Goal: Task Accomplishment & Management: Manage account settings

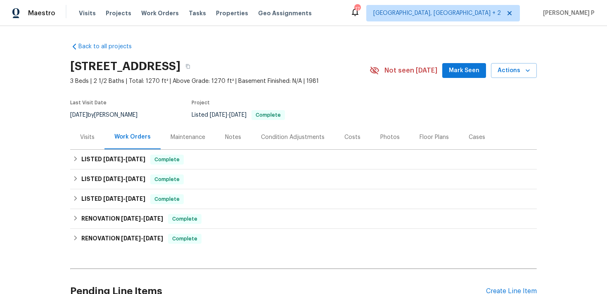
scroll to position [81, 0]
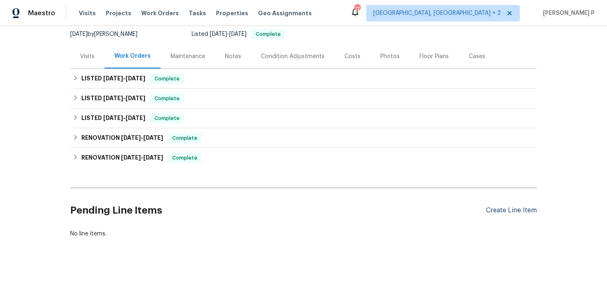
click at [492, 208] on div "Create Line Item" at bounding box center [511, 211] width 51 height 8
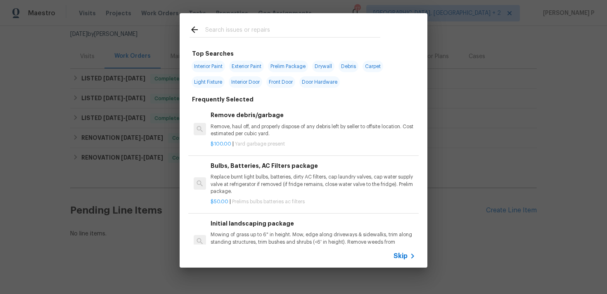
click at [404, 258] on span "Skip" at bounding box center [401, 256] width 14 height 8
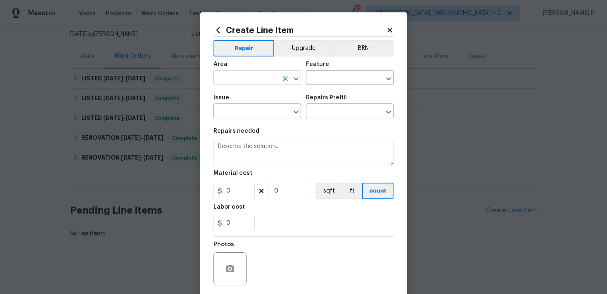
click at [299, 79] on icon "Open" at bounding box center [296, 79] width 10 height 10
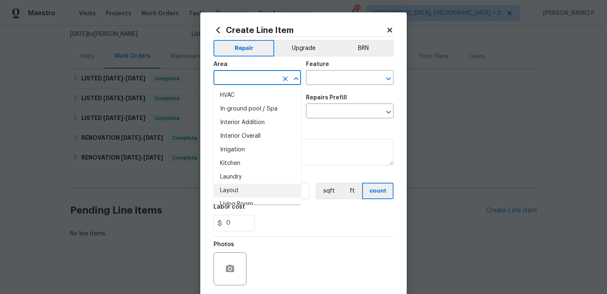
scroll to position [299, 0]
click at [254, 137] on li "Interior Overall" at bounding box center [258, 139] width 88 height 14
type input "Interior Overall"
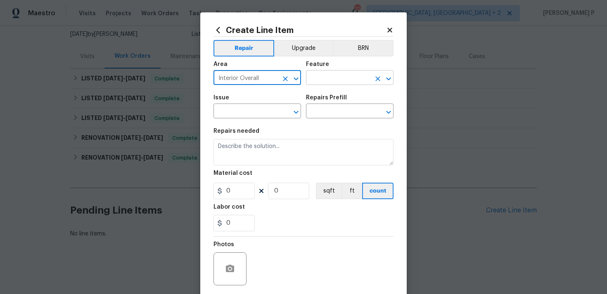
click at [331, 77] on input "text" at bounding box center [338, 78] width 64 height 13
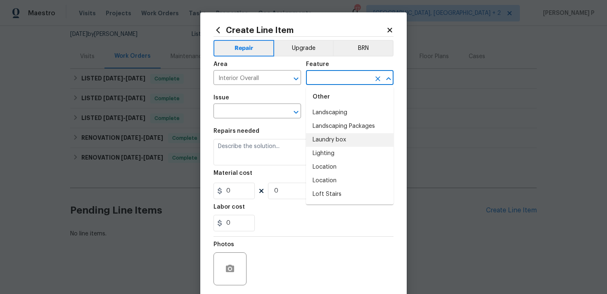
scroll to position [1210, 0]
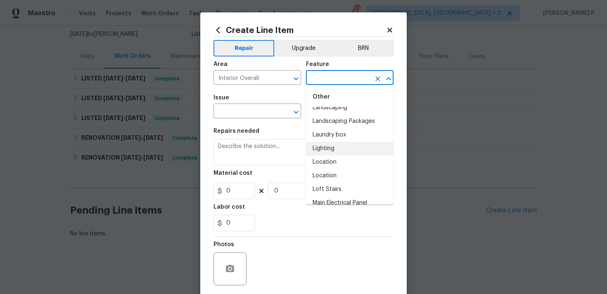
click at [330, 145] on li "Lighting" at bounding box center [350, 149] width 88 height 14
type input "Lighting"
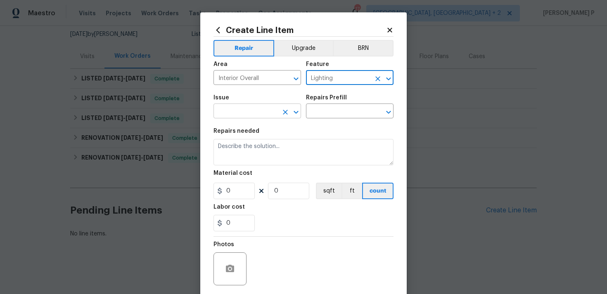
click at [297, 108] on icon "Open" at bounding box center [296, 112] width 10 height 10
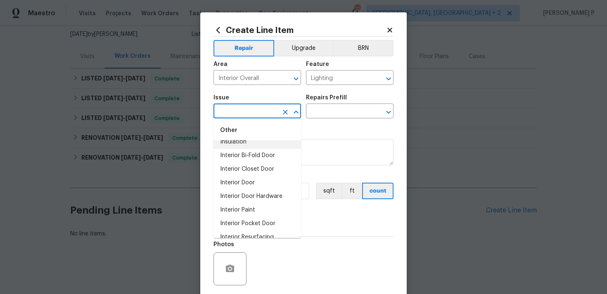
scroll to position [1051, 0]
click at [248, 152] on li "Interior Bi-Fold Door" at bounding box center [258, 156] width 88 height 14
type input "Interior Bi-Fold Door"
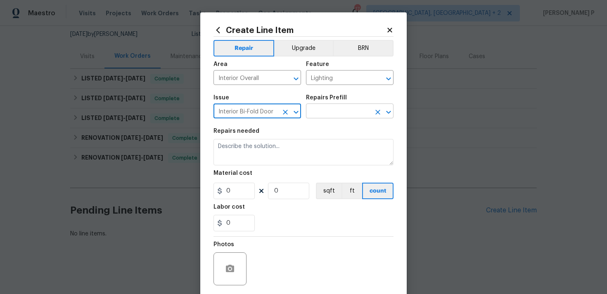
click at [330, 110] on input "text" at bounding box center [338, 112] width 64 height 13
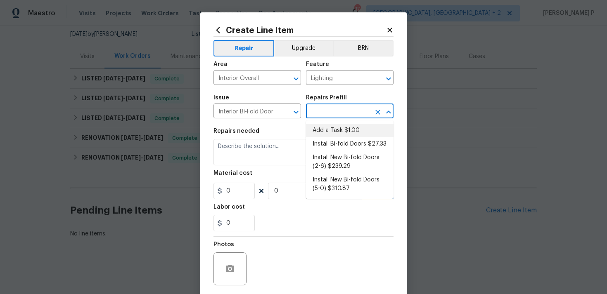
click at [332, 128] on li "Add a Task $1.00" at bounding box center [350, 131] width 88 height 14
type input "Interior Door"
type input "Add a Task $1.00"
type textarea "HPM to detail"
type input "1"
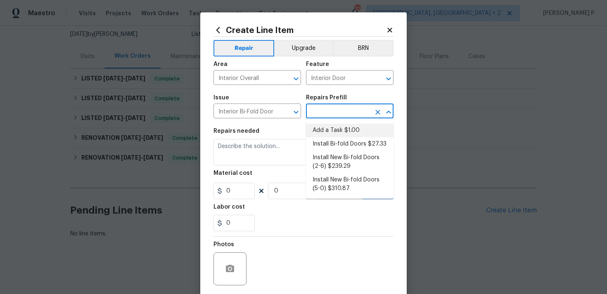
type input "1"
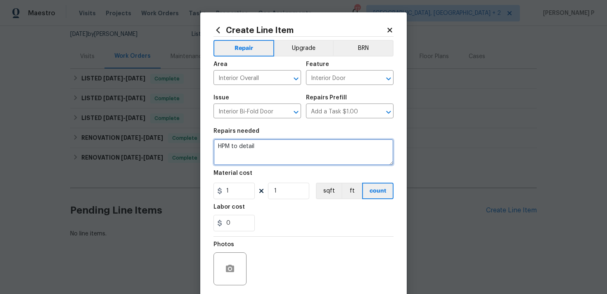
click at [237, 150] on textarea "HPM to detail" at bounding box center [304, 152] width 180 height 26
paste textarea "replace burnt out light bulbs and reinstall bifolds at laundry room"
click at [219, 146] on textarea "replace burnt out light bulbs and reinstall bifolds at laundry room" at bounding box center [304, 152] width 180 height 26
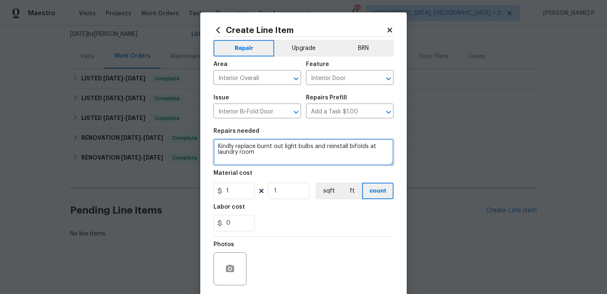
click at [310, 158] on textarea "Kindly replace burnt out light bulbs and reinstall bifolds at laundry room" at bounding box center [304, 152] width 180 height 26
type textarea "Kindly replace burnt out light bulbs and reinstall bifolds at laundry room. Tha…"
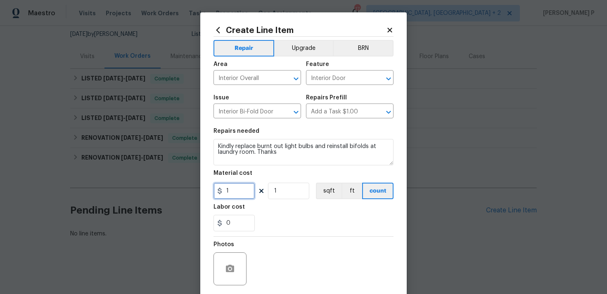
click at [229, 198] on input "1" at bounding box center [234, 191] width 41 height 17
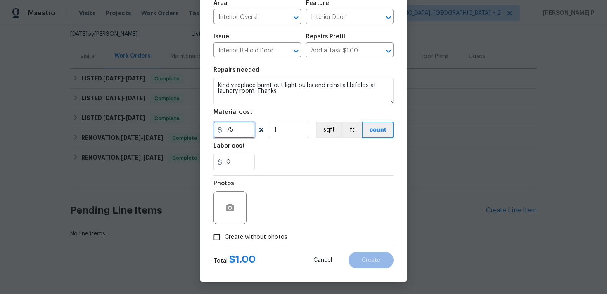
type input "75"
click at [230, 208] on circle "button" at bounding box center [230, 208] width 2 height 2
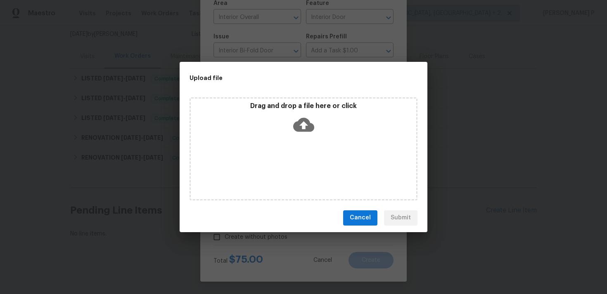
click at [303, 126] on icon at bounding box center [303, 124] width 21 height 21
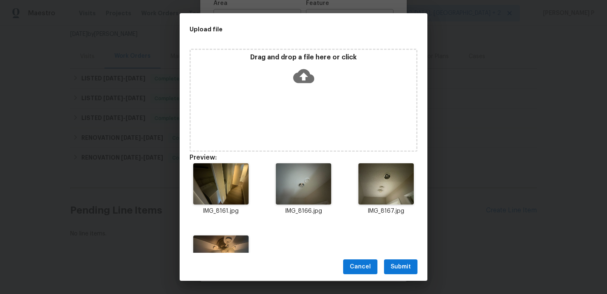
click at [401, 268] on span "Submit" at bounding box center [401, 267] width 20 height 10
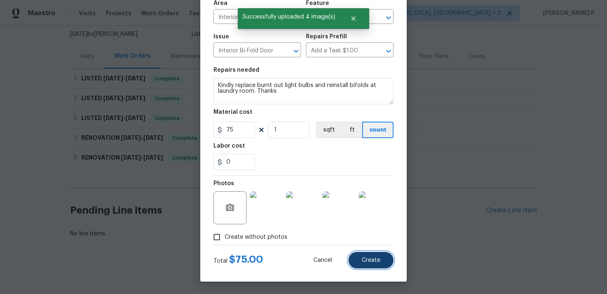
click at [372, 261] on span "Create" at bounding box center [371, 261] width 19 height 6
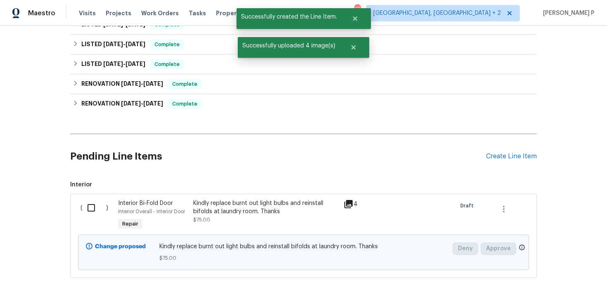
scroll to position [175, 0]
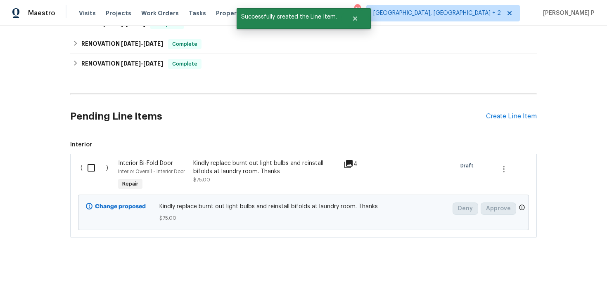
click at [92, 172] on input "checkbox" at bounding box center [95, 167] width 24 height 17
checkbox input "true"
click at [565, 267] on button "Create Work Order" at bounding box center [560, 273] width 68 height 15
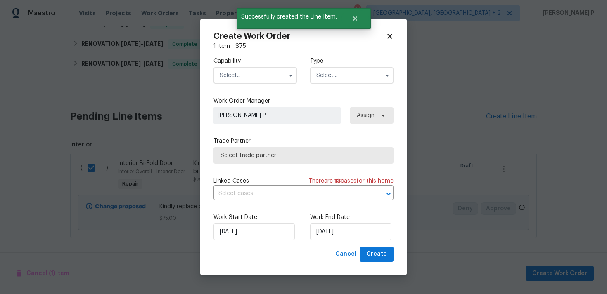
click at [342, 76] on input "text" at bounding box center [351, 75] width 83 height 17
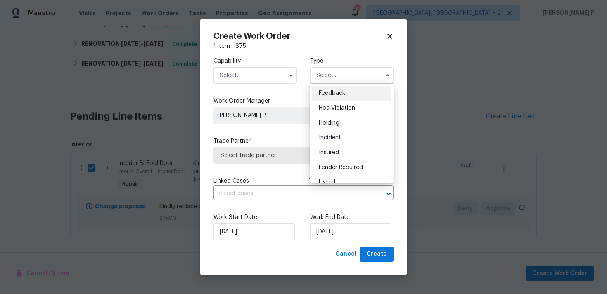
click at [332, 90] on span "Feedback" at bounding box center [332, 93] width 26 height 6
type input "Feedback"
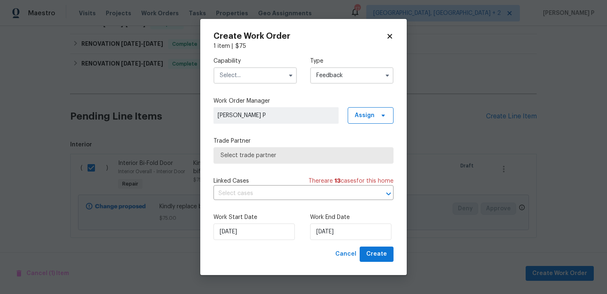
click at [271, 80] on input "text" at bounding box center [255, 75] width 83 height 17
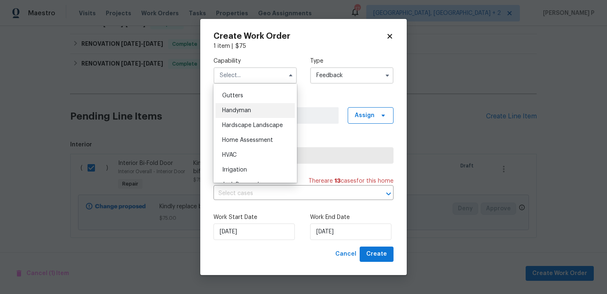
scroll to position [435, 0]
click at [240, 112] on span "Handyman" at bounding box center [236, 113] width 29 height 6
type input "Handyman"
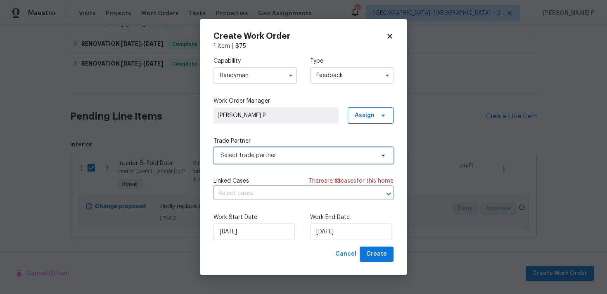
click at [245, 150] on span "Select trade partner" at bounding box center [304, 155] width 180 height 17
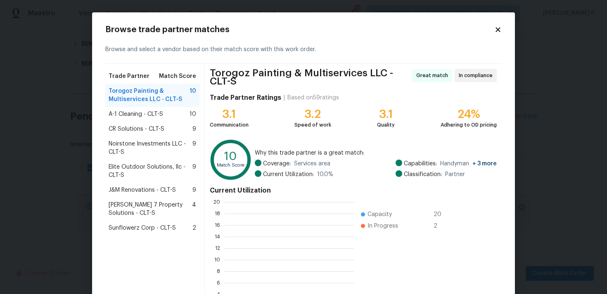
scroll to position [116, 130]
click at [120, 226] on span "Sunflowerz Corp - CLT-S" at bounding box center [142, 228] width 67 height 8
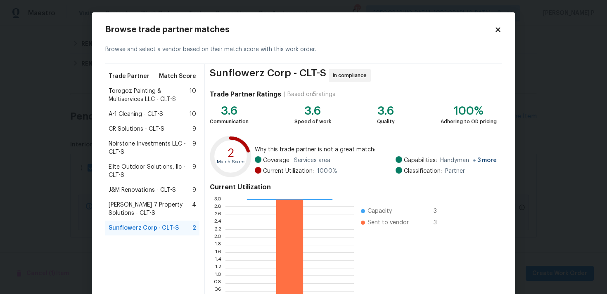
scroll to position [70, 0]
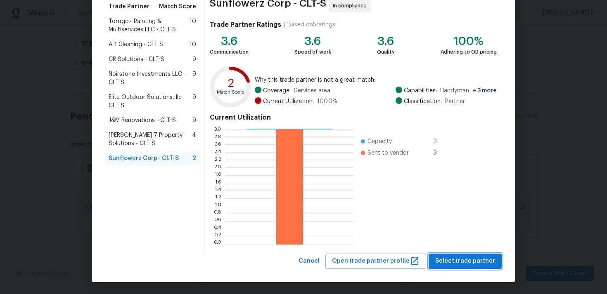
click at [462, 255] on button "Select trade partner" at bounding box center [465, 261] width 73 height 15
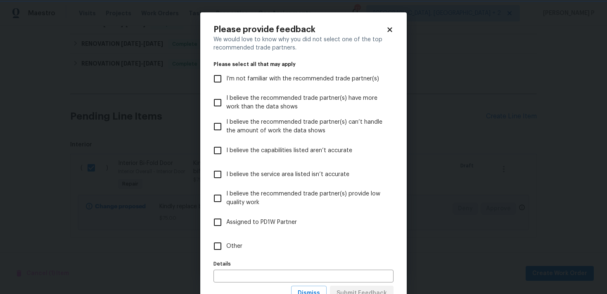
scroll to position [0, 0]
click at [227, 246] on span "Other" at bounding box center [234, 246] width 16 height 9
click at [226, 246] on input "Other" at bounding box center [217, 246] width 17 height 17
checkbox input "true"
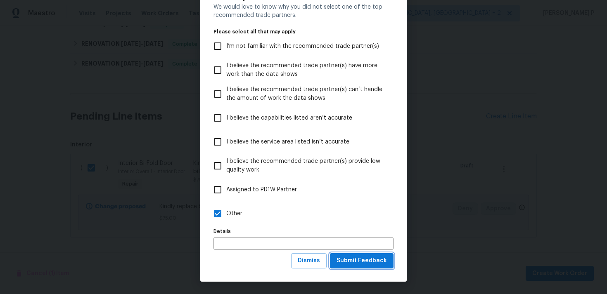
click at [339, 256] on button "Submit Feedback" at bounding box center [362, 261] width 64 height 15
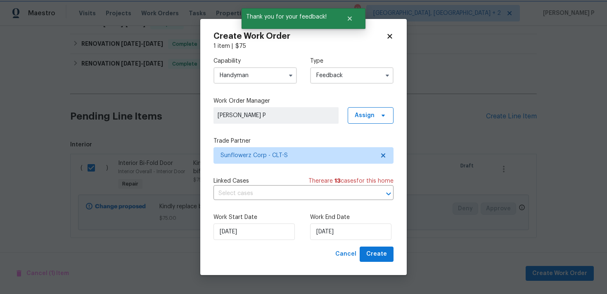
scroll to position [0, 0]
click at [333, 233] on input "14/08/2025" at bounding box center [350, 232] width 81 height 17
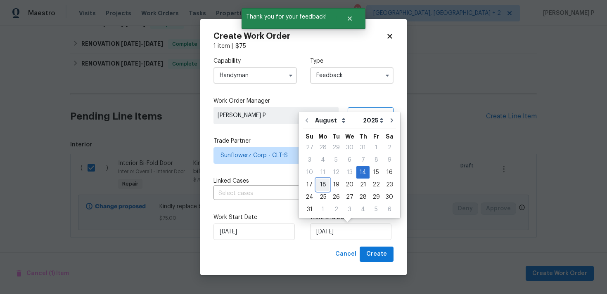
click at [321, 187] on div "18" at bounding box center [322, 185] width 13 height 12
type input "18/08/2025"
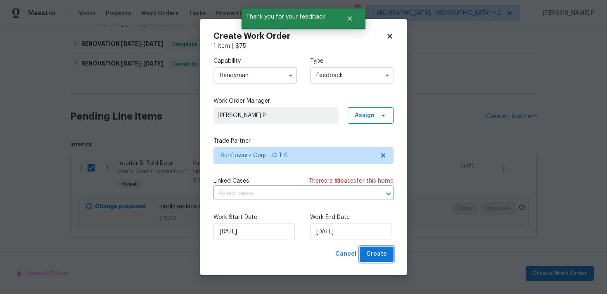
click at [375, 253] on span "Create" at bounding box center [376, 254] width 21 height 10
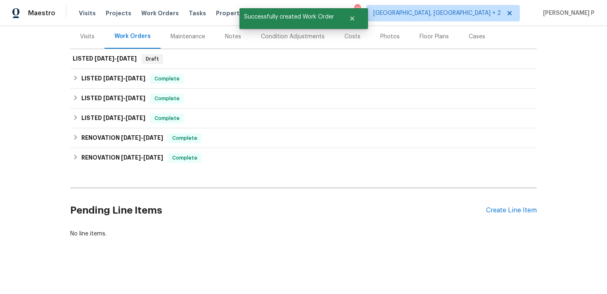
scroll to position [101, 0]
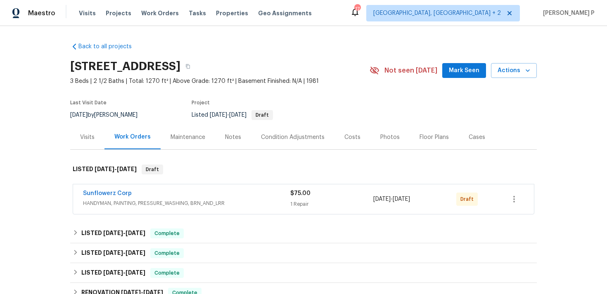
click at [106, 197] on span "Sunflowerz Corp" at bounding box center [107, 194] width 49 height 8
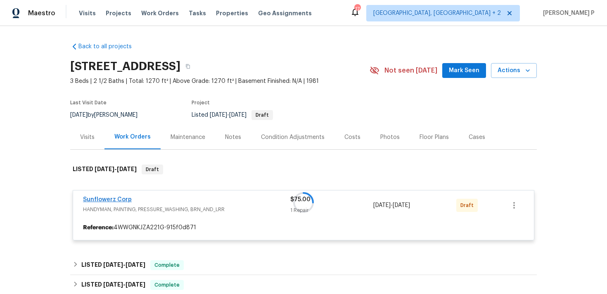
click at [109, 199] on div at bounding box center [303, 203] width 467 height 93
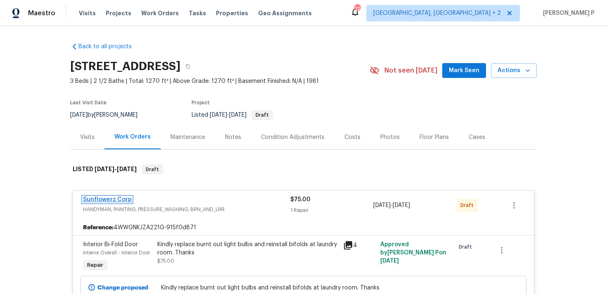
click at [109, 199] on link "Sunflowerz Corp" at bounding box center [107, 200] width 49 height 6
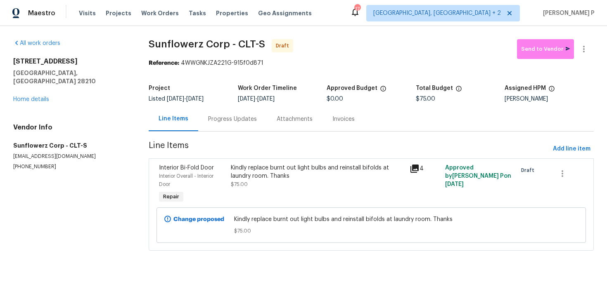
click at [239, 123] on div "Progress Updates" at bounding box center [232, 119] width 49 height 8
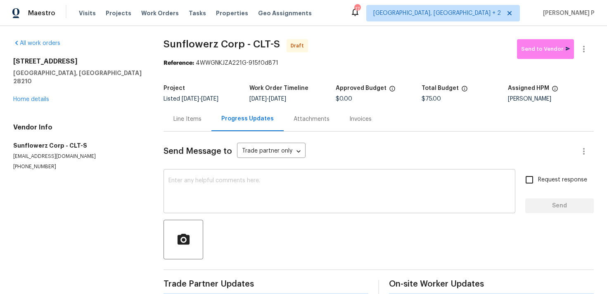
click at [247, 178] on textarea at bounding box center [340, 192] width 342 height 29
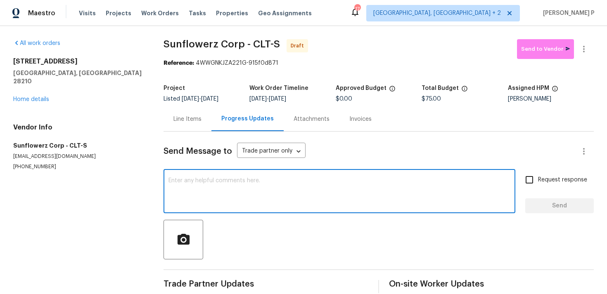
paste textarea "Hi, this is Ramyasri with Opendoor. I’m confirming you received the WO for the …"
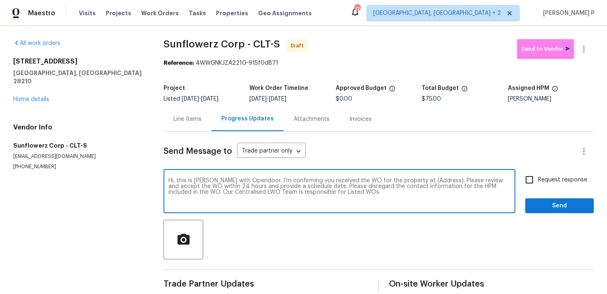
type textarea "Hi, this is Ramyasri with Opendoor. I’m confirming you received the WO for the …"
click at [588, 45] on icon "button" at bounding box center [584, 49] width 10 height 10
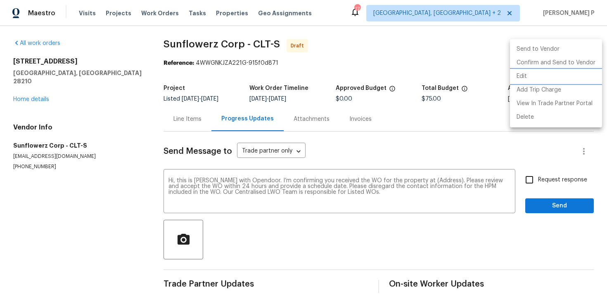
click at [531, 76] on li "Edit" at bounding box center [556, 77] width 92 height 14
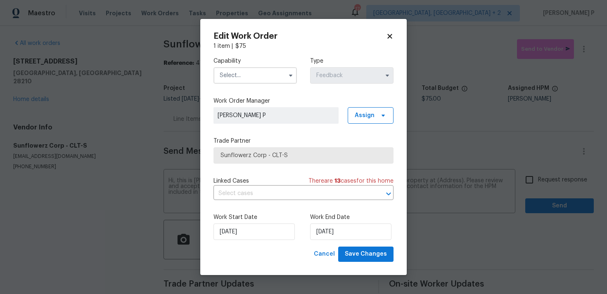
click at [271, 76] on input "text" at bounding box center [255, 75] width 83 height 17
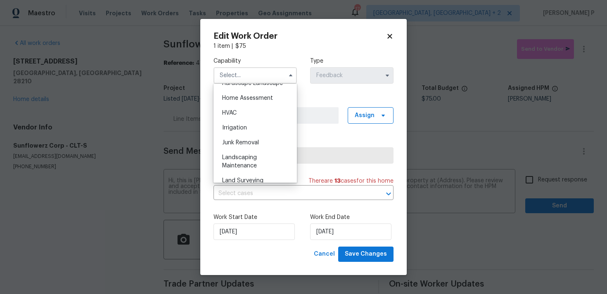
scroll to position [442, 0]
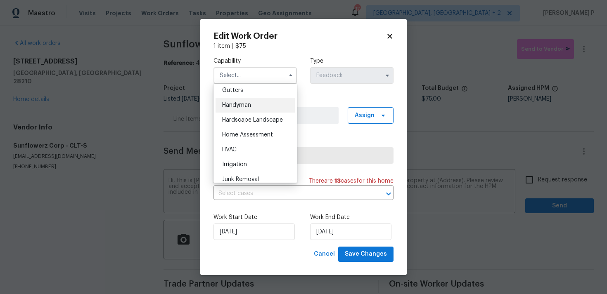
click at [244, 102] on span "Handyman" at bounding box center [236, 105] width 29 height 6
type input "Handyman"
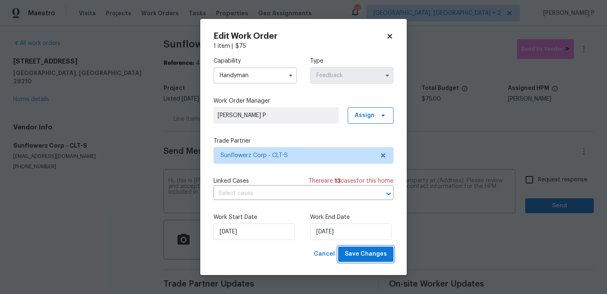
click at [369, 260] on button "Save Changes" at bounding box center [365, 254] width 55 height 15
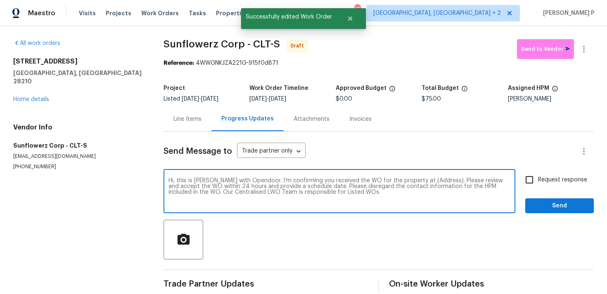
drag, startPoint x: 413, startPoint y: 179, endPoint x: 440, endPoint y: 178, distance: 26.5
click at [440, 178] on textarea "Hi, this is Ramyasri with Opendoor. I’m confirming you received the WO for the …" at bounding box center [340, 192] width 342 height 29
paste textarea "6003 Heath Valley Rd, Charlotte, NC 28210"
type textarea "Hi, this is Ramyasri with Opendoor. I’m confirming you received the WO for the …"
click at [544, 180] on span "Request response" at bounding box center [562, 180] width 49 height 9
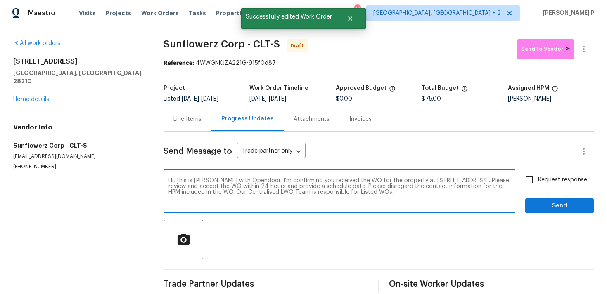
click at [538, 180] on input "Request response" at bounding box center [529, 179] width 17 height 17
checkbox input "true"
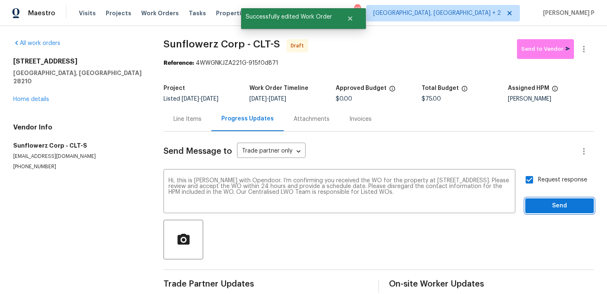
click at [543, 207] on span "Send" at bounding box center [559, 206] width 55 height 10
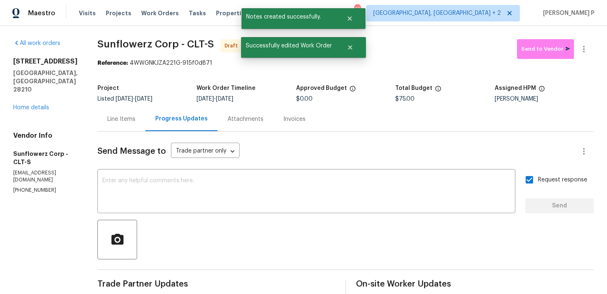
click at [352, 220] on div "Send Message to Trade partner only Trade partner only ​ x ​ Request response Se…" at bounding box center [345, 241] width 496 height 219
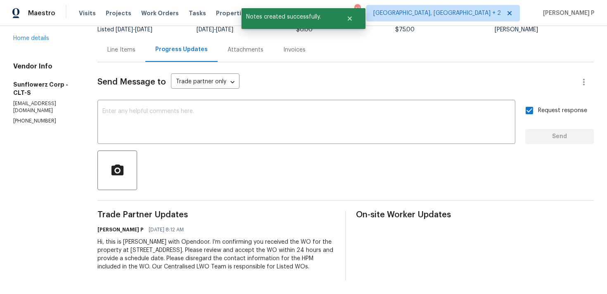
scroll to position [0, 0]
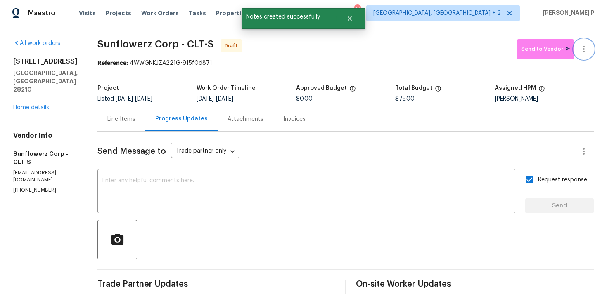
click at [586, 45] on icon "button" at bounding box center [584, 49] width 10 height 10
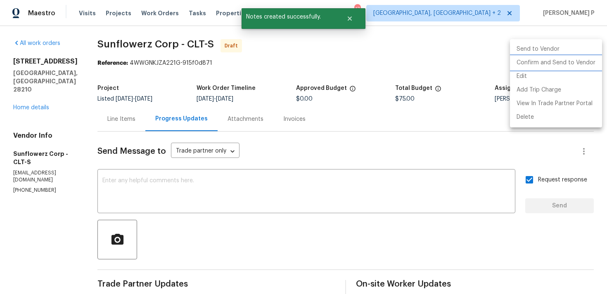
click at [563, 61] on li "Confirm and Send to Vendor" at bounding box center [556, 63] width 92 height 14
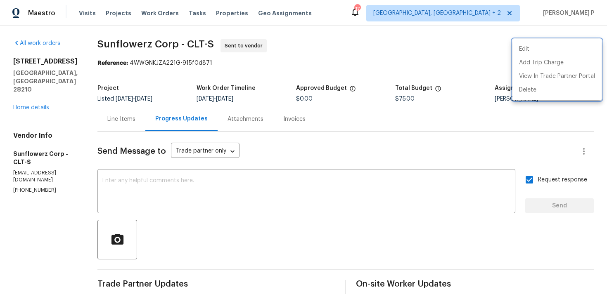
click at [139, 63] on div at bounding box center [303, 147] width 607 height 294
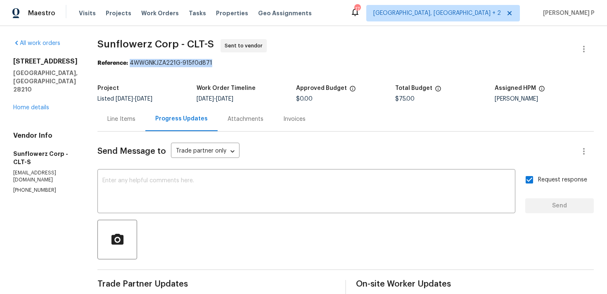
drag, startPoint x: 133, startPoint y: 62, endPoint x: 236, endPoint y: 62, distance: 103.7
click at [236, 62] on div "Reference: 4WWGNKJZA221G-915f0d871" at bounding box center [345, 63] width 496 height 8
copy div "4WWGNKJZA221G-915f0d871"
click at [157, 32] on div "All work orders 6003 Heath Valley Rd Charlotte, NC 28210 Home details Vendor In…" at bounding box center [303, 195] width 607 height 338
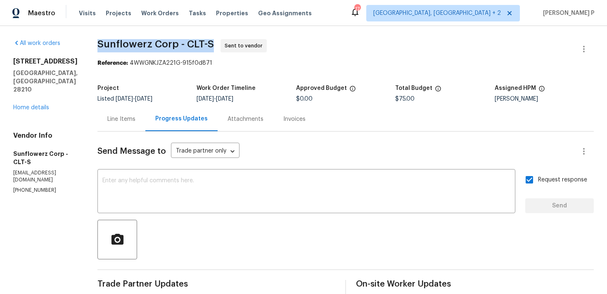
drag, startPoint x: 98, startPoint y: 42, endPoint x: 210, endPoint y: 42, distance: 111.9
click at [210, 42] on span "Sunflowerz Corp - CLT-S" at bounding box center [155, 44] width 116 height 10
copy span "Sunflowerz Corp - CLT-S"
click at [119, 113] on div "Line Items" at bounding box center [121, 119] width 48 height 24
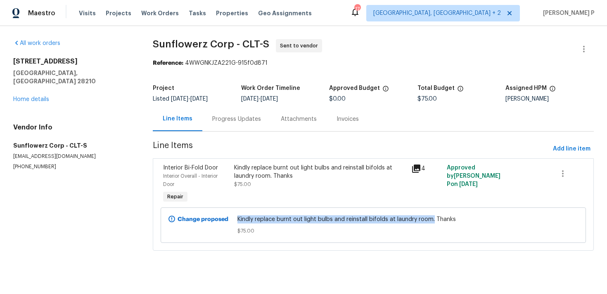
copy span "Kindly replace burnt out light bulbs and reinstall bifolds at laundry room."
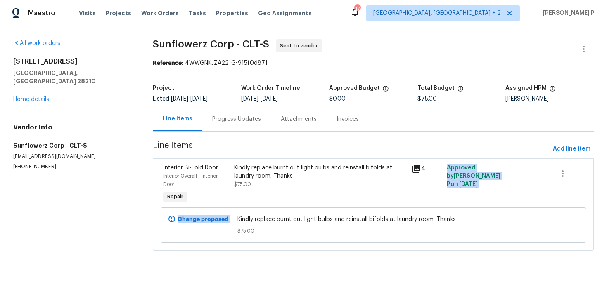
drag, startPoint x: 240, startPoint y: 220, endPoint x: 432, endPoint y: 192, distance: 194.6
click at [432, 192] on div "Interior Bi-Fold Door Interior Overall - Interior Door Repair Kindly replace bu…" at bounding box center [373, 205] width 441 height 93
click at [57, 228] on section "All work orders 6003 Heath Valley Rd Charlotte, NC 28210 Home details Vendor In…" at bounding box center [73, 150] width 120 height 222
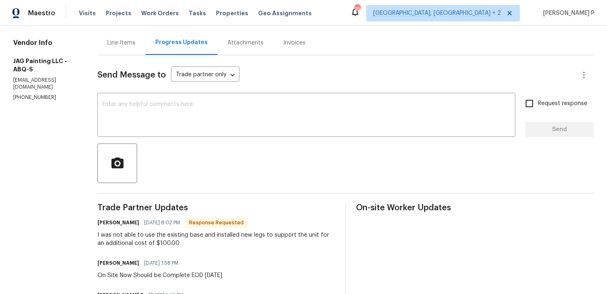
scroll to position [37, 0]
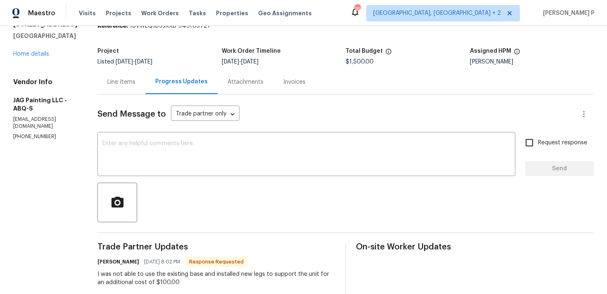
click at [117, 78] on div "Line Items" at bounding box center [121, 82] width 28 height 8
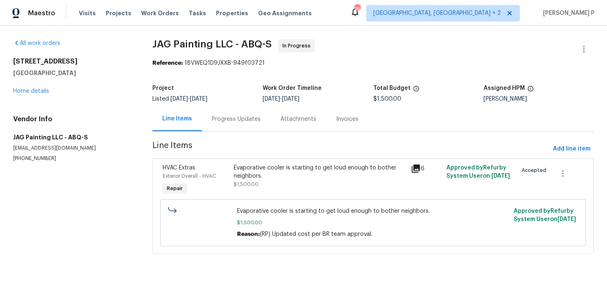
click at [311, 159] on div "HVAC Extras Exterior Overall - HVAC Repair Evaporative cooler is starting to ge…" at bounding box center [373, 207] width 442 height 96
click at [311, 169] on div "Evaporative cooler is starting to get loud enough to bother neighbors." at bounding box center [320, 172] width 173 height 17
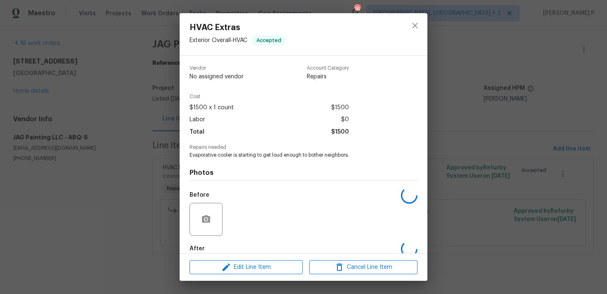
scroll to position [45, 0]
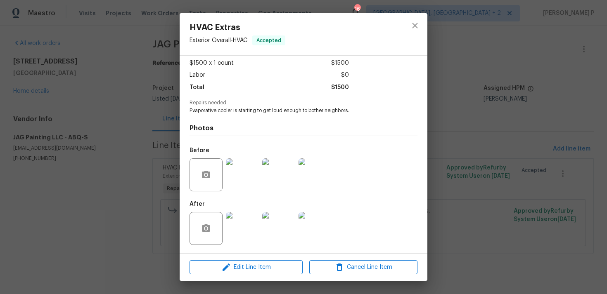
click at [250, 180] on img at bounding box center [242, 175] width 33 height 33
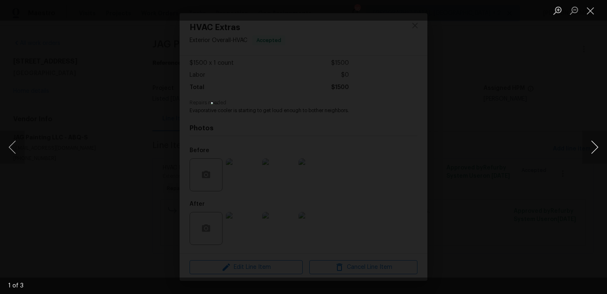
click at [592, 145] on button "Next image" at bounding box center [594, 147] width 25 height 33
click at [595, 7] on button "Close lightbox" at bounding box center [590, 10] width 17 height 14
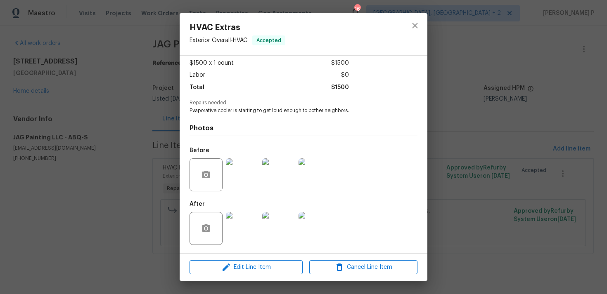
click at [244, 230] on img at bounding box center [242, 228] width 33 height 33
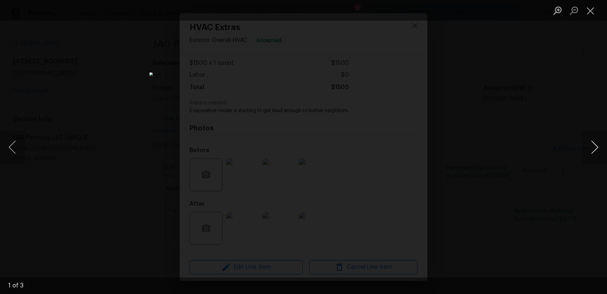
click at [595, 147] on button "Next image" at bounding box center [594, 147] width 25 height 33
click at [587, 14] on button "Close lightbox" at bounding box center [590, 10] width 17 height 14
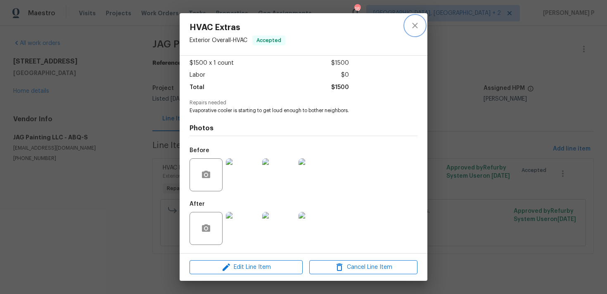
click at [415, 26] on icon "close" at bounding box center [414, 25] width 5 height 5
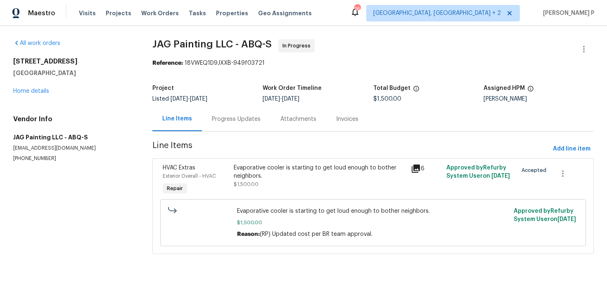
click at [241, 122] on div "Progress Updates" at bounding box center [236, 119] width 49 height 8
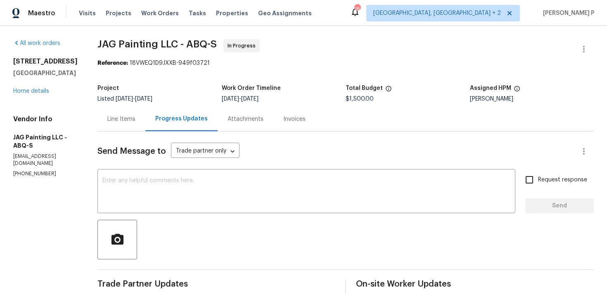
click at [126, 116] on div "Line Items" at bounding box center [121, 119] width 28 height 8
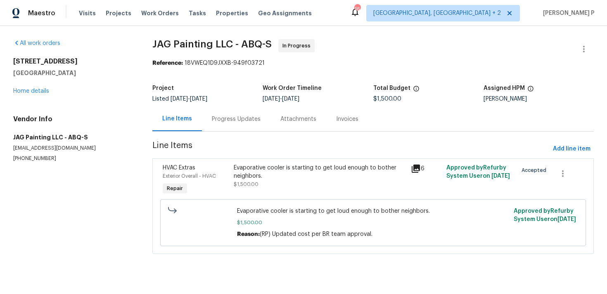
click at [276, 217] on div "Evaporative cooler is starting to get loud enough to bother neighbors. $1,500.0…" at bounding box center [373, 222] width 272 height 31
click at [279, 170] on div "Evaporative cooler is starting to get loud enough to bother neighbors." at bounding box center [320, 172] width 173 height 17
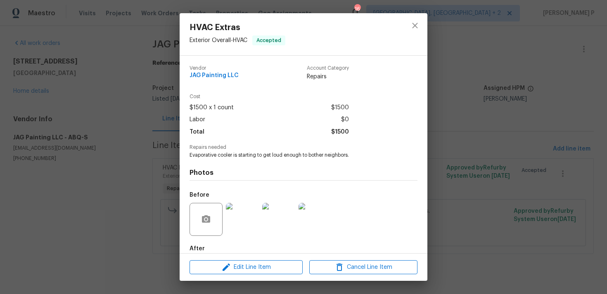
scroll to position [45, 0]
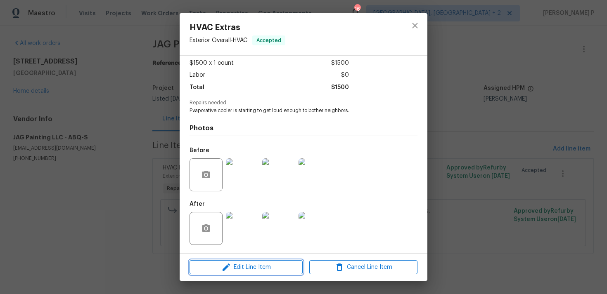
click at [230, 267] on icon "button" at bounding box center [226, 268] width 10 height 10
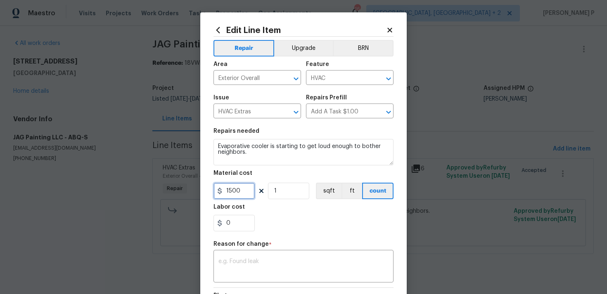
click at [231, 187] on input "1500" at bounding box center [234, 191] width 41 height 17
type input "1600"
click at [249, 264] on textarea at bounding box center [303, 267] width 170 height 17
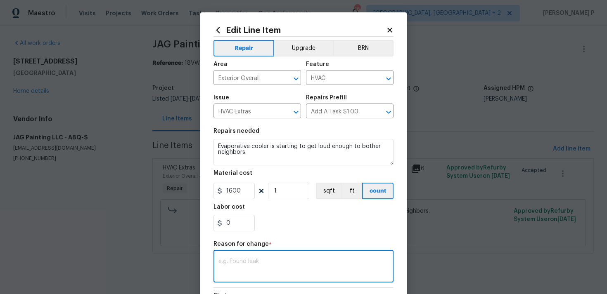
paste textarea "(RP) Updated cost per BR team approval"
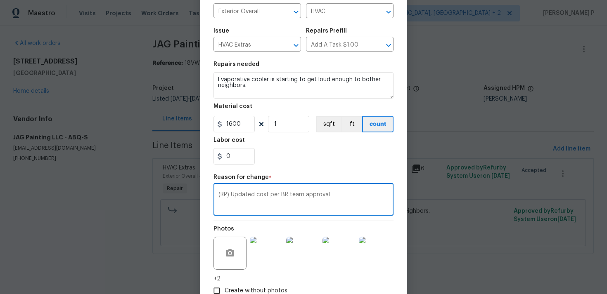
scroll to position [121, 0]
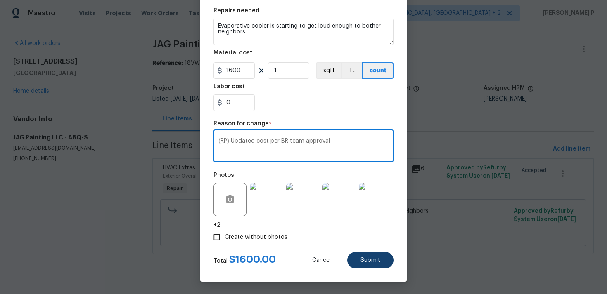
type textarea "(RP) Updated cost per BR team approval"
click at [363, 255] on button "Submit" at bounding box center [370, 260] width 46 height 17
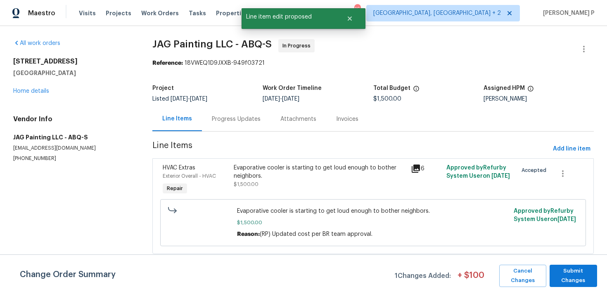
scroll to position [0, 0]
click at [562, 274] on span "Submit Changes" at bounding box center [573, 276] width 39 height 19
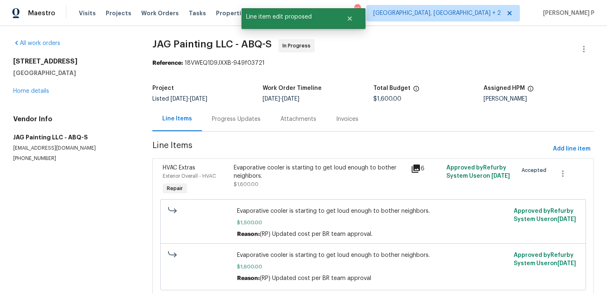
click at [250, 119] on div "Progress Updates" at bounding box center [236, 119] width 49 height 8
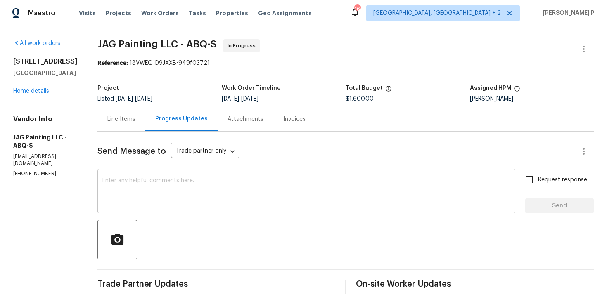
click at [224, 194] on textarea at bounding box center [306, 192] width 408 height 29
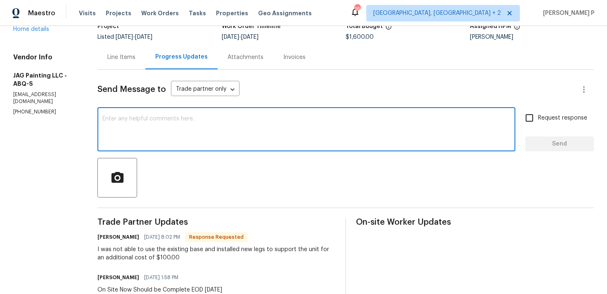
scroll to position [90, 0]
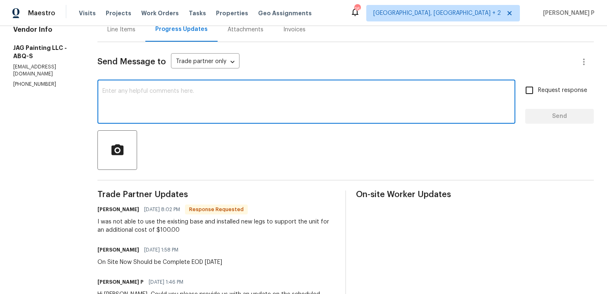
click at [215, 101] on textarea at bounding box center [306, 102] width 408 height 29
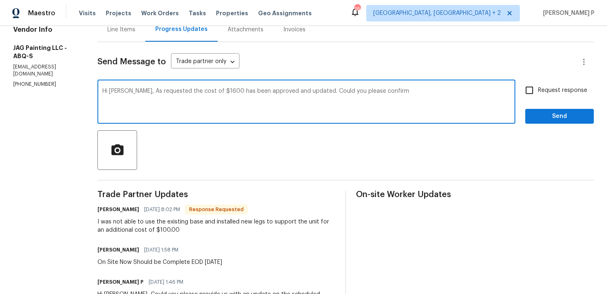
paste textarea "that this area is watertight once repairs are done."
click at [396, 91] on textarea "Hi Juan, As requested the cost of $1600 has been approved and updated. Could yo…" at bounding box center [306, 102] width 408 height 29
drag, startPoint x: 397, startPoint y: 91, endPoint x: 408, endPoint y: 91, distance: 11.2
click at [408, 91] on textarea "Hi Juan, As requested the cost of $1600 has been approved and updated. Could yo…" at bounding box center [306, 102] width 408 height 29
drag, startPoint x: 444, startPoint y: 91, endPoint x: 499, endPoint y: 94, distance: 54.6
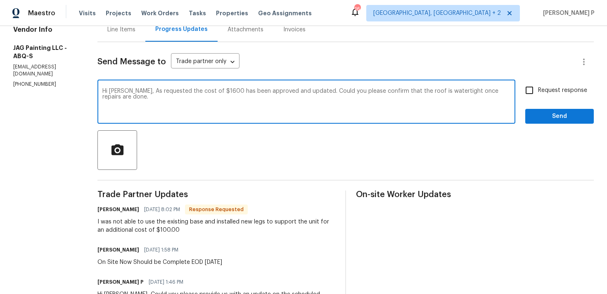
click at [499, 94] on textarea "Hi Juan, As requested the cost of $1600 has been approved and updated. Could yo…" at bounding box center [306, 102] width 408 height 29
drag, startPoint x: 302, startPoint y: 91, endPoint x: 491, endPoint y: 90, distance: 188.8
click at [490, 90] on textarea "Hi Juan, As requested the cost of $1600 has been approved and updated. Could yo…" at bounding box center [306, 102] width 408 height 29
paste textarea "whether the roof is fully watertight?"
click at [478, 94] on textarea "Hi Juan, As requested the cost of $1600 has been approved and updated. Could yo…" at bounding box center [306, 102] width 408 height 29
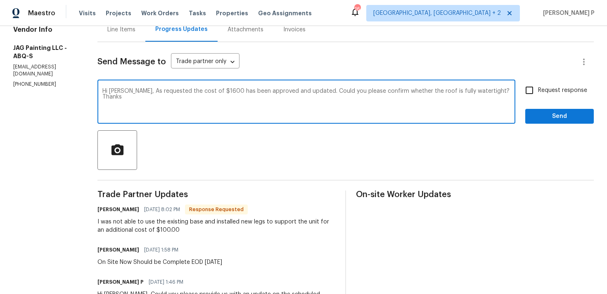
type textarea "Hi Juan, As requested the cost of $1600 has been approved and updated. Could yo…"
click at [534, 86] on input "Request response" at bounding box center [529, 90] width 17 height 17
checkbox input "true"
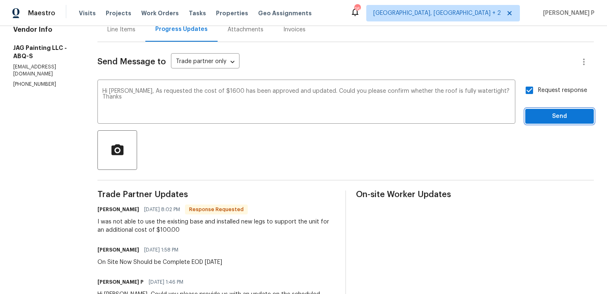
click at [547, 116] on span "Send" at bounding box center [559, 117] width 55 height 10
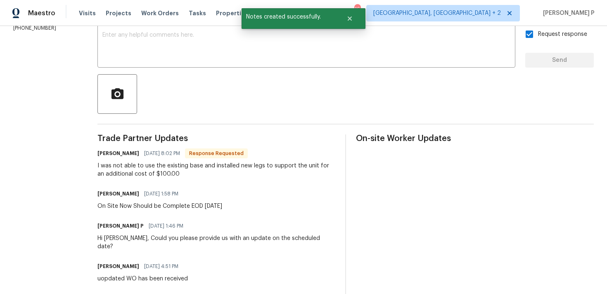
scroll to position [161, 0]
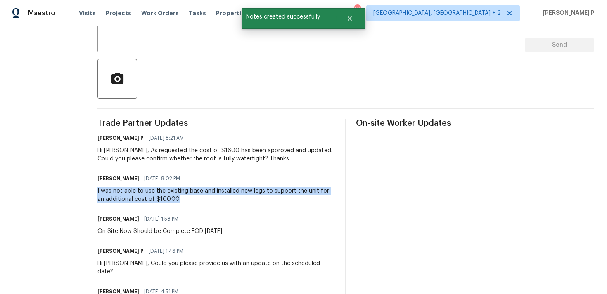
drag, startPoint x: 95, startPoint y: 190, endPoint x: 168, endPoint y: 201, distance: 73.5
copy div "I was not able to use the existing base and installed new legs to support the u…"
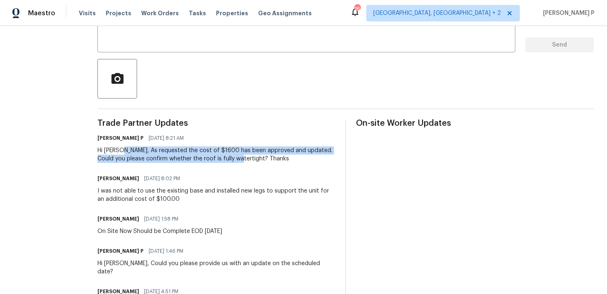
drag, startPoint x: 120, startPoint y: 151, endPoint x: 234, endPoint y: 158, distance: 114.6
click at [234, 158] on div "Hi Juan, As requested the cost of $1600 has been approved and updated. Could yo…" at bounding box center [216, 155] width 238 height 17
copy div "As requested the cost of $1600 has been approved and updated. Could you please …"
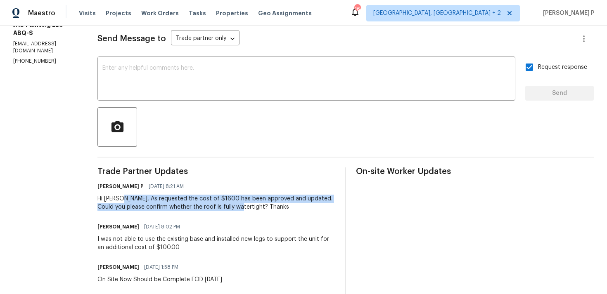
scroll to position [0, 0]
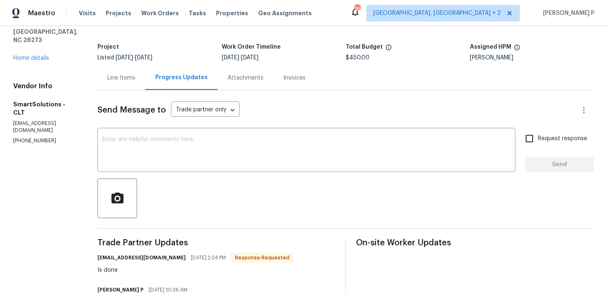
scroll to position [38, 0]
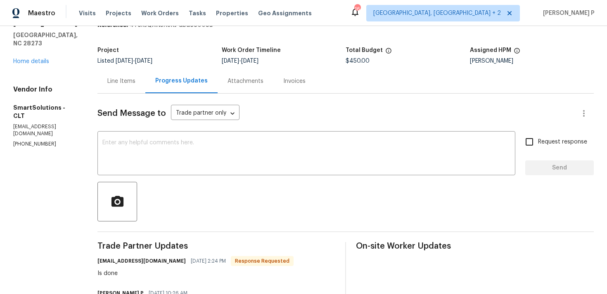
click at [119, 79] on div "Line Items" at bounding box center [121, 81] width 28 height 8
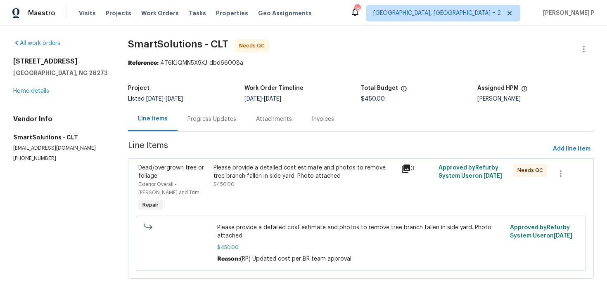
click at [246, 169] on div "Please provide a detailed cost estimate and photos to remove tree branch fallen…" at bounding box center [305, 172] width 183 height 17
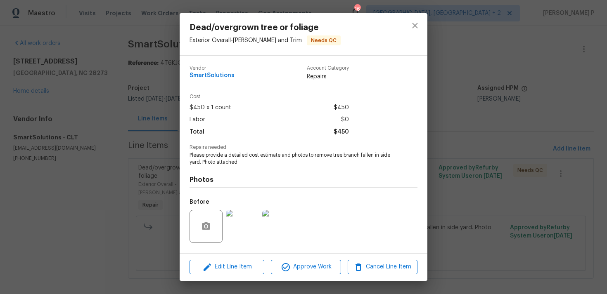
scroll to position [52, 0]
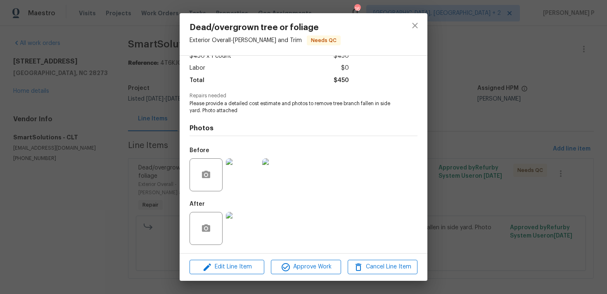
click at [244, 173] on img at bounding box center [242, 175] width 33 height 33
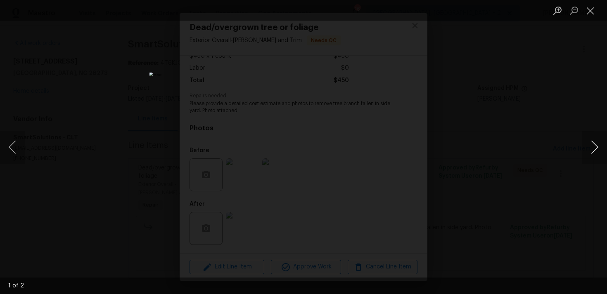
click at [598, 142] on button "Next image" at bounding box center [594, 147] width 25 height 33
click at [591, 7] on button "Close lightbox" at bounding box center [590, 10] width 17 height 14
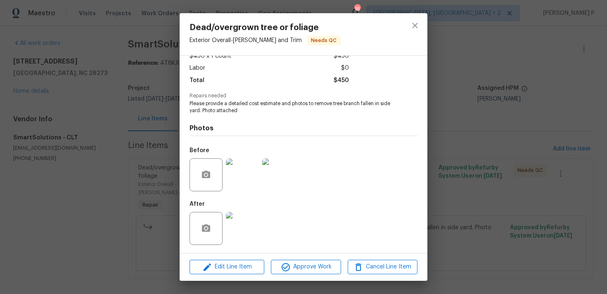
click at [248, 220] on img at bounding box center [242, 228] width 33 height 33
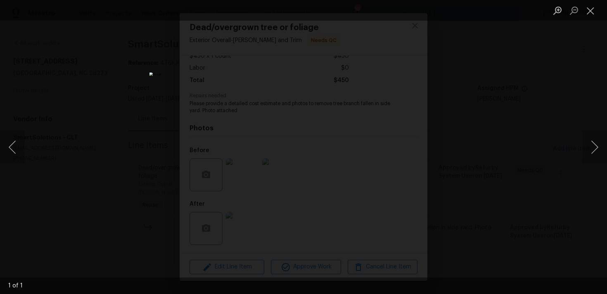
click at [350, 158] on img "Lightbox" at bounding box center [304, 148] width 308 height 150
click at [591, 10] on button "Close lightbox" at bounding box center [590, 10] width 17 height 14
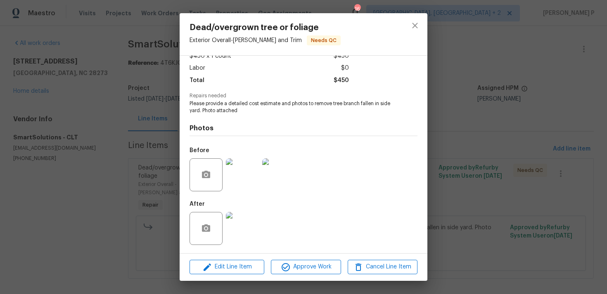
click at [243, 173] on img at bounding box center [242, 175] width 33 height 33
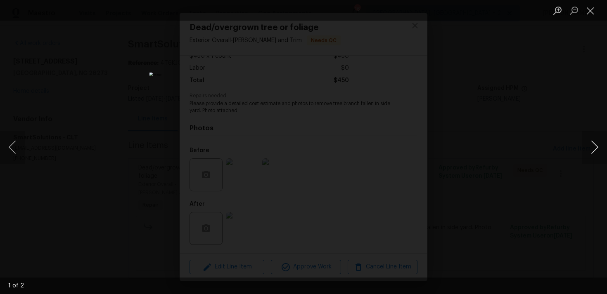
click at [598, 147] on button "Next image" at bounding box center [594, 147] width 25 height 33
click at [592, 12] on button "Close lightbox" at bounding box center [590, 10] width 17 height 14
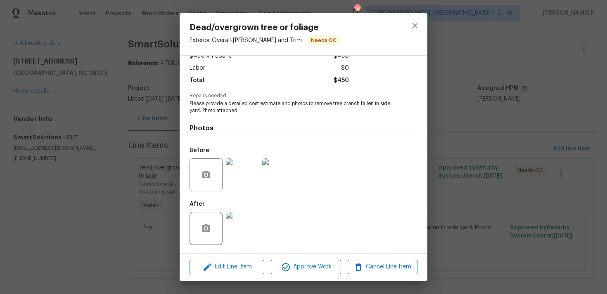
click at [237, 235] on img at bounding box center [242, 228] width 33 height 33
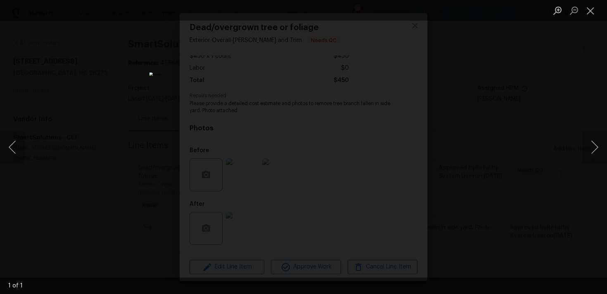
click at [298, 134] on img "Lightbox" at bounding box center [304, 148] width 308 height 150
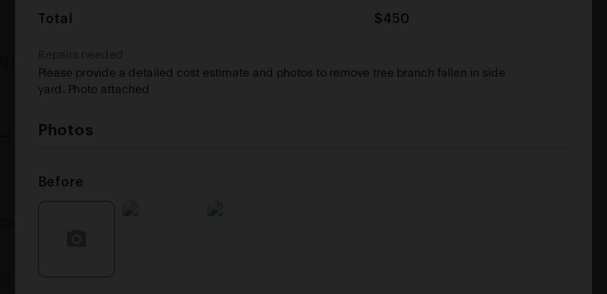
click at [302, 129] on img "Lightbox" at bounding box center [304, 148] width 308 height 150
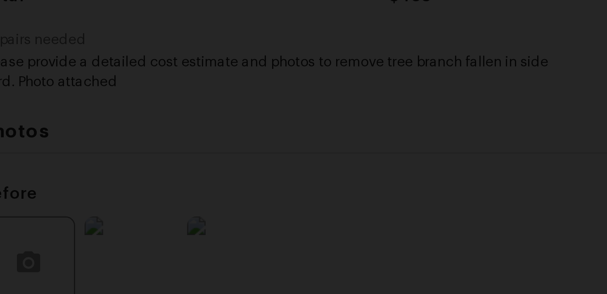
click at [302, 129] on img "Lightbox" at bounding box center [305, 165] width 619 height 300
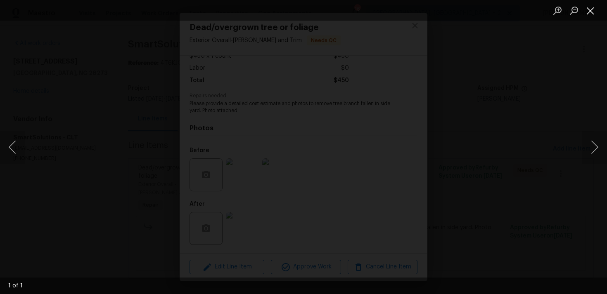
click at [594, 13] on button "Close lightbox" at bounding box center [590, 10] width 17 height 14
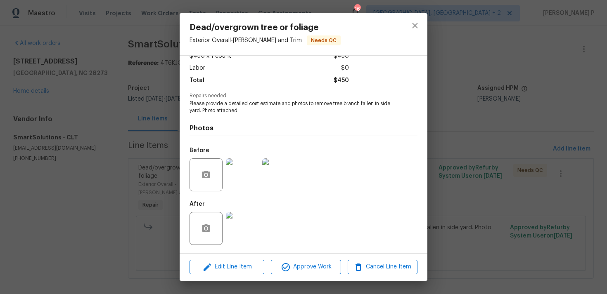
click at [247, 181] on img at bounding box center [242, 175] width 33 height 33
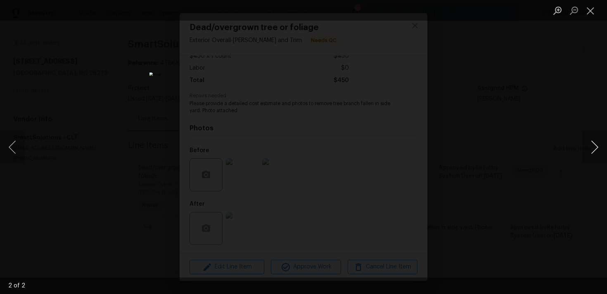
click at [590, 145] on button "Next image" at bounding box center [594, 147] width 25 height 33
click at [593, 11] on button "Close lightbox" at bounding box center [590, 10] width 17 height 14
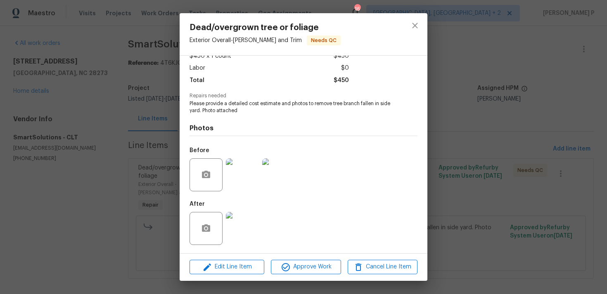
click at [248, 242] on img at bounding box center [242, 228] width 33 height 33
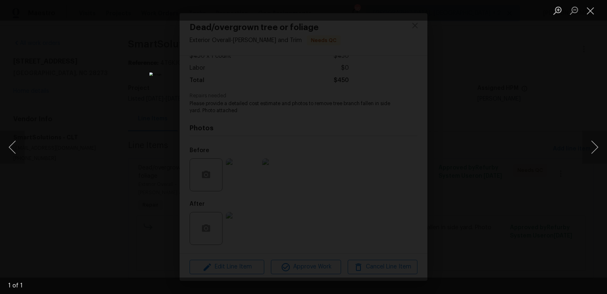
click at [328, 159] on img "Lightbox" at bounding box center [304, 148] width 308 height 150
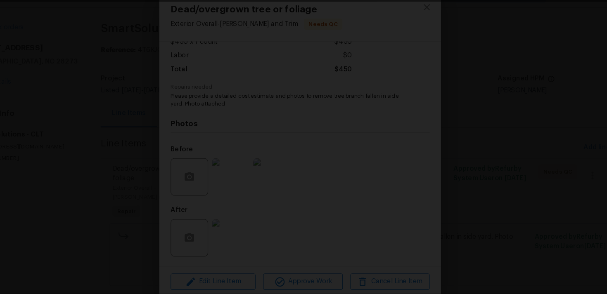
click at [289, 226] on img "Lightbox" at bounding box center [222, 161] width 1279 height 620
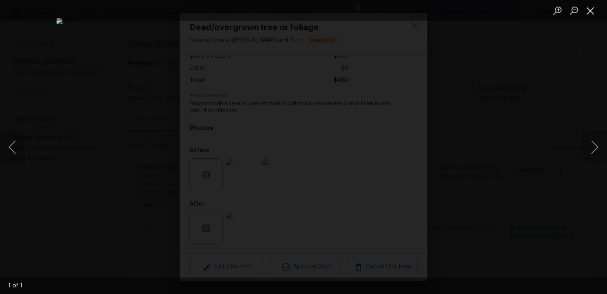
click at [593, 14] on button "Close lightbox" at bounding box center [590, 10] width 17 height 14
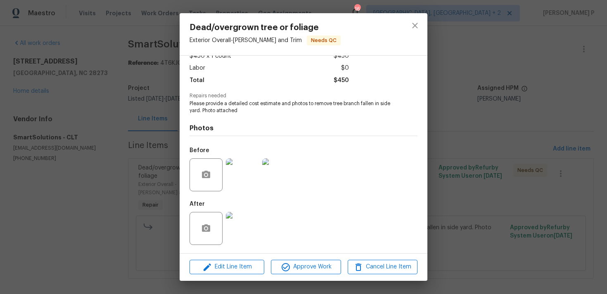
click at [242, 227] on img at bounding box center [242, 228] width 33 height 33
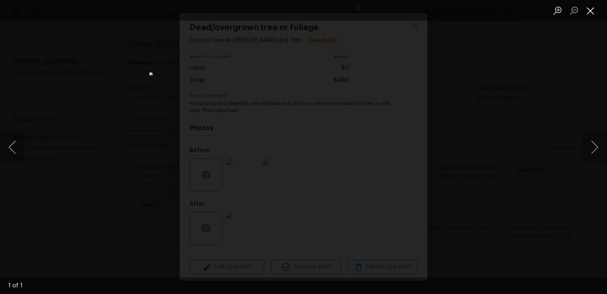
click at [597, 11] on button "Close lightbox" at bounding box center [590, 10] width 17 height 14
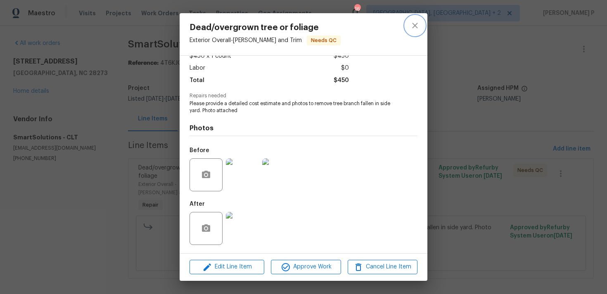
click at [416, 25] on icon "close" at bounding box center [414, 25] width 5 height 5
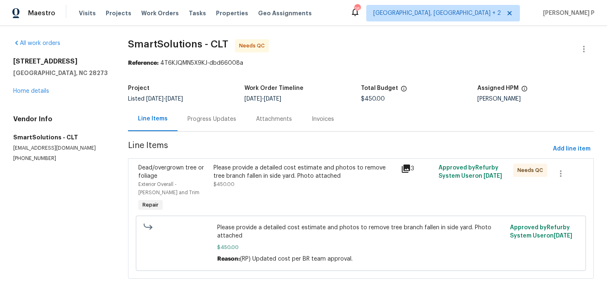
click at [201, 115] on div "Progress Updates" at bounding box center [212, 119] width 69 height 24
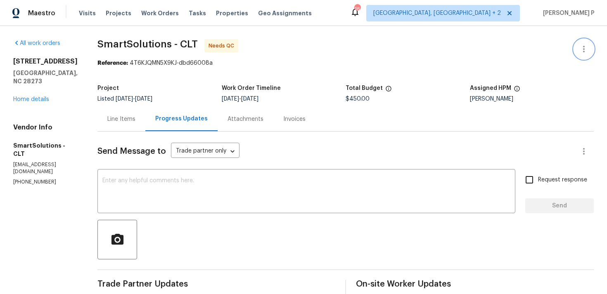
click at [587, 45] on icon "button" at bounding box center [584, 49] width 10 height 10
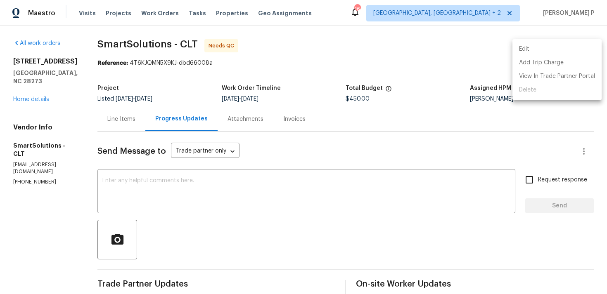
click at [543, 43] on li "Edit" at bounding box center [557, 50] width 89 height 14
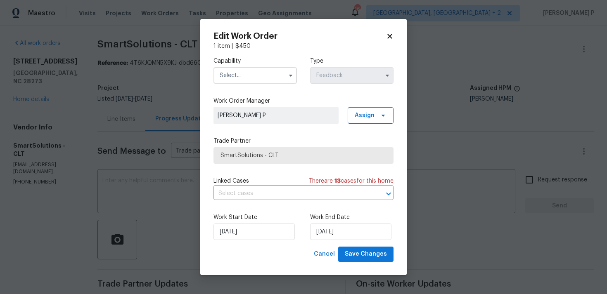
click at [261, 74] on input "text" at bounding box center [255, 75] width 83 height 17
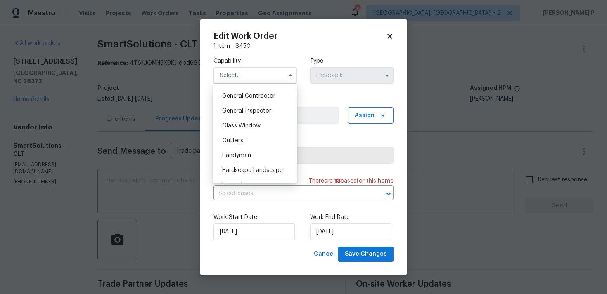
scroll to position [444, 0]
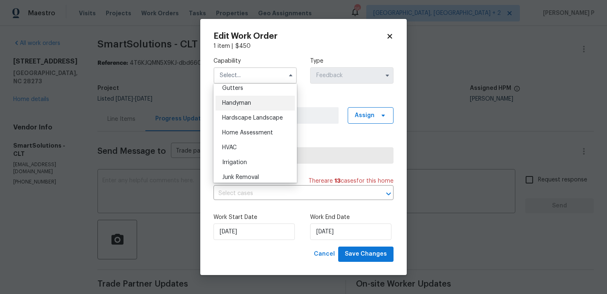
click at [243, 101] on span "Handyman" at bounding box center [236, 103] width 29 height 6
type input "Handyman"
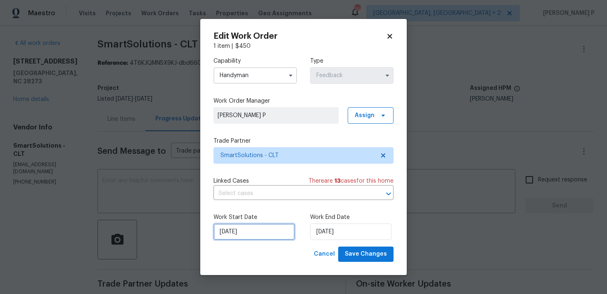
click at [232, 238] on input "[DATE]" at bounding box center [254, 232] width 81 height 17
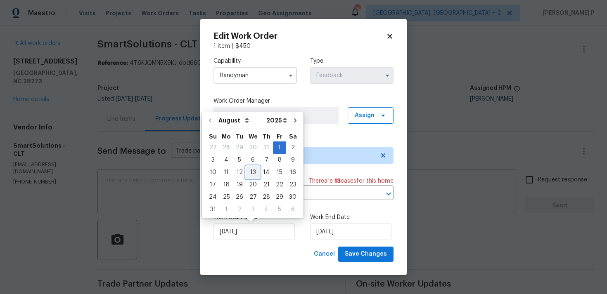
click at [251, 174] on div "13" at bounding box center [253, 173] width 14 height 12
type input "[DATE]"
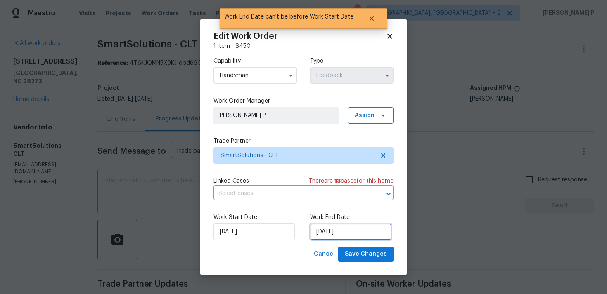
click at [324, 229] on input "[DATE]" at bounding box center [350, 232] width 81 height 17
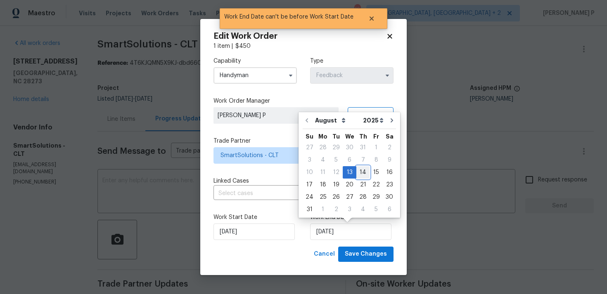
click at [361, 172] on div "14" at bounding box center [362, 173] width 13 height 12
type input "[DATE]"
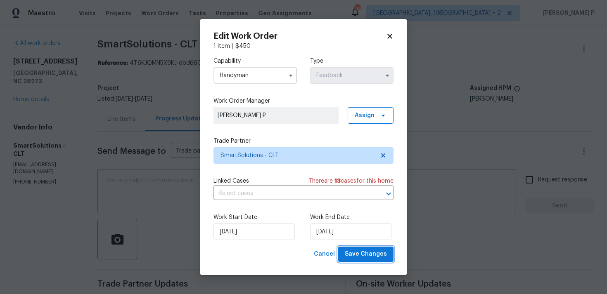
click at [360, 253] on span "Save Changes" at bounding box center [366, 254] width 42 height 10
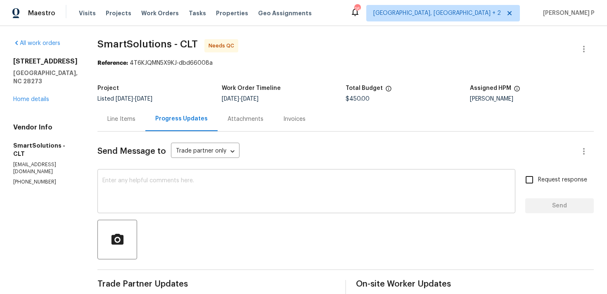
click at [138, 190] on textarea at bounding box center [306, 192] width 408 height 29
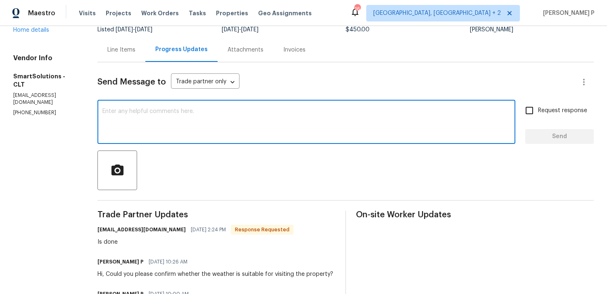
scroll to position [127, 0]
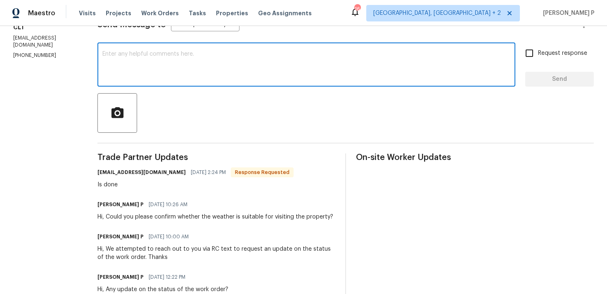
click at [154, 74] on textarea at bounding box center [306, 65] width 408 height 29
click at [182, 53] on textarea "WO closed. Thanks, Have. agreat day" at bounding box center [306, 65] width 408 height 29
click at [271, 55] on textarea "WO closed. Thanks, Have a great day" at bounding box center [306, 65] width 408 height 29
type textarea "WO closed. Thanks, Have a great day!!!"
click at [562, 83] on span "Send" at bounding box center [559, 79] width 55 height 10
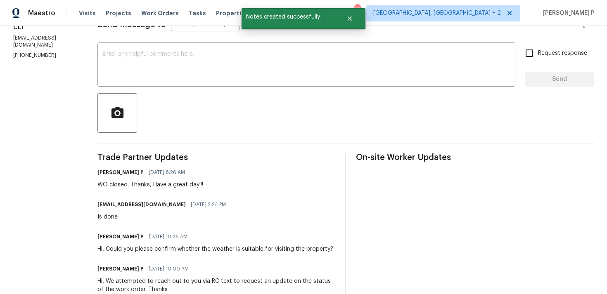
scroll to position [128, 0]
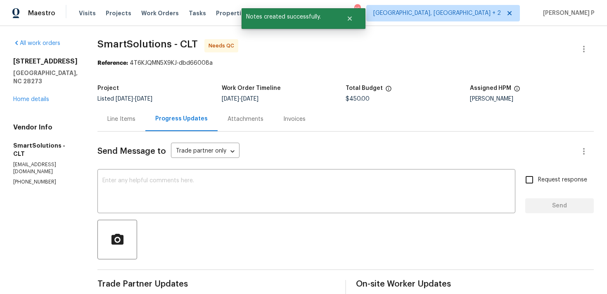
click at [135, 117] on div "Line Items" at bounding box center [121, 119] width 28 height 8
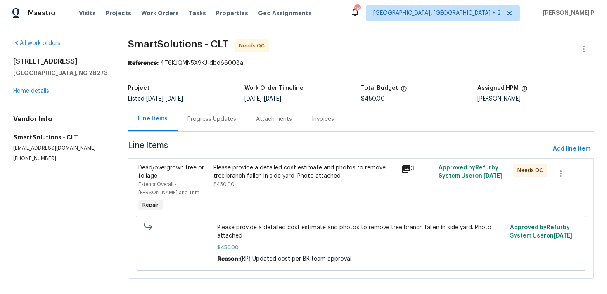
click at [306, 171] on div "Please provide a detailed cost estimate and photos to remove tree branch fallen…" at bounding box center [305, 172] width 183 height 17
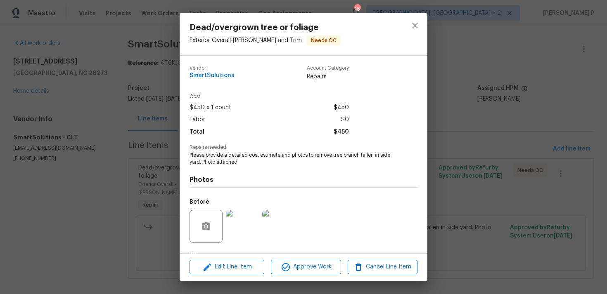
scroll to position [52, 0]
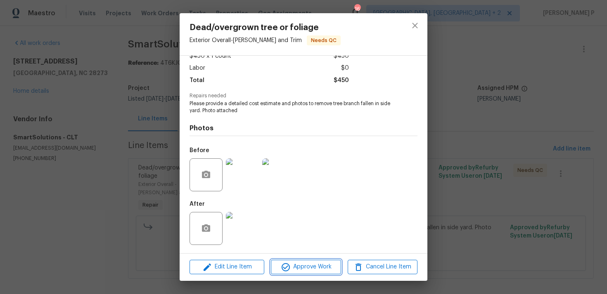
click at [308, 270] on span "Approve Work" at bounding box center [305, 267] width 65 height 10
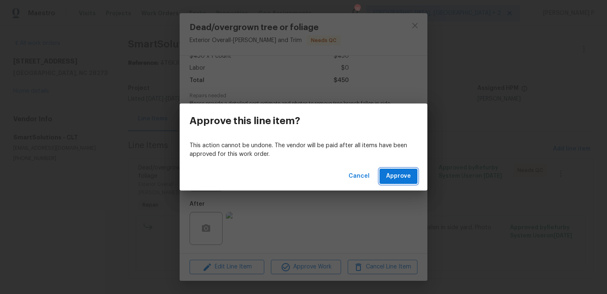
click at [400, 173] on span "Approve" at bounding box center [398, 176] width 25 height 10
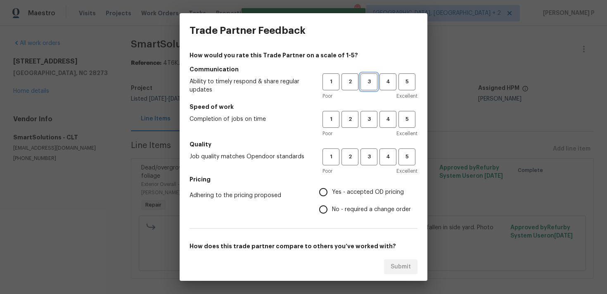
click at [365, 80] on span "3" at bounding box center [368, 81] width 15 height 9
click at [366, 114] on button "3" at bounding box center [369, 119] width 17 height 17
click at [366, 159] on span "3" at bounding box center [368, 156] width 15 height 9
click at [328, 211] on input "No - required a change order" at bounding box center [323, 209] width 17 height 17
radio input "true"
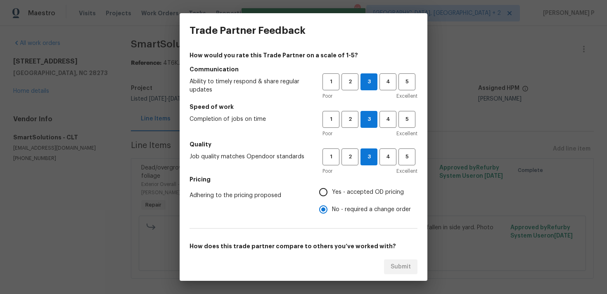
scroll to position [125, 0]
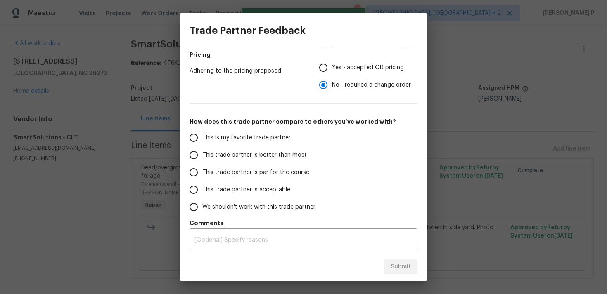
click at [256, 169] on span "This trade partner is par for the course" at bounding box center [255, 173] width 107 height 9
click at [202, 169] on input "This trade partner is par for the course" at bounding box center [193, 172] width 17 height 17
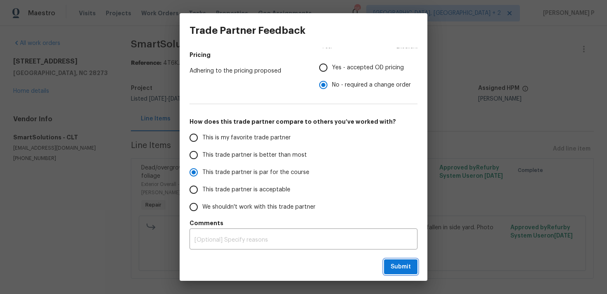
click at [405, 266] on span "Submit" at bounding box center [401, 267] width 20 height 10
radio input "true"
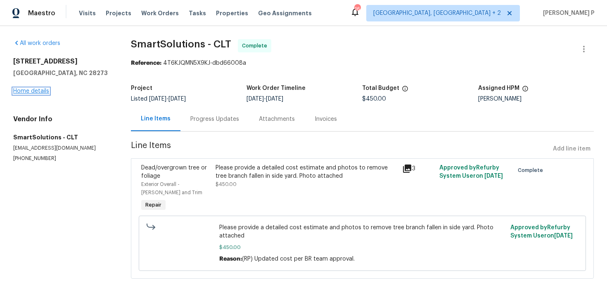
click at [33, 89] on link "Home details" at bounding box center [31, 91] width 36 height 6
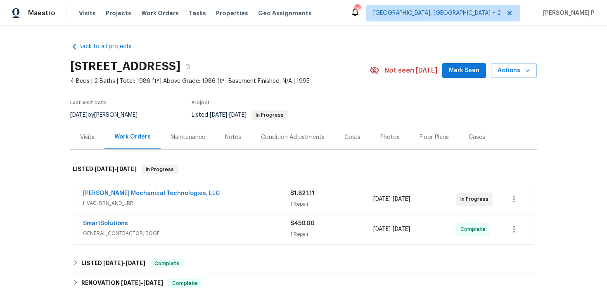
click at [141, 199] on span "HVAC, BRN_AND_LRR" at bounding box center [186, 203] width 207 height 8
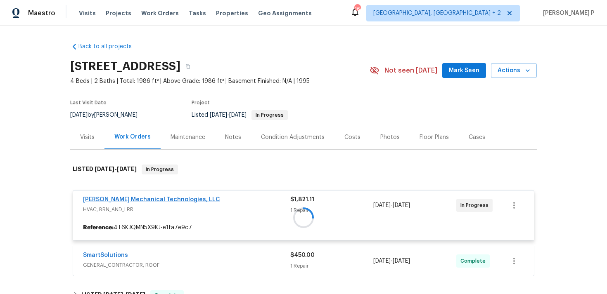
click at [159, 199] on div at bounding box center [303, 218] width 467 height 123
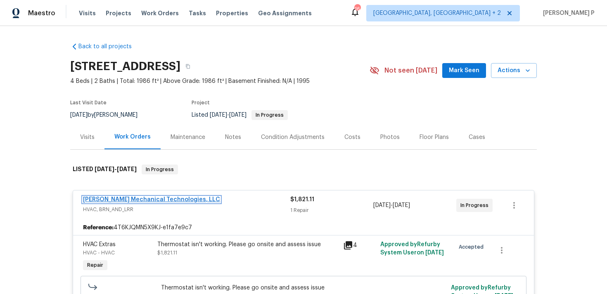
click at [159, 199] on link "Johnson's Mechanical Technologies, LLC" at bounding box center [151, 200] width 137 height 6
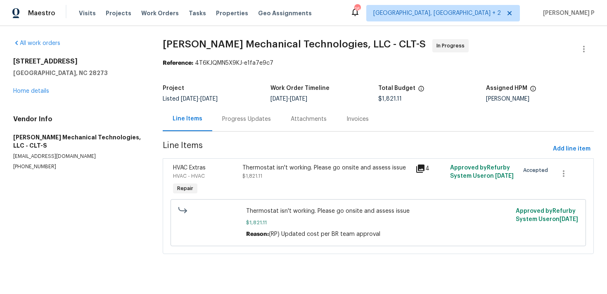
click at [248, 117] on div "Progress Updates" at bounding box center [246, 119] width 49 height 8
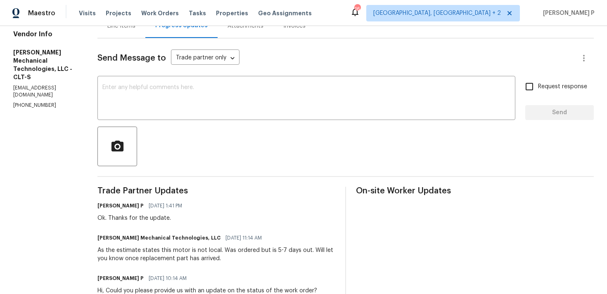
scroll to position [85, 0]
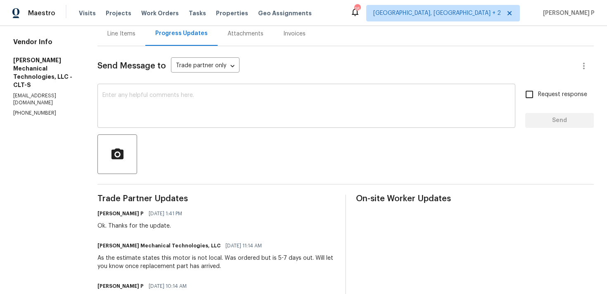
click at [266, 107] on textarea at bounding box center [306, 107] width 408 height 29
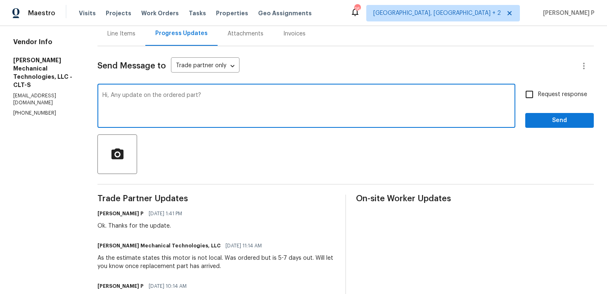
type textarea "Hi, Any update on the ordered part?"
click at [554, 90] on label "Request response" at bounding box center [554, 94] width 66 height 17
click at [538, 90] on input "Request response" at bounding box center [529, 94] width 17 height 17
checkbox input "true"
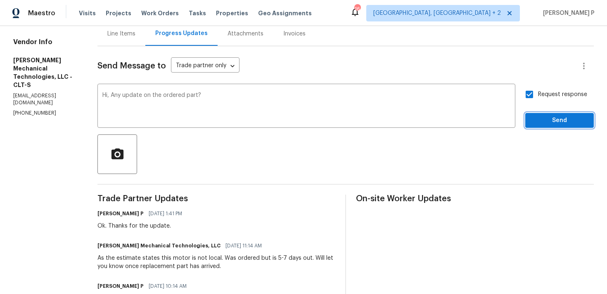
click at [544, 122] on span "Send" at bounding box center [559, 121] width 55 height 10
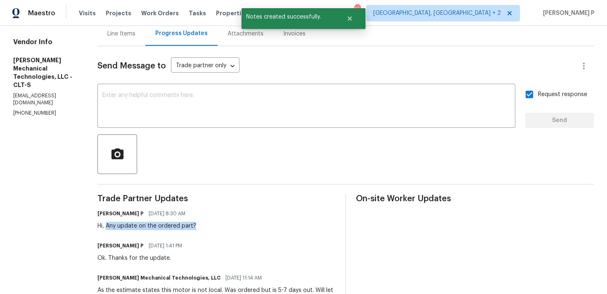
drag, startPoint x: 123, startPoint y: 225, endPoint x: 251, endPoint y: 225, distance: 127.6
click at [250, 225] on div "Ramyasri P 08/14/2025 8:30 AM Hi, Any update on the ordered part?" at bounding box center [216, 219] width 238 height 22
copy div "Any update on the ordered part?"
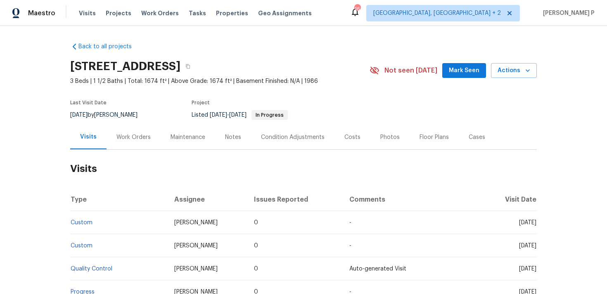
click at [135, 138] on div "Work Orders" at bounding box center [133, 137] width 34 height 8
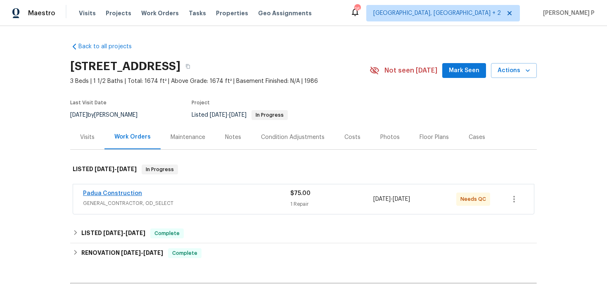
click at [116, 193] on link "Padua Construction" at bounding box center [112, 194] width 59 height 6
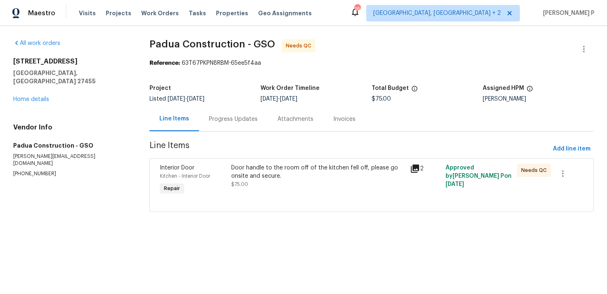
click at [236, 121] on div "Progress Updates" at bounding box center [233, 119] width 49 height 8
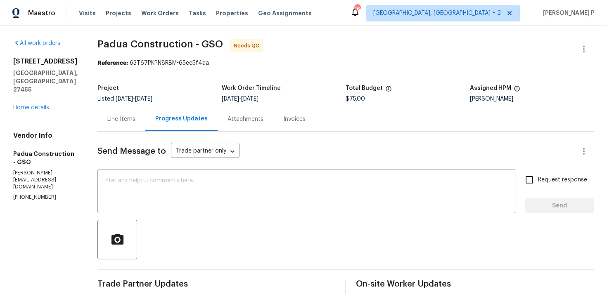
click at [235, 236] on div at bounding box center [345, 240] width 496 height 40
click at [131, 122] on div "Line Items" at bounding box center [121, 119] width 28 height 8
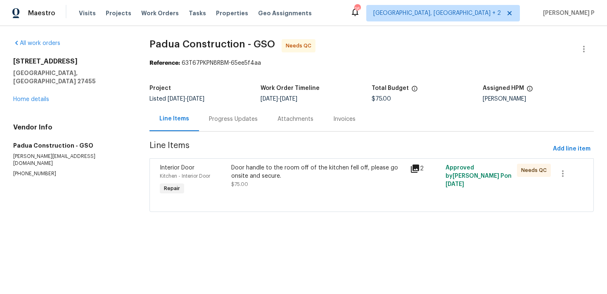
click at [264, 181] on div "Door handle to the room off of the kitchen fell off, please go onsite and secur…" at bounding box center [317, 176] width 173 height 25
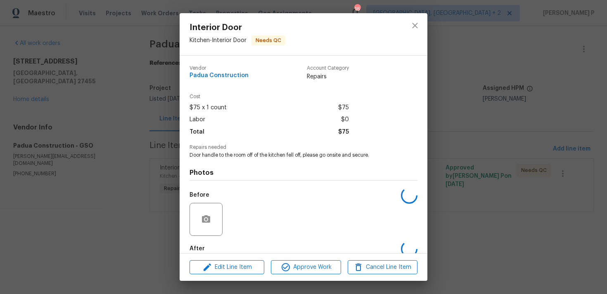
scroll to position [45, 0]
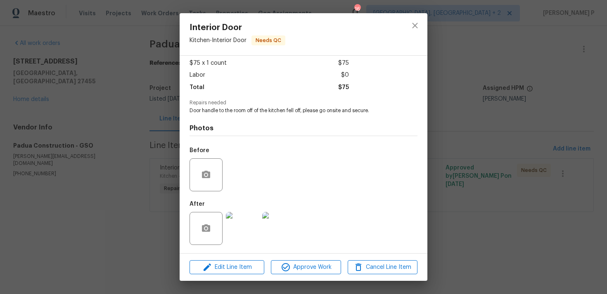
click at [243, 227] on img at bounding box center [242, 228] width 33 height 33
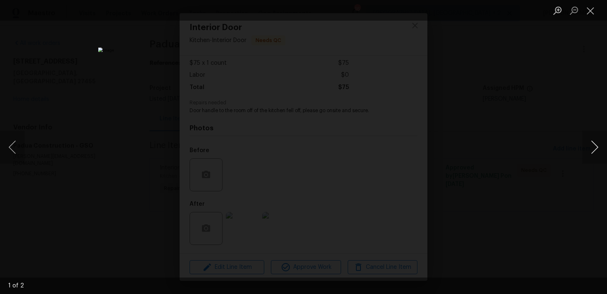
click at [594, 146] on button "Next image" at bounding box center [594, 147] width 25 height 33
click at [587, 10] on button "Close lightbox" at bounding box center [590, 10] width 17 height 14
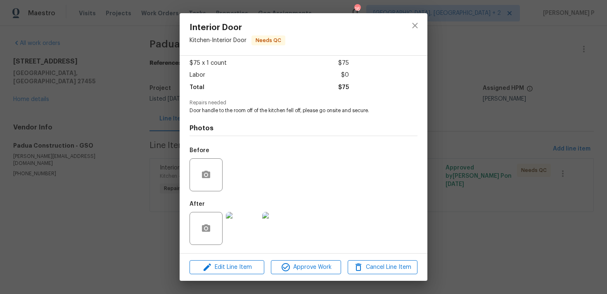
click at [426, 20] on div at bounding box center [415, 34] width 25 height 42
click at [416, 24] on icon "close" at bounding box center [414, 25] width 5 height 5
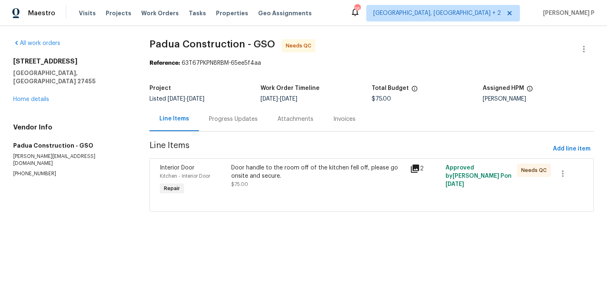
click at [253, 121] on div "Progress Updates" at bounding box center [233, 119] width 49 height 8
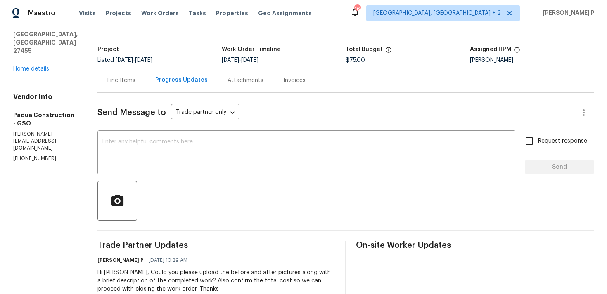
scroll to position [59, 0]
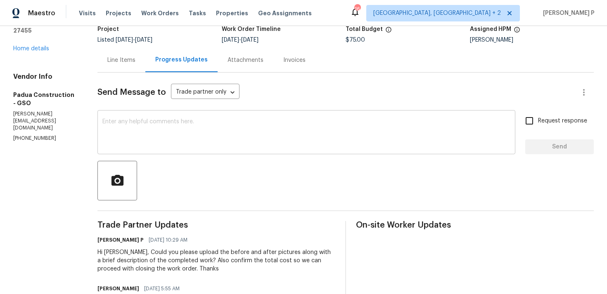
click at [204, 138] on textarea at bounding box center [306, 133] width 408 height 29
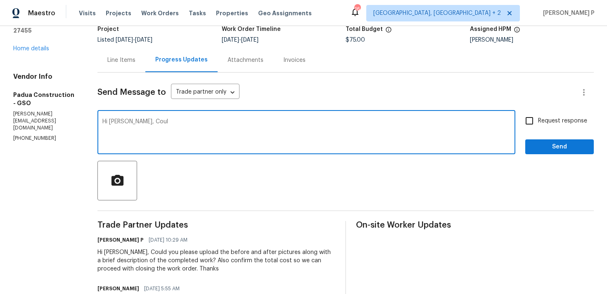
click at [131, 124] on textarea "Hi Juan, Coul" at bounding box center [306, 133] width 408 height 29
paste textarea "Could you please confirm whether the total budget of $ is good to close the wor…"
click at [132, 123] on textarea "Hi Juan, Coul" at bounding box center [306, 133] width 408 height 29
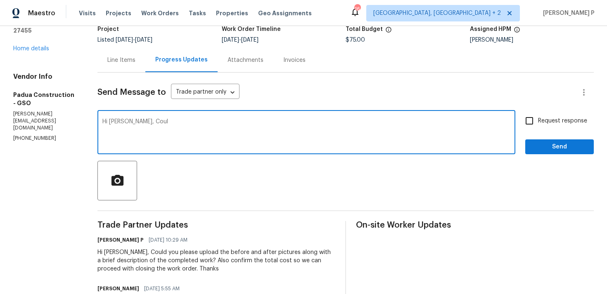
click at [132, 123] on textarea "Hi Juan, Coul" at bounding box center [306, 133] width 408 height 29
paste textarea "d you please confirm whether the total budget of $ is good to close the work or…"
click at [274, 121] on textarea "Hi Juan, Could you please confirm whether the total budget of $ is good to clos…" at bounding box center [306, 133] width 408 height 29
type textarea "Hi [PERSON_NAME], Could you please confirm whether the total budget of $75 is g…"
click at [543, 121] on span "Request response" at bounding box center [562, 121] width 49 height 9
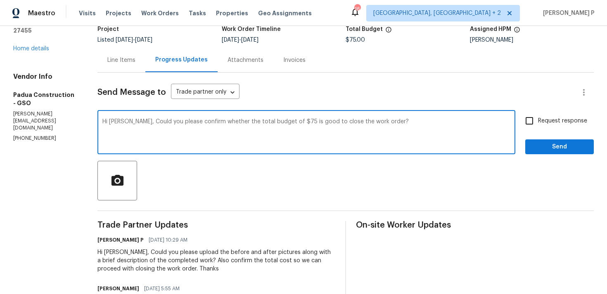
click at [538, 121] on input "Request response" at bounding box center [529, 120] width 17 height 17
checkbox input "true"
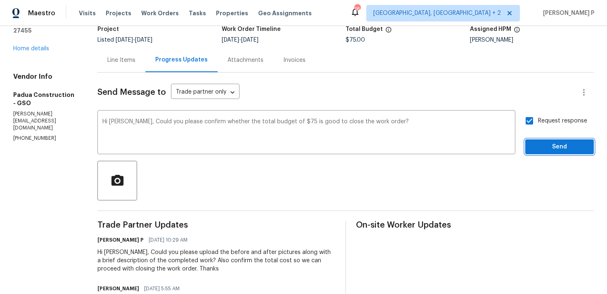
click at [544, 145] on span "Send" at bounding box center [559, 147] width 55 height 10
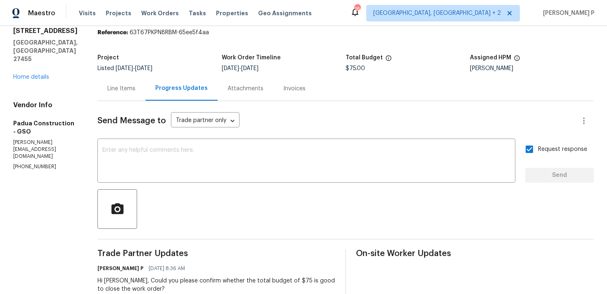
scroll to position [0, 0]
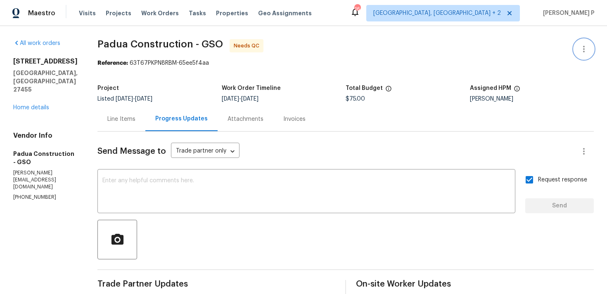
click at [586, 49] on icon "button" at bounding box center [584, 49] width 10 height 10
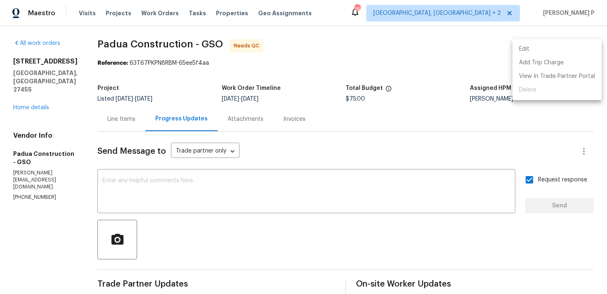
click at [533, 44] on li "Edit" at bounding box center [557, 50] width 89 height 14
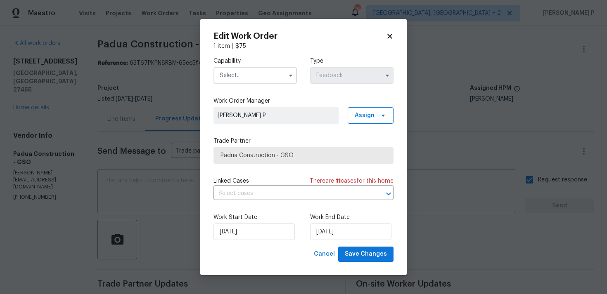
click at [270, 80] on input "text" at bounding box center [255, 75] width 83 height 17
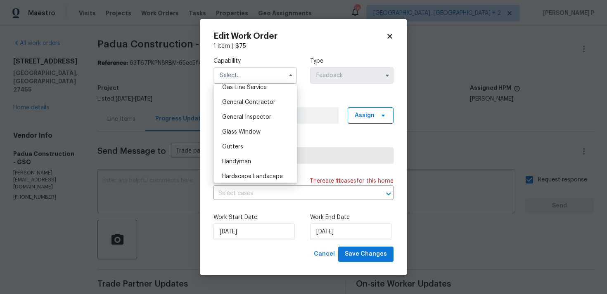
scroll to position [388, 0]
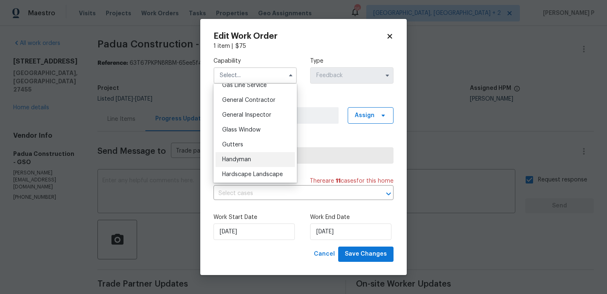
click at [246, 155] on div "Handyman" at bounding box center [255, 159] width 79 height 15
type input "Handyman"
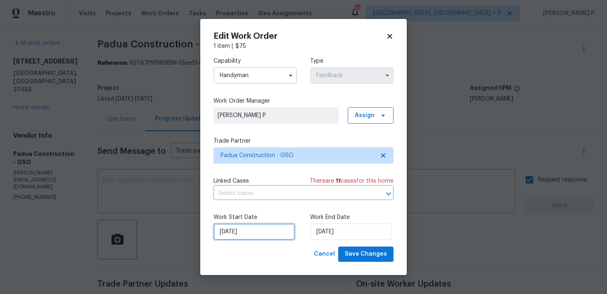
click at [245, 231] on input "06/08/2025" at bounding box center [254, 232] width 81 height 17
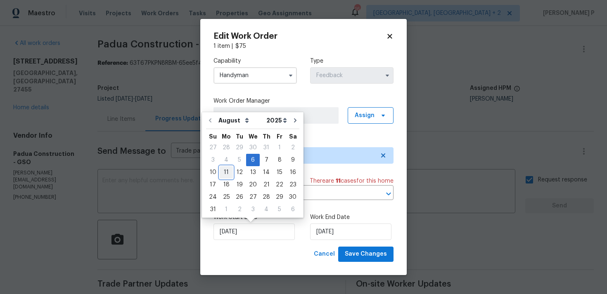
click at [221, 169] on div "11" at bounding box center [226, 173] width 13 height 12
type input "[DATE]"
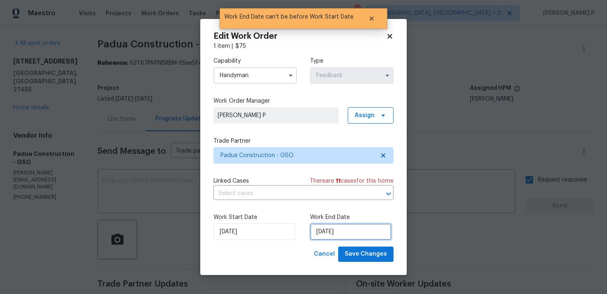
click at [321, 228] on input "[DATE]" at bounding box center [350, 232] width 81 height 17
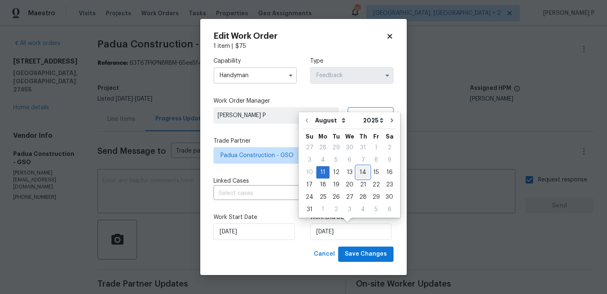
click at [363, 172] on div "14" at bounding box center [362, 173] width 13 height 12
type input "[DATE]"
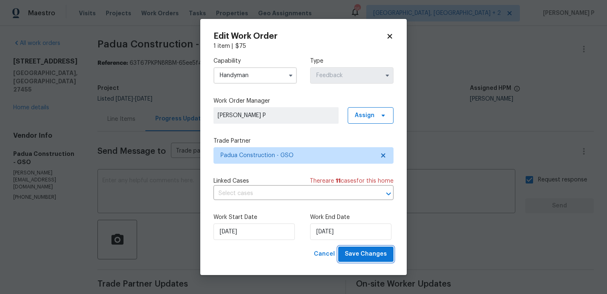
click at [362, 256] on span "Save Changes" at bounding box center [366, 254] width 42 height 10
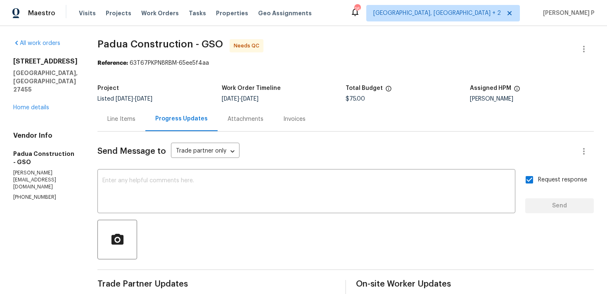
click at [229, 235] on div at bounding box center [345, 240] width 496 height 40
click at [122, 129] on div "Line Items" at bounding box center [121, 119] width 48 height 24
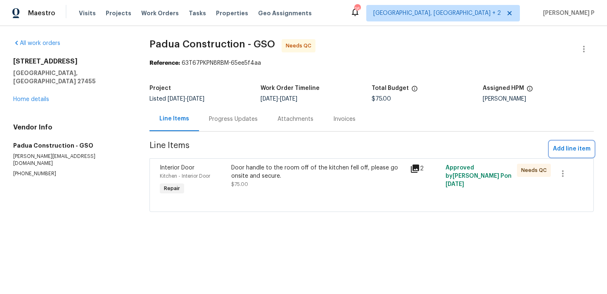
click at [574, 154] on button "Add line item" at bounding box center [572, 149] width 44 height 15
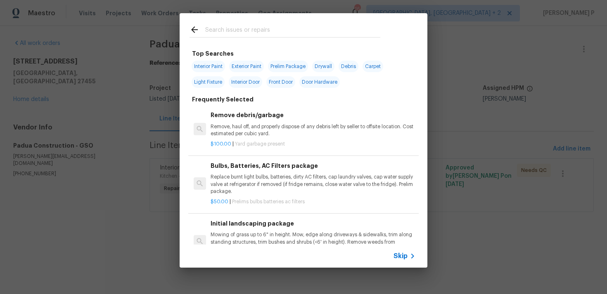
click at [402, 256] on span "Skip" at bounding box center [401, 256] width 14 height 8
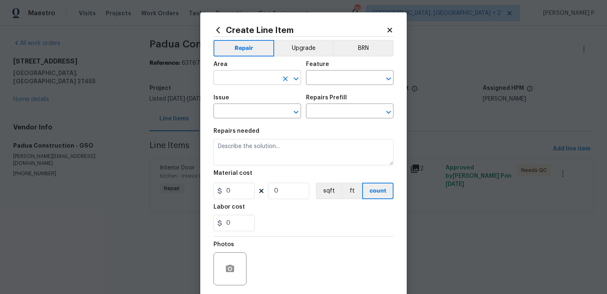
click at [261, 83] on input "text" at bounding box center [246, 78] width 64 height 13
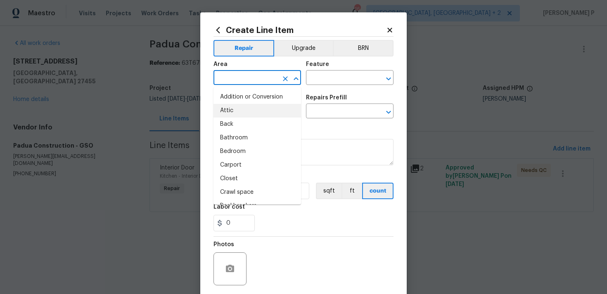
click at [250, 107] on li "Attic" at bounding box center [258, 111] width 88 height 14
type input "Attic"
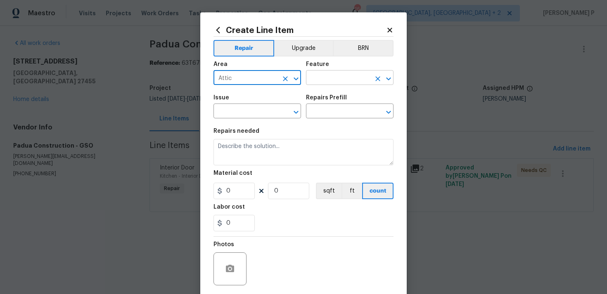
click at [339, 74] on input "text" at bounding box center [338, 78] width 64 height 13
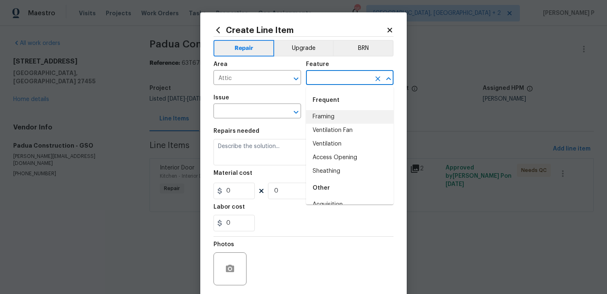
click at [334, 119] on li "Framing" at bounding box center [350, 117] width 88 height 14
type input "Framing"
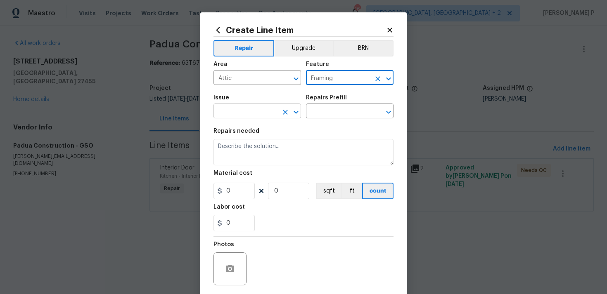
click at [287, 114] on icon "Clear" at bounding box center [285, 112] width 5 height 5
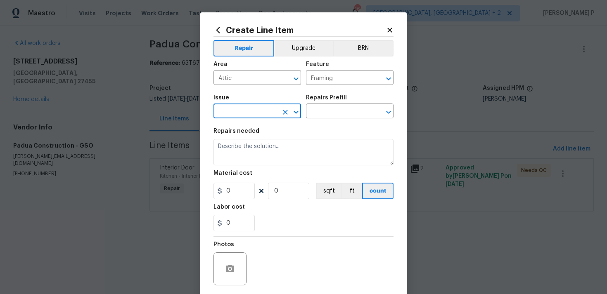
click at [303, 110] on div "Issue ​ Repairs Prefill ​" at bounding box center [304, 106] width 180 height 33
click at [297, 113] on icon "Open" at bounding box center [296, 112] width 5 height 3
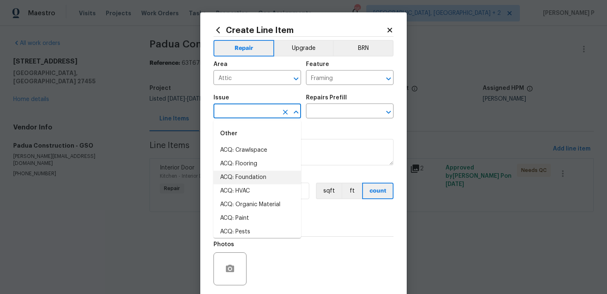
scroll to position [88, 0]
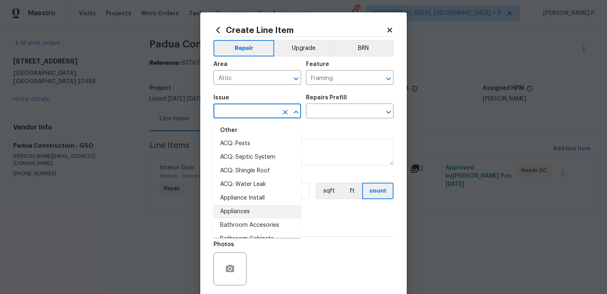
click at [252, 213] on li "Appliances" at bounding box center [258, 212] width 88 height 14
type input "Appliances"
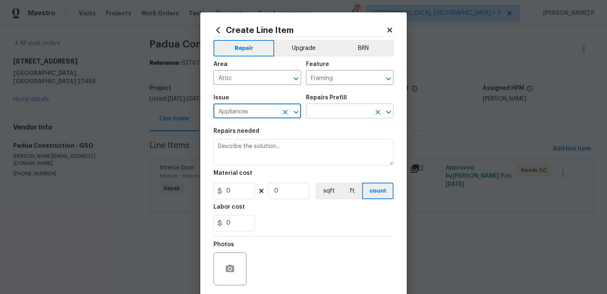
click at [321, 114] on input "text" at bounding box center [338, 112] width 64 height 13
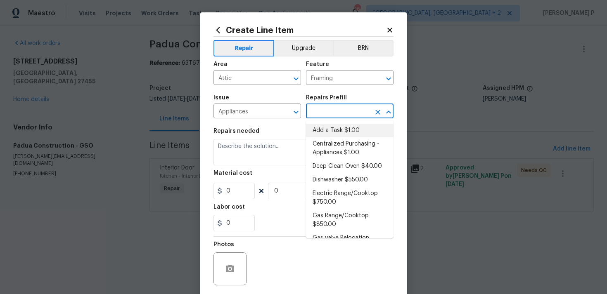
click at [328, 135] on li "Add a Task $1.00" at bounding box center [350, 131] width 88 height 14
type input "Appliances"
type input "Add a Task $1.00"
type textarea "HPM to detail"
type input "1"
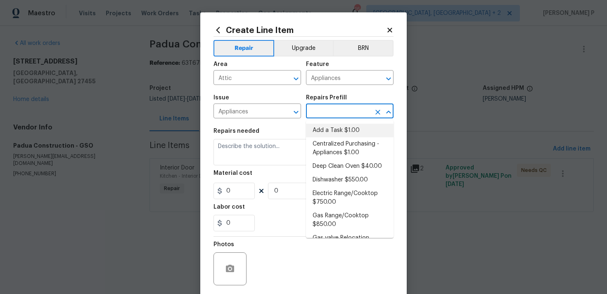
type input "1"
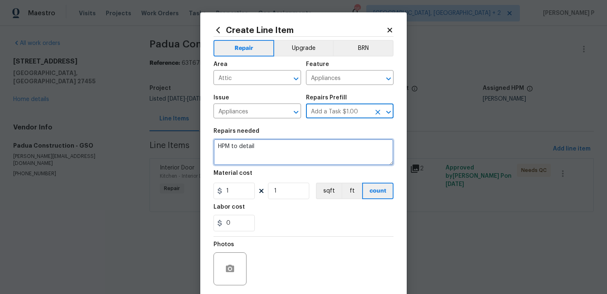
click at [289, 147] on textarea "HPM to detail" at bounding box center [304, 152] width 180 height 26
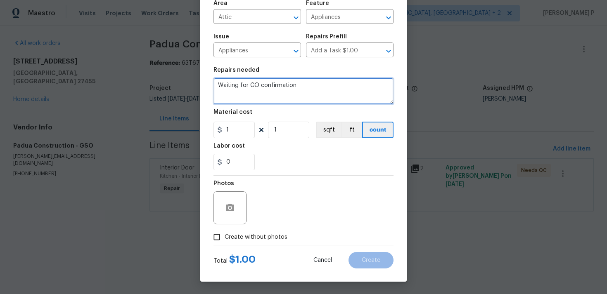
type textarea "Waiting for CO confirmation"
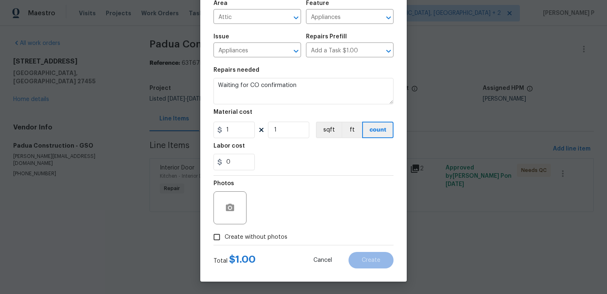
click at [218, 237] on input "Create without photos" at bounding box center [217, 238] width 16 height 16
checkbox input "true"
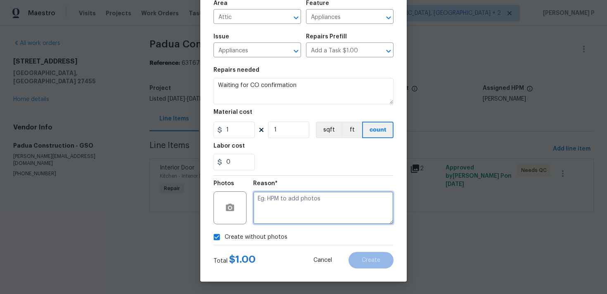
click at [286, 218] on textarea at bounding box center [323, 208] width 140 height 33
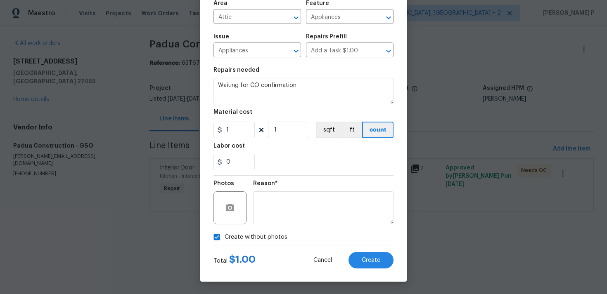
click at [390, 269] on div "Create Line Item Repair Upgrade BRN Area Attic ​ Feature Appliances ​ Issue App…" at bounding box center [303, 116] width 207 height 331
click at [371, 260] on span "Create" at bounding box center [371, 261] width 19 height 6
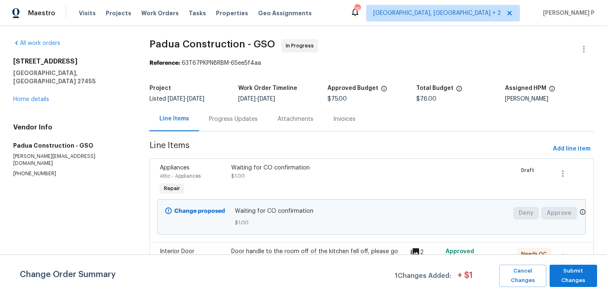
click at [236, 120] on div "Progress Updates" at bounding box center [233, 119] width 49 height 8
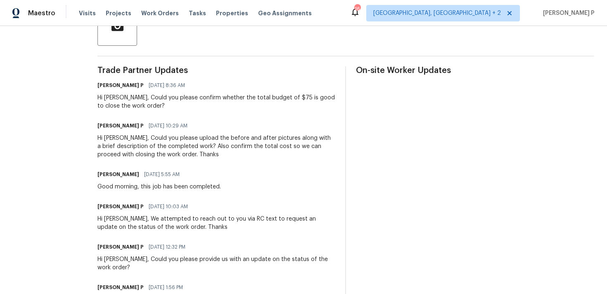
scroll to position [209, 0]
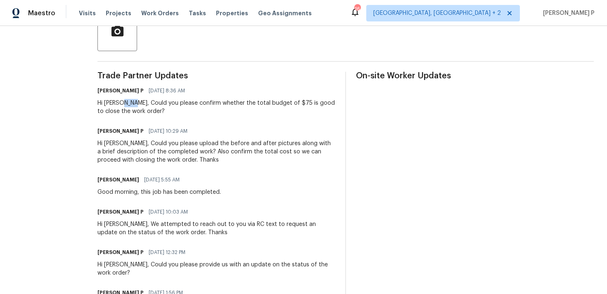
drag, startPoint x: 119, startPoint y: 102, endPoint x: 132, endPoint y: 107, distance: 13.9
click at [132, 107] on div "Hi Juan, Could you please confirm whether the total budget of $75 is good to cl…" at bounding box center [216, 107] width 238 height 17
click at [130, 106] on div "Hi Juan, Could you please confirm whether the total budget of $75 is good to cl…" at bounding box center [216, 107] width 238 height 17
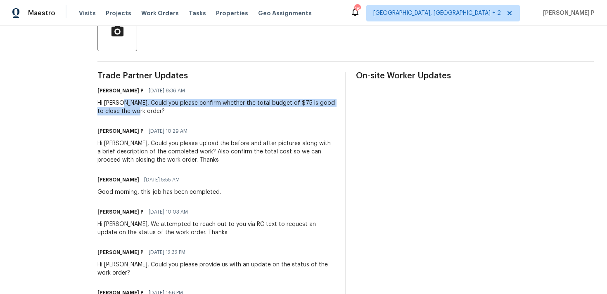
drag, startPoint x: 119, startPoint y: 102, endPoint x: 131, endPoint y: 112, distance: 15.0
click at [131, 112] on div "Hi Juan, Could you please confirm whether the total budget of $75 is good to cl…" at bounding box center [216, 107] width 238 height 17
copy div "Could you please confirm whether the total budget of $75 is good to close the w…"
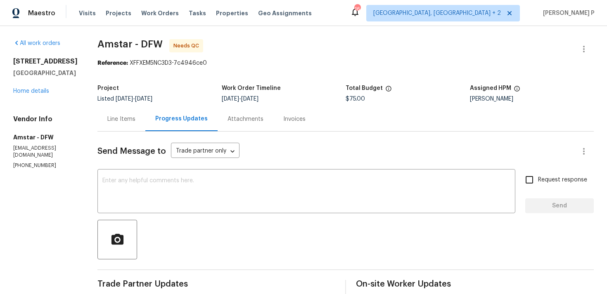
click at [126, 122] on div "Line Items" at bounding box center [121, 119] width 28 height 8
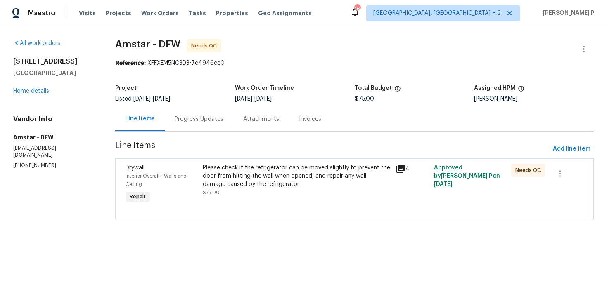
click at [273, 179] on div "Please check if the refrigerator can be moved slightly to prevent the door from…" at bounding box center [297, 176] width 188 height 25
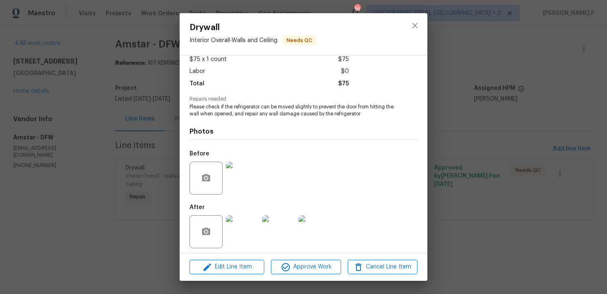
scroll to position [52, 0]
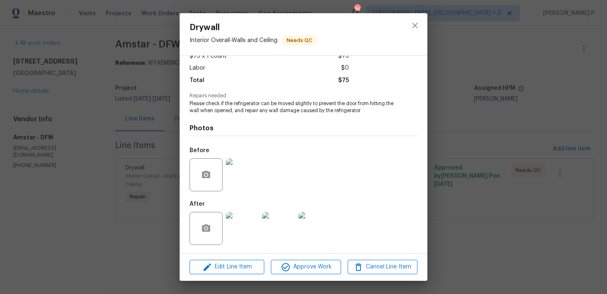
click at [240, 181] on img at bounding box center [242, 175] width 33 height 33
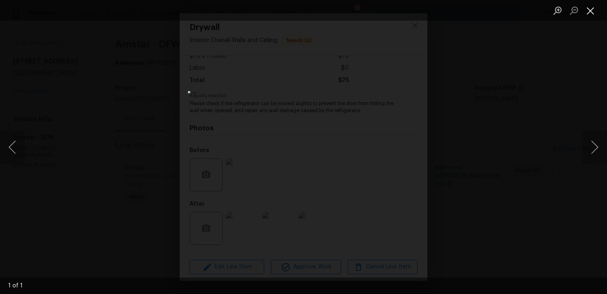
click at [593, 5] on button "Close lightbox" at bounding box center [590, 10] width 17 height 14
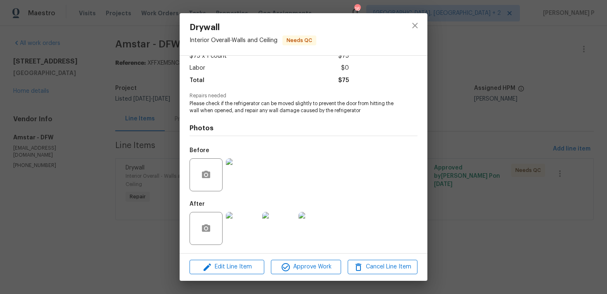
click at [243, 228] on img at bounding box center [242, 228] width 33 height 33
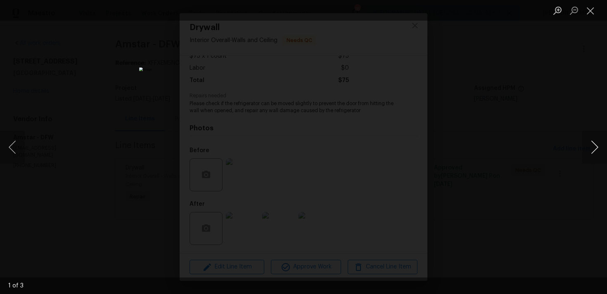
click at [597, 145] on button "Next image" at bounding box center [594, 147] width 25 height 33
click at [593, 12] on button "Close lightbox" at bounding box center [590, 10] width 17 height 14
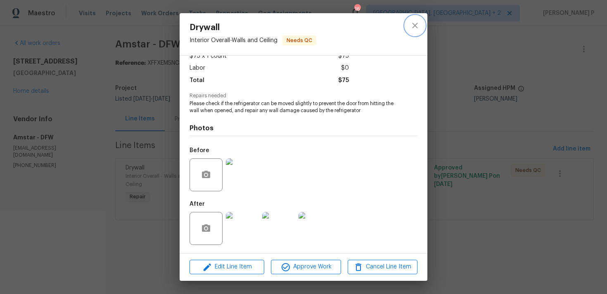
click at [422, 21] on button "close" at bounding box center [415, 26] width 20 height 20
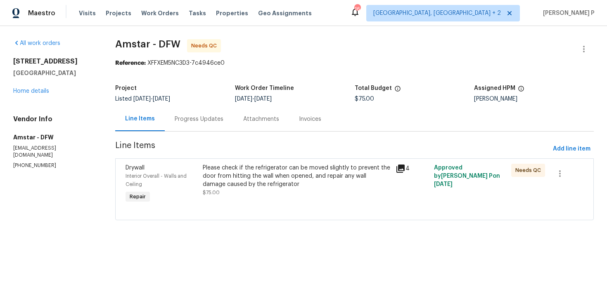
click at [204, 115] on div "Progress Updates" at bounding box center [199, 119] width 49 height 8
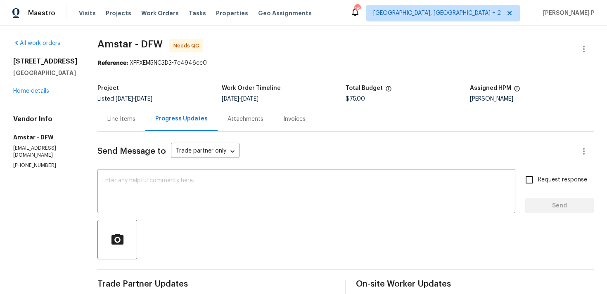
click at [33, 95] on div "2712 Raintree Dr Plano, TX 75074 Home details" at bounding box center [45, 76] width 64 height 38
click at [36, 88] on link "Home details" at bounding box center [31, 91] width 36 height 6
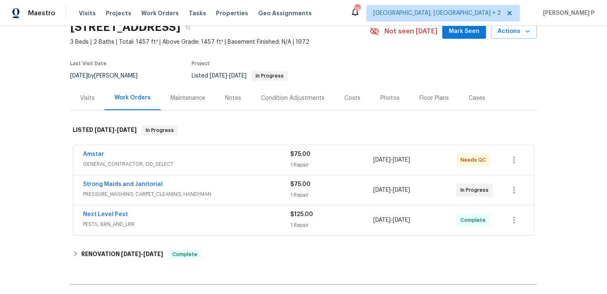
scroll to position [54, 0]
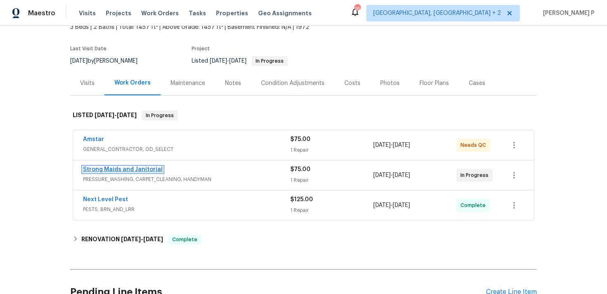
click at [125, 170] on link "Strong Maids and Janitorial" at bounding box center [123, 170] width 80 height 6
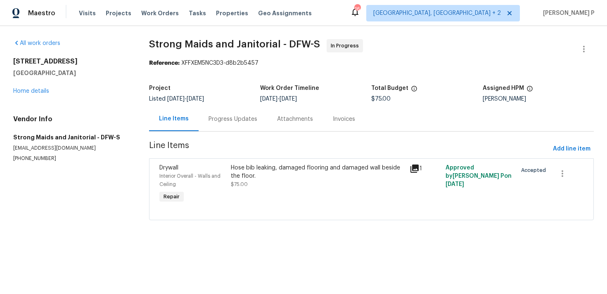
click at [241, 121] on div "Progress Updates" at bounding box center [233, 119] width 49 height 8
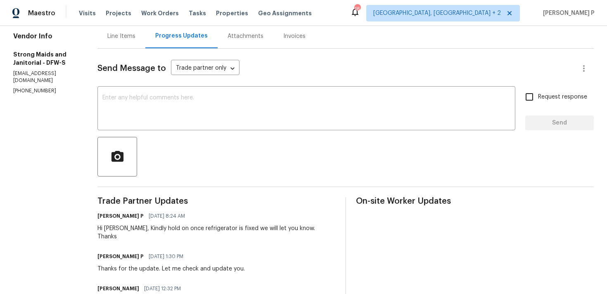
scroll to position [25, 0]
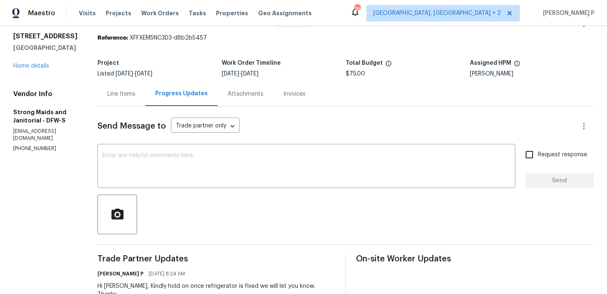
click at [197, 221] on div at bounding box center [345, 215] width 496 height 40
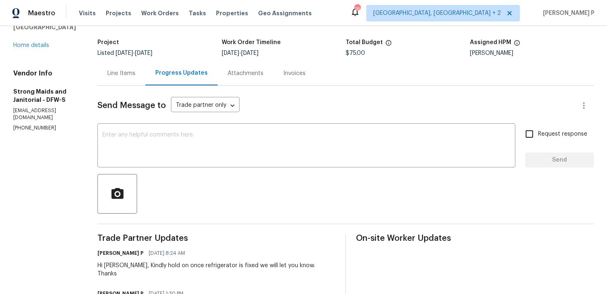
scroll to position [45, 0]
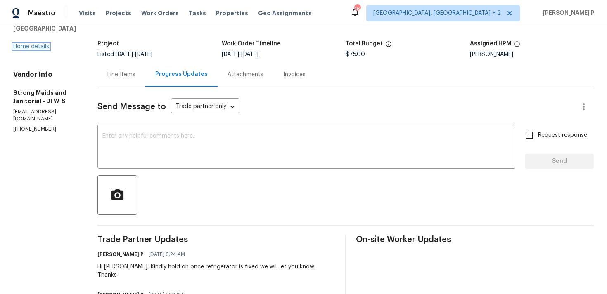
click at [36, 45] on link "Home details" at bounding box center [31, 47] width 36 height 6
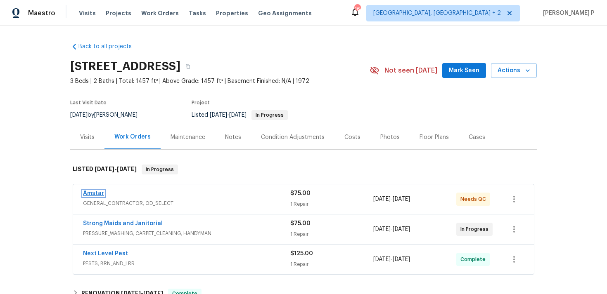
click at [100, 191] on link "Amstar" at bounding box center [93, 194] width 21 height 6
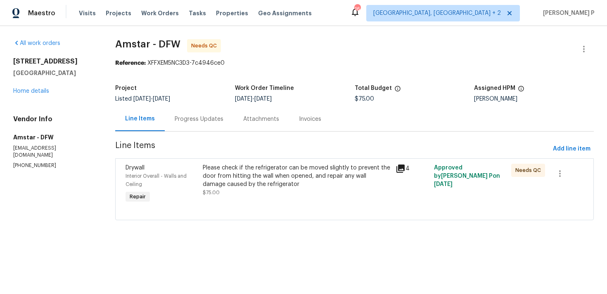
click at [282, 163] on div "Please check if the refrigerator can be moved slightly to prevent the door from…" at bounding box center [296, 184] width 193 height 46
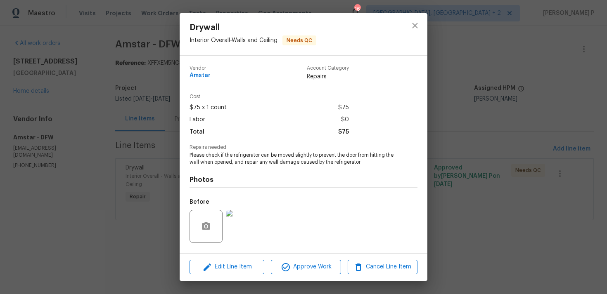
scroll to position [52, 0]
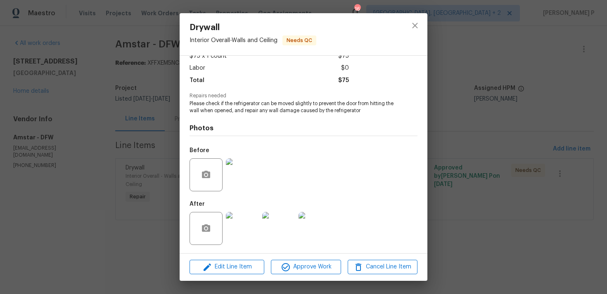
click at [252, 222] on img at bounding box center [242, 228] width 33 height 33
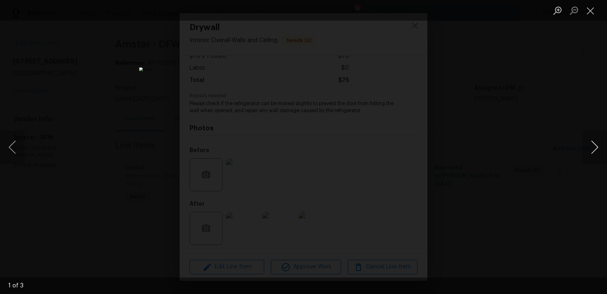
click at [598, 149] on button "Next image" at bounding box center [594, 147] width 25 height 33
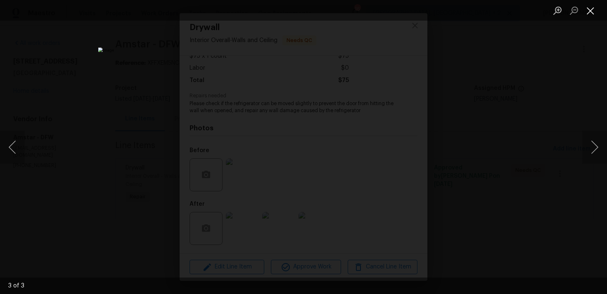
click at [594, 9] on button "Close lightbox" at bounding box center [590, 10] width 17 height 14
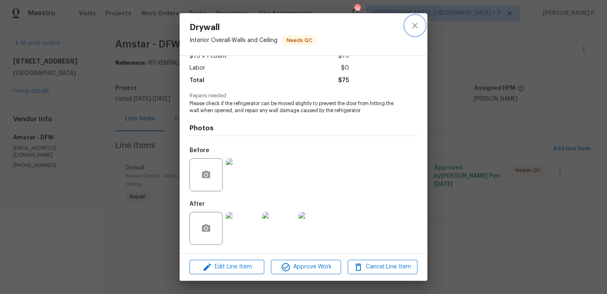
click at [418, 29] on icon "close" at bounding box center [415, 26] width 10 height 10
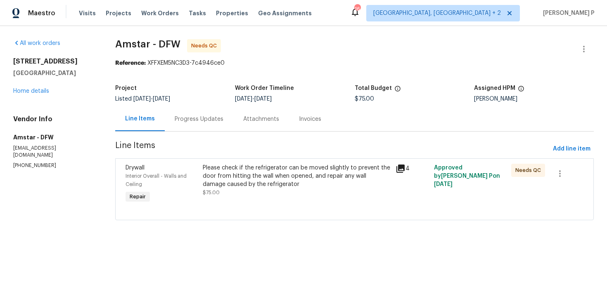
click at [210, 124] on div "Progress Updates" at bounding box center [199, 119] width 69 height 24
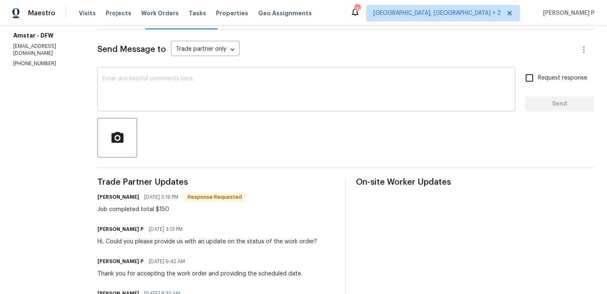
scroll to position [116, 0]
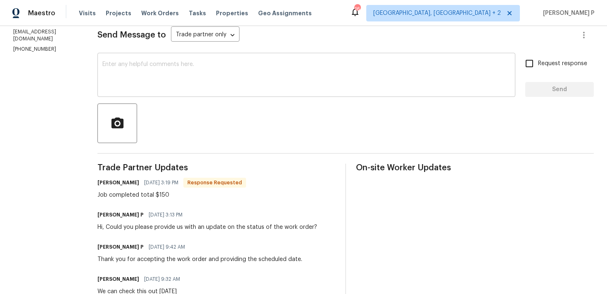
click at [227, 204] on div "Trade Partner Updates Carlos Munoz 08/13/2025 3:19 PM Response Requested Job co…" at bounding box center [216, 284] width 238 height 240
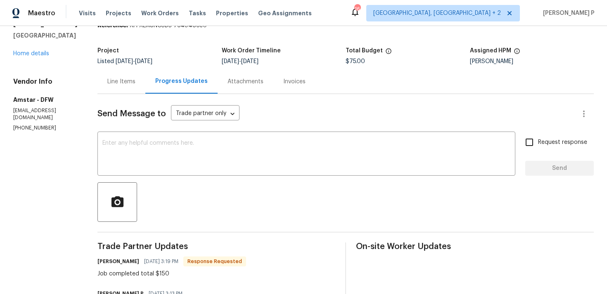
scroll to position [36, 0]
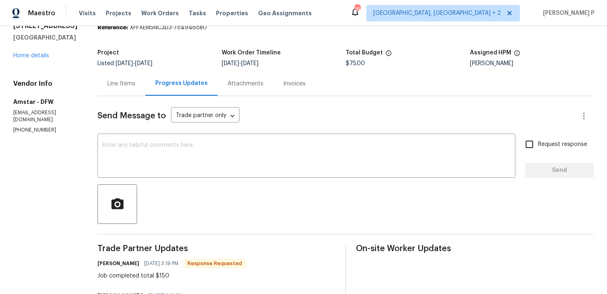
click at [117, 85] on div "Line Items" at bounding box center [121, 84] width 28 height 8
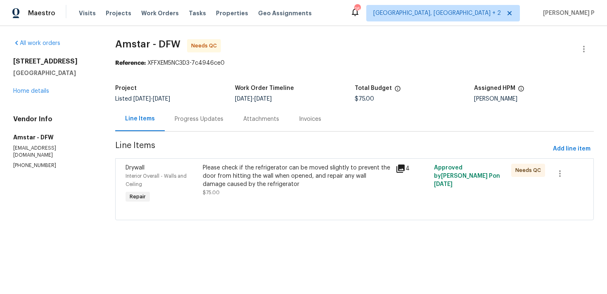
click at [240, 171] on div "Please check if the refrigerator can be moved slightly to prevent the door from…" at bounding box center [297, 176] width 188 height 25
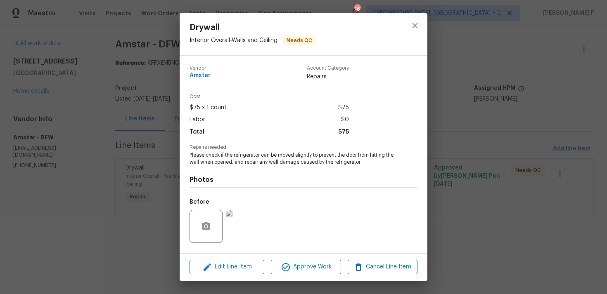
scroll to position [52, 0]
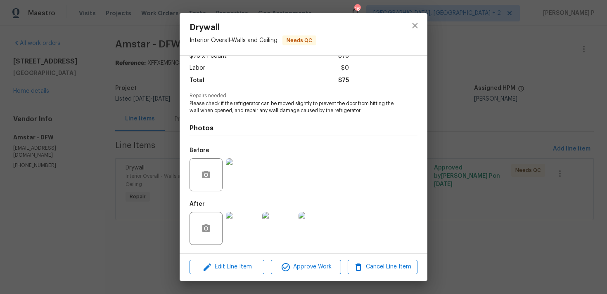
click at [240, 259] on div "Edit Line Item Approve Work Cancel Line Item" at bounding box center [304, 268] width 248 height 28
click at [240, 267] on span "Edit Line Item" at bounding box center [227, 267] width 70 height 10
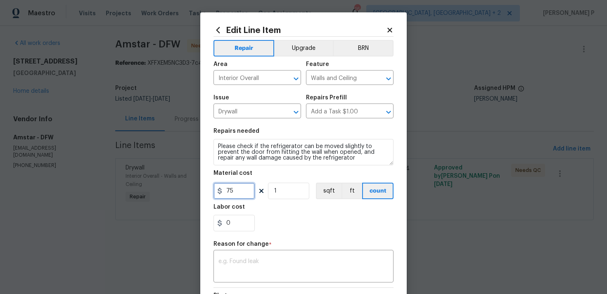
click at [233, 192] on input "75" at bounding box center [234, 191] width 41 height 17
type input "150"
click at [277, 264] on textarea at bounding box center [303, 267] width 170 height 17
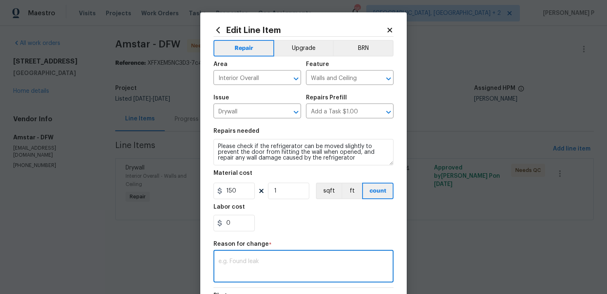
paste textarea "(RP) Updated per vendor’s final cost."
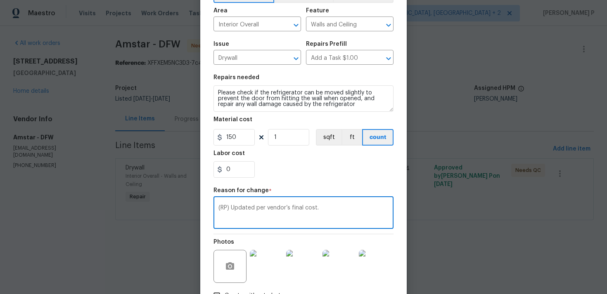
scroll to position [113, 0]
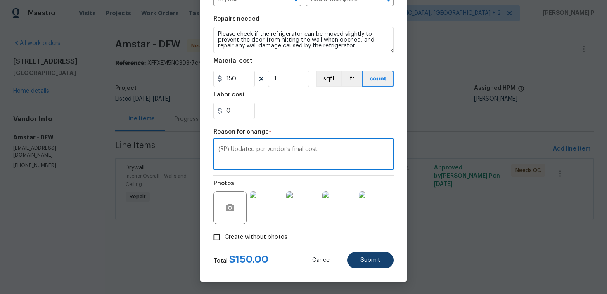
type textarea "(RP) Updated per vendor’s final cost."
click at [361, 261] on span "Submit" at bounding box center [371, 261] width 20 height 6
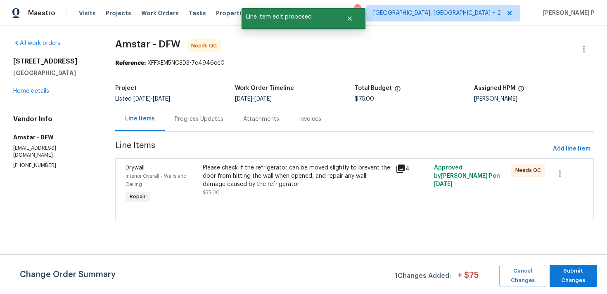
scroll to position [0, 0]
click at [567, 268] on span "Submit Changes" at bounding box center [573, 276] width 39 height 19
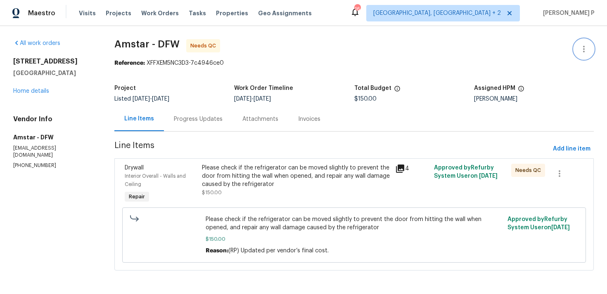
click at [580, 51] on icon "button" at bounding box center [584, 49] width 10 height 10
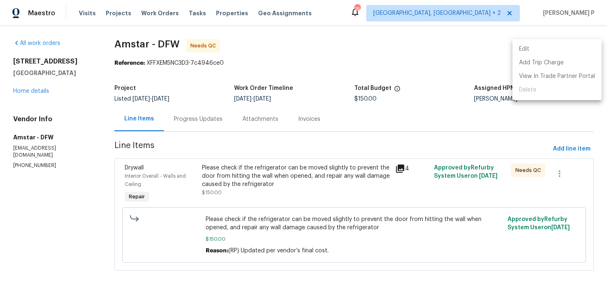
click at [554, 49] on li "Edit" at bounding box center [557, 50] width 89 height 14
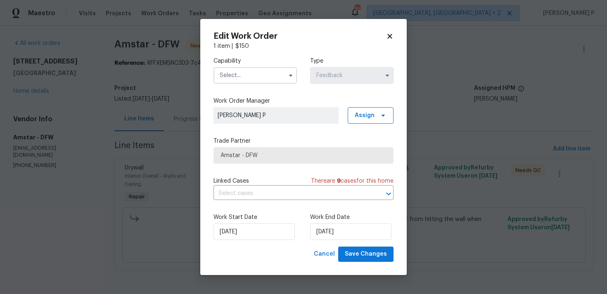
click at [235, 76] on input "text" at bounding box center [255, 75] width 83 height 17
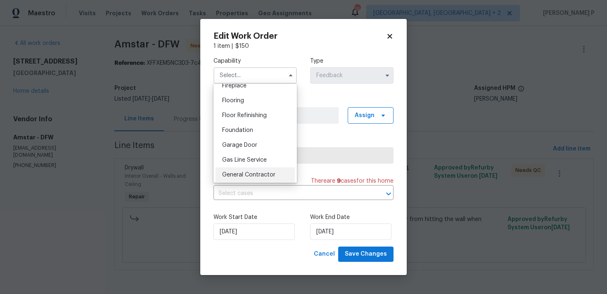
click at [238, 176] on span "General Contractor" at bounding box center [248, 175] width 53 height 6
type input "General Contractor"
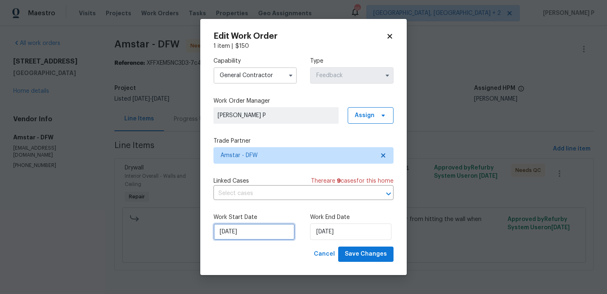
click at [281, 230] on input "11/08/2025" at bounding box center [254, 232] width 81 height 17
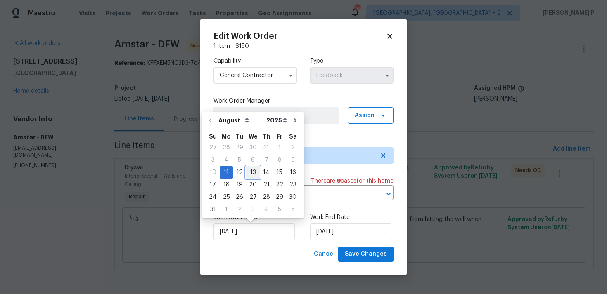
click at [249, 175] on div "13" at bounding box center [253, 173] width 14 height 12
type input "13/08/2025"
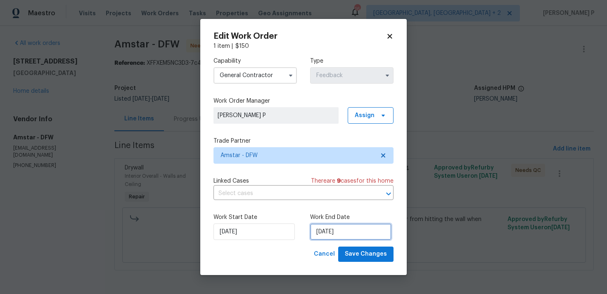
click at [333, 230] on input "13/08/2025" at bounding box center [350, 232] width 81 height 17
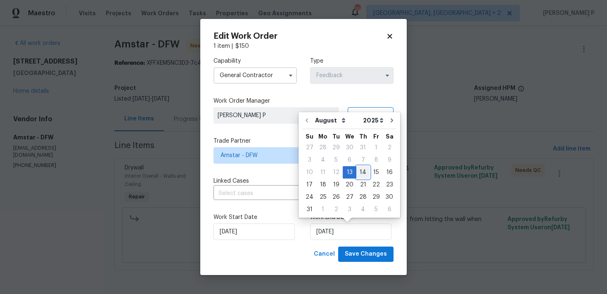
click at [361, 174] on div "14" at bounding box center [362, 173] width 13 height 12
type input "14/08/2025"
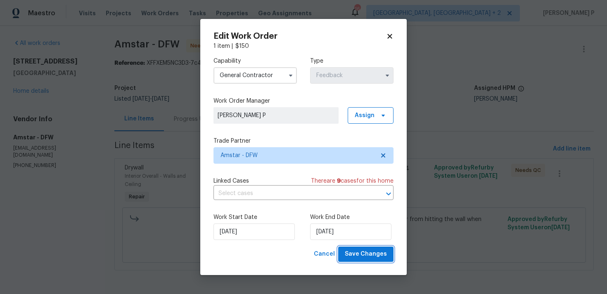
click at [366, 254] on span "Save Changes" at bounding box center [366, 254] width 42 height 10
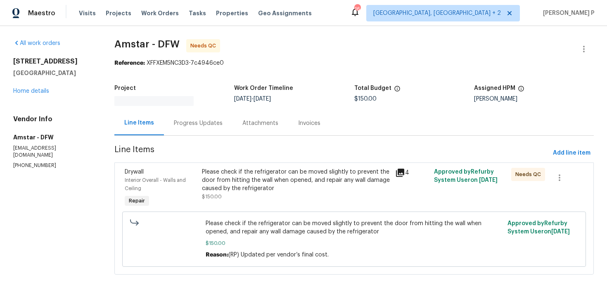
click at [213, 124] on div "Progress Updates" at bounding box center [198, 123] width 49 height 8
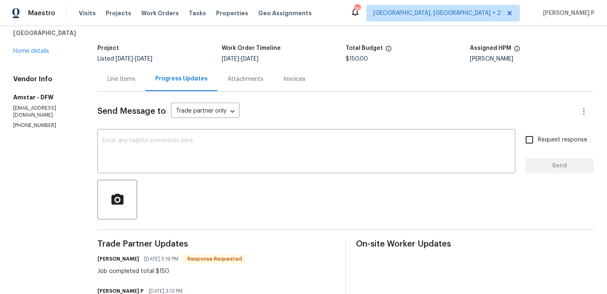
scroll to position [15, 0]
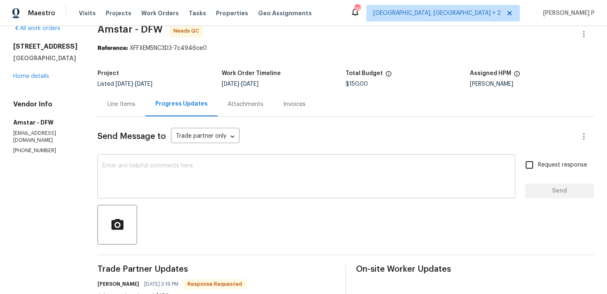
click at [225, 175] on textarea at bounding box center [306, 177] width 408 height 29
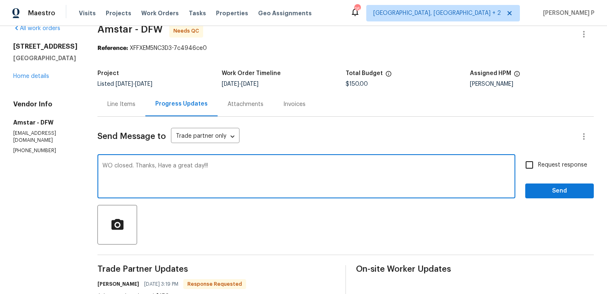
type textarea "WO closed. Thanks, Have a great day!!!"
click at [562, 195] on span "Send" at bounding box center [559, 191] width 55 height 10
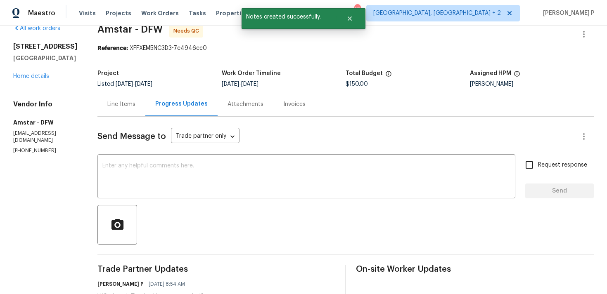
click at [122, 106] on div "Line Items" at bounding box center [121, 104] width 28 height 8
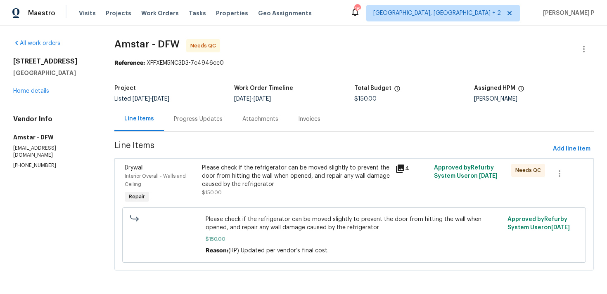
click at [253, 184] on div "Please check if the refrigerator can be moved slightly to prevent the door from…" at bounding box center [296, 176] width 188 height 25
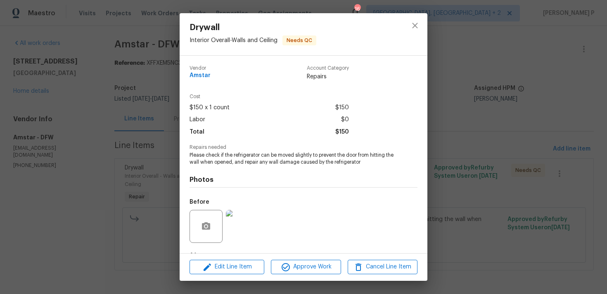
scroll to position [52, 0]
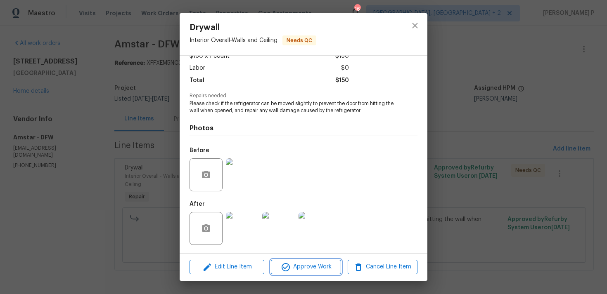
click at [313, 264] on span "Approve Work" at bounding box center [305, 267] width 65 height 10
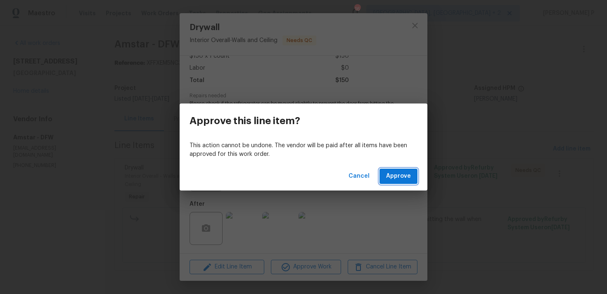
click at [400, 176] on span "Approve" at bounding box center [398, 176] width 25 height 10
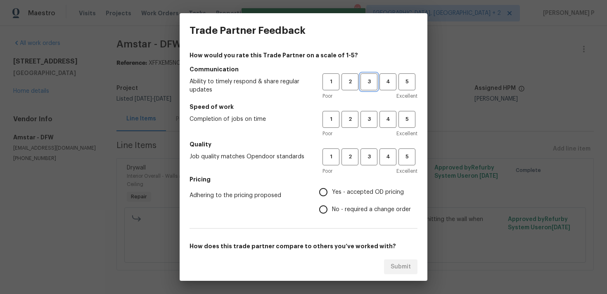
click at [367, 83] on span "3" at bounding box center [368, 81] width 15 height 9
click at [372, 117] on span "3" at bounding box center [368, 119] width 15 height 9
click at [370, 155] on span "3" at bounding box center [368, 156] width 15 height 9
click at [339, 209] on span "No - required a change order" at bounding box center [371, 210] width 79 height 9
click at [332, 209] on input "No - required a change order" at bounding box center [323, 209] width 17 height 17
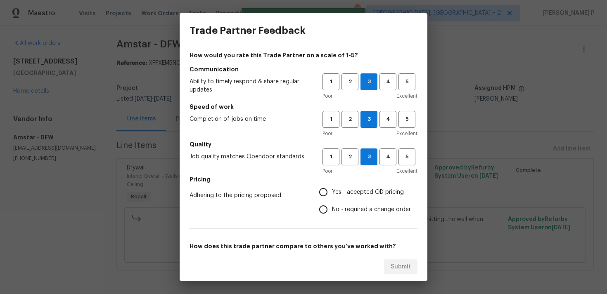
radio input "true"
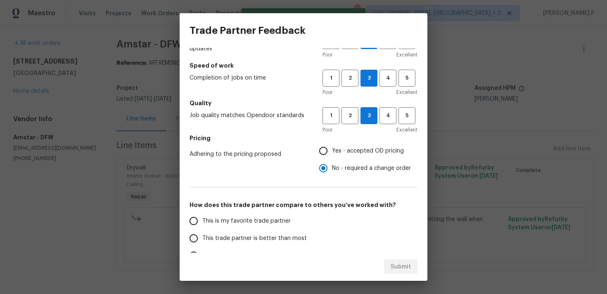
scroll to position [94, 0]
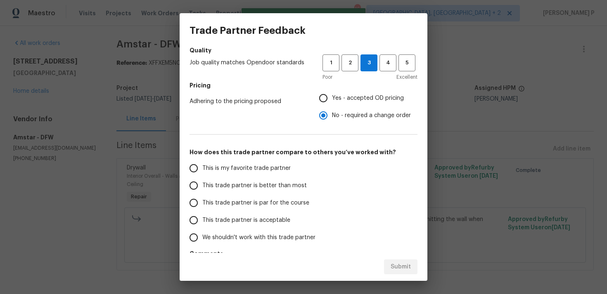
click at [235, 203] on span "This trade partner is par for the course" at bounding box center [255, 203] width 107 height 9
click at [202, 203] on input "This trade partner is par for the course" at bounding box center [193, 203] width 17 height 17
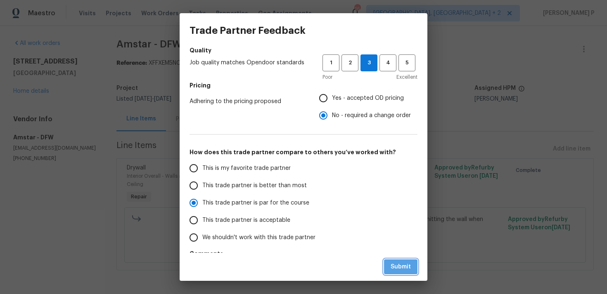
click at [404, 267] on span "Submit" at bounding box center [401, 267] width 20 height 10
radio input "true"
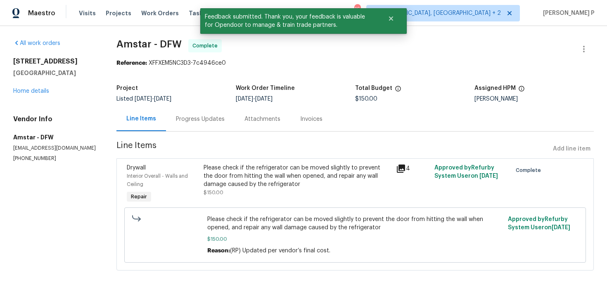
click at [196, 119] on div "Progress Updates" at bounding box center [200, 119] width 49 height 8
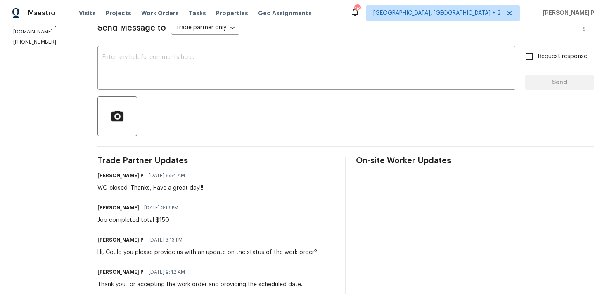
scroll to position [132, 0]
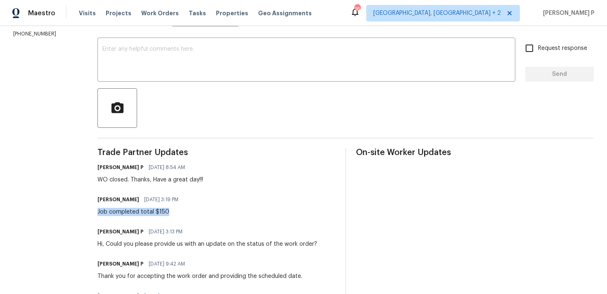
drag, startPoint x: 97, startPoint y: 214, endPoint x: 173, endPoint y: 214, distance: 76.0
click at [173, 214] on div "Job completed total $150" at bounding box center [140, 212] width 86 height 8
copy div "Job completed total $150"
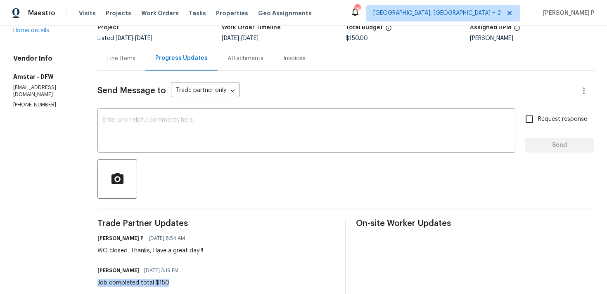
scroll to position [0, 0]
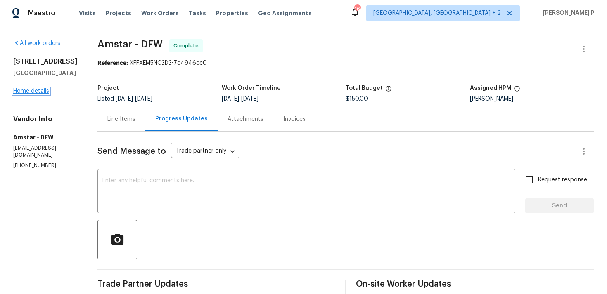
click at [38, 93] on link "Home details" at bounding box center [31, 91] width 36 height 6
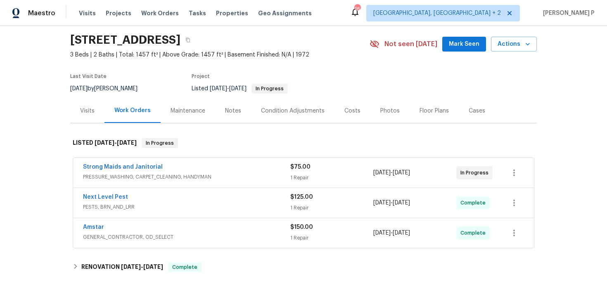
scroll to position [31, 0]
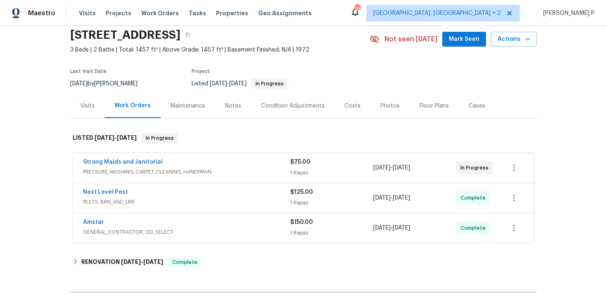
click at [116, 169] on span "PRESSURE_WASHING, CARPET_CLEANING, HANDYMAN" at bounding box center [186, 172] width 207 height 8
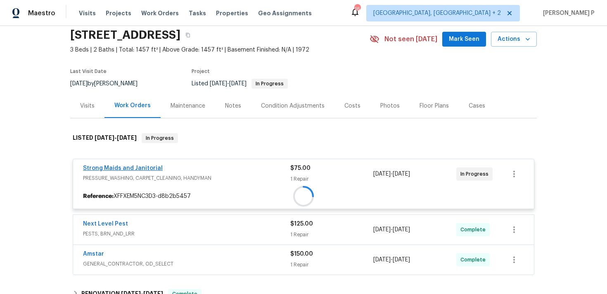
click at [118, 189] on div at bounding box center [303, 196] width 461 height 15
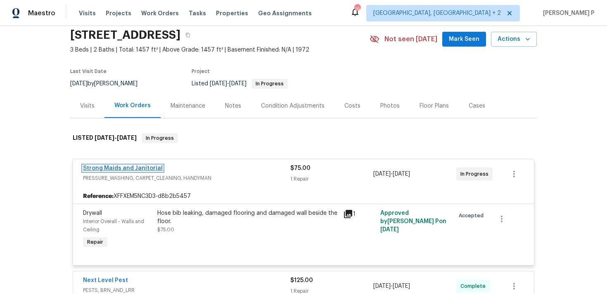
click at [121, 170] on link "Strong Maids and Janitorial" at bounding box center [123, 169] width 80 height 6
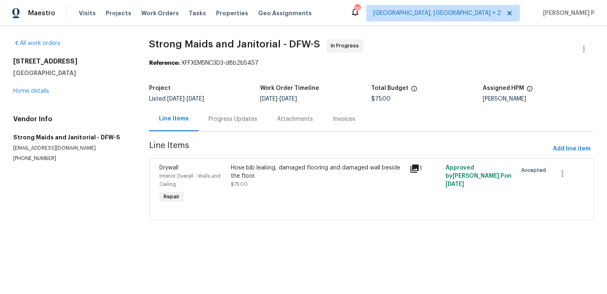
click at [241, 119] on div "Progress Updates" at bounding box center [233, 119] width 49 height 8
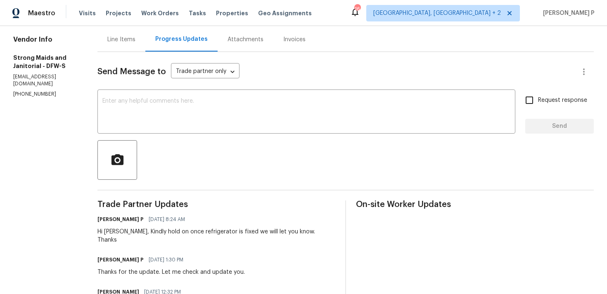
scroll to position [87, 0]
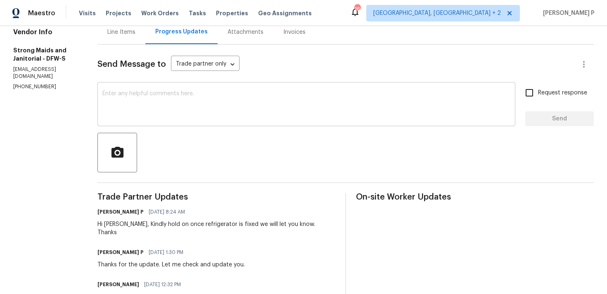
click at [209, 115] on textarea at bounding box center [306, 105] width 408 height 29
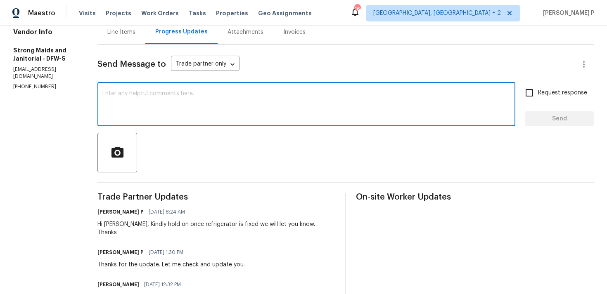
type textarea "H"
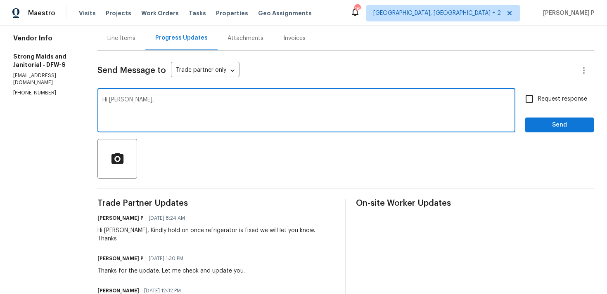
scroll to position [76, 0]
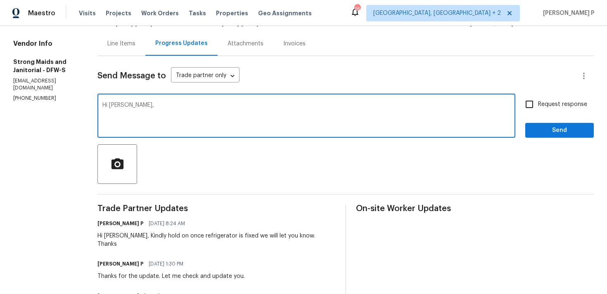
click at [190, 102] on div "Hi Gerardo, x ​" at bounding box center [306, 117] width 418 height 42
type textarea "Hi Gerardo, Refrigerator is moved, Please visit the property to fix the issue. …"
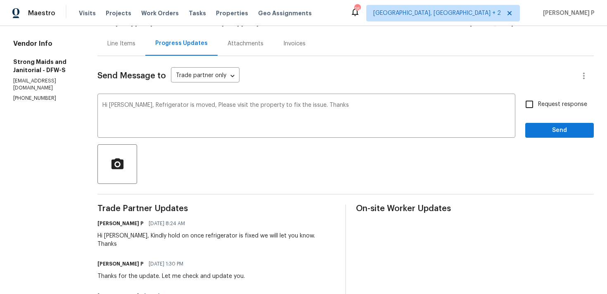
click at [544, 109] on span "Request response" at bounding box center [562, 104] width 49 height 9
click at [538, 109] on input "Request response" at bounding box center [529, 104] width 17 height 17
checkbox input "true"
click at [538, 130] on span "Send" at bounding box center [559, 131] width 55 height 10
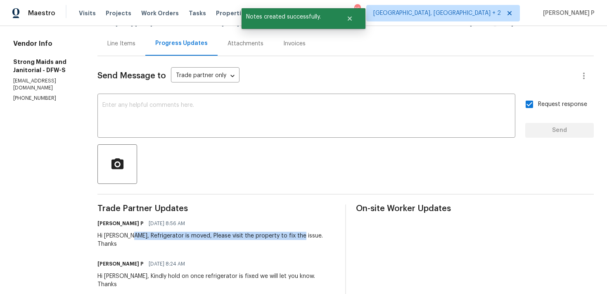
drag, startPoint x: 130, startPoint y: 235, endPoint x: 296, endPoint y: 235, distance: 166.0
click at [296, 235] on div "Hi Gerardo, Refrigerator is moved, Please visit the property to fix the issue. …" at bounding box center [216, 240] width 238 height 17
copy div "Refrigerator is moved, Please visit the property to fix the issue"
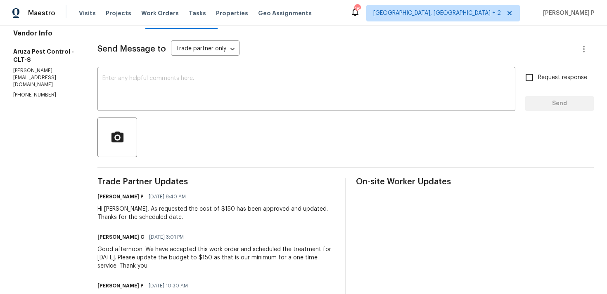
scroll to position [103, 0]
click at [121, 100] on textarea at bounding box center [306, 89] width 408 height 29
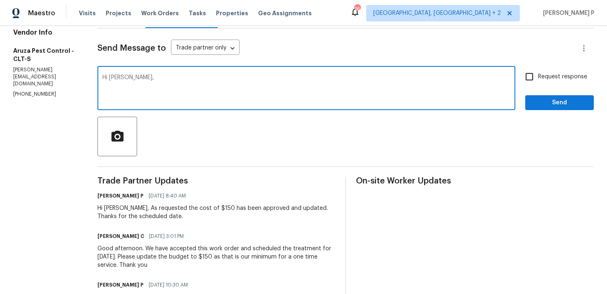
paste textarea "Could you please confirm if the work order is still scheduled as planned for to…"
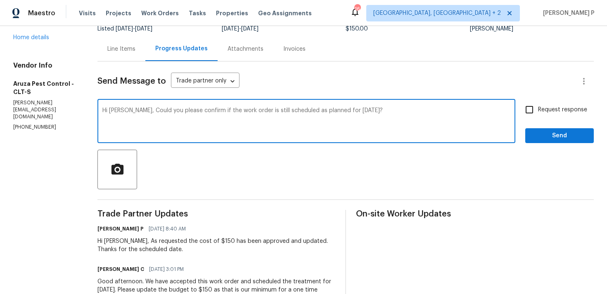
scroll to position [52, 0]
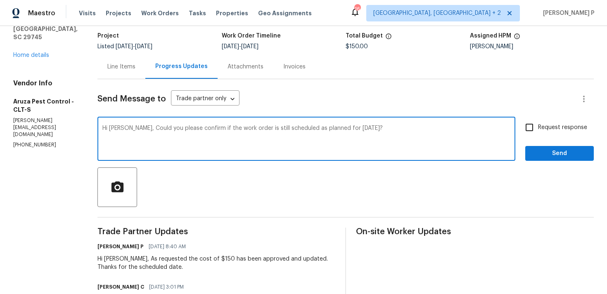
type textarea "Hi Robbi, Could you please confirm if the work order is still scheduled as plan…"
click at [541, 123] on span "Request response" at bounding box center [562, 127] width 49 height 9
click at [538, 123] on input "Request response" at bounding box center [529, 127] width 17 height 17
checkbox input "true"
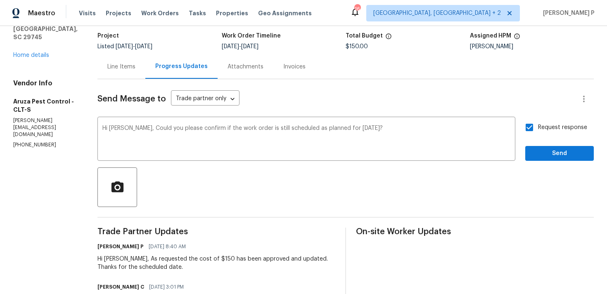
click at [541, 145] on div "Request response Send" at bounding box center [559, 140] width 69 height 42
click at [541, 156] on span "Send" at bounding box center [559, 154] width 55 height 10
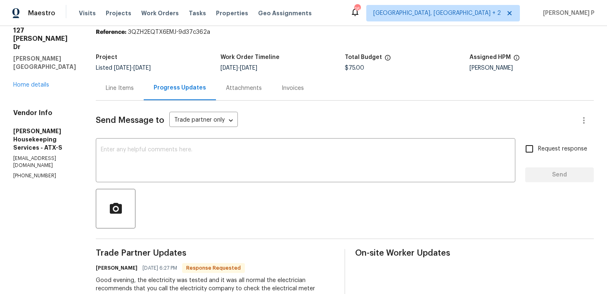
scroll to position [32, 0]
click at [134, 91] on div "Line Items" at bounding box center [120, 87] width 28 height 8
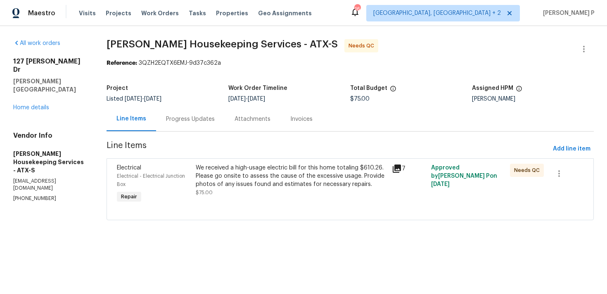
click at [267, 178] on div "We received a high-usage electric bill for this home totaling $610.26. Please g…" at bounding box center [292, 176] width 192 height 25
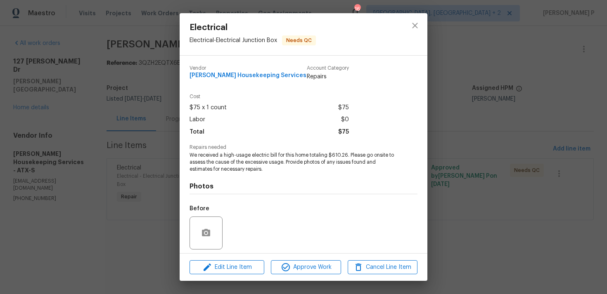
scroll to position [58, 0]
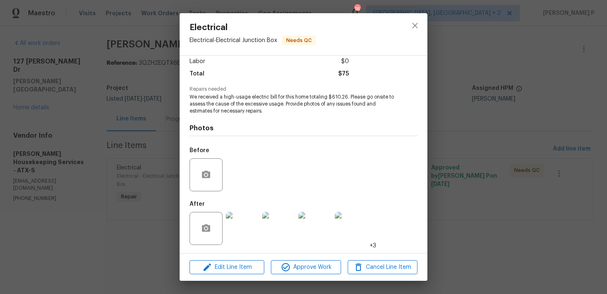
click at [242, 237] on img at bounding box center [242, 228] width 33 height 33
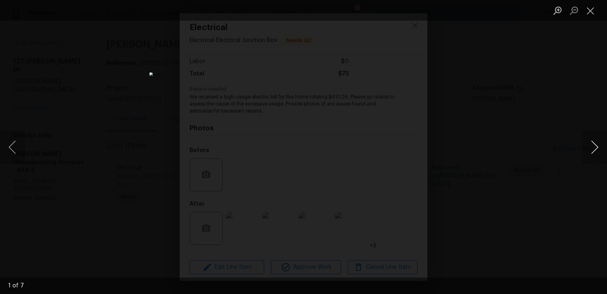
click at [600, 145] on button "Next image" at bounding box center [594, 147] width 25 height 33
click at [589, 11] on button "Close lightbox" at bounding box center [590, 10] width 17 height 14
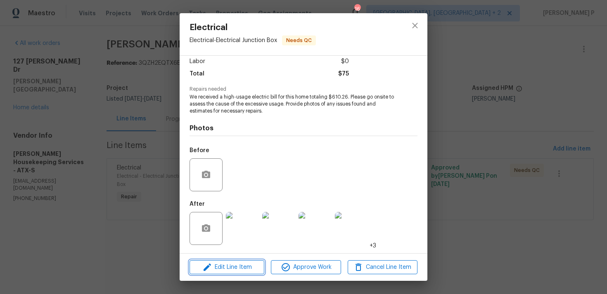
click at [222, 267] on span "Edit Line Item" at bounding box center [227, 268] width 70 height 10
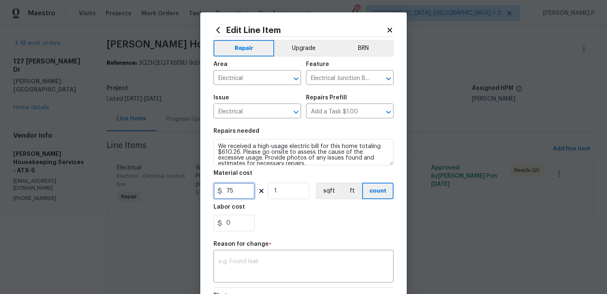
click at [237, 195] on input "75" at bounding box center [234, 191] width 41 height 17
type input "150"
click at [255, 272] on textarea at bounding box center [303, 267] width 170 height 17
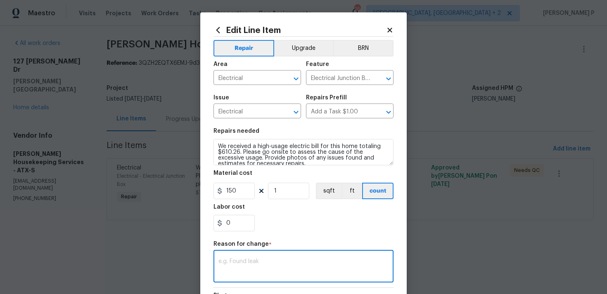
paste textarea "(RP) Updated per vendor’s final cost."
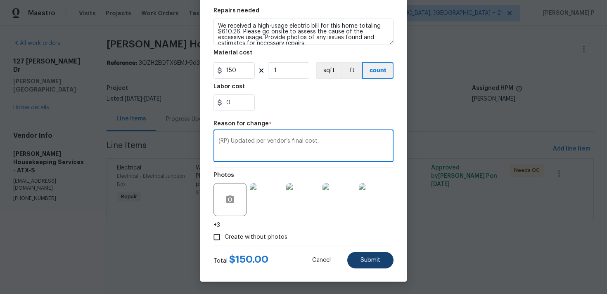
type textarea "(RP) Updated per vendor’s final cost."
click at [373, 261] on span "Submit" at bounding box center [371, 261] width 20 height 6
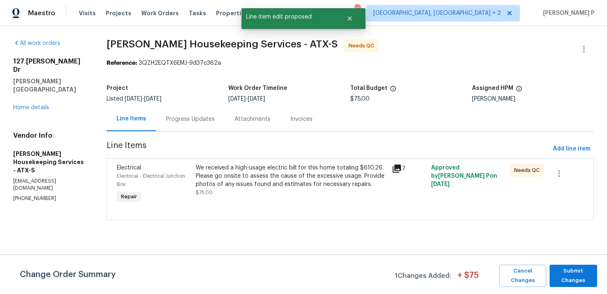
scroll to position [0, 0]
click at [563, 280] on span "Submit Changes" at bounding box center [573, 276] width 39 height 19
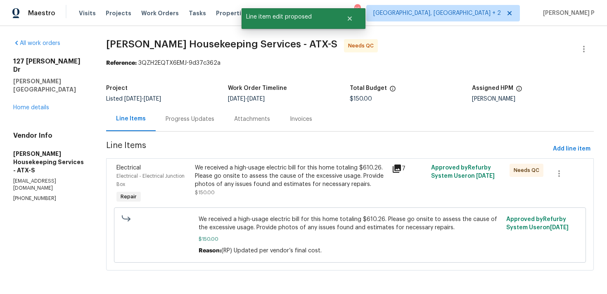
click at [197, 121] on div "Progress Updates" at bounding box center [190, 119] width 49 height 8
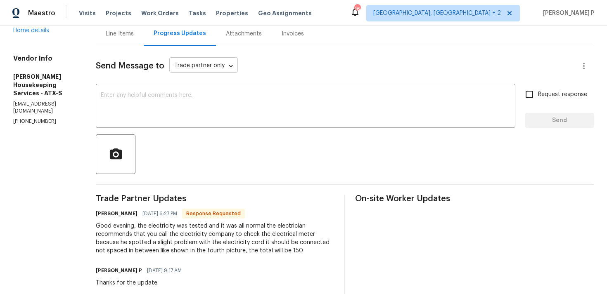
scroll to position [207, 0]
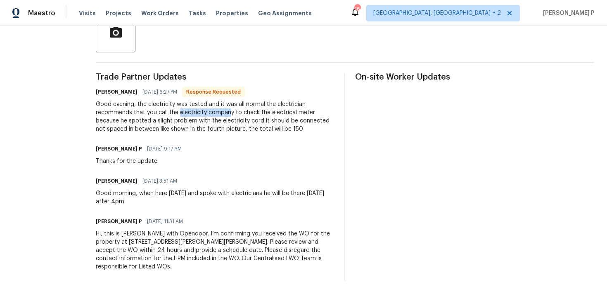
drag, startPoint x: 189, startPoint y: 112, endPoint x: 241, endPoint y: 112, distance: 52.0
click at [241, 112] on div "Good evening, the electricity was tested and it was all normal the electrician …" at bounding box center [215, 116] width 239 height 33
click at [233, 135] on div "Trade Partner Updates Arelis Guillen 08/13/2025 6:27 PM Response Requested Good…" at bounding box center [215, 177] width 239 height 208
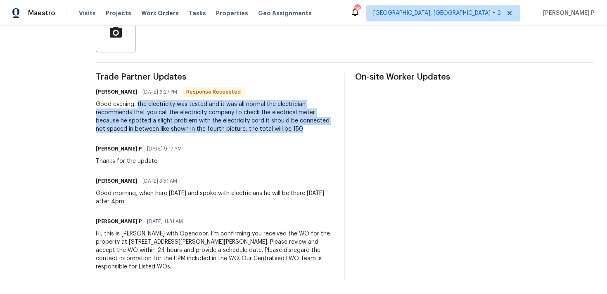
drag, startPoint x: 148, startPoint y: 103, endPoint x: 310, endPoint y: 128, distance: 163.5
click at [310, 128] on div "Good evening, the electricity was tested and it was all normal the electrician …" at bounding box center [215, 116] width 239 height 33
copy div "the electricity was tested and it was all normal the electrician recommends tha…"
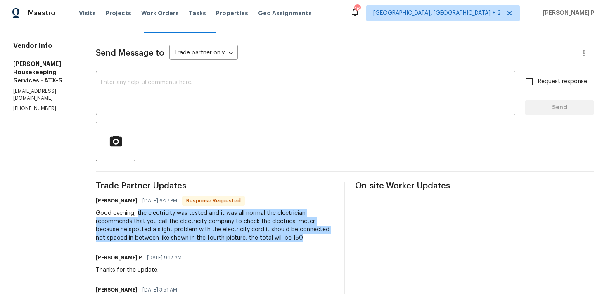
scroll to position [0, 0]
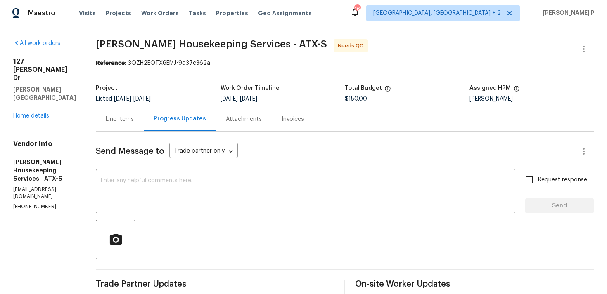
click at [132, 116] on div "Line Items" at bounding box center [120, 119] width 28 height 8
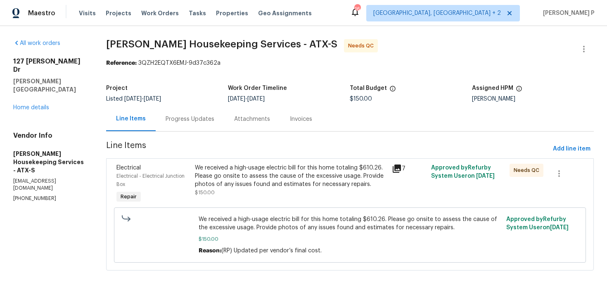
click at [289, 176] on div "We received a high-usage electric bill for this home totaling $610.26. Please g…" at bounding box center [291, 176] width 192 height 25
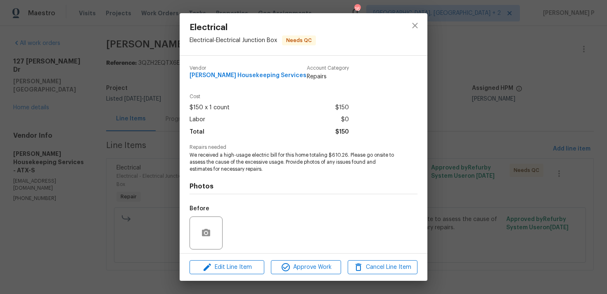
scroll to position [58, 0]
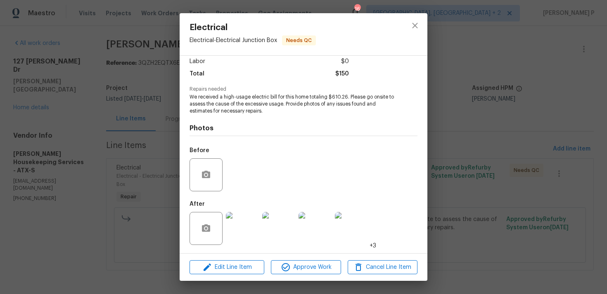
click at [356, 227] on img at bounding box center [351, 228] width 33 height 33
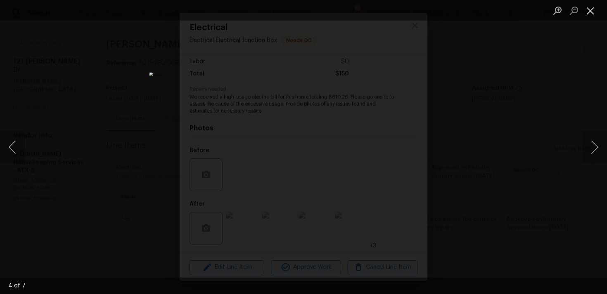
click at [586, 12] on button "Close lightbox" at bounding box center [590, 10] width 17 height 14
click at [592, 10] on button "Close lightbox" at bounding box center [590, 10] width 17 height 14
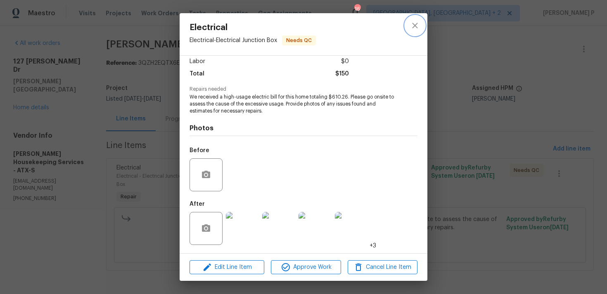
click at [422, 23] on button "close" at bounding box center [415, 26] width 20 height 20
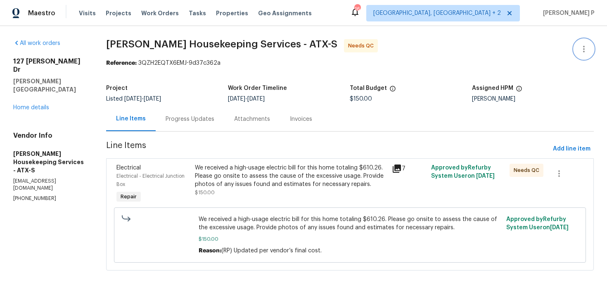
click at [588, 48] on icon "button" at bounding box center [584, 49] width 10 height 10
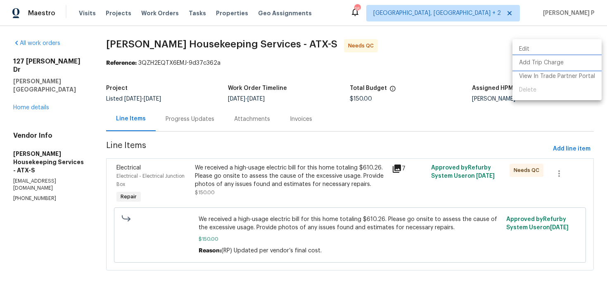
click at [516, 56] on li "Add Trip Charge" at bounding box center [557, 63] width 89 height 14
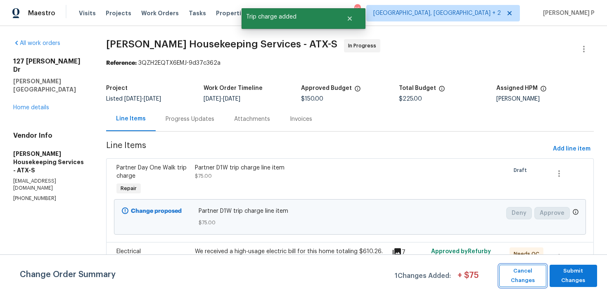
click at [530, 277] on span "Cancel Changes" at bounding box center [522, 276] width 39 height 19
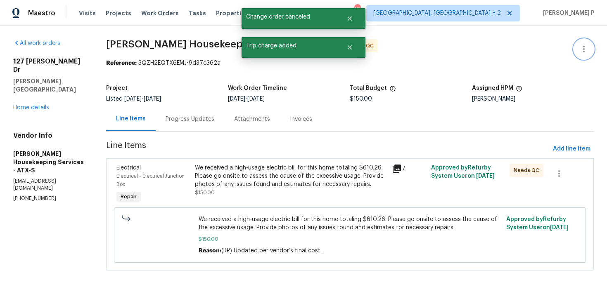
click at [585, 45] on icon "button" at bounding box center [584, 49] width 10 height 10
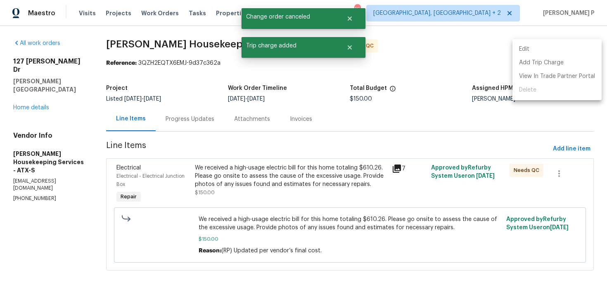
click at [545, 46] on li "Edit" at bounding box center [557, 50] width 89 height 14
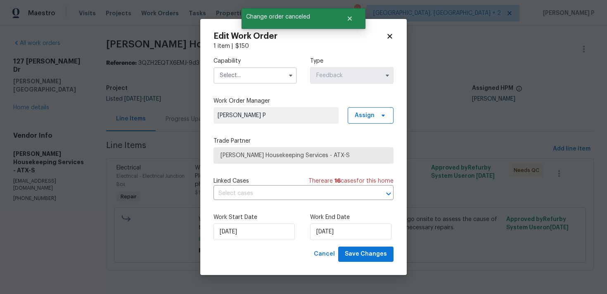
click at [272, 74] on input "text" at bounding box center [255, 75] width 83 height 17
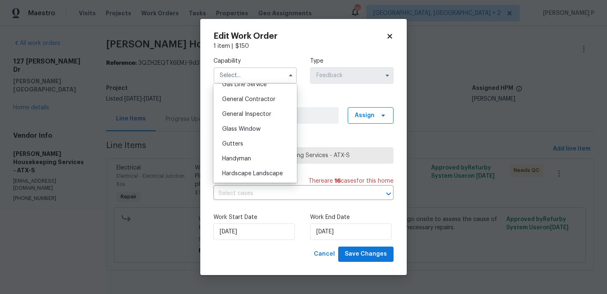
scroll to position [398, 0]
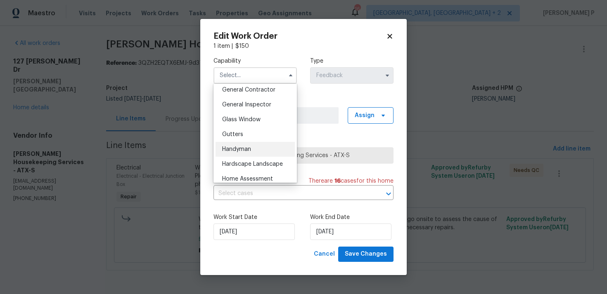
click at [237, 152] on span "Handyman" at bounding box center [236, 150] width 29 height 6
type input "Handyman"
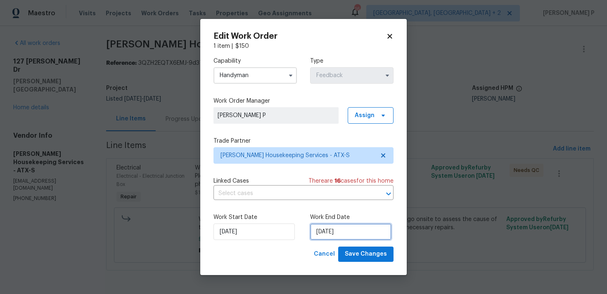
click at [334, 237] on input "13/08/2025" at bounding box center [350, 232] width 81 height 17
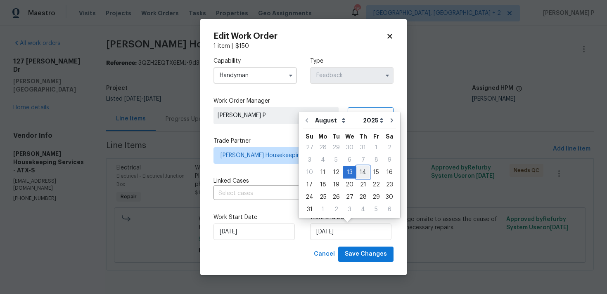
click at [363, 175] on div "14" at bounding box center [362, 173] width 13 height 12
type input "14/08/2025"
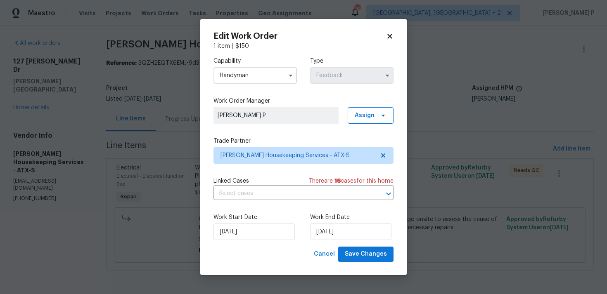
click at [360, 263] on div "Edit Work Order 1 item | $ 150 Capability Handyman Type Feedback Work Order Man…" at bounding box center [303, 147] width 207 height 256
click at [362, 257] on span "Save Changes" at bounding box center [366, 254] width 42 height 10
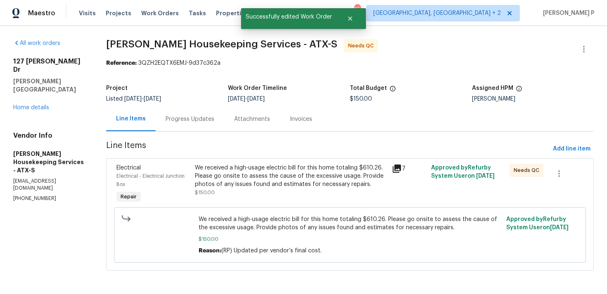
click at [187, 117] on div "Progress Updates" at bounding box center [190, 119] width 49 height 8
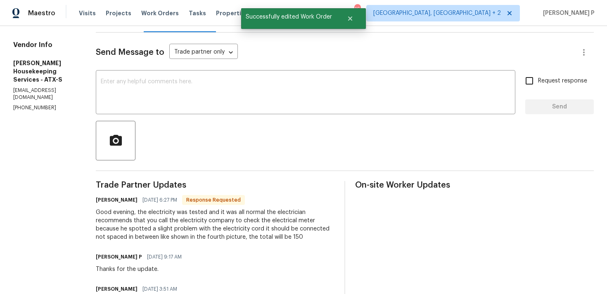
scroll to position [161, 0]
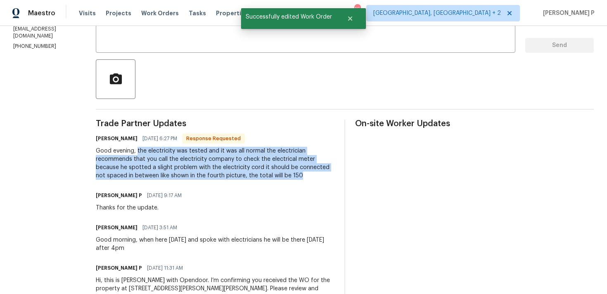
drag, startPoint x: 149, startPoint y: 152, endPoint x: 302, endPoint y: 183, distance: 156.8
click at [302, 183] on div "Trade Partner Updates Arelis Guillen 08/13/2025 6:27 PM Response Requested Good…" at bounding box center [215, 224] width 239 height 208
copy div "the electricity was tested and it was all normal the electrician recommends tha…"
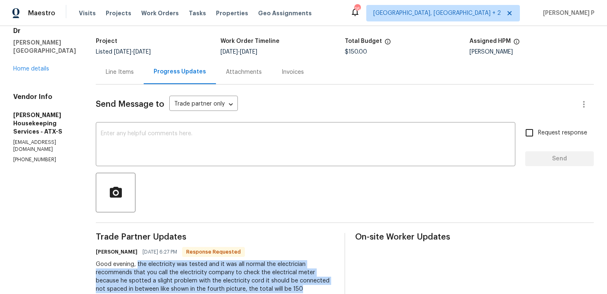
scroll to position [62, 0]
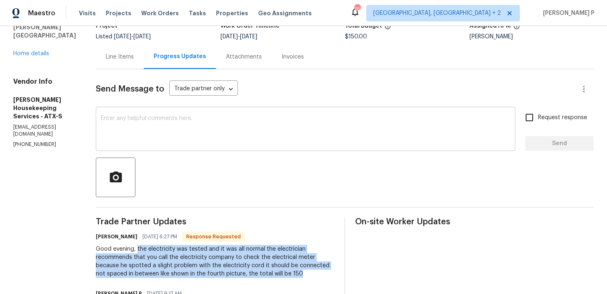
click at [222, 117] on textarea at bounding box center [306, 130] width 410 height 29
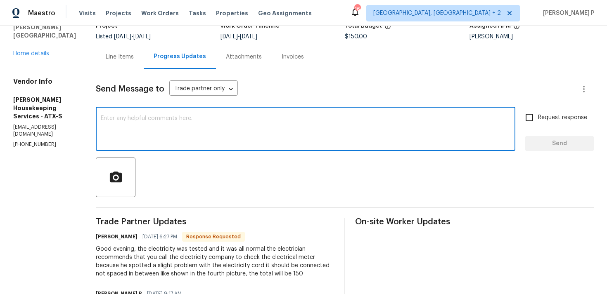
click at [208, 126] on textarea at bounding box center [306, 130] width 410 height 29
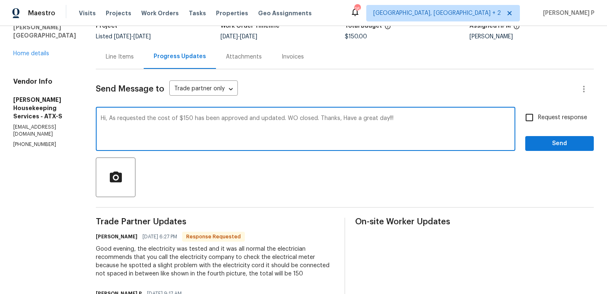
type textarea "Hi, As requested the cost of $150 has been approved and updated. WO closed. Tha…"
click at [536, 148] on span "Send" at bounding box center [559, 144] width 55 height 10
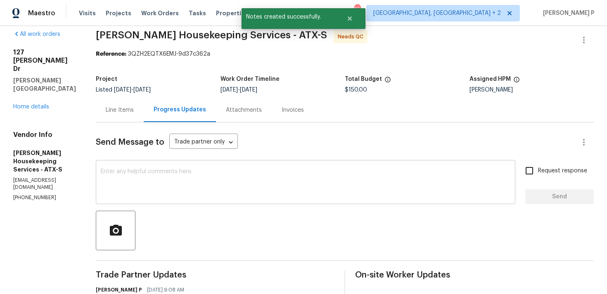
scroll to position [0, 0]
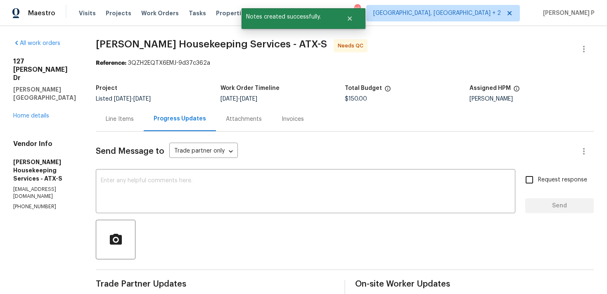
click at [133, 123] on div "Line Items" at bounding box center [120, 119] width 28 height 8
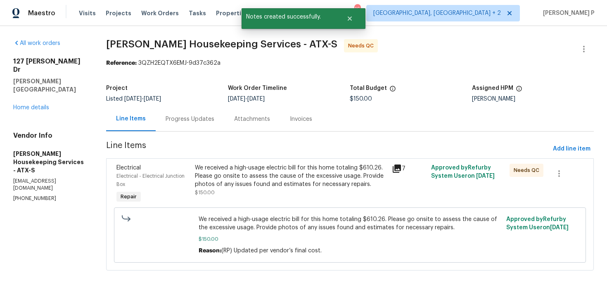
click at [279, 175] on div "We received a high-usage electric bill for this home totaling $610.26. Please g…" at bounding box center [291, 176] width 192 height 25
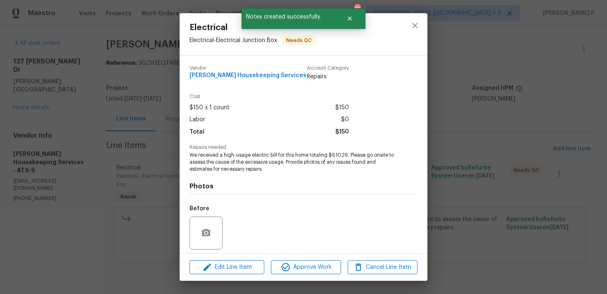
scroll to position [58, 0]
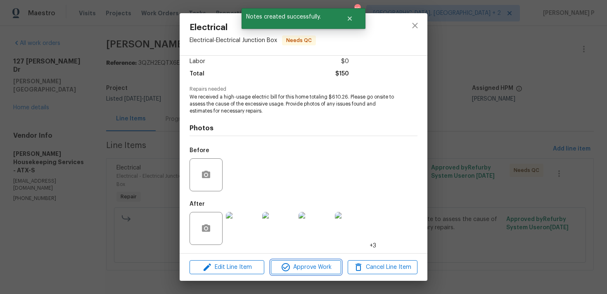
click at [317, 264] on span "Approve Work" at bounding box center [305, 268] width 65 height 10
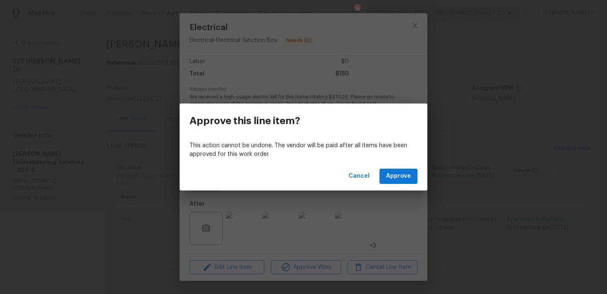
click at [403, 167] on div "Cancel Approve" at bounding box center [304, 176] width 248 height 28
click at [402, 176] on span "Approve" at bounding box center [398, 176] width 25 height 10
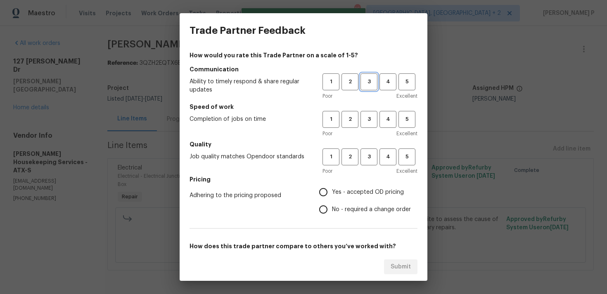
click at [369, 86] on span "3" at bounding box center [368, 81] width 15 height 9
click at [366, 121] on span "3" at bounding box center [368, 119] width 15 height 9
click at [369, 161] on span "3" at bounding box center [368, 156] width 15 height 9
click at [342, 206] on span "No - required a change order" at bounding box center [371, 210] width 79 height 9
click at [332, 205] on input "No - required a change order" at bounding box center [323, 209] width 17 height 17
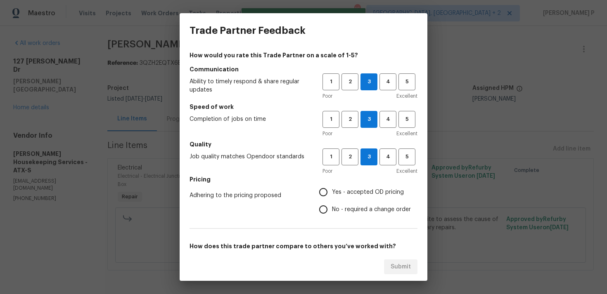
radio input "true"
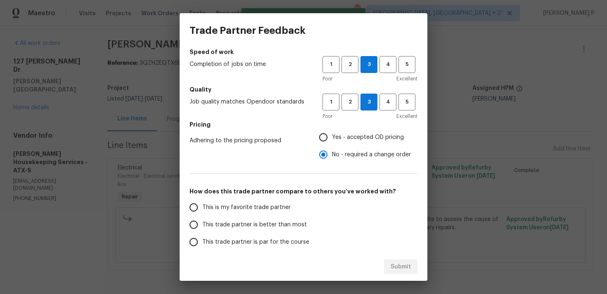
scroll to position [125, 0]
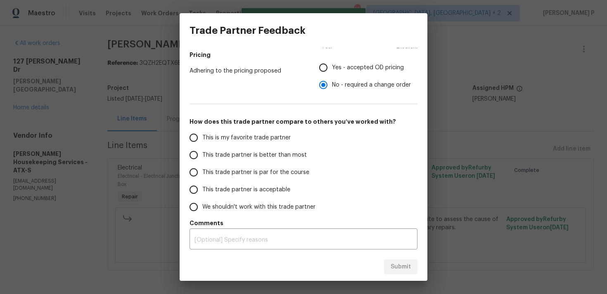
click at [250, 174] on span "This trade partner is par for the course" at bounding box center [255, 173] width 107 height 9
click at [202, 174] on input "This trade partner is par for the course" at bounding box center [193, 172] width 17 height 17
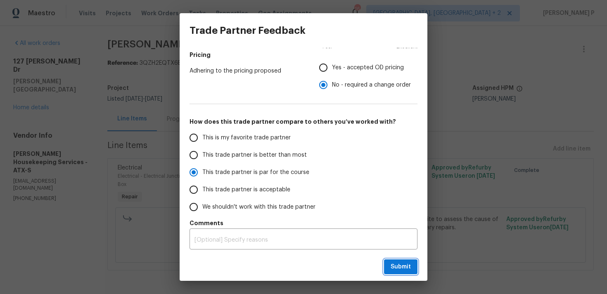
click at [400, 263] on span "Submit" at bounding box center [401, 267] width 20 height 10
radio input "true"
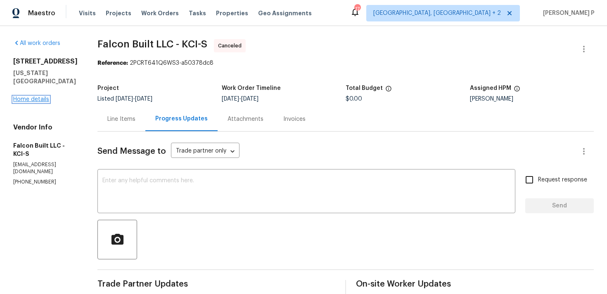
click at [31, 97] on link "Home details" at bounding box center [31, 100] width 36 height 6
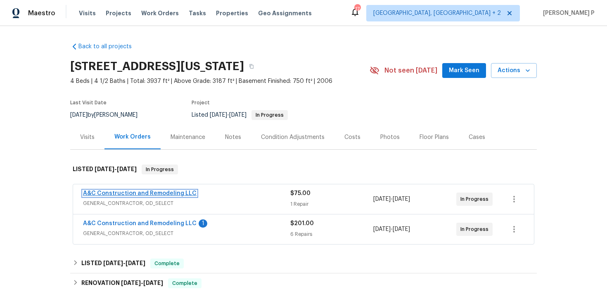
click at [159, 195] on link "A&C Construction and Remodeling LLC" at bounding box center [140, 194] width 114 height 6
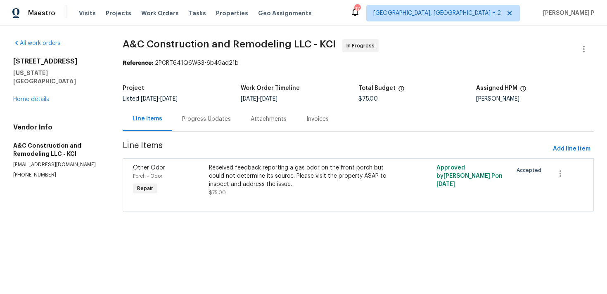
click at [219, 123] on div "Progress Updates" at bounding box center [206, 119] width 49 height 8
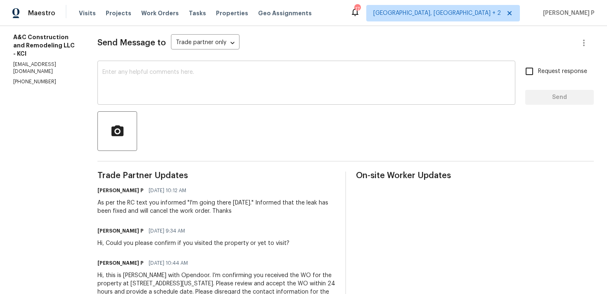
scroll to position [104, 0]
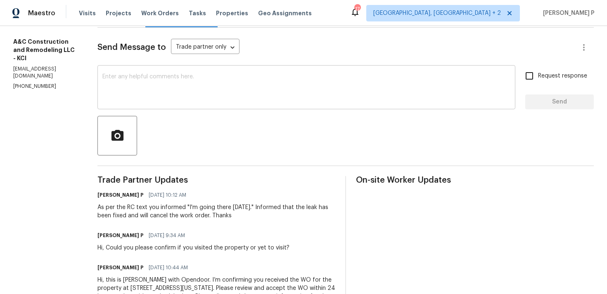
click at [241, 109] on div "x ​" at bounding box center [306, 88] width 418 height 42
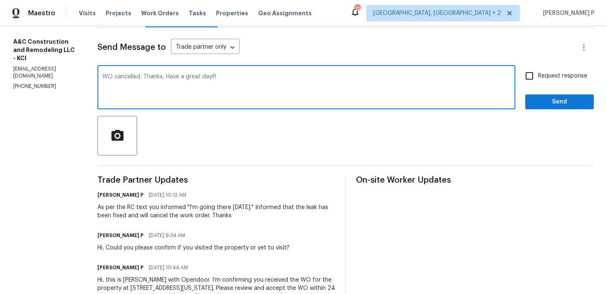
type textarea "WO cancelled. Thanks, Have a great day!!!"
click at [549, 100] on span "Send" at bounding box center [559, 102] width 55 height 10
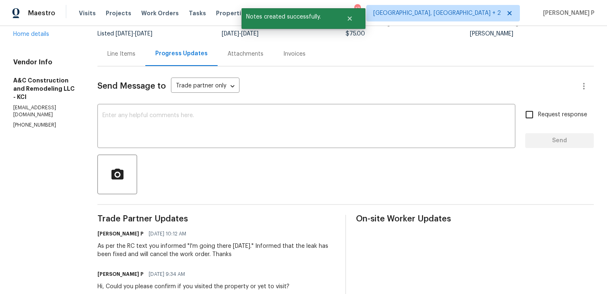
scroll to position [0, 0]
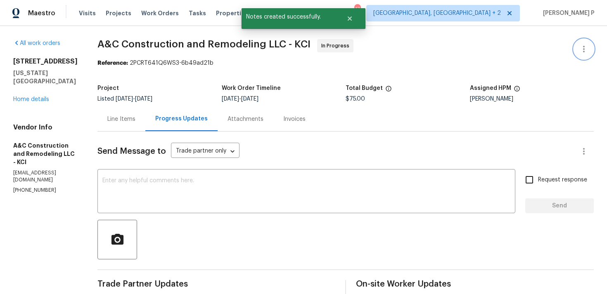
click at [585, 49] on icon "button" at bounding box center [584, 49] width 10 height 10
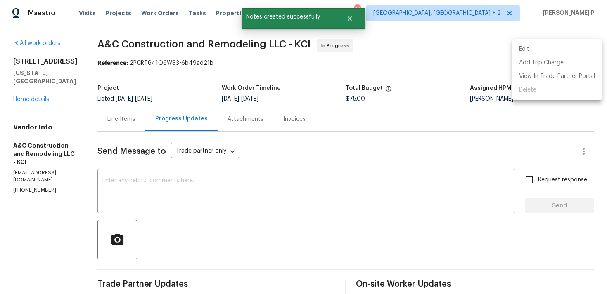
click at [36, 92] on div at bounding box center [303, 147] width 607 height 294
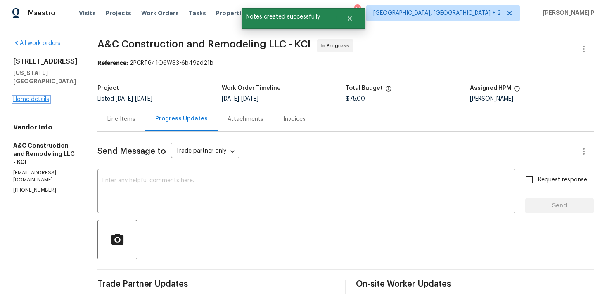
click at [39, 97] on link "Home details" at bounding box center [31, 100] width 36 height 6
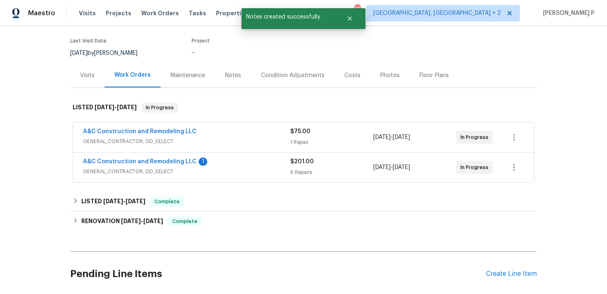
scroll to position [126, 0]
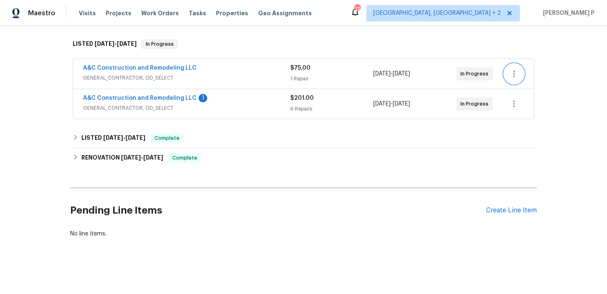
click at [515, 74] on icon "button" at bounding box center [514, 74] width 2 height 7
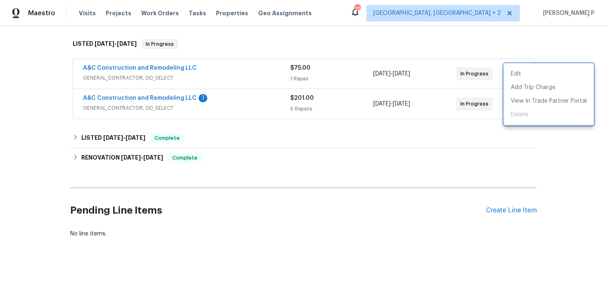
click at [162, 64] on div at bounding box center [303, 147] width 607 height 294
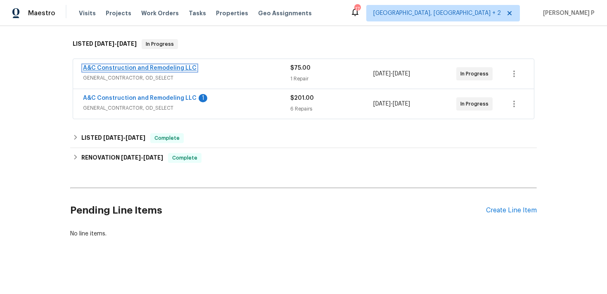
click at [162, 67] on link "A&C Construction and Remodeling LLC" at bounding box center [140, 68] width 114 height 6
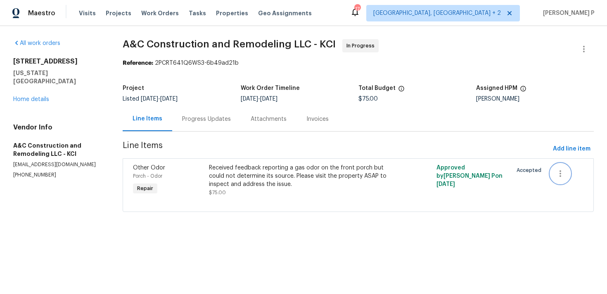
click at [564, 172] on icon "button" at bounding box center [561, 174] width 10 height 10
click at [569, 173] on li "Cancel" at bounding box center [567, 174] width 32 height 14
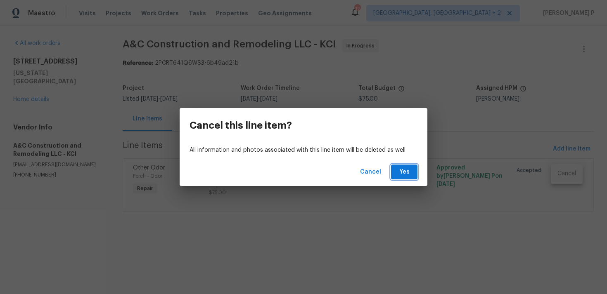
click at [413, 173] on button "Yes" at bounding box center [404, 172] width 26 height 15
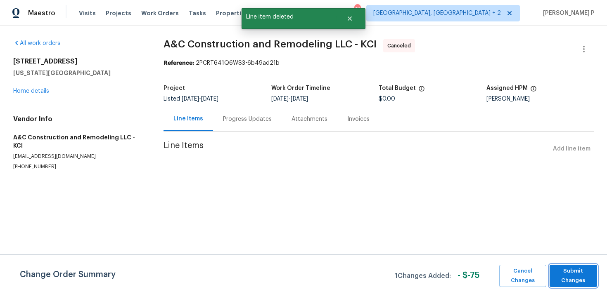
click at [585, 271] on span "Submit Changes" at bounding box center [573, 276] width 39 height 19
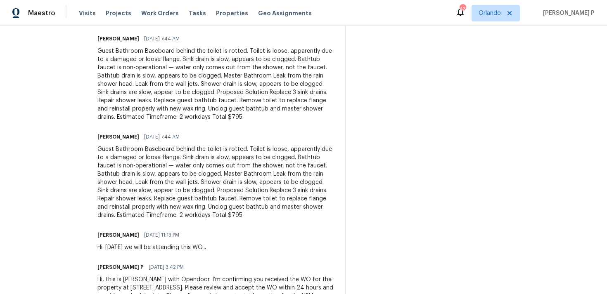
scroll to position [339, 0]
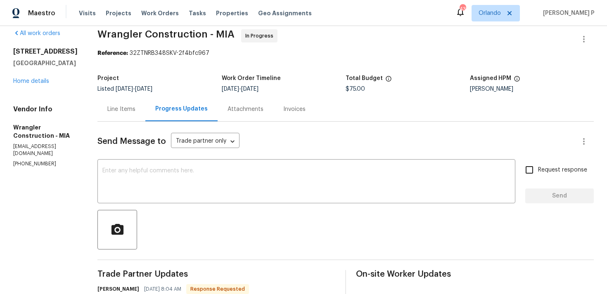
scroll to position [39, 0]
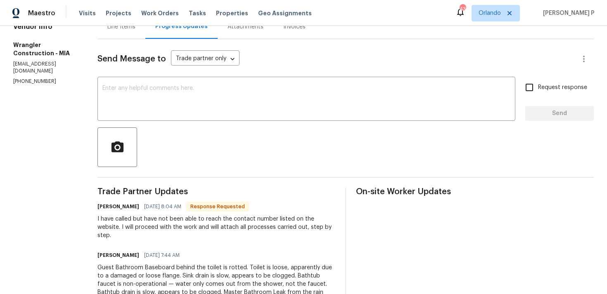
scroll to position [0, 0]
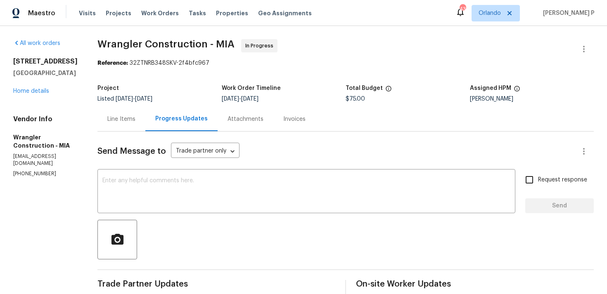
click at [107, 120] on div "Line Items" at bounding box center [121, 119] width 28 height 8
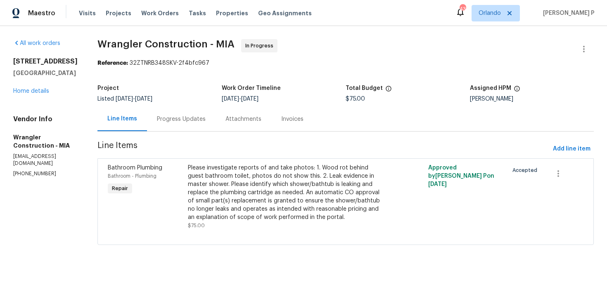
click at [165, 117] on div "Progress Updates" at bounding box center [181, 119] width 49 height 8
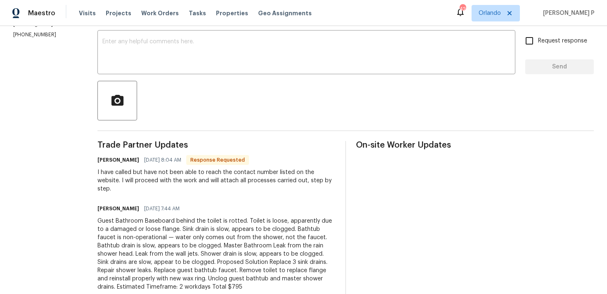
scroll to position [114, 0]
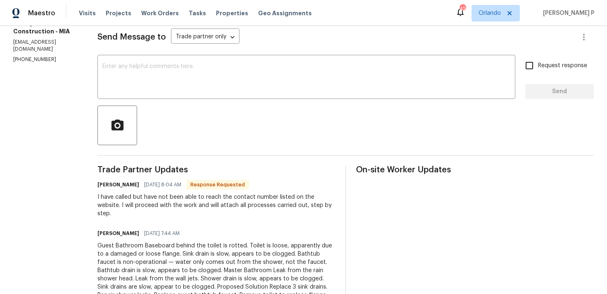
click at [43, 140] on section "All work orders 10610 SW Westlawn Blvd Port Saint Lucie, FL 34987 Home details …" at bounding box center [45, 219] width 64 height 589
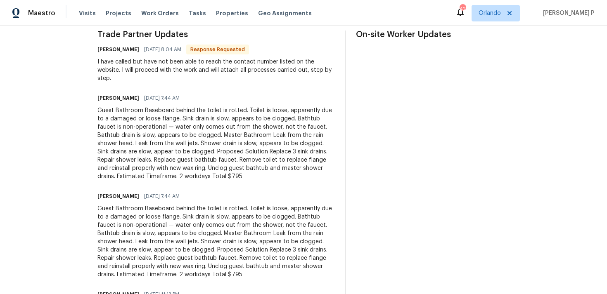
scroll to position [266, 0]
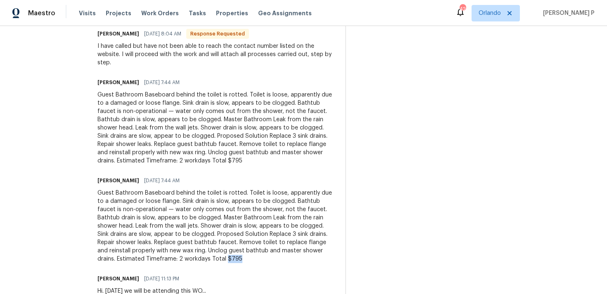
drag, startPoint x: 90, startPoint y: 252, endPoint x: 76, endPoint y: 252, distance: 14.9
click at [97, 252] on div "Guest Bathroom Baseboard behind the toilet is rotted. Toilet is loose, apparent…" at bounding box center [216, 226] width 238 height 74
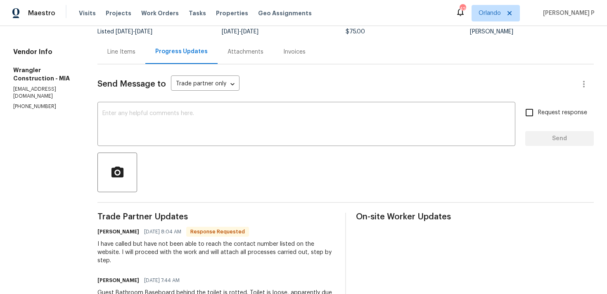
scroll to position [78, 0]
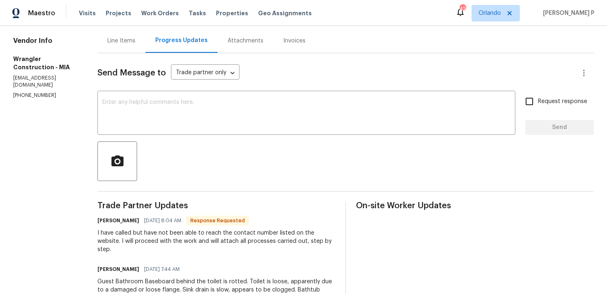
click at [107, 43] on div "Line Items" at bounding box center [121, 41] width 28 height 8
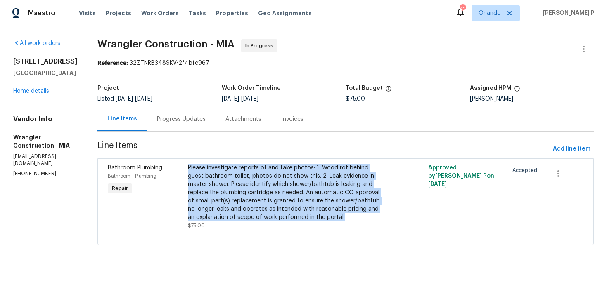
copy div "Please investigate reports of and take photos: 1. Wood rot behind guest bathroo…"
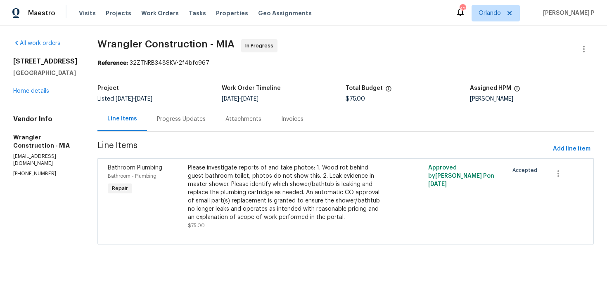
drag, startPoint x: 171, startPoint y: 166, endPoint x: 259, endPoint y: 135, distance: 92.4
click at [258, 136] on section "Wrangler Construction - MIA In Progress Reference: 32ZTNRB348SKV-2f4bfc967 Proj…" at bounding box center [345, 147] width 496 height 216
click at [259, 135] on section "Wrangler Construction - MIA In Progress Reference: 32ZTNRB348SKV-2f4bfc967 Proj…" at bounding box center [345, 147] width 496 height 216
drag, startPoint x: 70, startPoint y: 43, endPoint x: 211, endPoint y: 41, distance: 141.7
click at [211, 41] on div "All work orders 10610 SW Westlawn Blvd Port Saint Lucie, FL 34987 Home details …" at bounding box center [303, 147] width 607 height 242
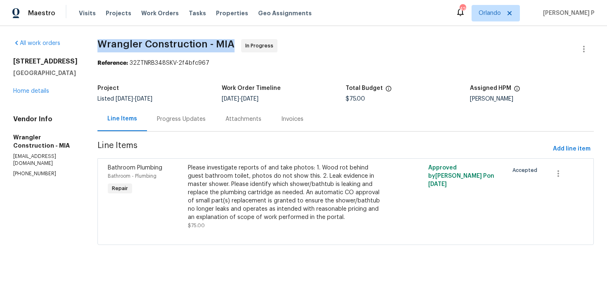
copy span "Wrangler Construction - MIA"
click at [169, 119] on div "Progress Updates" at bounding box center [181, 119] width 49 height 8
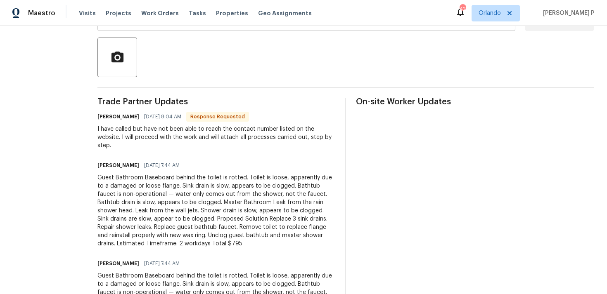
scroll to position [214, 0]
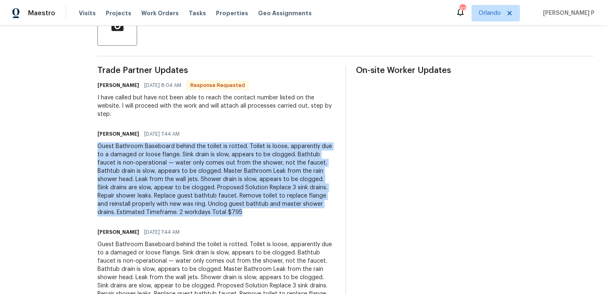
drag, startPoint x: 74, startPoint y: 140, endPoint x: 117, endPoint y: 205, distance: 77.9
click at [117, 205] on div "Guest Bathroom Baseboard behind the toilet is rotted. Toilet is loose, apparent…" at bounding box center [216, 179] width 238 height 74
copy div "Guest Bathroom Baseboard behind the toilet is rotted. Toilet is loose, apparent…"
click at [177, 142] on div "Guest Bathroom Baseboard behind the toilet is rotted. Toilet is loose, apparent…" at bounding box center [216, 179] width 238 height 74
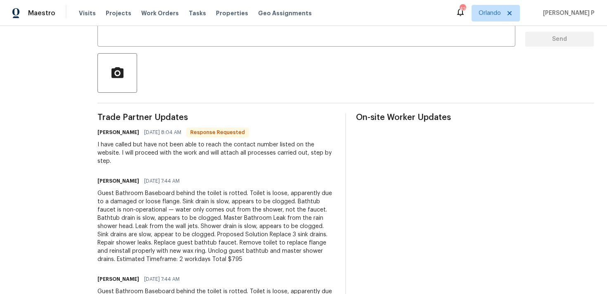
scroll to position [168, 0]
click at [256, 112] on div "Send Message to Trade partner only Trade partner only ​ x ​ Request response Se…" at bounding box center [345, 212] width 496 height 496
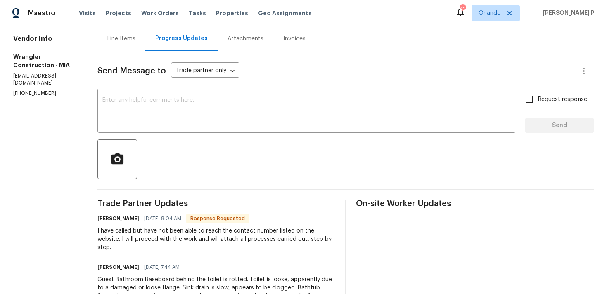
scroll to position [98, 0]
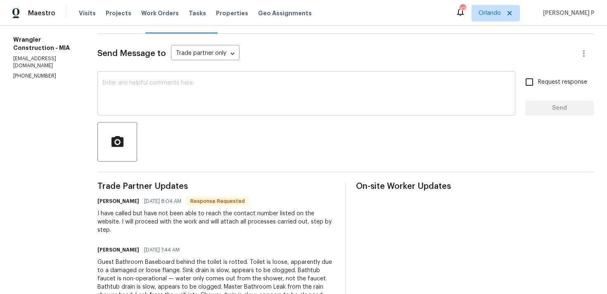
click at [174, 96] on textarea at bounding box center [306, 94] width 408 height 29
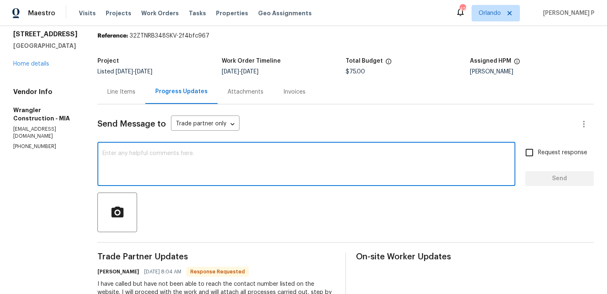
scroll to position [0, 0]
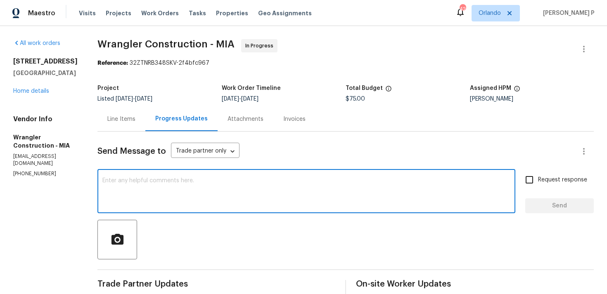
click at [107, 121] on div "Line Items" at bounding box center [121, 119] width 28 height 8
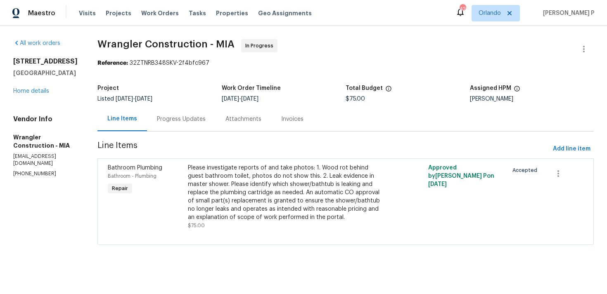
click at [176, 122] on div "Progress Updates" at bounding box center [181, 119] width 49 height 8
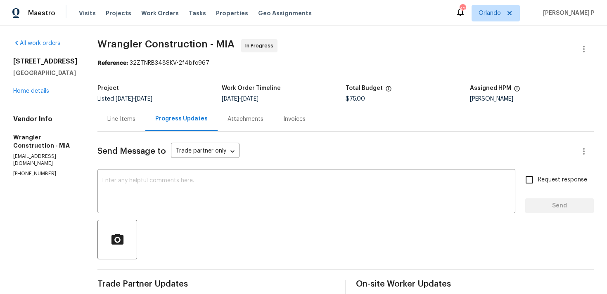
click at [109, 119] on div "Line Items" at bounding box center [121, 119] width 28 height 8
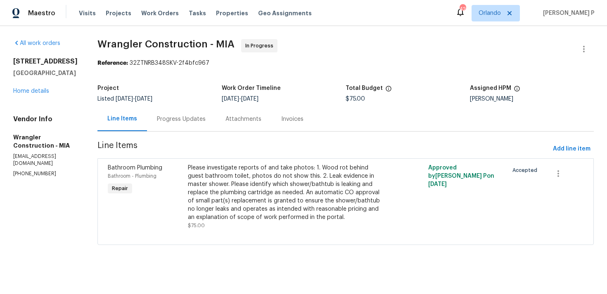
click at [279, 189] on div "Please investigate reports of and take photos: 1. Wood rot behind guest bathroo…" at bounding box center [285, 193] width 195 height 58
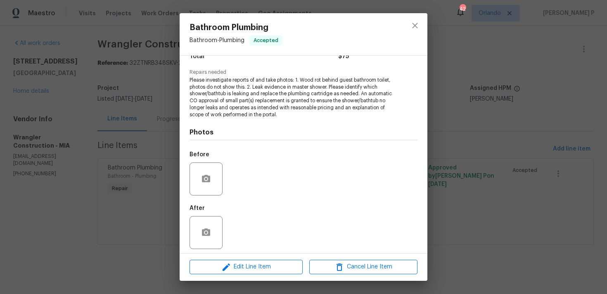
scroll to position [79, 0]
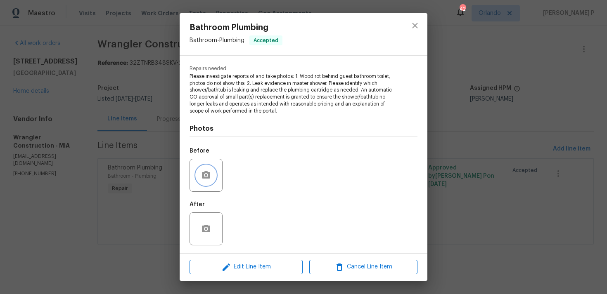
click at [201, 176] on button "button" at bounding box center [206, 176] width 20 height 20
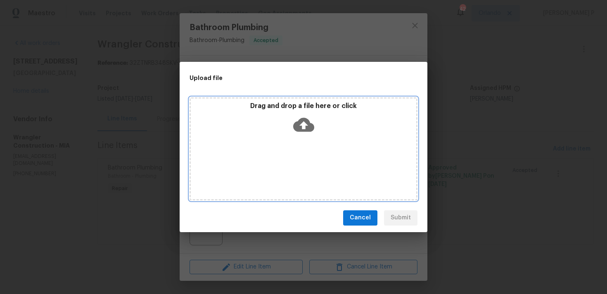
click at [308, 120] on icon at bounding box center [303, 125] width 21 height 14
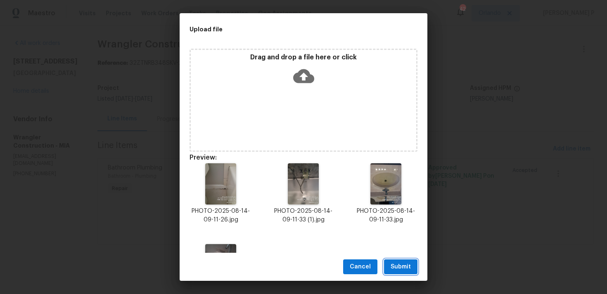
click at [399, 268] on span "Submit" at bounding box center [401, 267] width 20 height 10
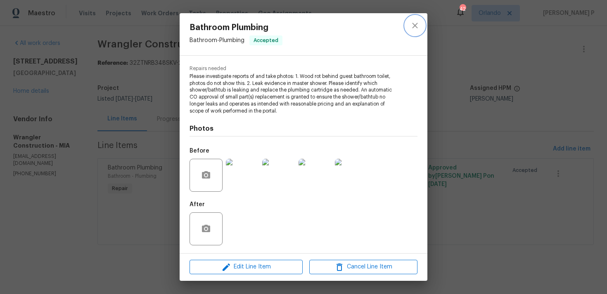
click at [419, 26] on icon "close" at bounding box center [415, 26] width 10 height 10
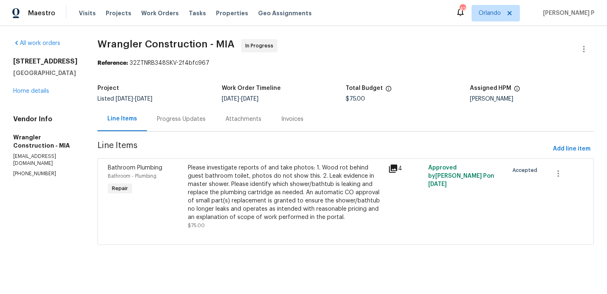
click at [184, 120] on div "Progress Updates" at bounding box center [181, 119] width 69 height 24
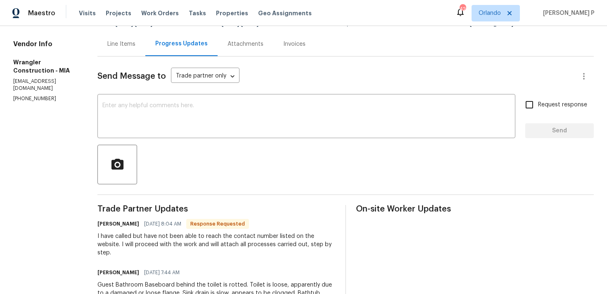
scroll to position [73, 0]
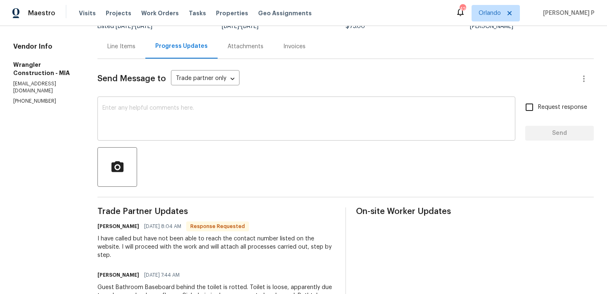
click at [204, 134] on div "x ​" at bounding box center [306, 120] width 418 height 42
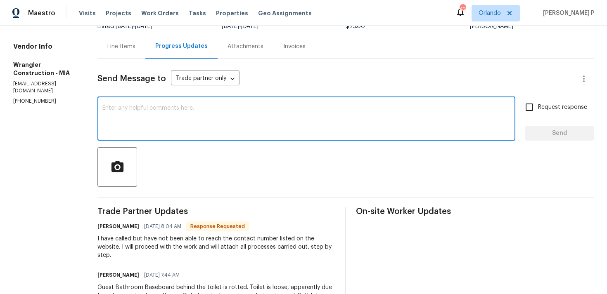
scroll to position [76, 0]
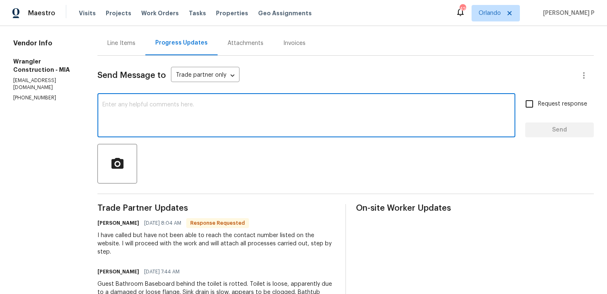
click at [204, 134] on div "x ​" at bounding box center [306, 116] width 418 height 42
type textarea "As discussed via RC call you requested for"
drag, startPoint x: 211, startPoint y: 114, endPoint x: 80, endPoint y: 113, distance: 131.4
click at [102, 113] on textarea "As discussed via RC call you requested for" at bounding box center [306, 116] width 408 height 29
click at [102, 106] on textarea "As discussed via RC call you requested for" at bounding box center [306, 116] width 408 height 29
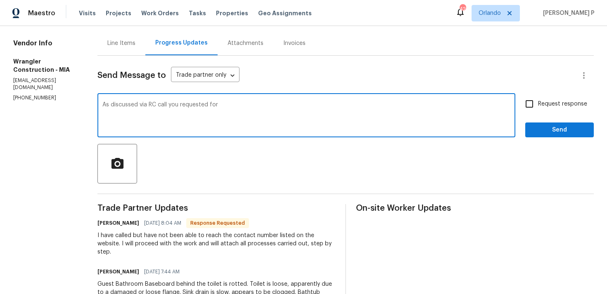
click at [102, 106] on textarea "As discussed via RC call you requested for" at bounding box center [306, 116] width 408 height 29
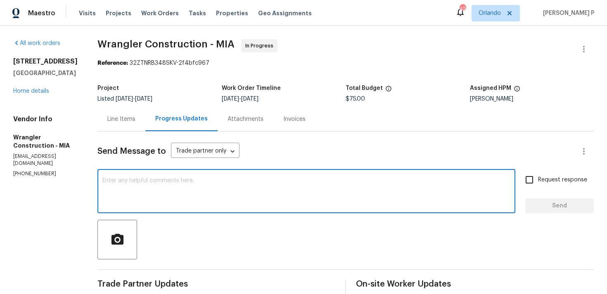
click at [107, 121] on div "Line Items" at bounding box center [121, 119] width 28 height 8
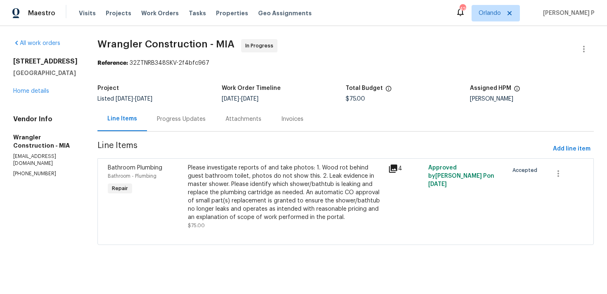
click at [209, 190] on div "Please investigate reports of and take photos: 1. Wood rot behind guest bathroo…" at bounding box center [285, 193] width 195 height 58
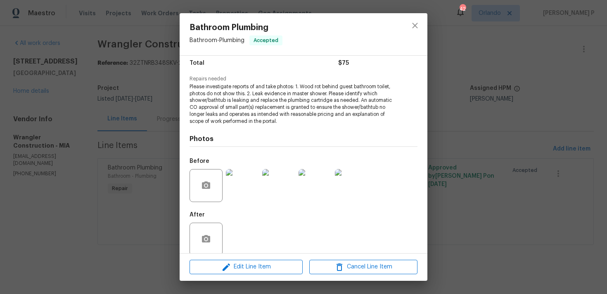
scroll to position [79, 0]
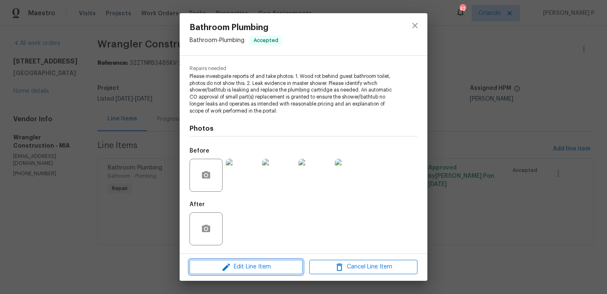
click at [228, 269] on icon "button" at bounding box center [226, 268] width 10 height 10
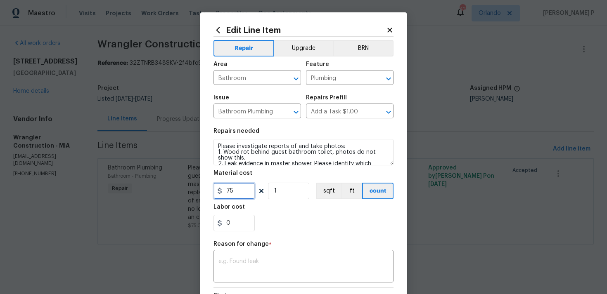
click at [230, 195] on input "75" at bounding box center [234, 191] width 41 height 17
click at [239, 190] on input "75" at bounding box center [234, 191] width 41 height 17
type input "750"
click at [243, 263] on textarea at bounding box center [303, 267] width 170 height 17
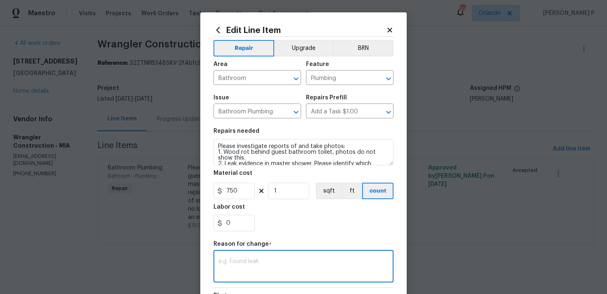
paste textarea "(RP) Updated cost per BR team approval."
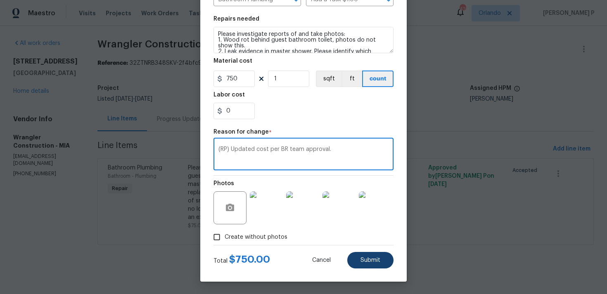
type textarea "(RP) Updated cost per BR team approval."
click at [361, 254] on button "Submit" at bounding box center [370, 260] width 46 height 17
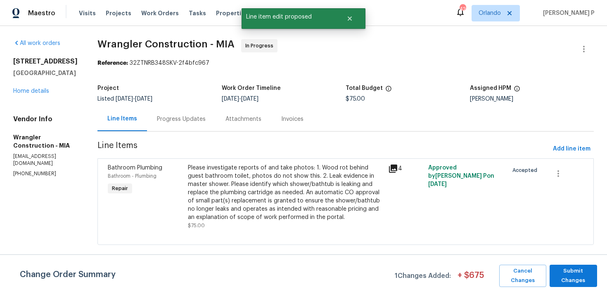
scroll to position [0, 0]
click at [569, 276] on span "Submit Changes" at bounding box center [573, 276] width 39 height 19
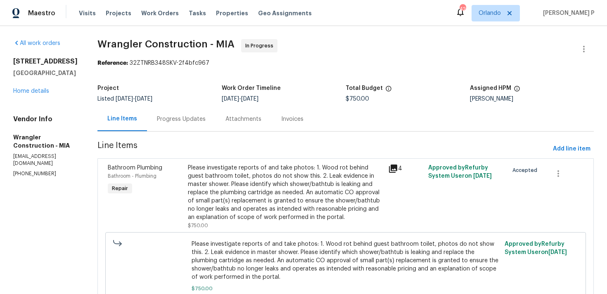
click at [173, 115] on div "Progress Updates" at bounding box center [181, 119] width 69 height 24
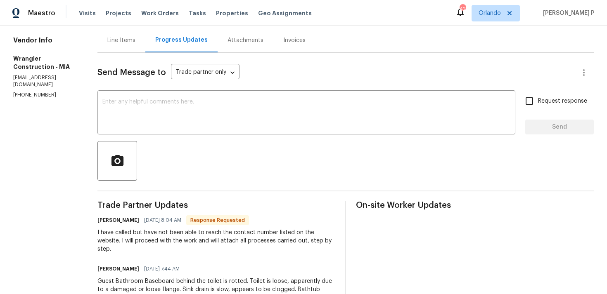
scroll to position [66, 0]
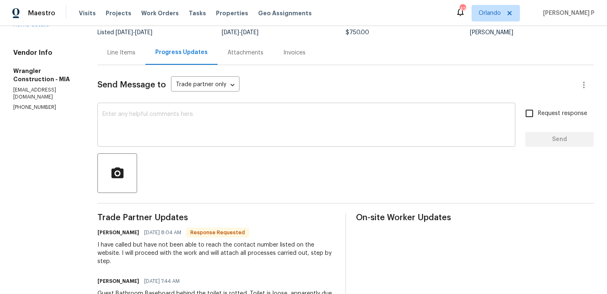
click at [180, 132] on textarea at bounding box center [306, 126] width 408 height 29
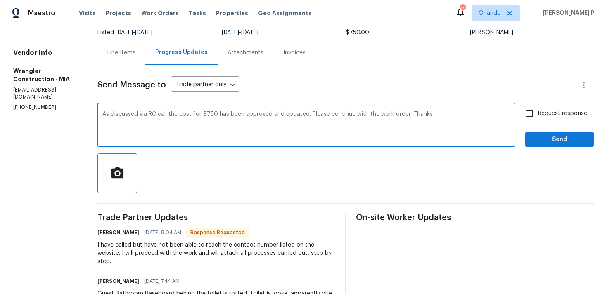
type textarea "As discussed via RC call the cost for $750 has been approved and updated. Pleas…"
click at [535, 133] on button "Send" at bounding box center [559, 139] width 69 height 15
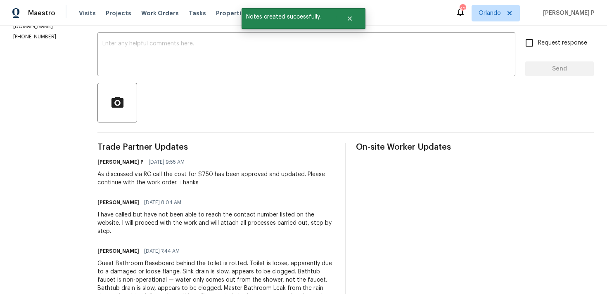
scroll to position [144, 0]
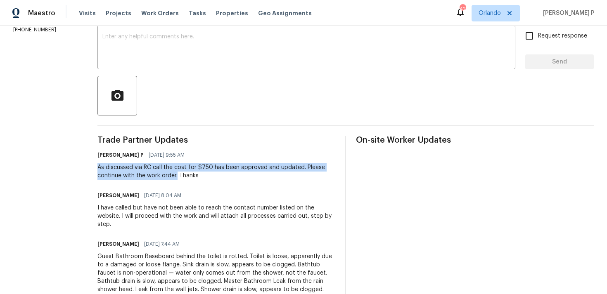
drag, startPoint x: 74, startPoint y: 168, endPoint x: 128, endPoint y: 176, distance: 54.7
click at [128, 176] on div "As discussed via RC call the cost for $750 has been approved and updated. Pleas…" at bounding box center [216, 172] width 238 height 17
copy div "As discussed via RC call the cost for $750 has been approved and updated. Pleas…"
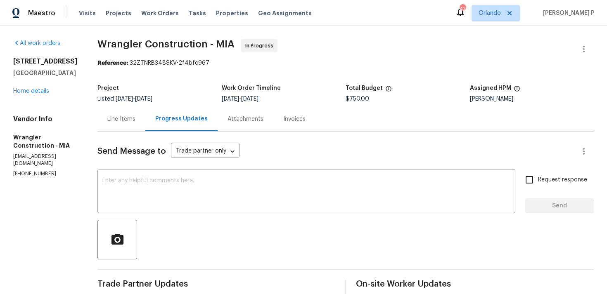
click at [107, 119] on div "Line Items" at bounding box center [121, 119] width 28 height 8
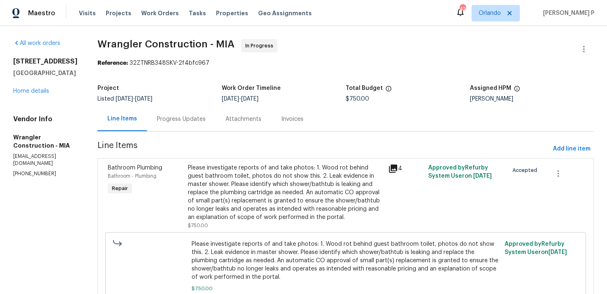
click at [275, 186] on div "Please investigate reports of and take photos: 1. Wood rot behind guest bathroo…" at bounding box center [285, 193] width 195 height 58
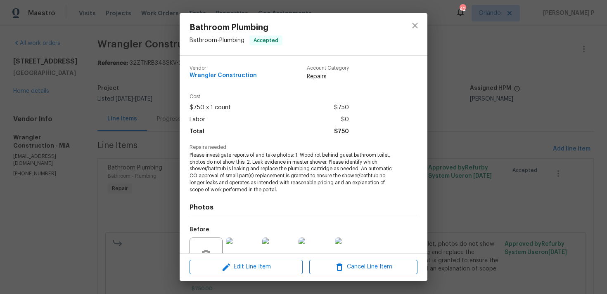
scroll to position [79, 0]
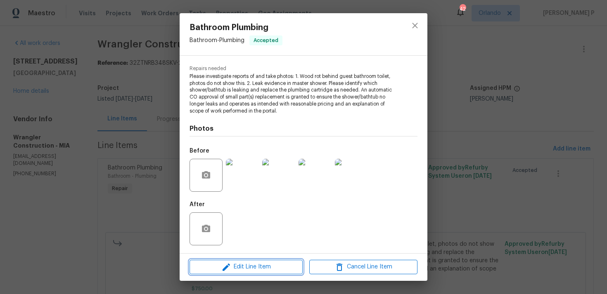
click at [261, 268] on span "Edit Line Item" at bounding box center [246, 267] width 108 height 10
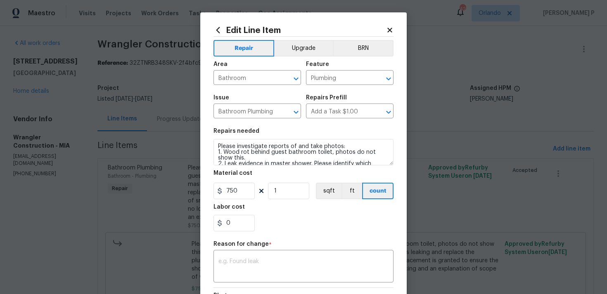
click at [392, 28] on icon at bounding box center [389, 29] width 7 height 7
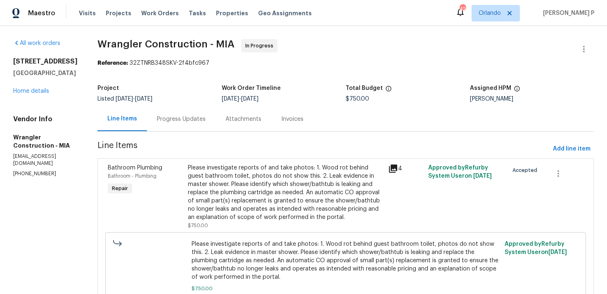
click at [226, 185] on div "Please investigate reports of and take photos: 1. Wood rot behind guest bathroo…" at bounding box center [285, 193] width 195 height 58
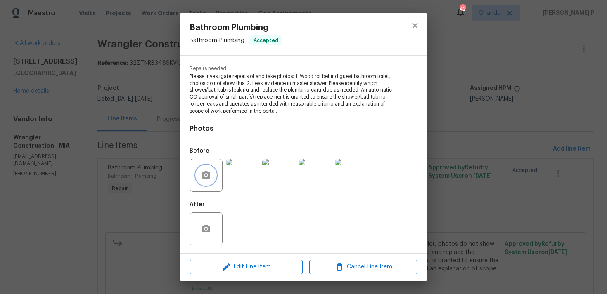
click at [206, 167] on button "button" at bounding box center [206, 176] width 20 height 20
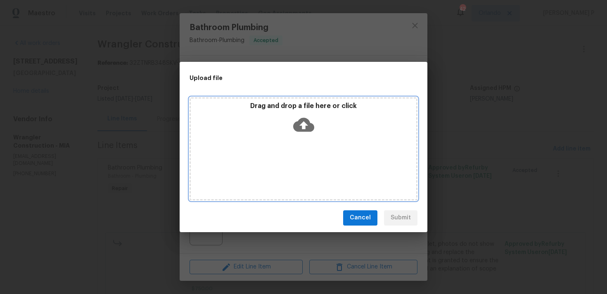
click at [305, 123] on icon at bounding box center [303, 124] width 21 height 21
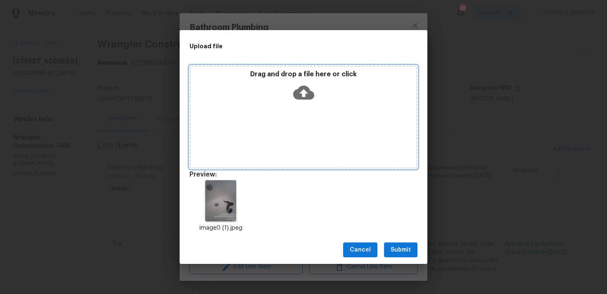
click at [308, 96] on icon at bounding box center [303, 93] width 21 height 14
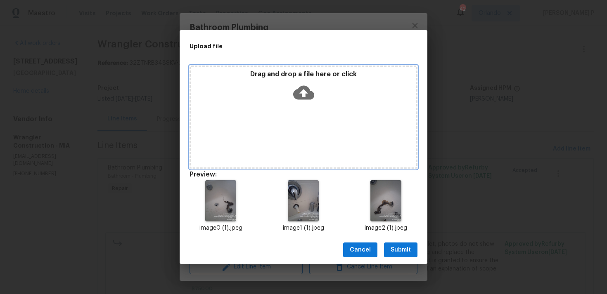
click at [306, 90] on icon at bounding box center [303, 93] width 21 height 14
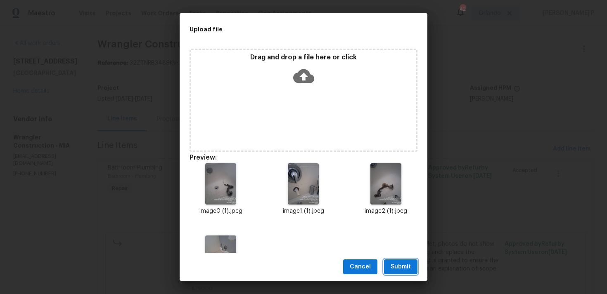
click at [401, 268] on span "Submit" at bounding box center [401, 267] width 20 height 10
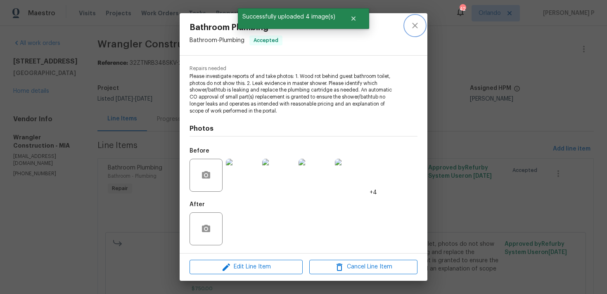
click at [415, 28] on icon "close" at bounding box center [415, 26] width 10 height 10
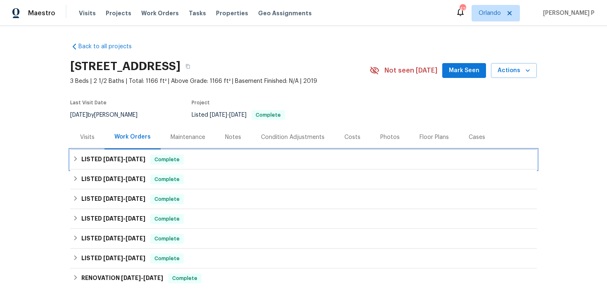
click at [115, 161] on span "[DATE]" at bounding box center [113, 160] width 20 height 6
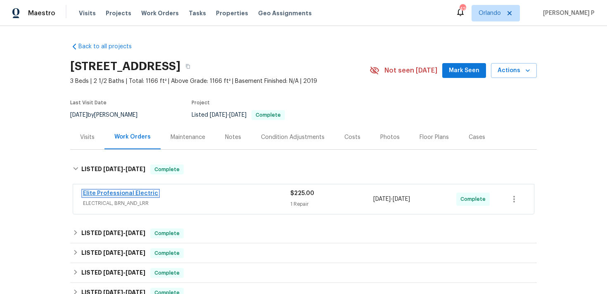
click at [115, 195] on link "Elite Professional Electric" at bounding box center [120, 194] width 75 height 6
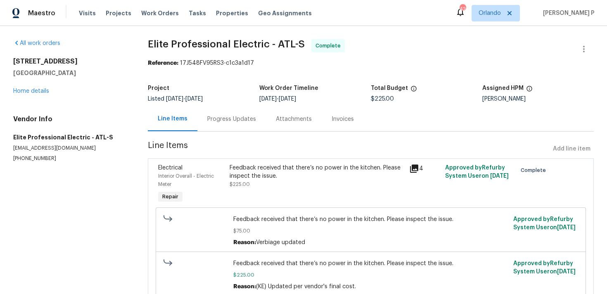
click at [226, 128] on div "Progress Updates" at bounding box center [231, 119] width 69 height 24
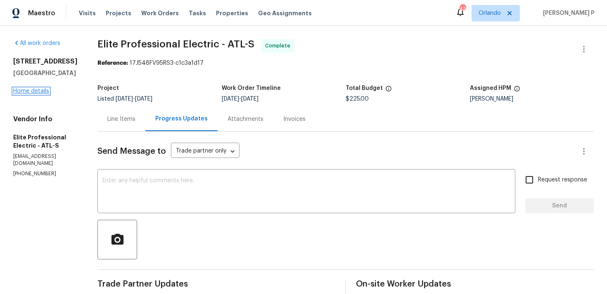
click at [38, 91] on link "Home details" at bounding box center [31, 91] width 36 height 6
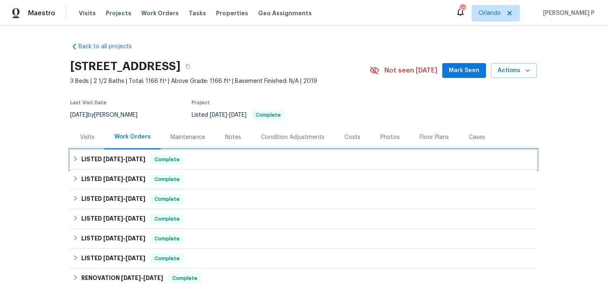
click at [122, 158] on span "[DATE] - [DATE]" at bounding box center [124, 160] width 42 height 6
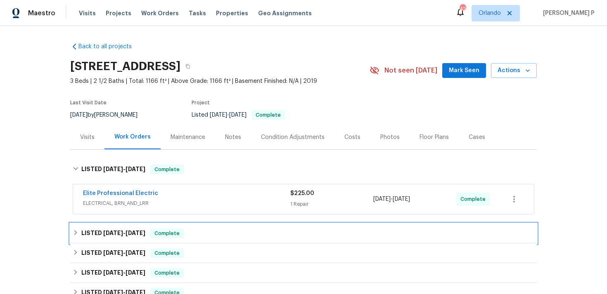
click at [122, 239] on div "LISTED [DATE] - [DATE] Complete" at bounding box center [303, 234] width 467 height 20
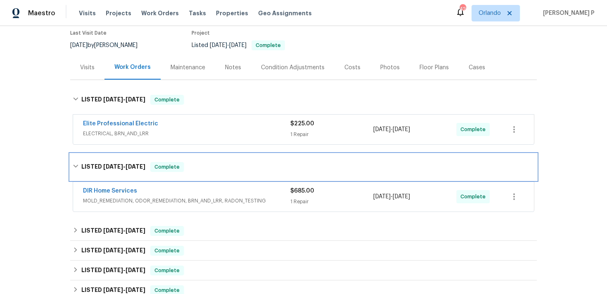
scroll to position [101, 0]
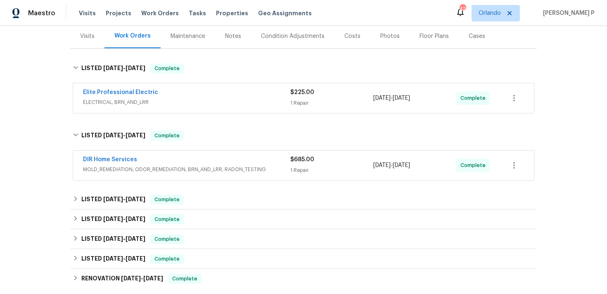
click at [113, 156] on span "DIR Home Services" at bounding box center [110, 160] width 54 height 8
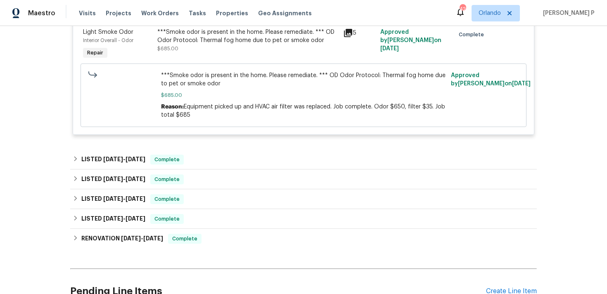
scroll to position [245, 0]
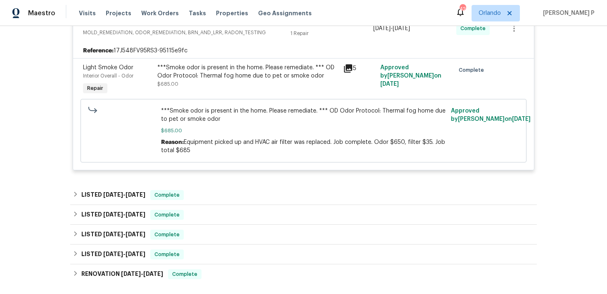
click at [218, 75] on div "***Smoke odor is present in the home. Please remediate. *** OD Odor Protocol: T…" at bounding box center [247, 72] width 181 height 17
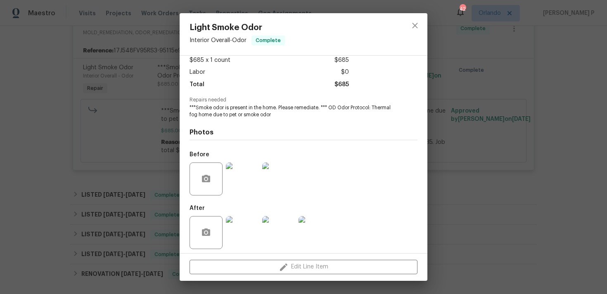
scroll to position [52, 0]
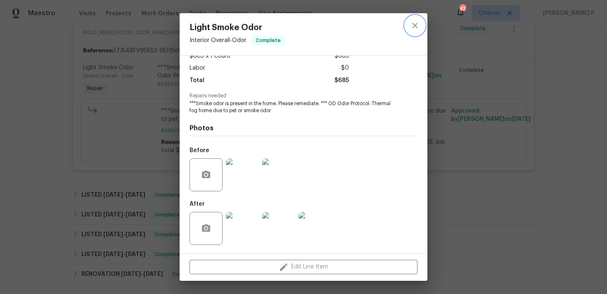
click at [411, 24] on icon "close" at bounding box center [415, 26] width 10 height 10
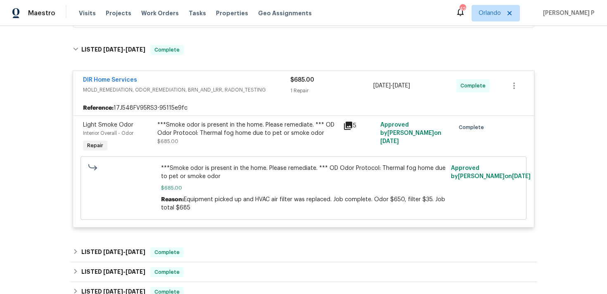
scroll to position [162, 0]
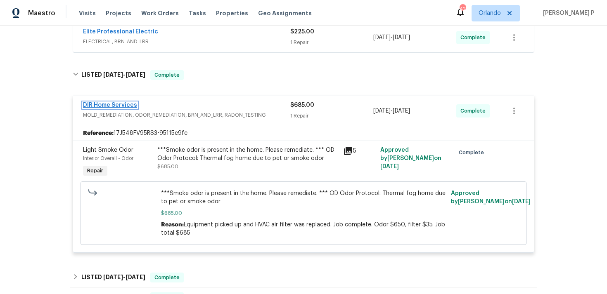
click at [121, 105] on link "DIR Home Services" at bounding box center [110, 105] width 54 height 6
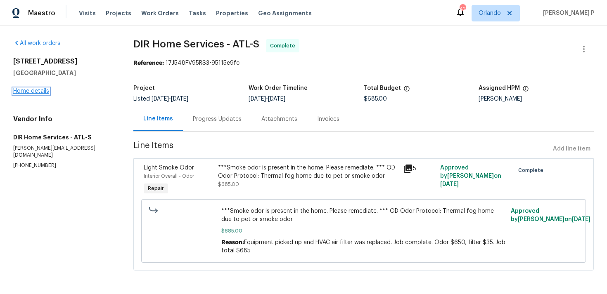
click at [43, 91] on link "Home details" at bounding box center [31, 91] width 36 height 6
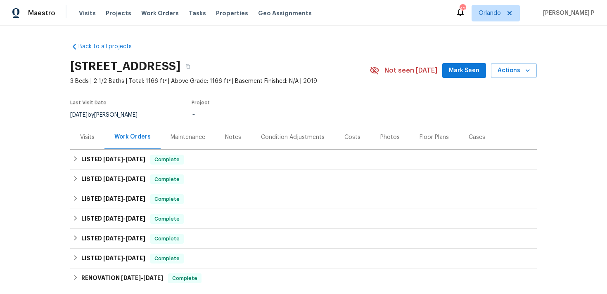
scroll to position [121, 0]
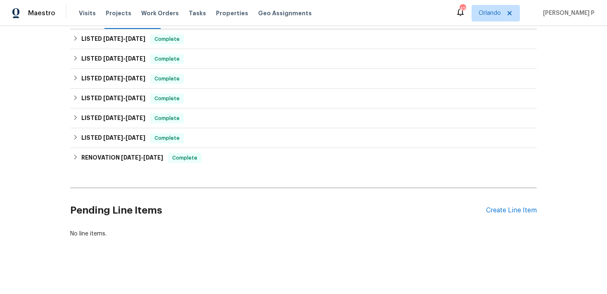
click at [508, 216] on div "Pending Line Items Create Line Item" at bounding box center [303, 211] width 467 height 38
click at [513, 210] on div "Create Line Item" at bounding box center [511, 211] width 51 height 8
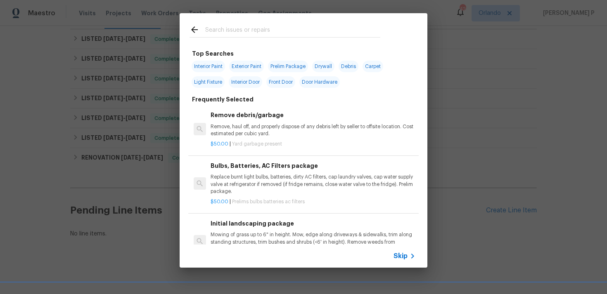
click at [392, 258] on div "Skip" at bounding box center [304, 256] width 248 height 23
click at [400, 256] on span "Skip" at bounding box center [401, 256] width 14 height 8
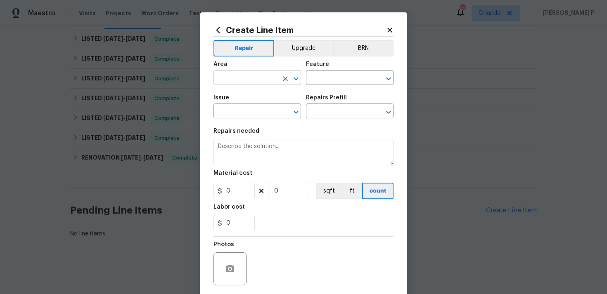
click at [298, 78] on icon "Open" at bounding box center [296, 78] width 5 height 3
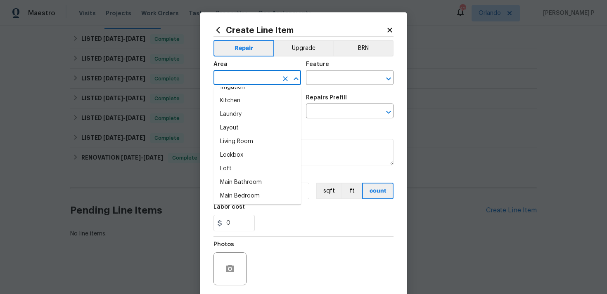
scroll to position [340, 0]
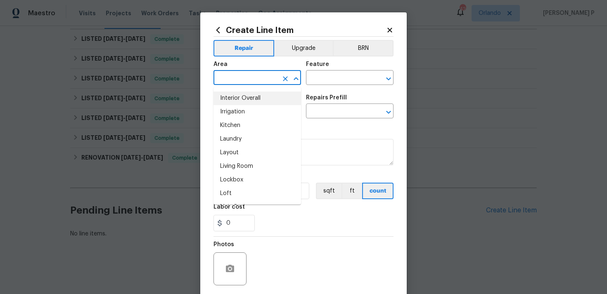
click at [232, 102] on li "Interior Overall" at bounding box center [258, 99] width 88 height 14
type input "Interior Overall"
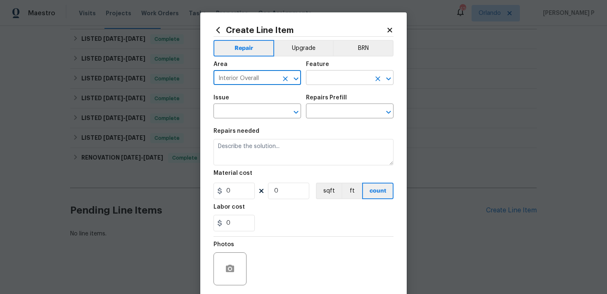
click at [321, 79] on input "text" at bounding box center [338, 78] width 64 height 13
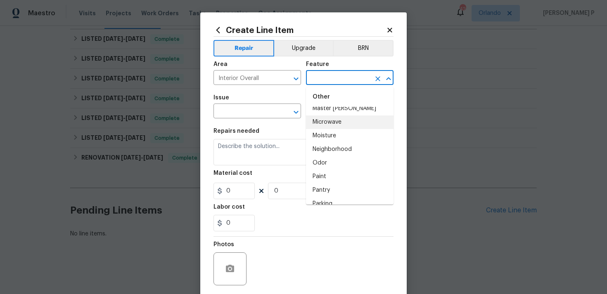
scroll to position [1350, 0]
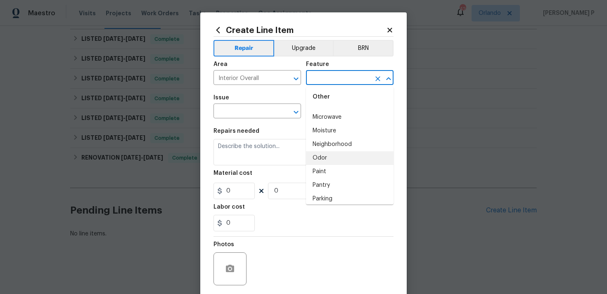
click at [324, 161] on li "Odor" at bounding box center [350, 159] width 88 height 14
type input "Odor"
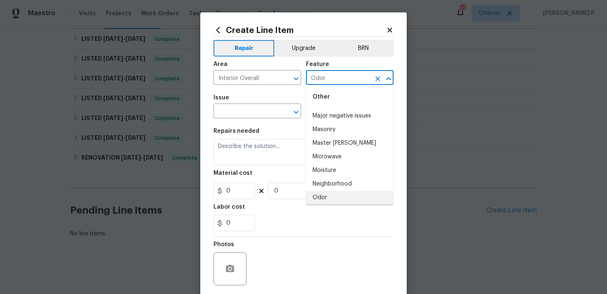
click at [249, 102] on div "Issue" at bounding box center [258, 100] width 88 height 11
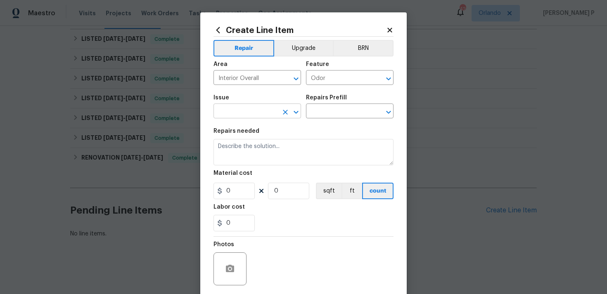
click at [248, 111] on input "text" at bounding box center [246, 112] width 64 height 13
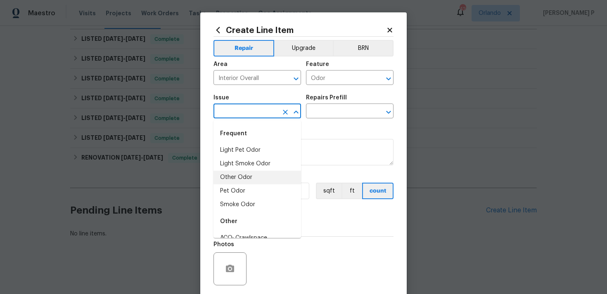
click at [240, 178] on li "Other Odor" at bounding box center [258, 178] width 88 height 14
type input "Other Odor"
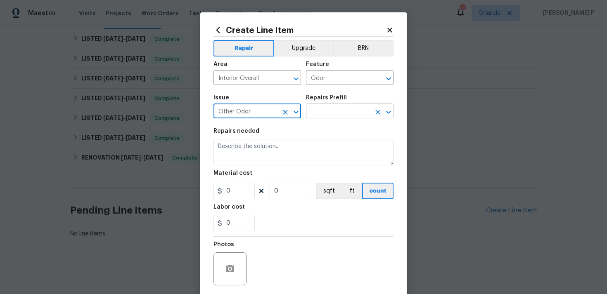
click at [329, 111] on input "text" at bounding box center [338, 112] width 64 height 13
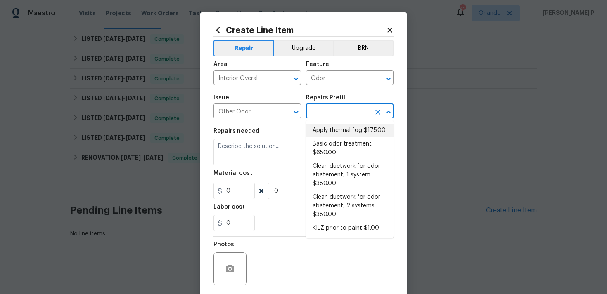
click at [328, 130] on li "Apply thermal fog $175.00" at bounding box center [350, 131] width 88 height 14
type input "Apply thermal fog $175.00"
type textarea "Odor to be remediated in home. Performance of the following odor remediation me…"
type input "1"
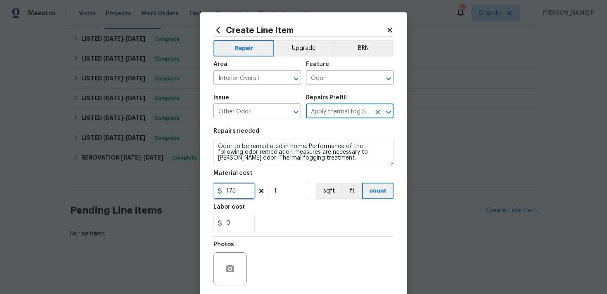
click at [235, 198] on input "175" at bounding box center [234, 191] width 41 height 17
type input "1"
click at [263, 225] on div "0" at bounding box center [304, 223] width 180 height 17
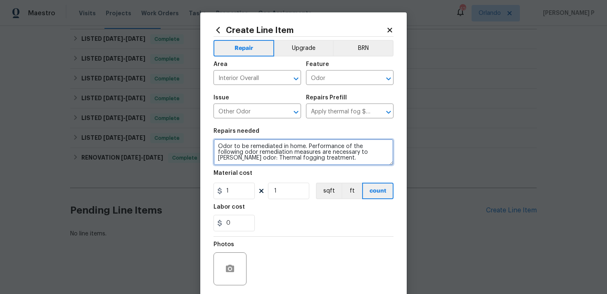
click at [245, 149] on textarea "Odor to be remediated in home. Performance of the following odor remediation me…" at bounding box center [304, 152] width 180 height 26
paste textarea "Rework: The house still has a strong unpleasant smell after the initial odor tr…"
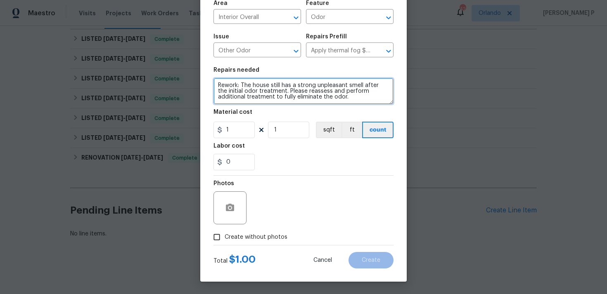
type textarea "Rework: The house still has a strong unpleasant smell after the initial odor tr…"
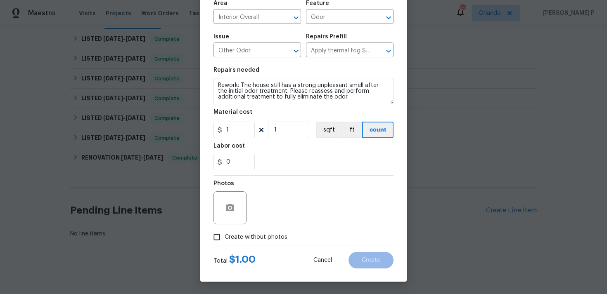
click at [221, 235] on input "Create without photos" at bounding box center [217, 238] width 16 height 16
checkbox input "true"
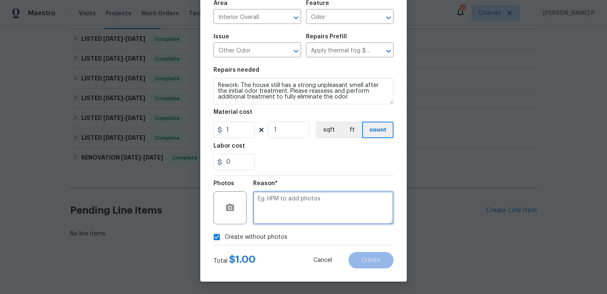
click at [286, 209] on textarea at bounding box center [323, 208] width 140 height 33
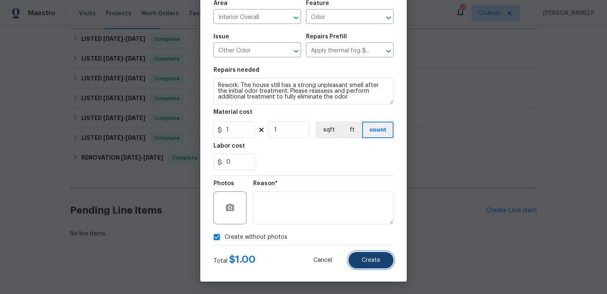
click at [367, 254] on button "Create" at bounding box center [371, 260] width 45 height 17
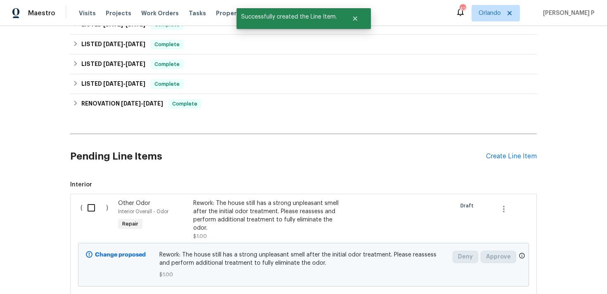
scroll to position [231, 0]
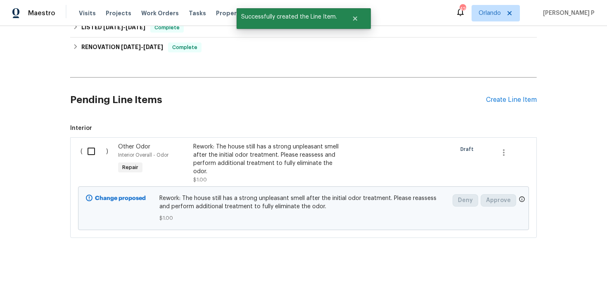
click at [93, 145] on input "checkbox" at bounding box center [95, 151] width 24 height 17
checkbox input "true"
click at [545, 275] on span "Create Work Order" at bounding box center [559, 274] width 55 height 10
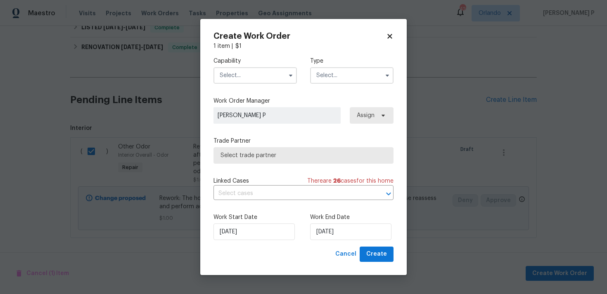
click at [377, 74] on input "text" at bounding box center [351, 75] width 83 height 17
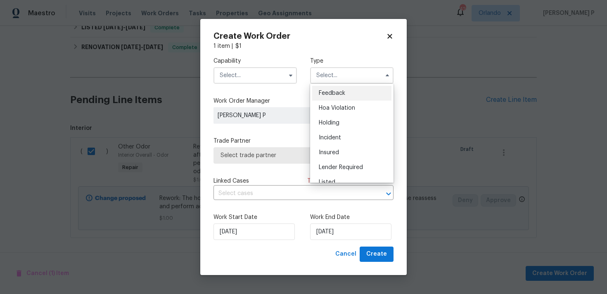
click at [341, 90] on span "Feedback" at bounding box center [332, 93] width 26 height 6
type input "Feedback"
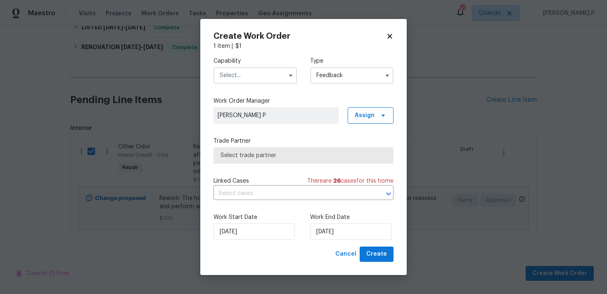
click at [254, 75] on input "text" at bounding box center [255, 75] width 83 height 17
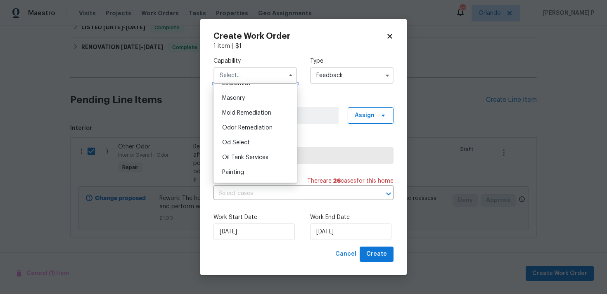
scroll to position [620, 0]
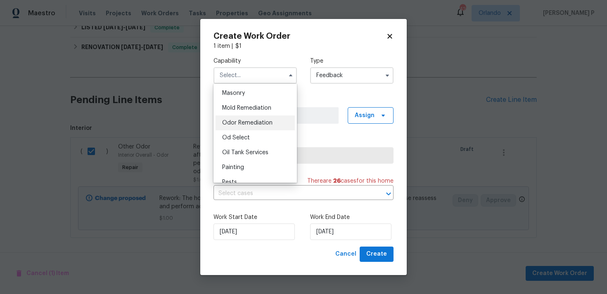
click at [249, 125] on span "Odor Remediation" at bounding box center [247, 123] width 50 height 6
type input "Odor Remediation"
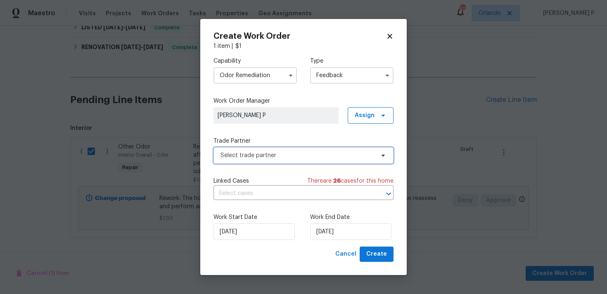
click at [260, 156] on span "Select trade partner" at bounding box center [298, 156] width 154 height 8
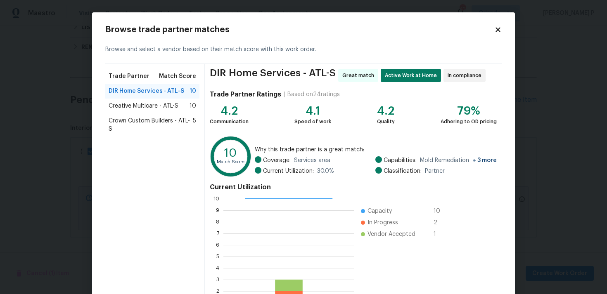
scroll to position [70, 0]
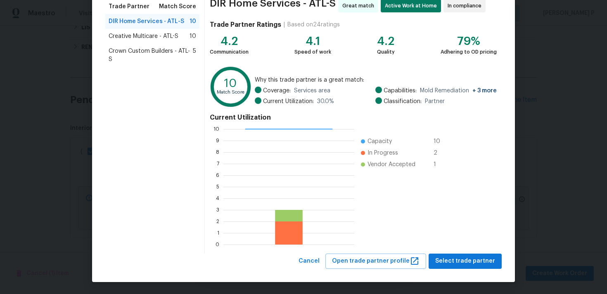
click at [461, 274] on div "Browse trade partner matches Browse and select a vendor based on their match sc…" at bounding box center [303, 113] width 423 height 340
click at [461, 261] on span "Select trade partner" at bounding box center [465, 261] width 60 height 10
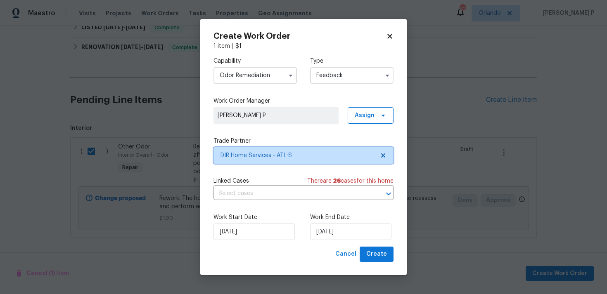
scroll to position [0, 0]
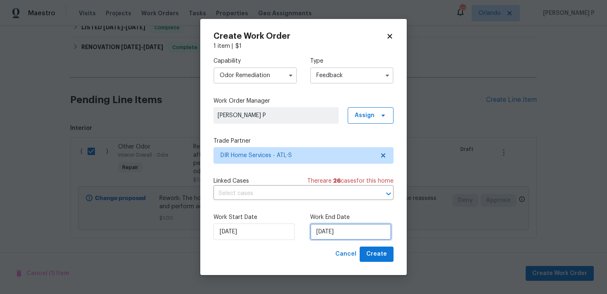
click at [334, 233] on input "[DATE]" at bounding box center [350, 232] width 81 height 17
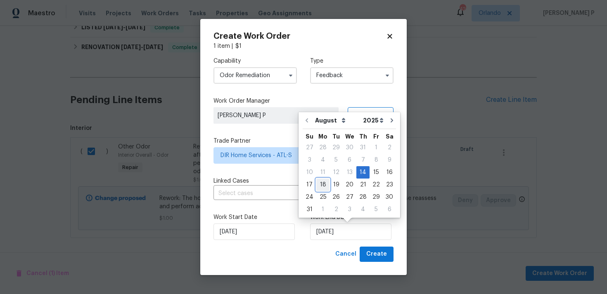
click at [320, 186] on div "18" at bounding box center [322, 185] width 13 height 12
type input "[DATE]"
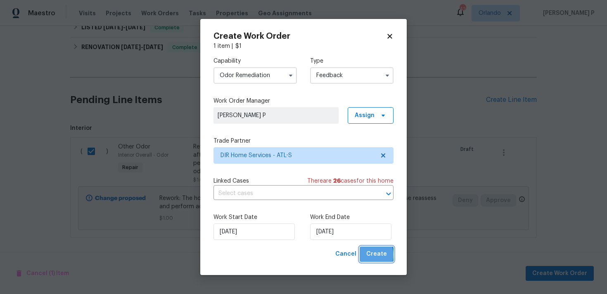
click at [372, 256] on span "Create" at bounding box center [376, 254] width 21 height 10
checkbox input "false"
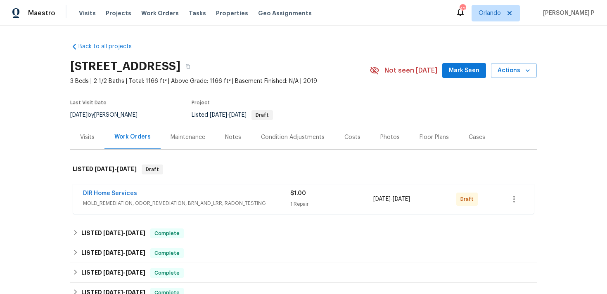
click at [97, 190] on span "DIR Home Services" at bounding box center [110, 194] width 54 height 8
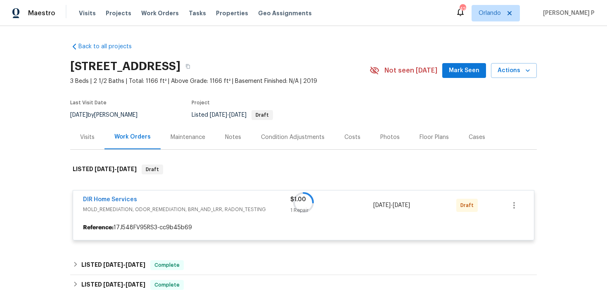
click at [102, 199] on div at bounding box center [303, 203] width 467 height 93
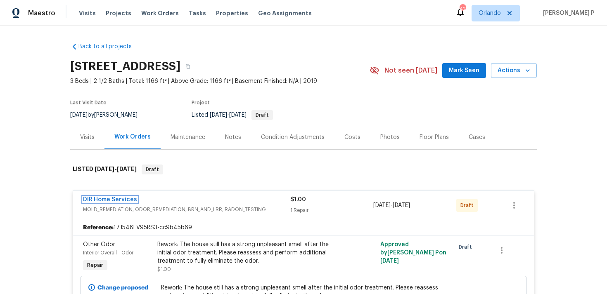
click at [102, 199] on link "DIR Home Services" at bounding box center [110, 200] width 54 height 6
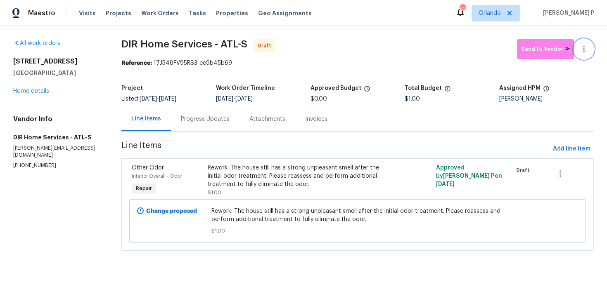
click at [583, 51] on icon "button" at bounding box center [584, 49] width 10 height 10
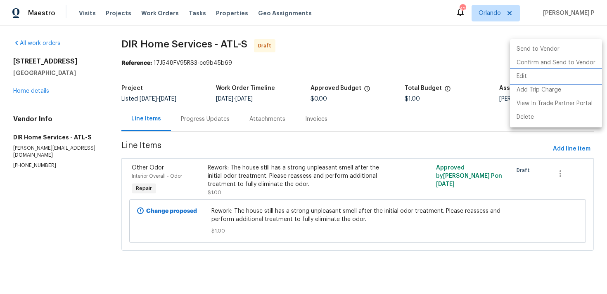
click at [531, 76] on li "Edit" at bounding box center [556, 77] width 92 height 14
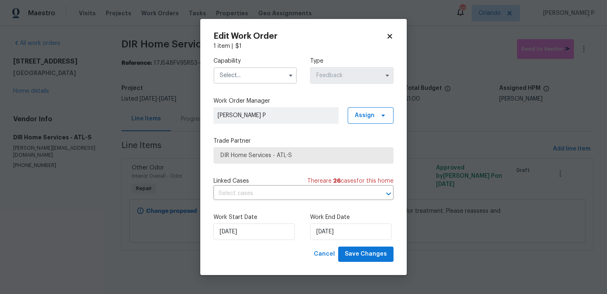
click at [258, 70] on input "text" at bounding box center [255, 75] width 83 height 17
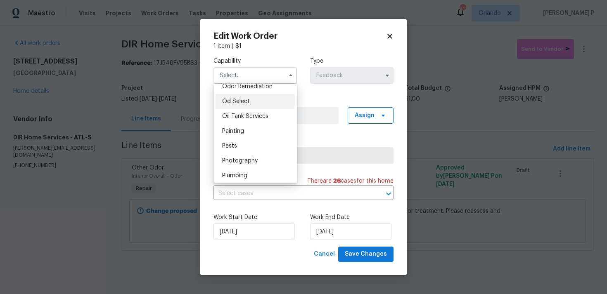
scroll to position [620, 0]
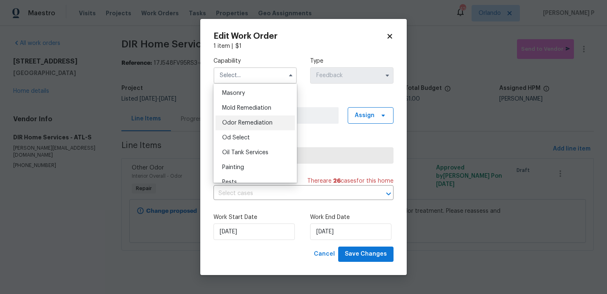
click at [236, 121] on span "Odor Remediation" at bounding box center [247, 123] width 50 height 6
type input "Odor Remediation"
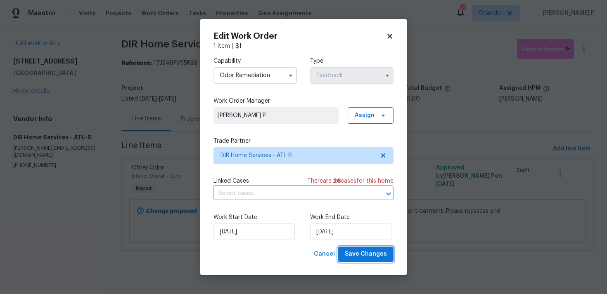
click at [370, 262] on button "Save Changes" at bounding box center [365, 254] width 55 height 15
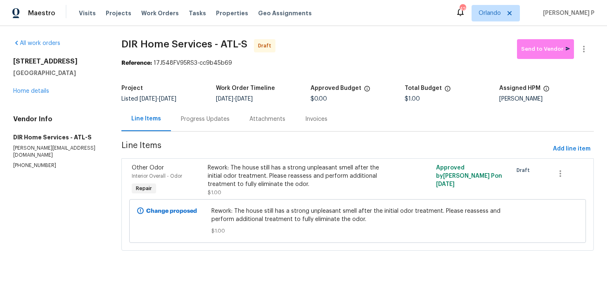
click at [216, 117] on div "Progress Updates" at bounding box center [205, 119] width 49 height 8
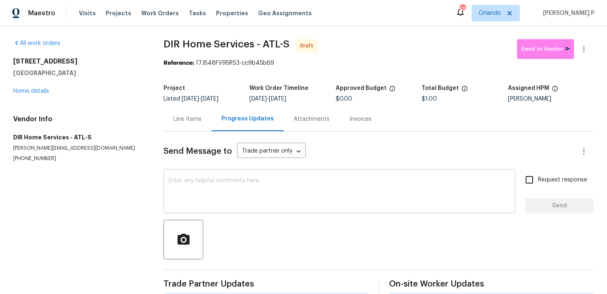
click at [226, 179] on textarea at bounding box center [340, 192] width 342 height 29
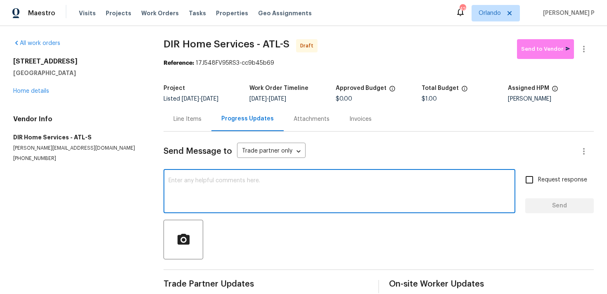
paste textarea "Hi, this is [PERSON_NAME] with Opendoor. I’m confirming you received the WO for…"
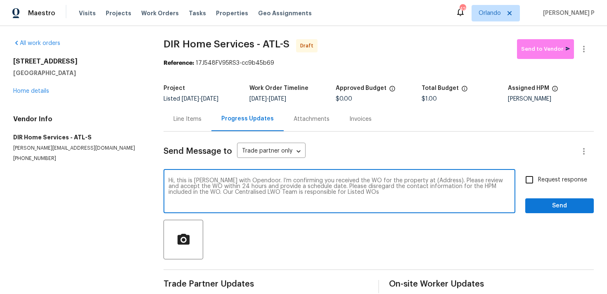
drag, startPoint x: 413, startPoint y: 179, endPoint x: 439, endPoint y: 179, distance: 26.0
click at [439, 179] on textarea "Hi, this is [PERSON_NAME] with Opendoor. I’m confirming you received the WO for…" at bounding box center [340, 192] width 342 height 29
paste textarea "1112 Highwood Ln, Atlanta, GA 30344"
type textarea "Hi, this is Ramyasri with Opendoor. I’m confirming you received the WO for the …"
click at [543, 181] on span "Request response" at bounding box center [562, 180] width 49 height 9
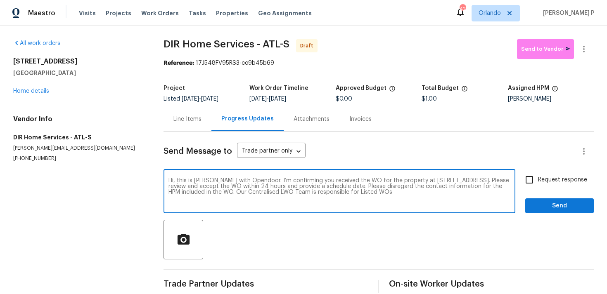
click at [538, 181] on input "Request response" at bounding box center [529, 179] width 17 height 17
checkbox input "true"
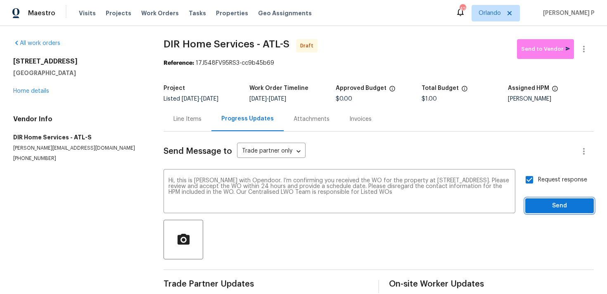
click at [541, 205] on span "Send" at bounding box center [559, 206] width 55 height 10
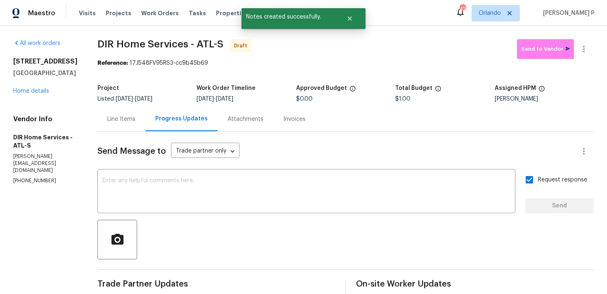
click at [346, 252] on div at bounding box center [345, 240] width 496 height 40
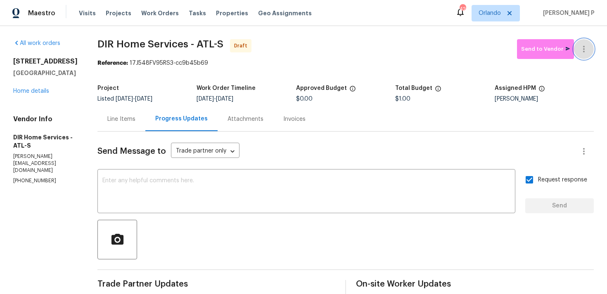
click at [587, 51] on icon "button" at bounding box center [584, 49] width 10 height 10
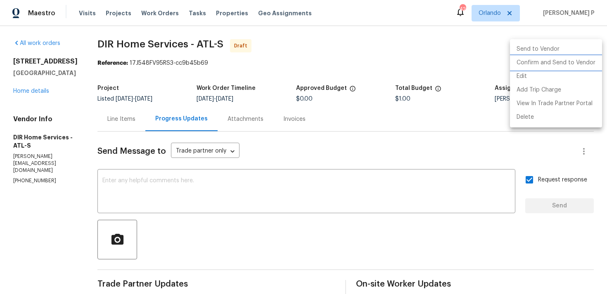
click at [571, 62] on li "Confirm and Send to Vendor" at bounding box center [556, 63] width 92 height 14
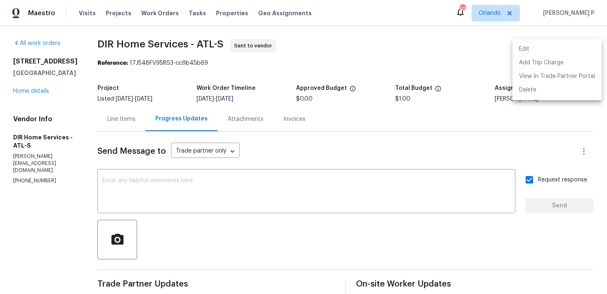
click at [293, 227] on div at bounding box center [303, 147] width 607 height 294
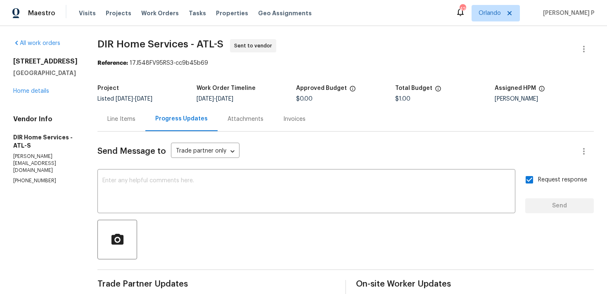
click at [120, 123] on div "Line Items" at bounding box center [121, 119] width 28 height 8
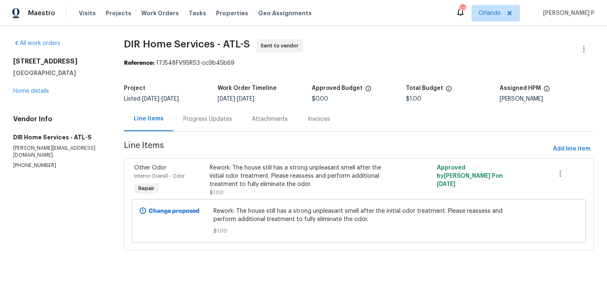
click at [120, 123] on div "All work orders 1112 Highwood Ln Atlanta, GA 30344 Home details Vendor Info DIR…" at bounding box center [303, 150] width 607 height 248
drag, startPoint x: 126, startPoint y: 42, endPoint x: 250, endPoint y: 42, distance: 123.9
click at [250, 42] on span "DIR Home Services - ATL-S" at bounding box center [187, 44] width 126 height 10
copy span "DIR Home Services - ATL-S"
drag, startPoint x: 159, startPoint y: 62, endPoint x: 258, endPoint y: 62, distance: 99.5
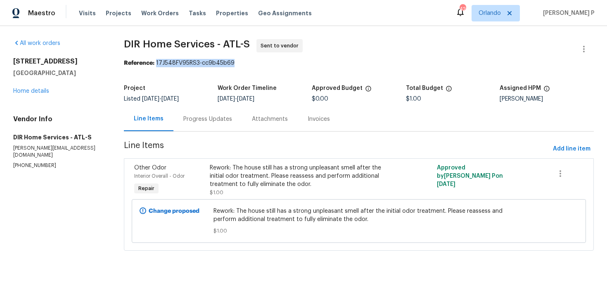
click at [258, 62] on div "Reference: 17J548FV95RS3-cc9b45b69" at bounding box center [359, 63] width 470 height 8
copy div "17J548FV95RS3-cc9b45b69"
click at [139, 58] on span "DIR Home Services - ATL-S Sent to vendor" at bounding box center [349, 49] width 451 height 20
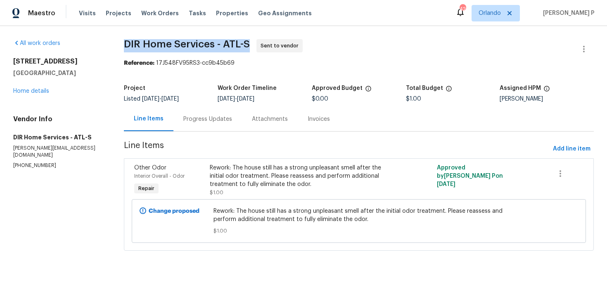
drag, startPoint x: 128, startPoint y: 43, endPoint x: 254, endPoint y: 43, distance: 125.6
click at [254, 43] on div "All work orders 1112 Highwood Ln Atlanta, GA 30344 Home details Vendor Info DIR…" at bounding box center [303, 150] width 607 height 248
copy span "DIR Home Services - ATL-S"
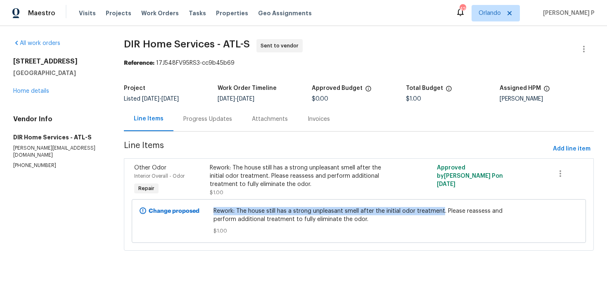
drag, startPoint x: 215, startPoint y: 212, endPoint x: 442, endPoint y: 210, distance: 227.2
click at [442, 210] on span "Rework: The house still has a strong unpleasant smell after the initial odor tr…" at bounding box center [359, 215] width 291 height 17
copy span "Rework: The house still has a strong unpleasant smell after the initial odor tr…"
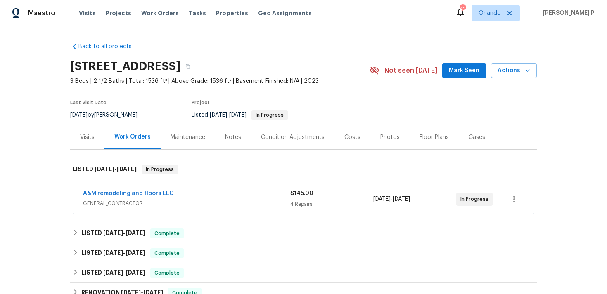
click at [123, 198] on div "A&M remodeling and floors LLC" at bounding box center [186, 195] width 207 height 10
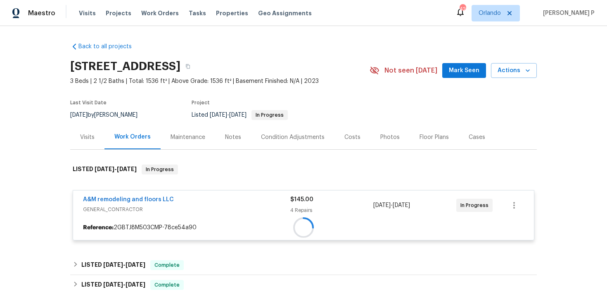
click at [132, 221] on div at bounding box center [303, 228] width 461 height 15
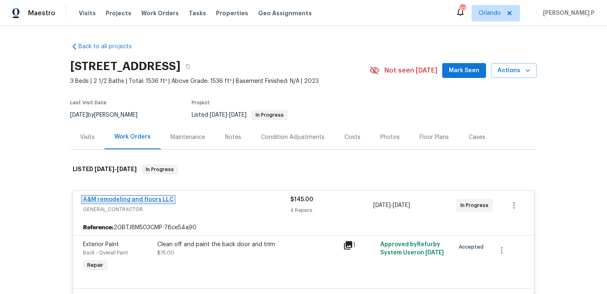
click at [133, 202] on link "A&M remodeling and floors LLC" at bounding box center [128, 200] width 91 height 6
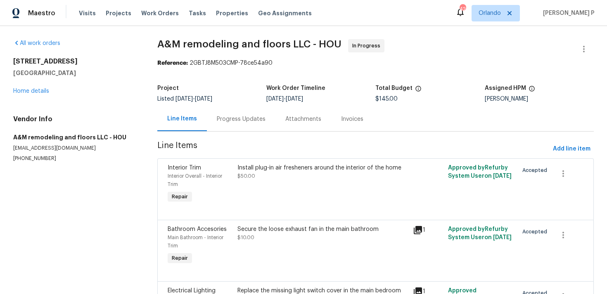
click at [235, 118] on div "Progress Updates" at bounding box center [241, 119] width 49 height 8
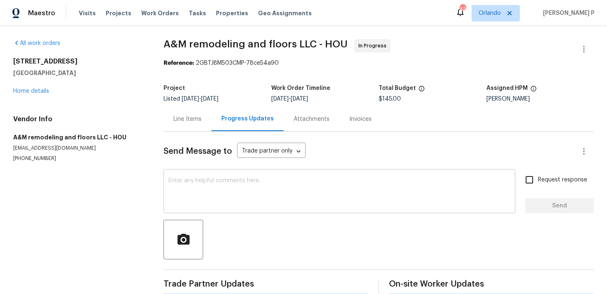
scroll to position [69, 0]
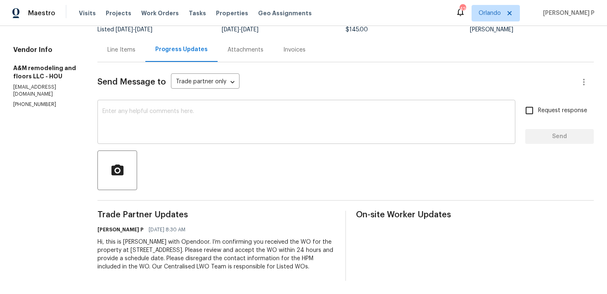
click at [123, 111] on textarea at bounding box center [306, 123] width 408 height 29
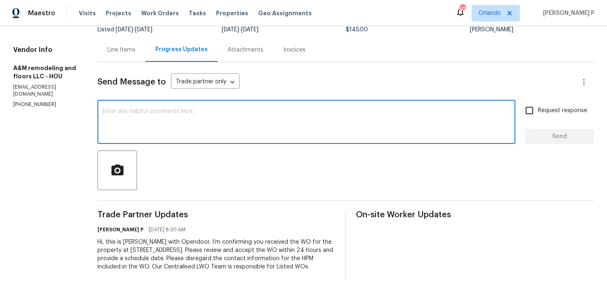
paste textarea "Thank you for accepting the work order. Kindly let us know the scheduled date o…"
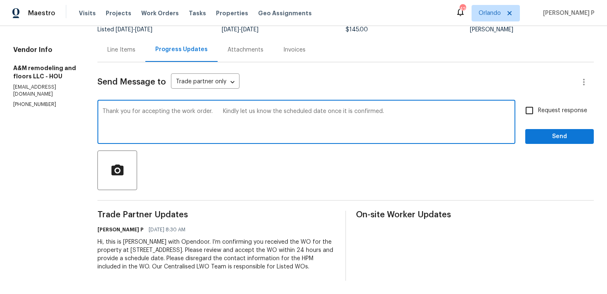
click at [226, 111] on textarea "Thank you for accepting the work order. Kindly let us know the scheduled date o…" at bounding box center [306, 123] width 408 height 29
type textarea "Thank you for accepting the work order. Kindly let us know the scheduled date o…"
click at [556, 117] on label "Request response" at bounding box center [554, 110] width 66 height 17
click at [538, 117] on input "Request response" at bounding box center [529, 110] width 17 height 17
checkbox input "true"
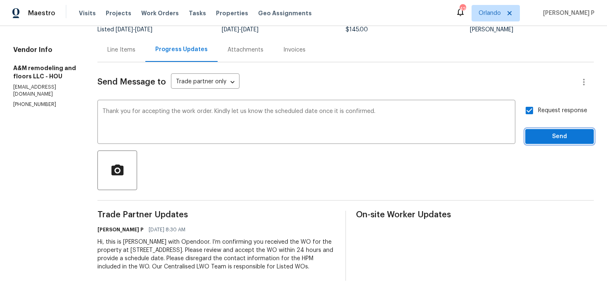
click at [548, 138] on span "Send" at bounding box center [559, 137] width 55 height 10
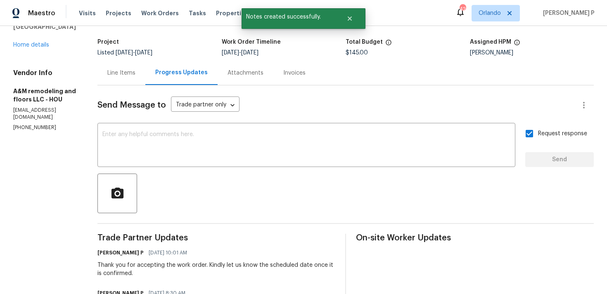
scroll to position [0, 0]
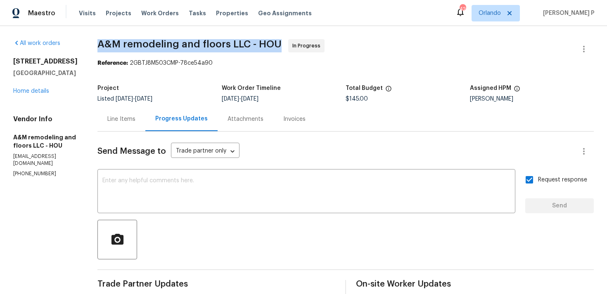
drag, startPoint x: 95, startPoint y: 44, endPoint x: 280, endPoint y: 40, distance: 185.9
click at [280, 40] on div "All work orders 6011 Marwood Dr Humble, TX 77396 Home details Vendor Info A&M r…" at bounding box center [303, 215] width 607 height 378
copy span "A&M remodeling and floors LLC - HOU"
click at [240, 237] on div at bounding box center [345, 240] width 496 height 40
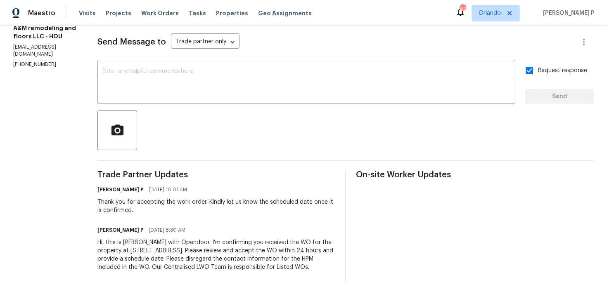
scroll to position [110, 0]
click at [79, 220] on div "All work orders 6011 Marwood Dr Humble, TX 77396 Home details Vendor Info A&M r…" at bounding box center [303, 105] width 607 height 378
click at [44, 210] on section "All work orders 6011 Marwood Dr Humble, TX 77396 Home details Vendor Info A&M r…" at bounding box center [45, 105] width 64 height 352
click at [71, 189] on section "All work orders 6011 Marwood Dr Humble, TX 77396 Home details Vendor Info A&M r…" at bounding box center [45, 105] width 64 height 352
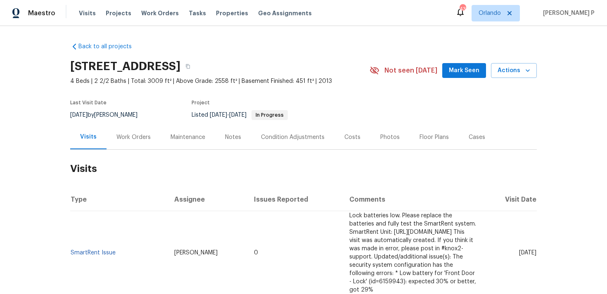
click at [128, 136] on div "Work Orders" at bounding box center [133, 137] width 34 height 8
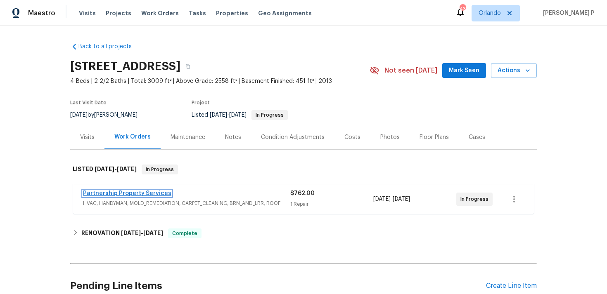
click at [110, 196] on link "Partnership Property Services" at bounding box center [127, 194] width 88 height 6
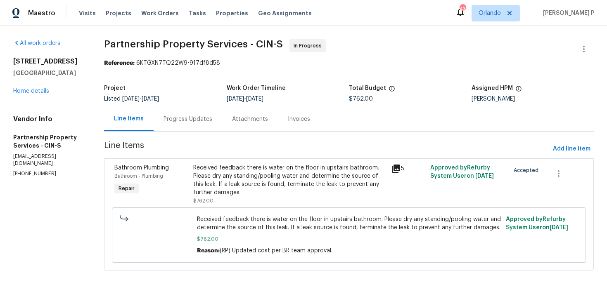
click at [222, 113] on div "Progress Updates" at bounding box center [188, 119] width 69 height 24
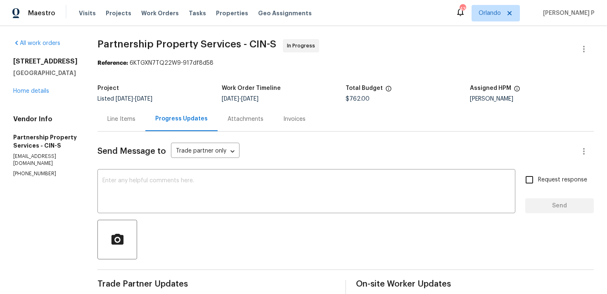
click at [135, 119] on div "Line Items" at bounding box center [121, 119] width 28 height 8
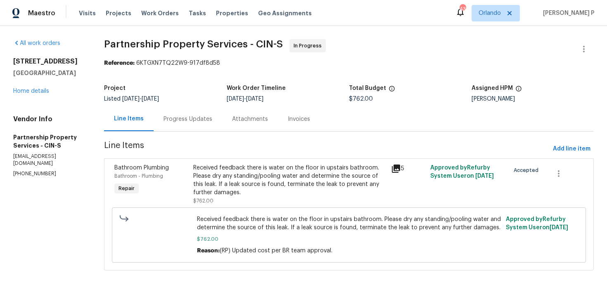
click at [252, 190] on div "Received feedback there is water on the floor in upstairs bathroom. Please dry …" at bounding box center [289, 180] width 192 height 33
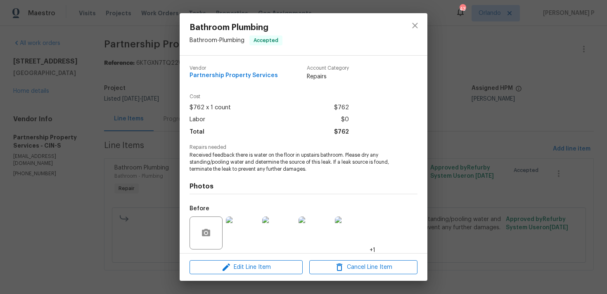
scroll to position [58, 0]
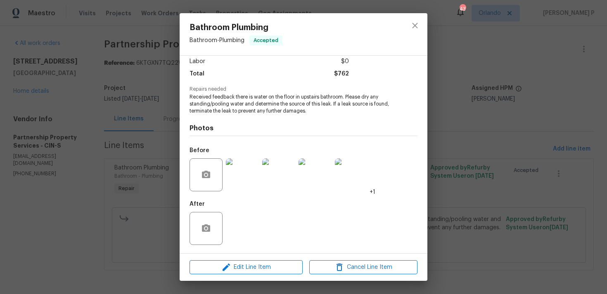
click at [234, 159] on img at bounding box center [242, 175] width 33 height 33
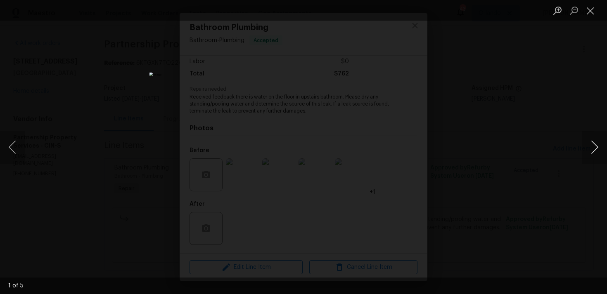
click at [594, 145] on button "Next image" at bounding box center [594, 147] width 25 height 33
click at [592, 15] on button "Close lightbox" at bounding box center [590, 10] width 17 height 14
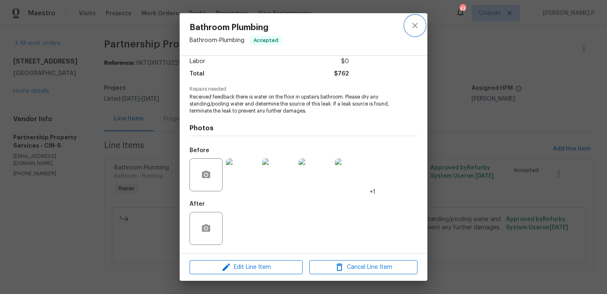
click at [419, 25] on icon "close" at bounding box center [415, 26] width 10 height 10
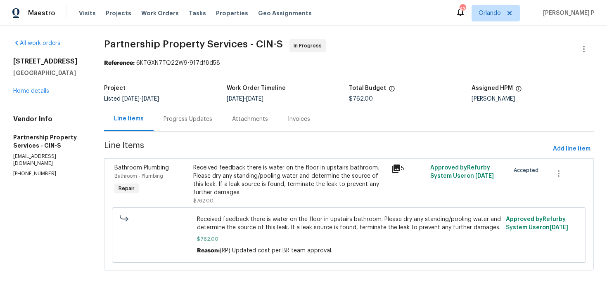
scroll to position [8, 0]
click at [222, 107] on div "Progress Updates" at bounding box center [188, 119] width 69 height 24
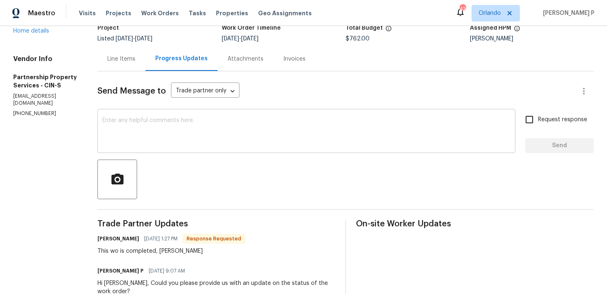
scroll to position [65, 0]
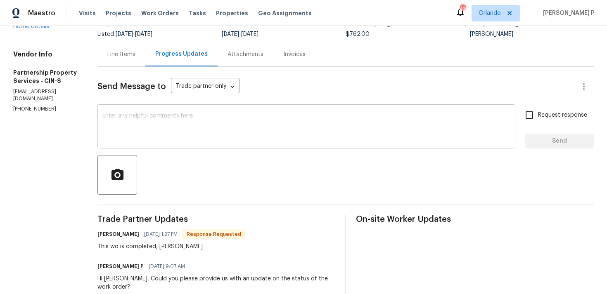
click at [176, 129] on textarea at bounding box center [306, 127] width 408 height 29
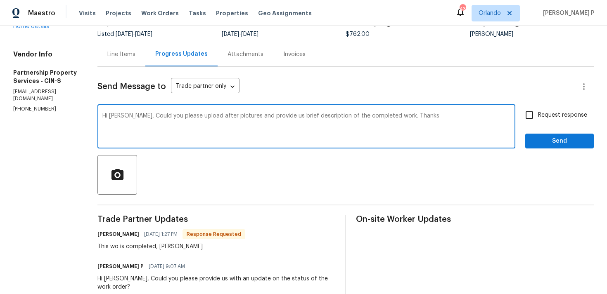
click at [427, 117] on textarea "Hi [PERSON_NAME], Could you please upload after pictures and provide us brief d…" at bounding box center [306, 127] width 408 height 29
drag, startPoint x: 169, startPoint y: 116, endPoint x: 426, endPoint y: 114, distance: 257.3
click at [426, 114] on textarea "Hi [PERSON_NAME], Could you please upload after pictures and provide us brief d…" at bounding box center [306, 127] width 408 height 29
paste textarea "the after pictures and share a brief description of the completed work?"
type textarea "Hi [PERSON_NAME], Could you please upload the after pictures and share a brief …"
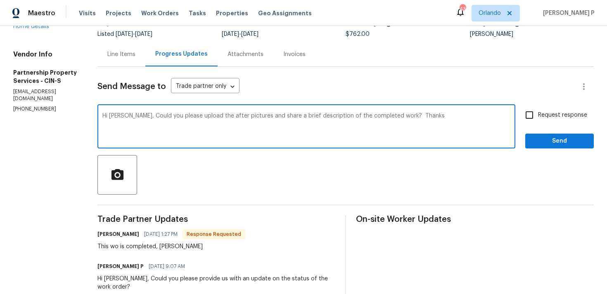
click at [544, 115] on span "Request response" at bounding box center [562, 115] width 49 height 9
click at [538, 115] on input "Request response" at bounding box center [529, 115] width 17 height 17
checkbox input "true"
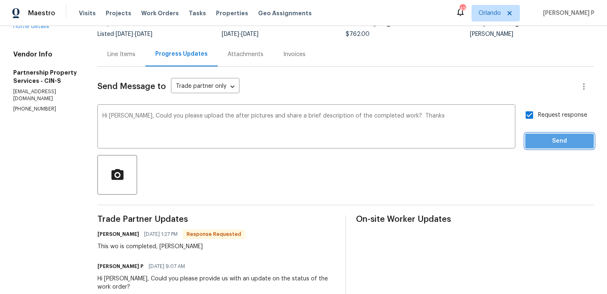
click at [540, 139] on span "Send" at bounding box center [559, 141] width 55 height 10
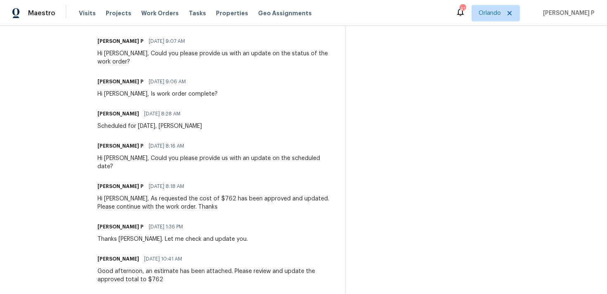
scroll to position [0, 0]
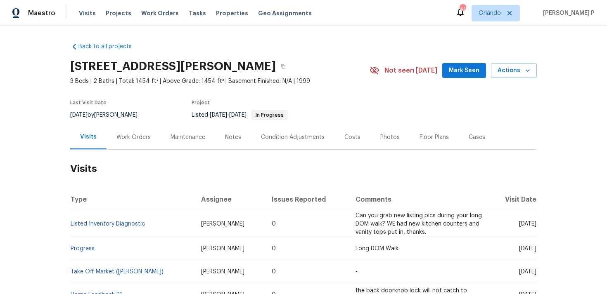
click at [122, 139] on div "Work Orders" at bounding box center [133, 137] width 34 height 8
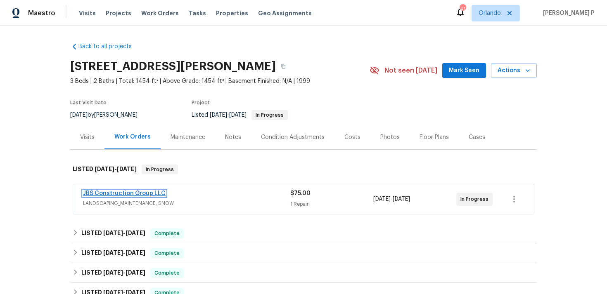
click at [113, 194] on link "JBS Construction Group LLC" at bounding box center [124, 194] width 83 height 6
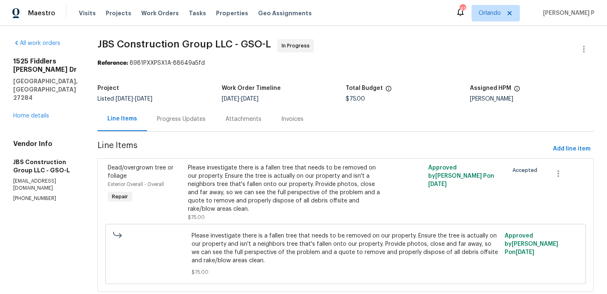
click at [206, 119] on div "Progress Updates" at bounding box center [181, 119] width 49 height 8
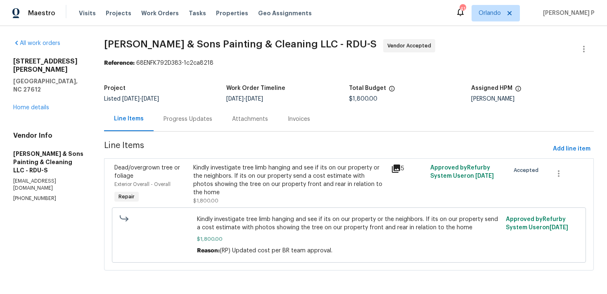
click at [197, 123] on div "Progress Updates" at bounding box center [188, 119] width 69 height 24
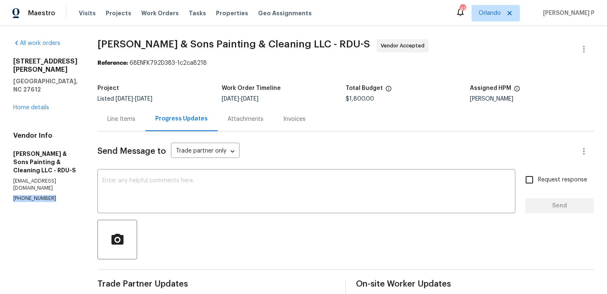
drag, startPoint x: 52, startPoint y: 174, endPoint x: 0, endPoint y: 177, distance: 52.1
copy p "[PHONE_NUMBER]"
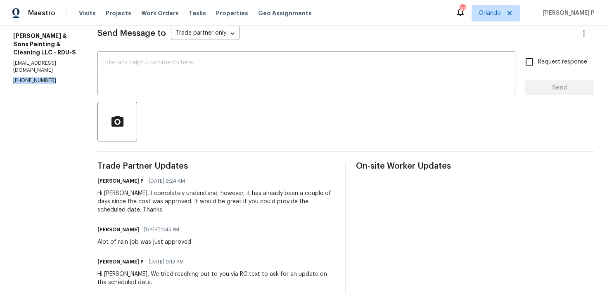
scroll to position [110, 0]
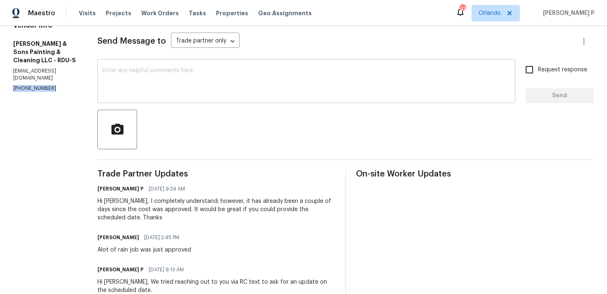
click at [212, 89] on textarea at bounding box center [306, 82] width 408 height 29
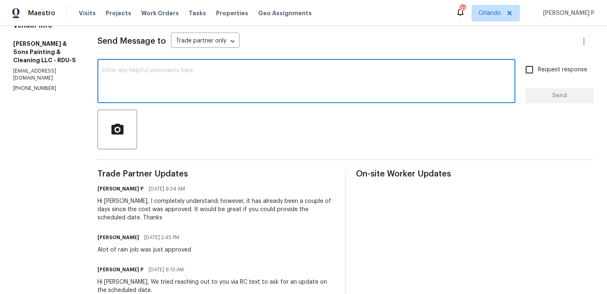
click at [209, 80] on textarea at bounding box center [306, 82] width 408 height 29
paste textarea "Could you please confirm whether the weather is suitable for visiting the prope…"
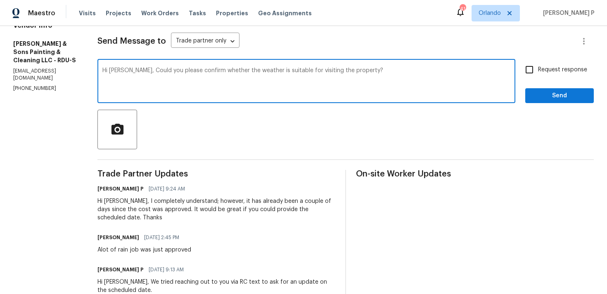
type textarea "Hi [PERSON_NAME], Could you please confirm whether the weather is suitable for …"
click at [518, 73] on div "Hi [PERSON_NAME], Could you please confirm whether the weather is suitable for …" at bounding box center [345, 82] width 496 height 42
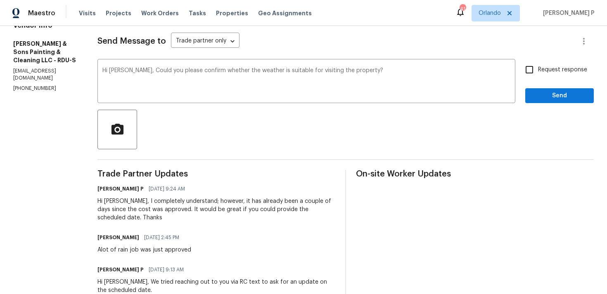
click at [532, 71] on input "Request response" at bounding box center [529, 69] width 17 height 17
checkbox input "true"
click at [535, 93] on span "Send" at bounding box center [559, 96] width 55 height 10
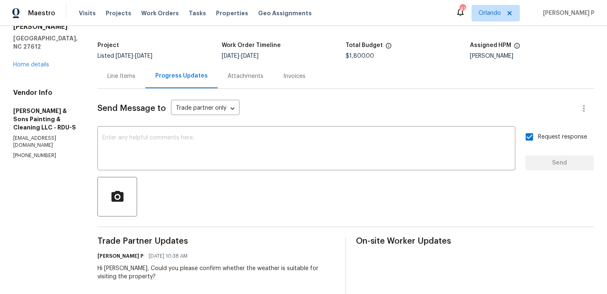
scroll to position [0, 0]
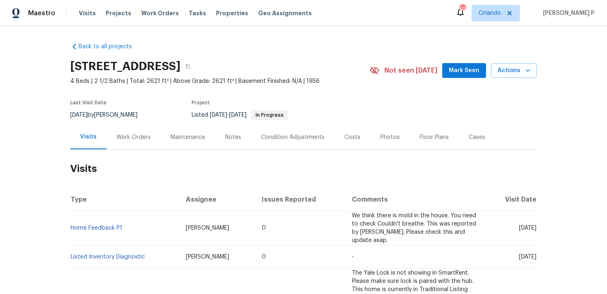
click at [140, 137] on div "Work Orders" at bounding box center [133, 137] width 34 height 8
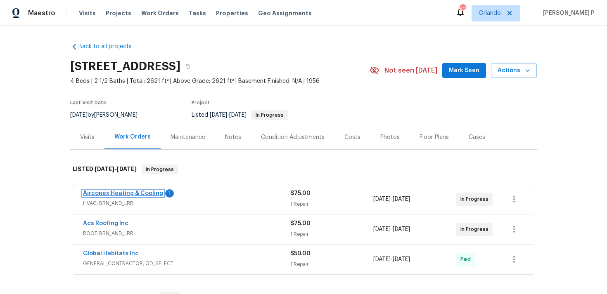
click at [130, 193] on link "Airconex Heating & Cooling" at bounding box center [123, 194] width 80 height 6
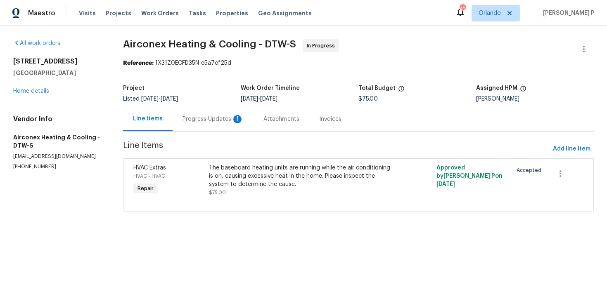
click at [212, 121] on div "Progress Updates 1" at bounding box center [213, 119] width 61 height 8
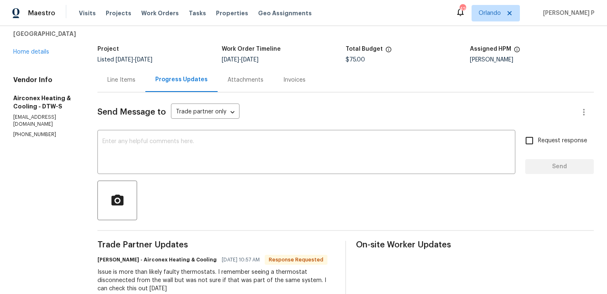
scroll to position [22, 0]
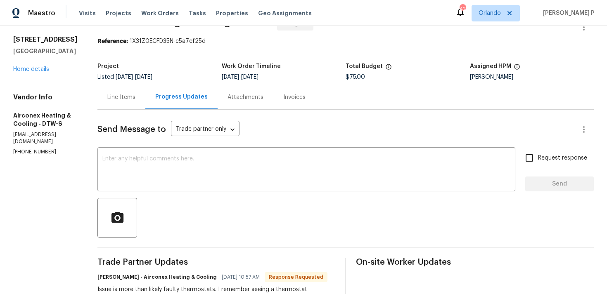
click at [124, 97] on div "Line Items" at bounding box center [121, 97] width 28 height 8
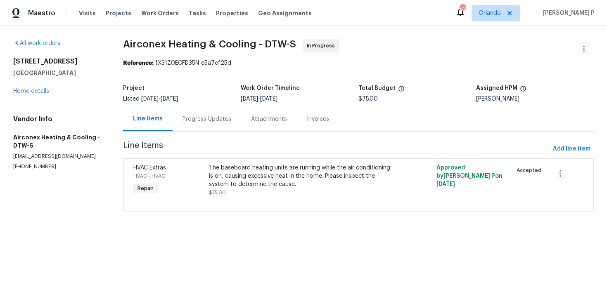
click at [183, 107] on div "Progress Updates" at bounding box center [207, 119] width 69 height 24
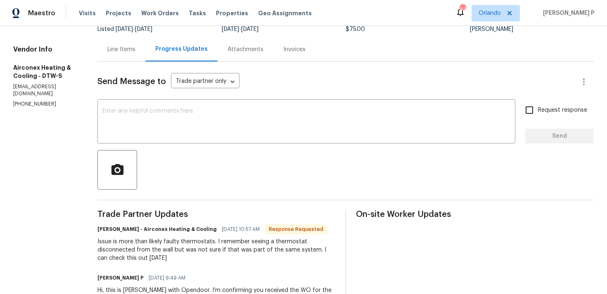
scroll to position [62, 0]
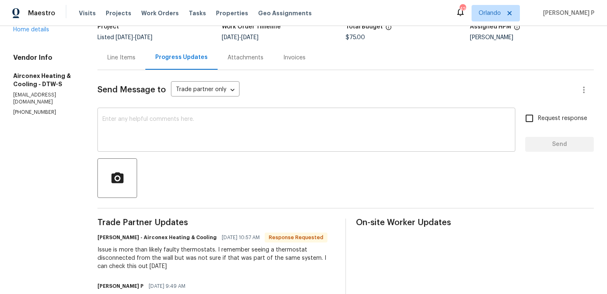
click at [135, 120] on textarea at bounding box center [306, 130] width 408 height 29
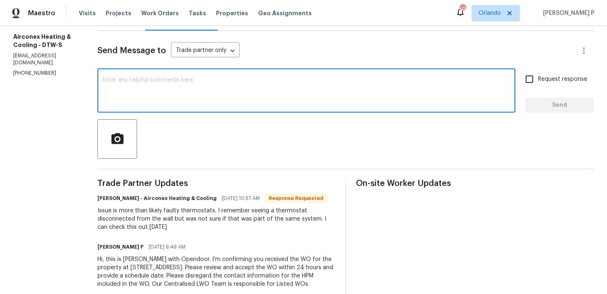
scroll to position [118, 0]
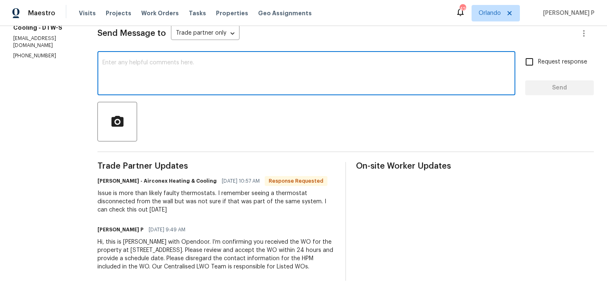
click at [187, 203] on div "Issue is more than likely faulty thermostats. I remember seeing a thermostat di…" at bounding box center [216, 202] width 238 height 25
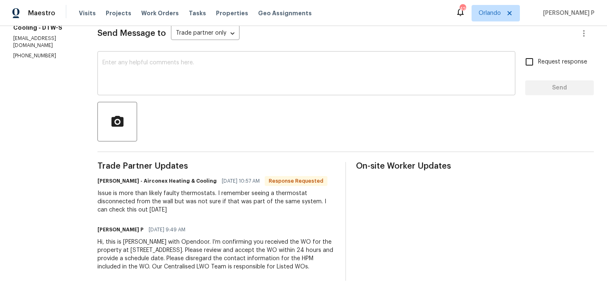
click at [155, 70] on textarea at bounding box center [306, 74] width 408 height 29
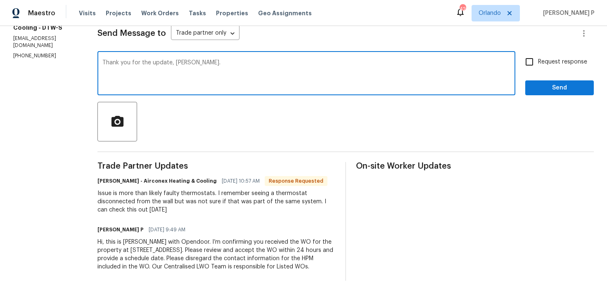
type textarea "Thank you for the update, Dario."
click at [540, 86] on span "Send" at bounding box center [559, 88] width 55 height 10
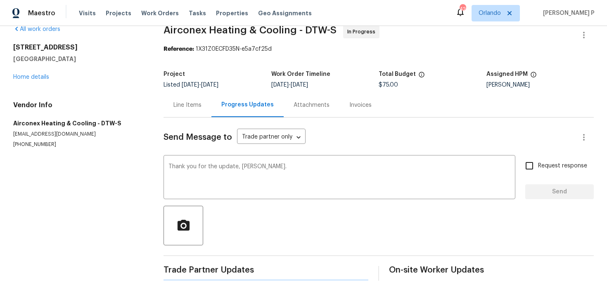
click at [540, 86] on div "Kim Peshek" at bounding box center [541, 85] width 108 height 6
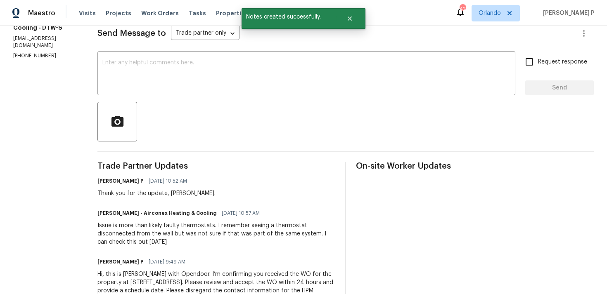
drag, startPoint x: 95, startPoint y: 225, endPoint x: 164, endPoint y: 240, distance: 70.3
click at [164, 240] on div "Issue is more than likely faulty thermostats. I remember seeing a thermostat di…" at bounding box center [216, 234] width 238 height 25
copy div "Issue is more than likely faulty thermostats. I remember seeing a thermostat di…"
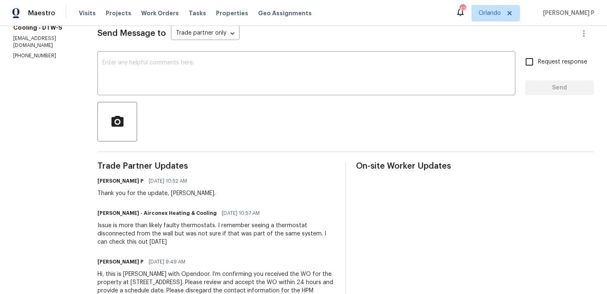
scroll to position [0, 0]
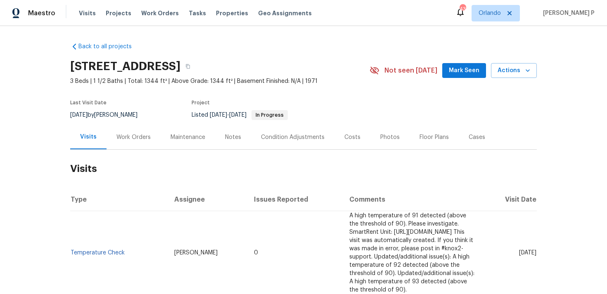
click at [143, 140] on div "Work Orders" at bounding box center [133, 137] width 34 height 8
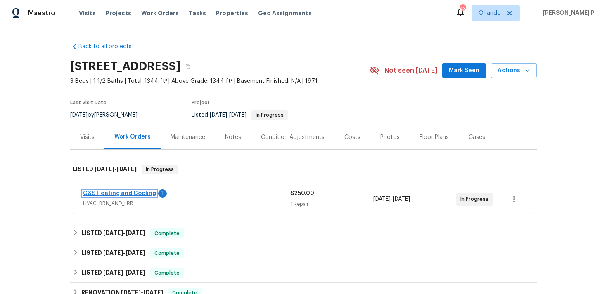
click at [122, 193] on link "C&S Heating and Cooling" at bounding box center [119, 194] width 73 height 6
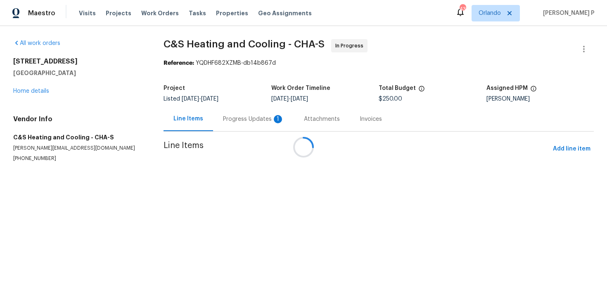
click at [228, 120] on div at bounding box center [303, 147] width 607 height 294
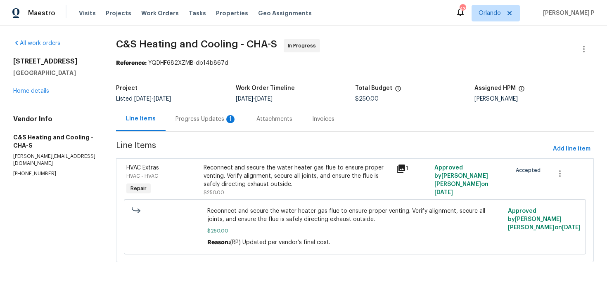
click at [215, 119] on div "Progress Updates 1" at bounding box center [206, 119] width 61 height 8
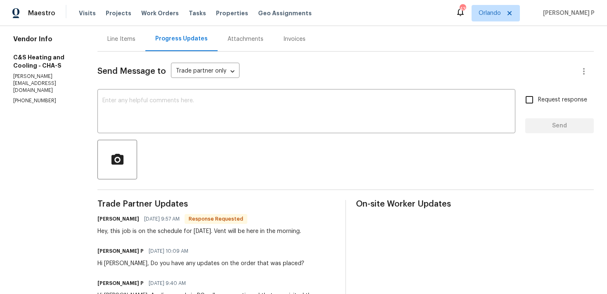
scroll to position [78, 0]
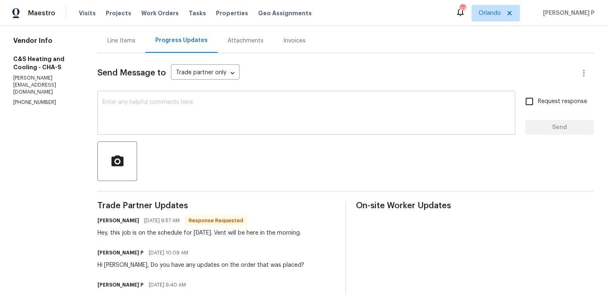
click at [260, 111] on textarea at bounding box center [306, 114] width 408 height 29
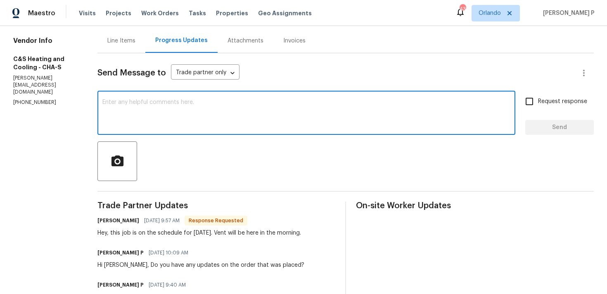
scroll to position [0, 0]
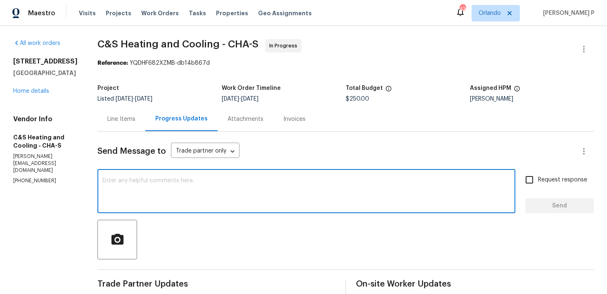
click at [145, 114] on div "Line Items" at bounding box center [121, 119] width 48 height 24
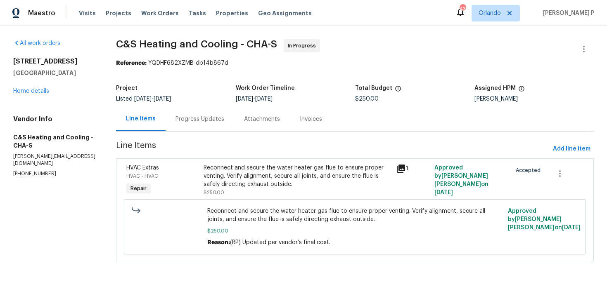
click at [293, 183] on div "Reconnect and secure the water heater gas flue to ensure proper venting. Verify…" at bounding box center [298, 176] width 188 height 25
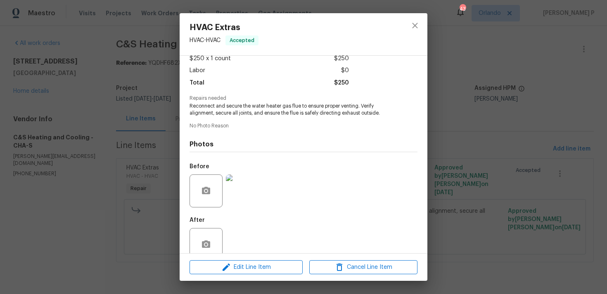
scroll to position [65, 0]
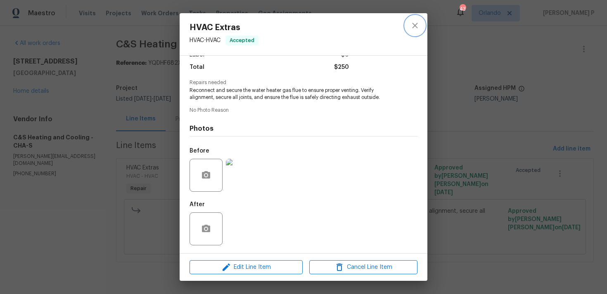
click at [419, 29] on icon "close" at bounding box center [415, 26] width 10 height 10
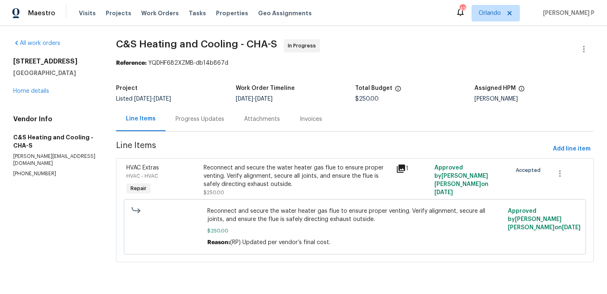
click at [204, 131] on div "Progress Updates" at bounding box center [200, 119] width 69 height 24
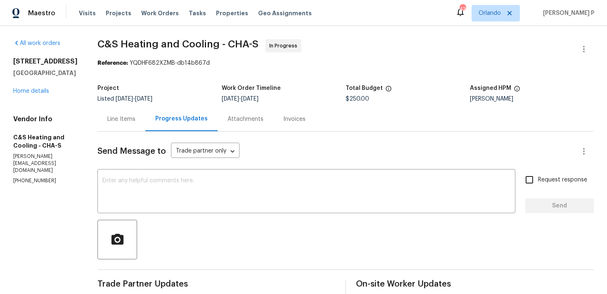
click at [202, 188] on textarea at bounding box center [306, 192] width 408 height 29
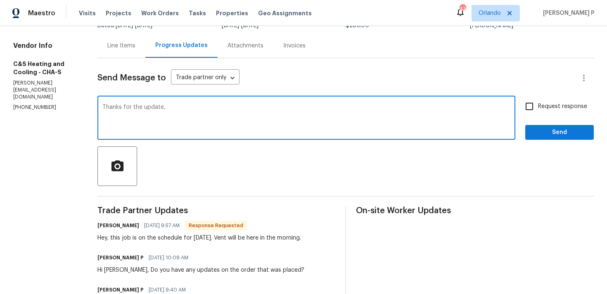
scroll to position [75, 0]
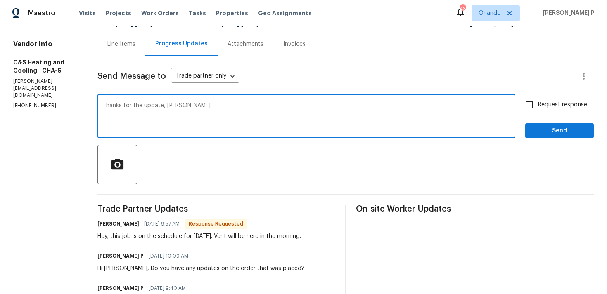
type textarea "Thanks for the update, [PERSON_NAME]."
click at [551, 135] on span "Send" at bounding box center [559, 131] width 55 height 10
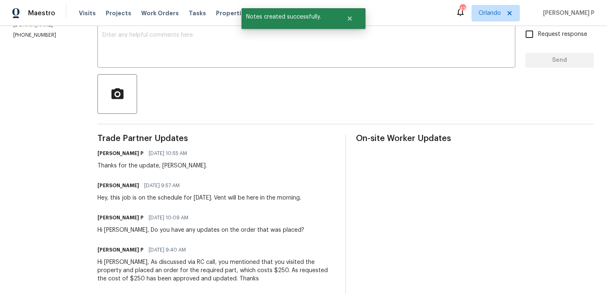
scroll to position [153, 0]
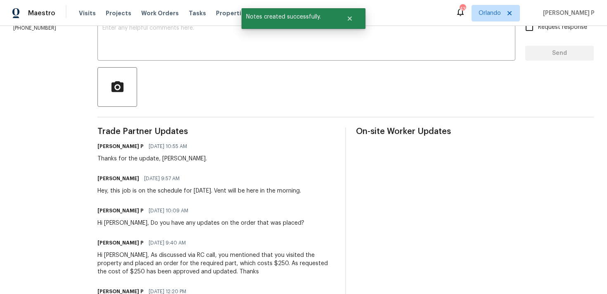
drag, startPoint x: 145, startPoint y: 190, endPoint x: 346, endPoint y: 190, distance: 200.3
click at [335, 190] on div "[PERSON_NAME] [DATE] 9:57 AM Hey, this job is on the schedule for [DATE]. Vent …" at bounding box center [216, 184] width 238 height 22
copy div "this job is on the schedule for [DATE]. Vent will be here in the morning."
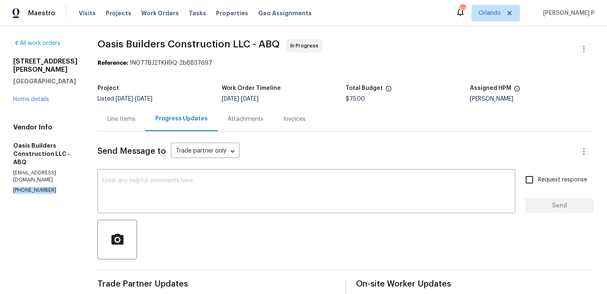
drag, startPoint x: 56, startPoint y: 184, endPoint x: 0, endPoint y: 184, distance: 56.2
click at [0, 184] on div "All work orders [STREET_ADDRESS] Home details Vendor Info Oasis Builders Constr…" at bounding box center [303, 235] width 607 height 419
copy p "[PHONE_NUMBER]"
click at [127, 121] on div "Line Items" at bounding box center [121, 119] width 28 height 8
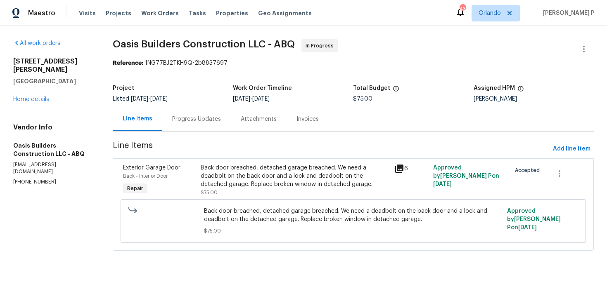
click at [268, 172] on div "Back door breached, detached garage breached. We need a deadbolt on the back do…" at bounding box center [295, 176] width 189 height 25
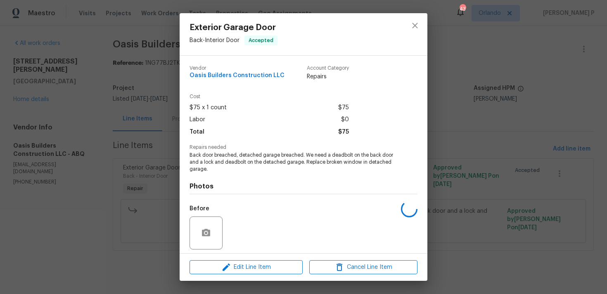
scroll to position [58, 0]
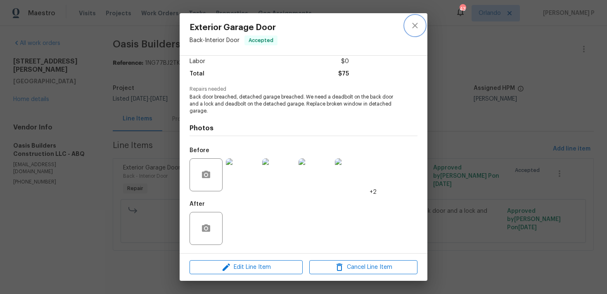
click at [413, 25] on icon "close" at bounding box center [415, 26] width 10 height 10
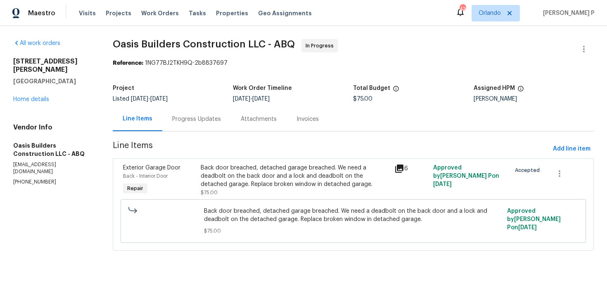
click at [185, 123] on div "Progress Updates" at bounding box center [196, 119] width 49 height 8
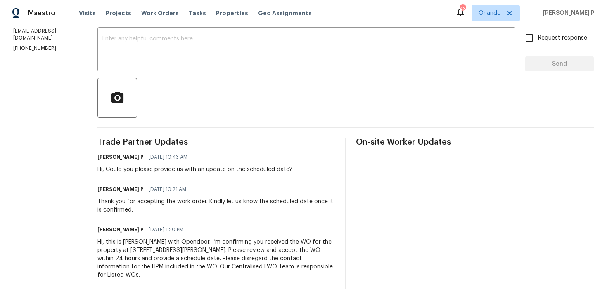
scroll to position [100, 0]
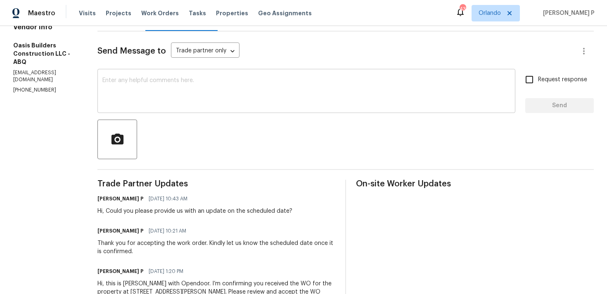
click at [200, 105] on textarea at bounding box center [306, 92] width 408 height 29
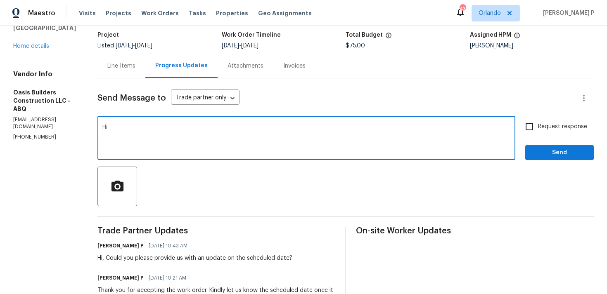
scroll to position [47, 0]
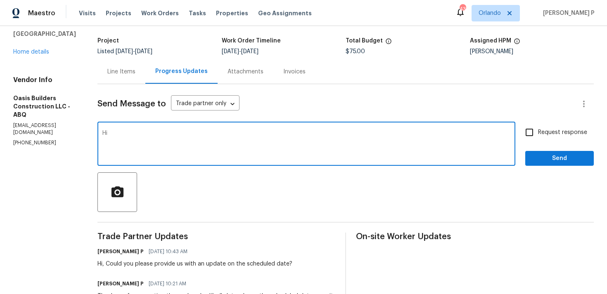
type textarea "H"
paste textarea "Work is complete we will be uploading price to repair and photos"
click at [416, 137] on textarea "As discussed via RC text you informed "Work is complete we will be uploading pr…" at bounding box center [306, 145] width 408 height 29
drag, startPoint x: 102, startPoint y: 133, endPoint x: 449, endPoint y: 133, distance: 346.5
click at [449, 133] on textarea "As discussed via RC text you informed "Work is complete we will be uploading pr…" at bounding box center [306, 145] width 408 height 29
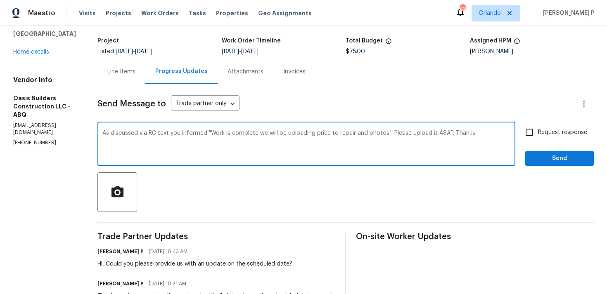
type textarea "As discussed via RC text you informed "Work is complete we will be uploading pr…"
click at [541, 135] on span "Request response" at bounding box center [562, 132] width 49 height 9
click at [538, 135] on input "Request response" at bounding box center [529, 132] width 17 height 17
checkbox input "true"
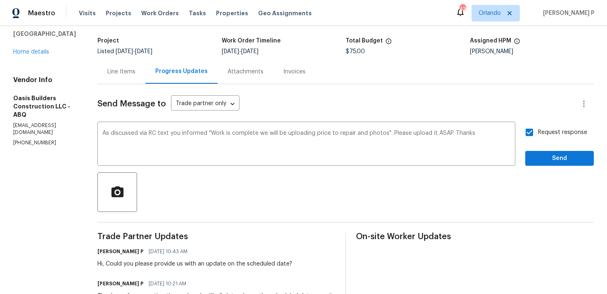
click at [542, 167] on div "Send Message to Trade partner only Trade partner only ​ As discussed via RC tex…" at bounding box center [345, 234] width 496 height 300
click at [541, 157] on span "Send" at bounding box center [559, 159] width 55 height 10
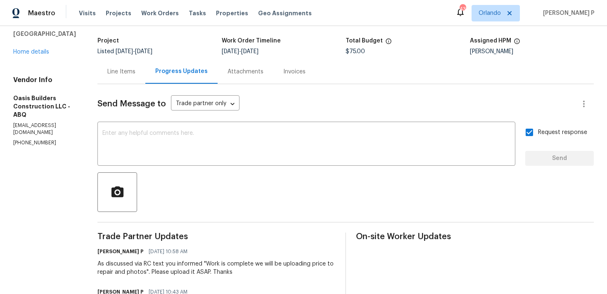
scroll to position [0, 0]
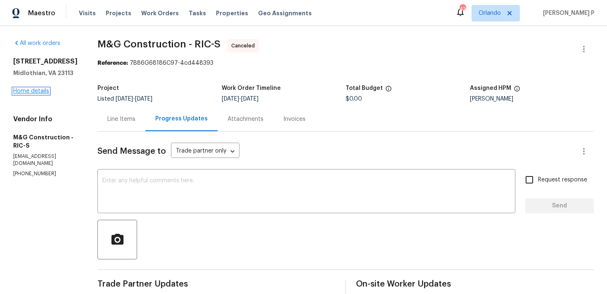
click at [30, 94] on link "Home details" at bounding box center [31, 91] width 36 height 6
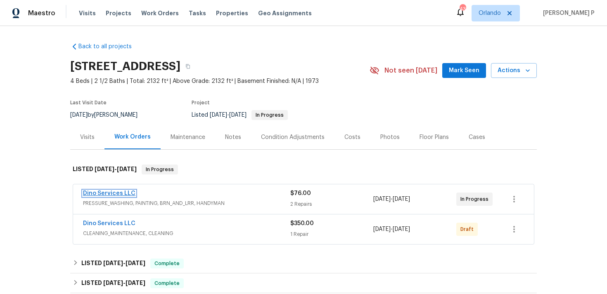
click at [127, 192] on link "Dino Services LLC" at bounding box center [109, 194] width 52 height 6
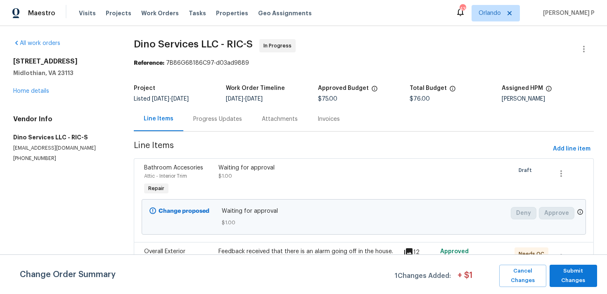
click at [231, 120] on div "Progress Updates" at bounding box center [217, 119] width 49 height 8
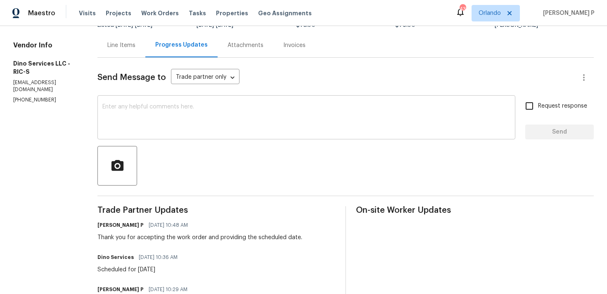
scroll to position [90, 0]
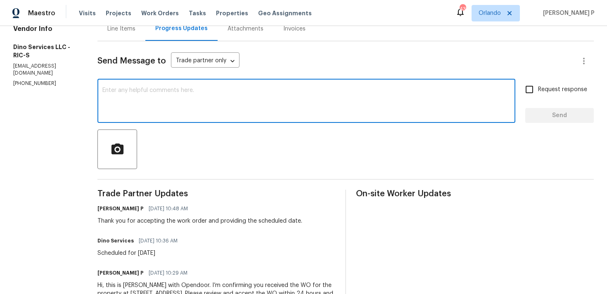
click at [145, 98] on textarea at bounding box center [306, 102] width 408 height 29
paste textarea "Could you please provide us with an update on the status of the work order?"
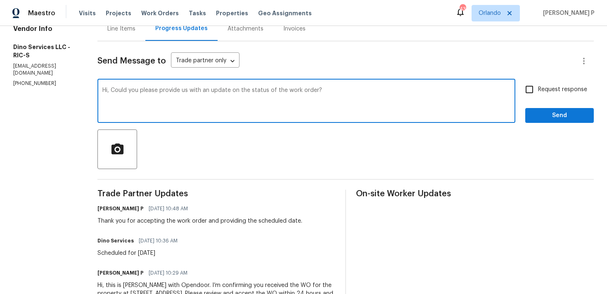
type textarea "Hi, Could you please provide us with an update on the status of the work order?"
click at [536, 90] on input "Request response" at bounding box center [529, 89] width 17 height 17
checkbox input "true"
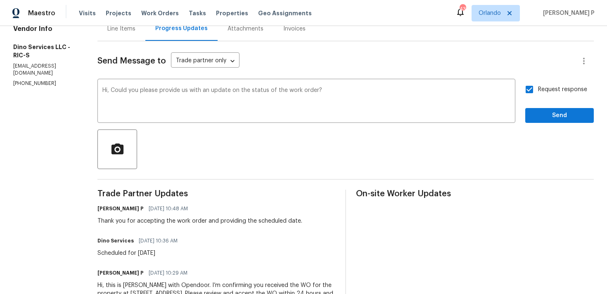
click at [534, 124] on div "Send Message to Trade partner only Trade partner only ​ Hi, Could you please pr…" at bounding box center [345, 182] width 496 height 283
click at [535, 115] on span "Send" at bounding box center [559, 116] width 55 height 10
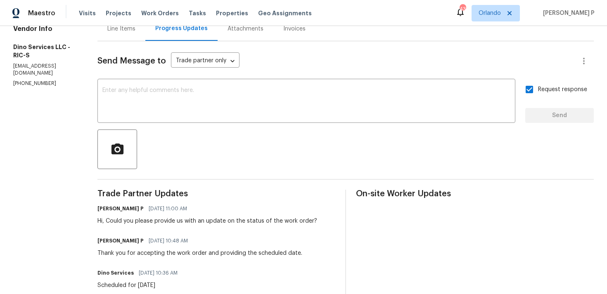
scroll to position [0, 0]
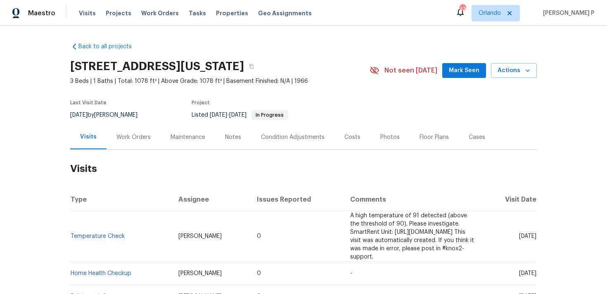
click at [124, 142] on div "Work Orders" at bounding box center [134, 137] width 54 height 24
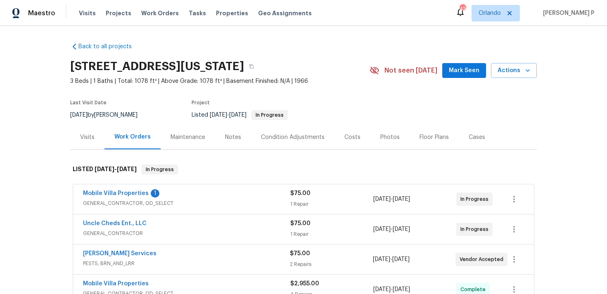
click at [123, 197] on span "Mobile Villa Properties" at bounding box center [116, 194] width 66 height 8
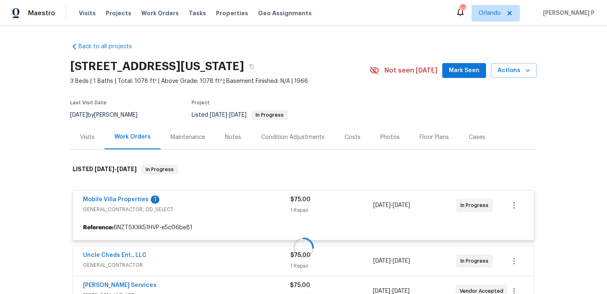
click at [130, 198] on div at bounding box center [303, 248] width 467 height 183
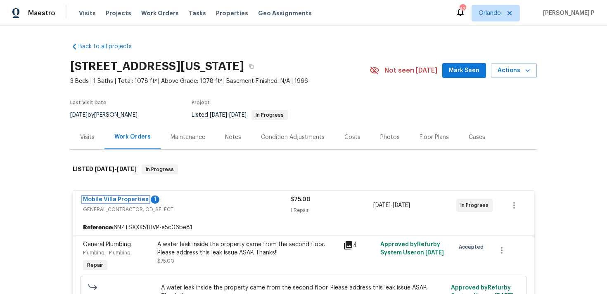
click at [130, 198] on link "Mobile Villa Properties" at bounding box center [116, 200] width 66 height 6
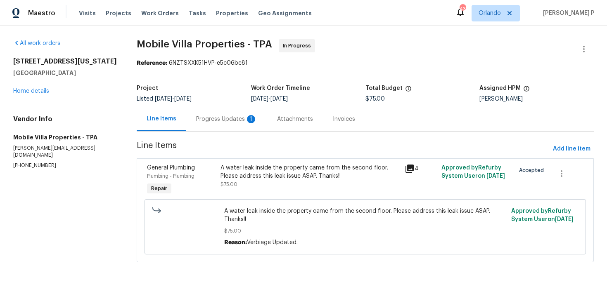
click at [220, 116] on div "Progress Updates 1" at bounding box center [226, 119] width 61 height 8
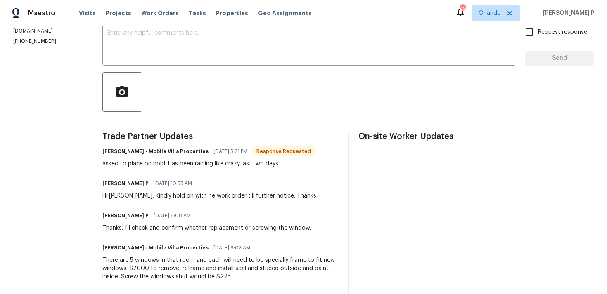
scroll to position [152, 0]
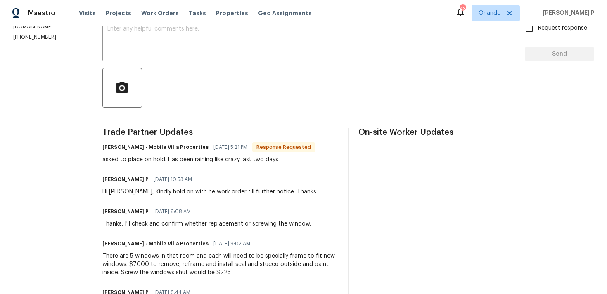
click at [223, 176] on div "[PERSON_NAME] P [DATE] 10:53 AM" at bounding box center [209, 180] width 214 height 12
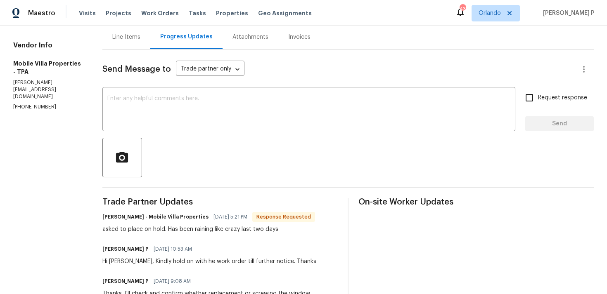
scroll to position [0, 0]
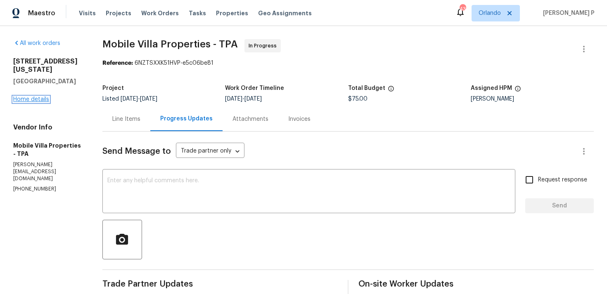
click at [38, 100] on link "Home details" at bounding box center [31, 100] width 36 height 6
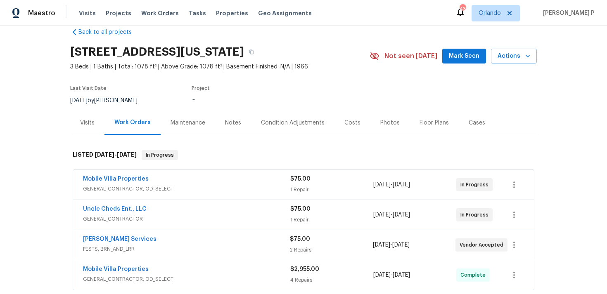
scroll to position [52, 0]
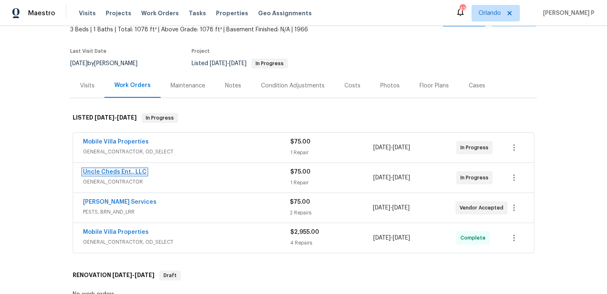
click at [118, 175] on link "Uncle Cheds Ent., LLC" at bounding box center [115, 172] width 64 height 6
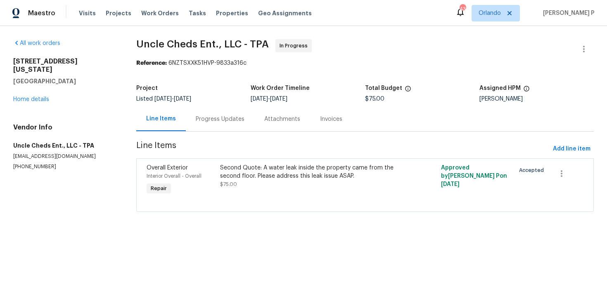
click at [226, 119] on div "Progress Updates" at bounding box center [220, 119] width 49 height 8
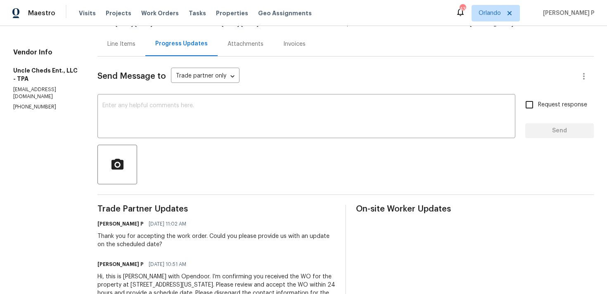
scroll to position [110, 0]
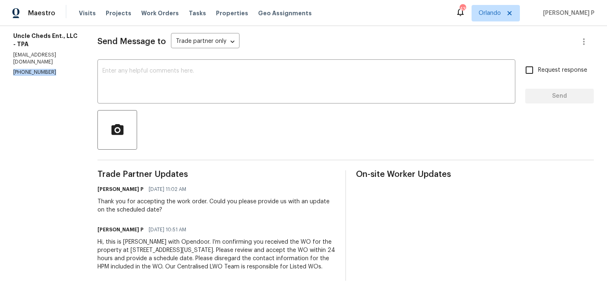
drag, startPoint x: 58, startPoint y: 65, endPoint x: 4, endPoint y: 65, distance: 54.5
click at [4, 65] on div "All work orders [STREET_ADDRESS][US_STATE] Home details Vendor Info Uncle Cheds…" at bounding box center [303, 105] width 607 height 378
copy p "[PHONE_NUMBER]"
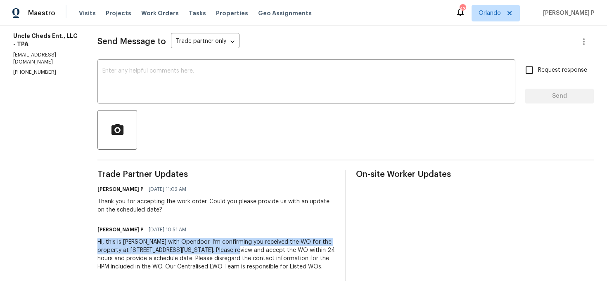
drag, startPoint x: 96, startPoint y: 243, endPoint x: 223, endPoint y: 251, distance: 127.1
click at [223, 251] on div "Hi, this is [PERSON_NAME] with Opendoor. I’m confirming you received the WO for…" at bounding box center [216, 254] width 238 height 33
copy div "Hi, this is [PERSON_NAME] with Opendoor. I’m confirming you received the WO for…"
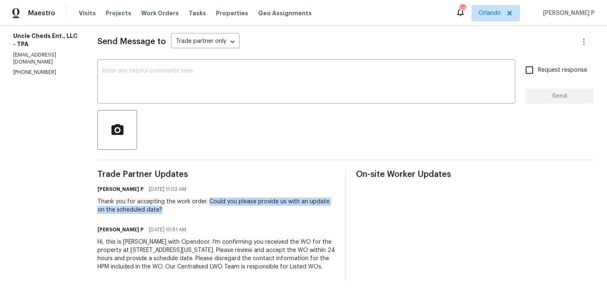
drag, startPoint x: 204, startPoint y: 201, endPoint x: 225, endPoint y: 213, distance: 23.7
click at [224, 213] on div "Thank you for accepting the work order. Could you please provide us with an upd…" at bounding box center [216, 206] width 238 height 17
copy div "Could you please provide us with an update on the scheduled date?"
click at [132, 86] on textarea at bounding box center [306, 82] width 408 height 29
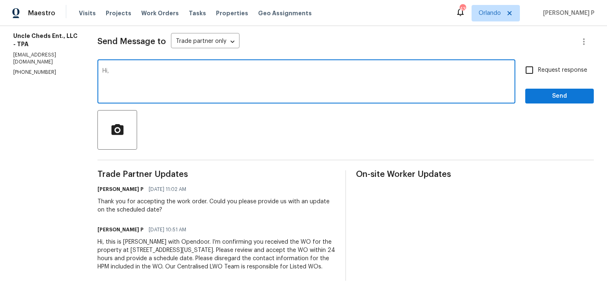
paste textarea "We tried reaching out to you via RC text to ask for an update on the scheduled …"
type textarea "Hi, We tried reaching out to you via RC text to ask for an update on the schedu…"
click at [549, 69] on span "Request response" at bounding box center [562, 70] width 49 height 9
click at [538, 69] on input "Request response" at bounding box center [529, 70] width 17 height 17
checkbox input "true"
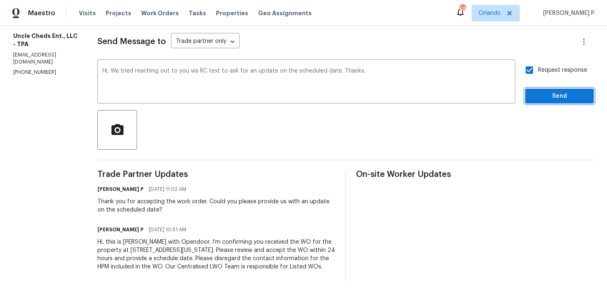
click at [541, 96] on span "Send" at bounding box center [559, 96] width 55 height 10
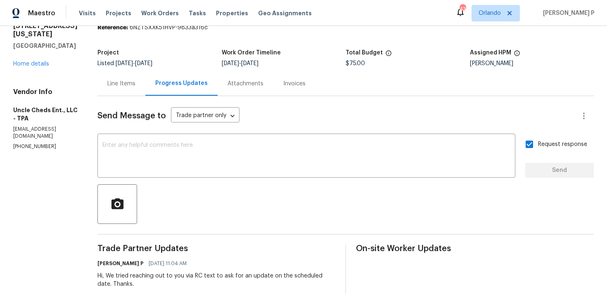
scroll to position [0, 0]
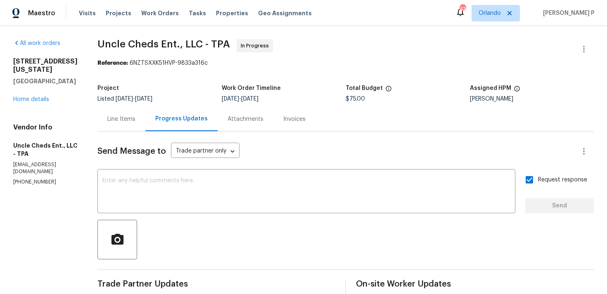
click at [43, 103] on div "10009 Connecticut St Gibsonton, FL 33534 Home details" at bounding box center [45, 80] width 64 height 46
click at [44, 99] on link "Home details" at bounding box center [31, 100] width 36 height 6
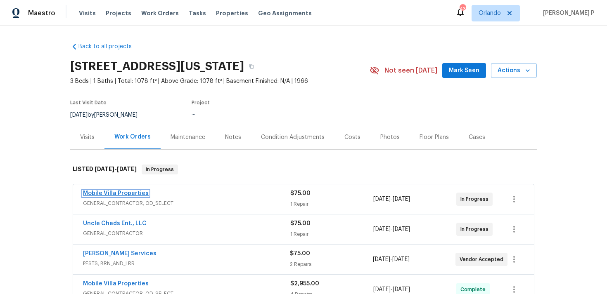
click at [112, 193] on link "Mobile Villa Properties" at bounding box center [116, 194] width 66 height 6
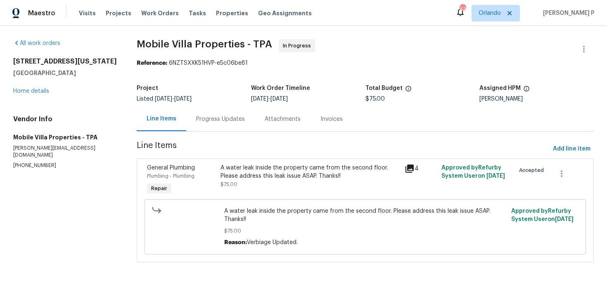
click at [214, 114] on div "Progress Updates" at bounding box center [220, 119] width 69 height 24
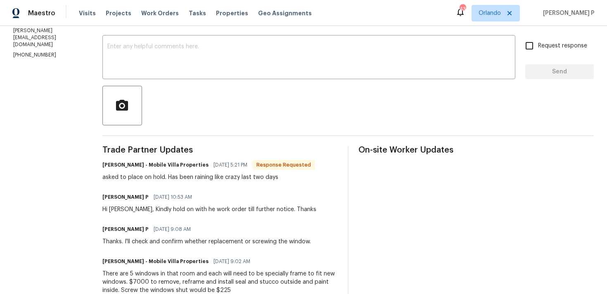
scroll to position [101, 0]
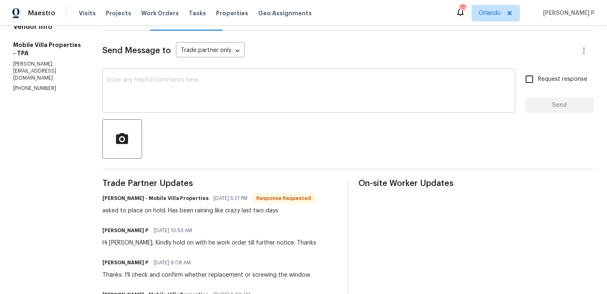
click at [211, 111] on div "x ​" at bounding box center [308, 92] width 413 height 42
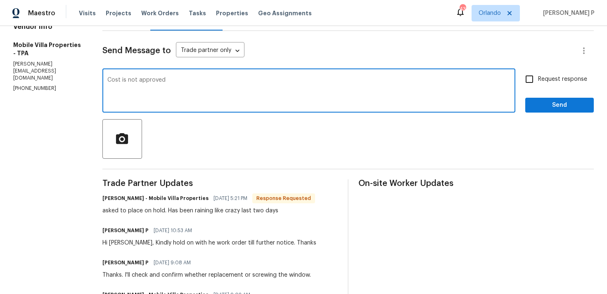
click at [137, 76] on div "Cost is not approved x ​" at bounding box center [308, 92] width 413 height 42
click at [138, 81] on textarea "Cost is not approved" at bounding box center [308, 91] width 403 height 29
click at [189, 78] on textarea "Cost is not yet approved" at bounding box center [308, 91] width 403 height 29
type textarea "Cost is not yet approved. So requested you to hold the work order. Thanks"
click at [539, 108] on span "Send" at bounding box center [559, 105] width 55 height 10
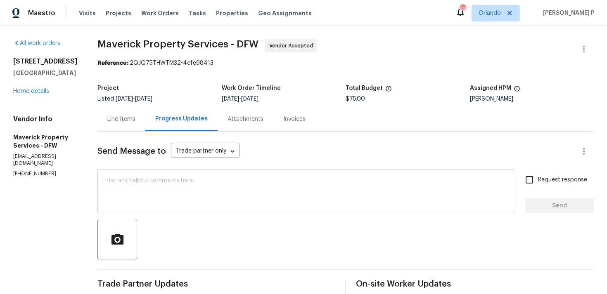
click at [217, 188] on textarea at bounding box center [306, 192] width 408 height 29
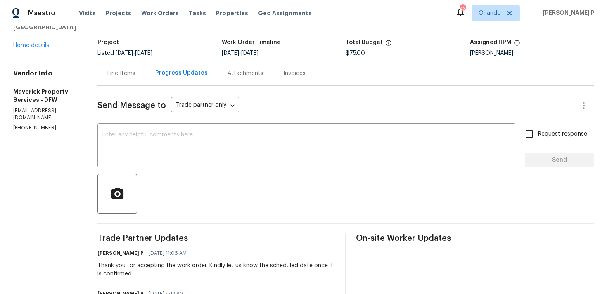
scroll to position [31, 0]
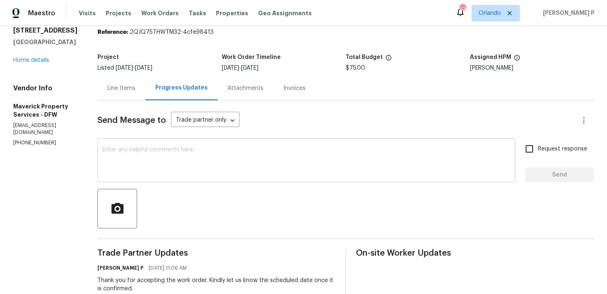
click at [137, 155] on textarea at bounding box center [306, 161] width 408 height 29
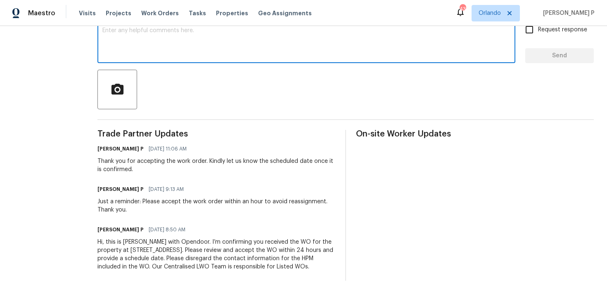
scroll to position [102, 0]
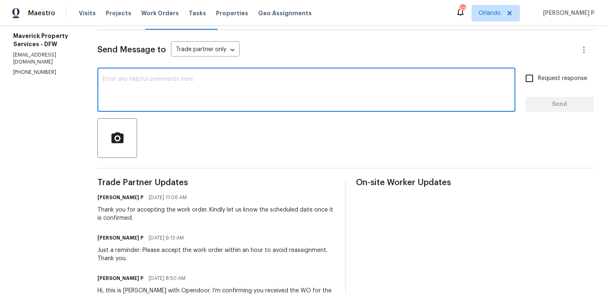
click at [157, 95] on textarea at bounding box center [306, 90] width 408 height 29
paste textarea "Could you please provide us with an update on the scheduled date?"
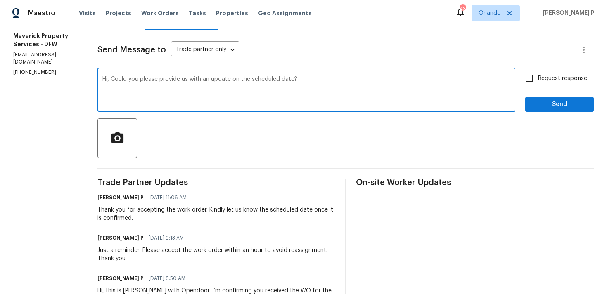
type textarea "Hi, Could you please provide us with an update on the scheduled date?"
click at [548, 77] on span "Request response" at bounding box center [562, 78] width 49 height 9
click at [538, 77] on input "Request response" at bounding box center [529, 78] width 17 height 17
checkbox input "true"
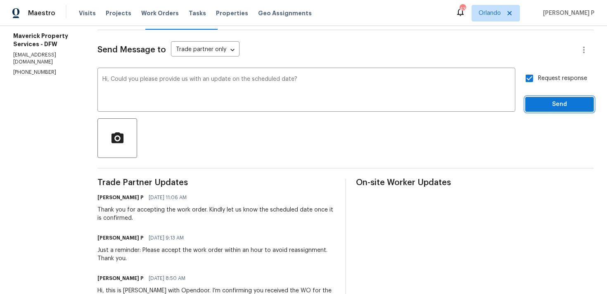
click at [544, 105] on span "Send" at bounding box center [559, 105] width 55 height 10
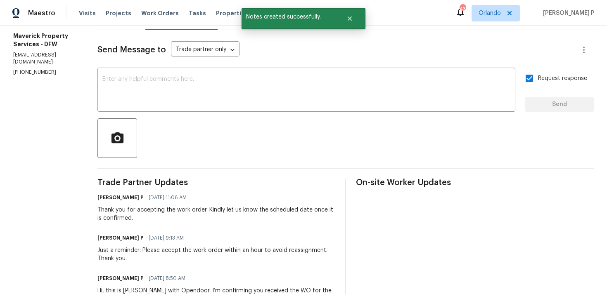
scroll to position [0, 0]
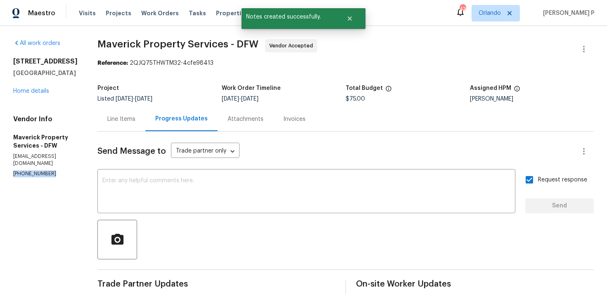
drag, startPoint x: 59, startPoint y: 161, endPoint x: 0, endPoint y: 161, distance: 59.1
click at [0, 161] on div "All work orders 2340 Bluebird Ct Grapevine, TX 76051 Home details Vendor Info M…" at bounding box center [303, 235] width 607 height 419
copy p "(817) 829-4650"
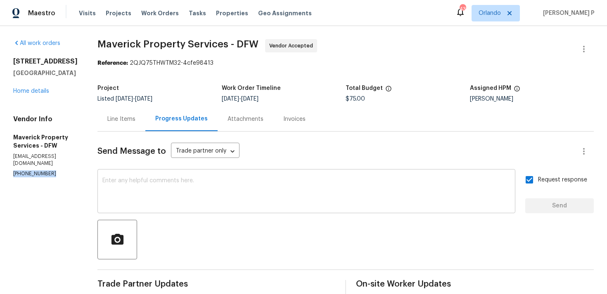
scroll to position [191, 0]
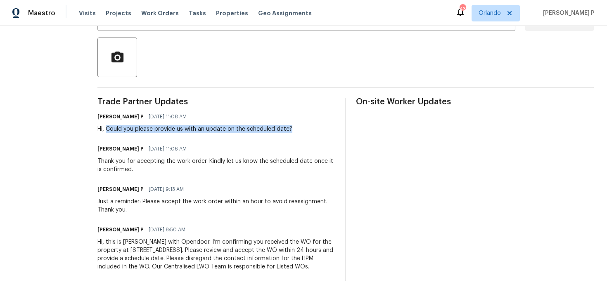
drag, startPoint x: 142, startPoint y: 119, endPoint x: 327, endPoint y: 127, distance: 184.4
click at [327, 127] on div "Trade Partner Updates Ramyasri P 08/14/2025 11:08 AM Hi, Could you please provi…" at bounding box center [216, 189] width 238 height 183
copy div "Could you please provide us with an update on the scheduled date?"
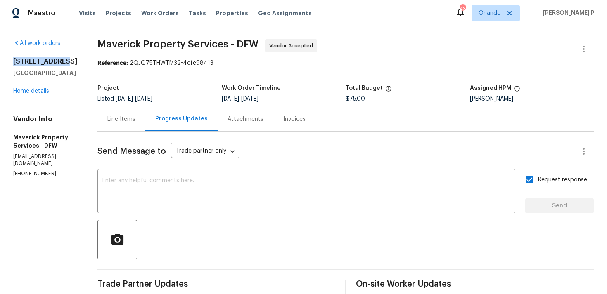
drag, startPoint x: 13, startPoint y: 62, endPoint x: 79, endPoint y: 62, distance: 66.1
click at [78, 62] on h2 "2340 Bluebird Ct" at bounding box center [45, 61] width 64 height 8
copy h2 "2340 Bluebird Ct"
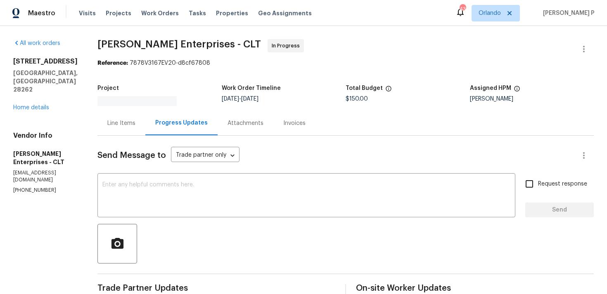
scroll to position [69, 0]
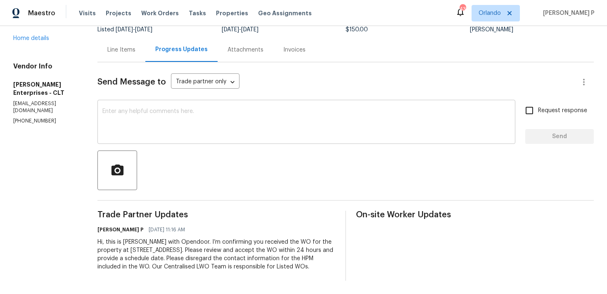
click at [122, 125] on textarea at bounding box center [306, 123] width 408 height 29
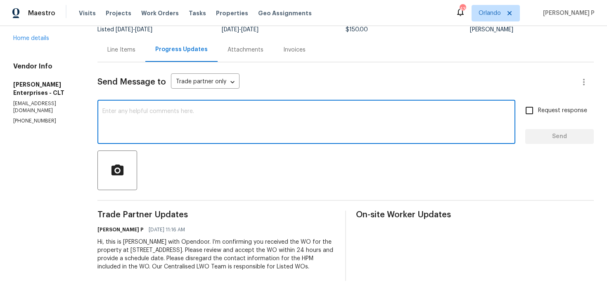
paste textarea "Thank you for accepting the work order. Kindly let us know the scheduled date o…"
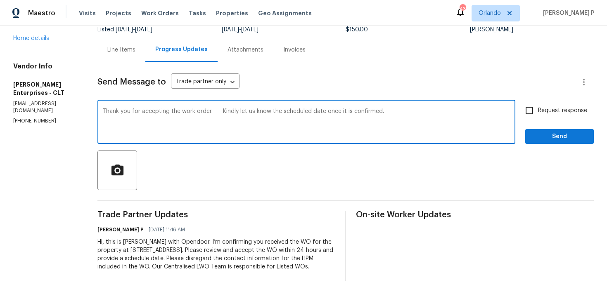
type textarea "Thank you for accepting the work order. Kindly let us know the scheduled date o…"
click at [526, 121] on div "Request response Send" at bounding box center [559, 123] width 69 height 42
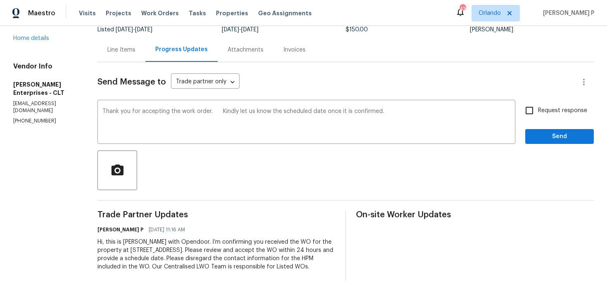
click at [539, 111] on span "Request response" at bounding box center [562, 111] width 49 height 9
click at [538, 111] on input "Request response" at bounding box center [529, 110] width 17 height 17
checkbox input "true"
click at [537, 134] on span "Send" at bounding box center [559, 137] width 55 height 10
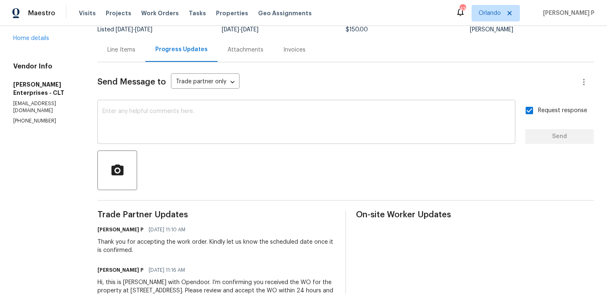
scroll to position [0, 0]
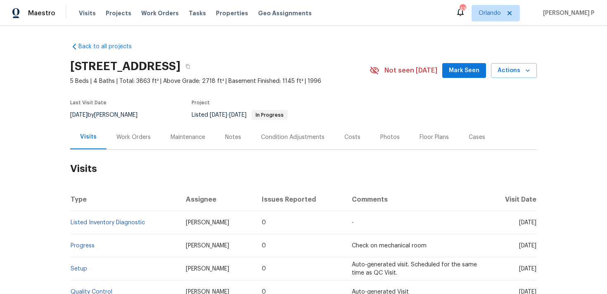
click at [130, 140] on div "Work Orders" at bounding box center [133, 137] width 34 height 8
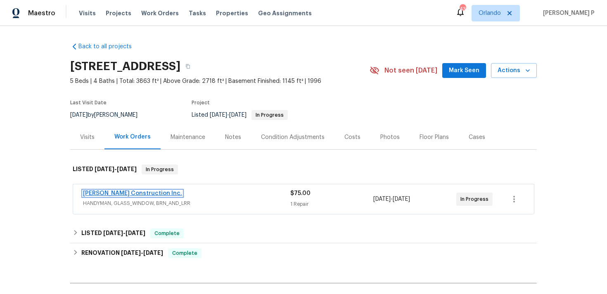
click at [123, 193] on link "Hanson Construction Inc." at bounding box center [132, 194] width 99 height 6
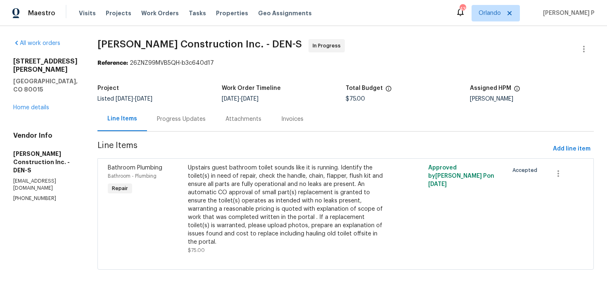
click at [193, 119] on div "Progress Updates" at bounding box center [181, 119] width 49 height 8
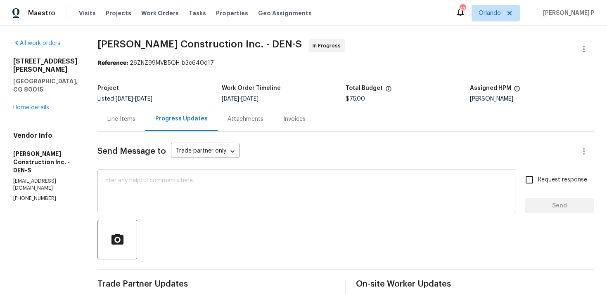
scroll to position [118, 0]
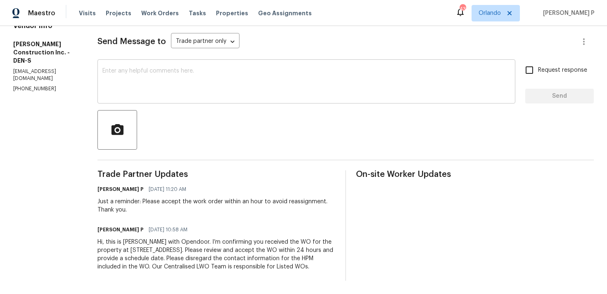
click at [134, 68] on textarea at bounding box center [306, 82] width 408 height 29
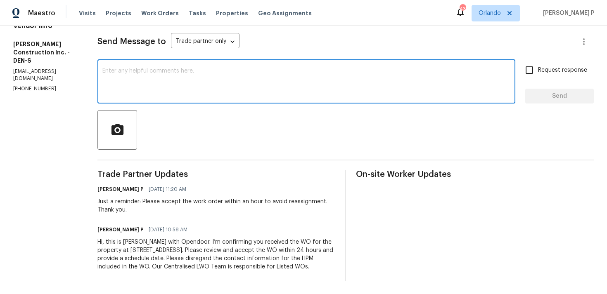
paste textarea "Thank you for accepting the work order. Could you please provide us with an upd…"
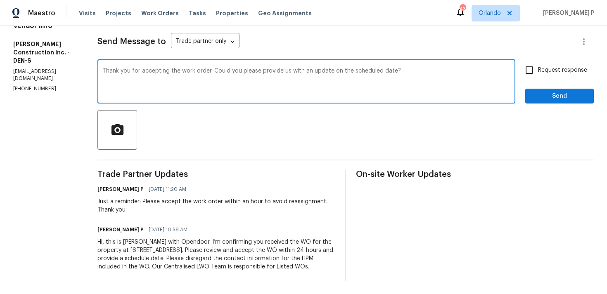
type textarea "Thank you for accepting the work order. Could you please provide us with an upd…"
click at [532, 65] on input "Request response" at bounding box center [529, 70] width 17 height 17
checkbox input "true"
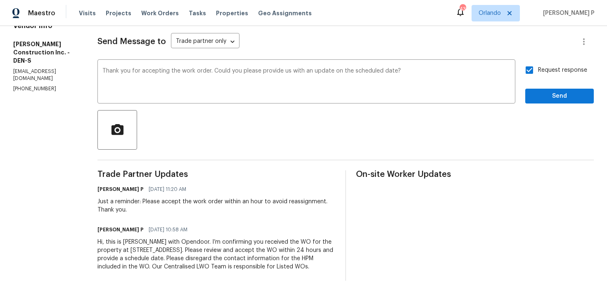
click at [544, 98] on div "Send Message to Trade partner only Trade partner only ​ Thank you for accepting…" at bounding box center [345, 151] width 496 height 259
click at [546, 91] on span "Send" at bounding box center [559, 96] width 55 height 10
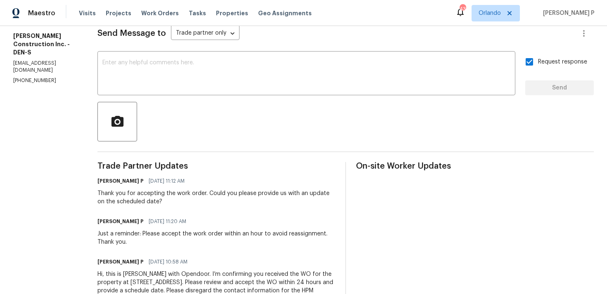
scroll to position [0, 0]
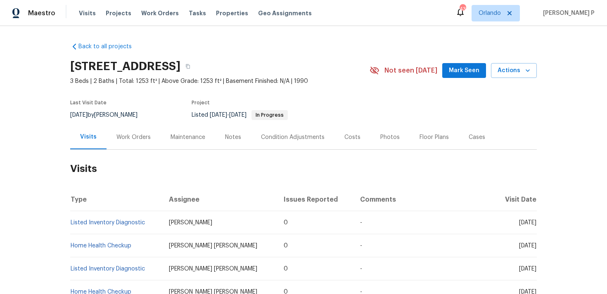
click at [132, 137] on div "Work Orders" at bounding box center [133, 137] width 34 height 8
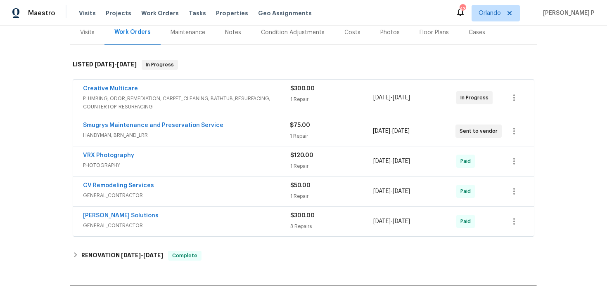
scroll to position [108, 0]
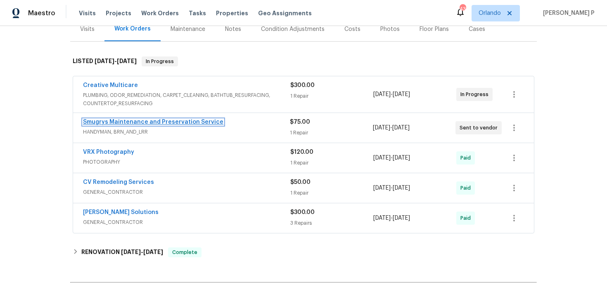
click at [180, 123] on link "Smugrys Maintenance and Preservation Service" at bounding box center [153, 122] width 140 height 6
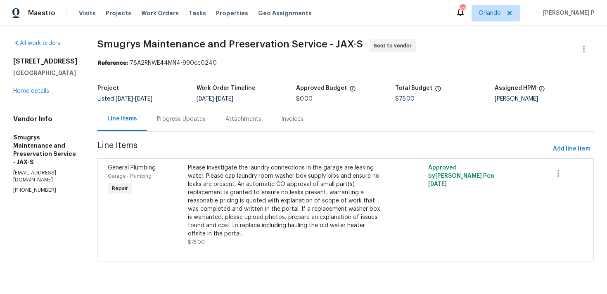
click at [175, 116] on div "Progress Updates" at bounding box center [181, 119] width 49 height 8
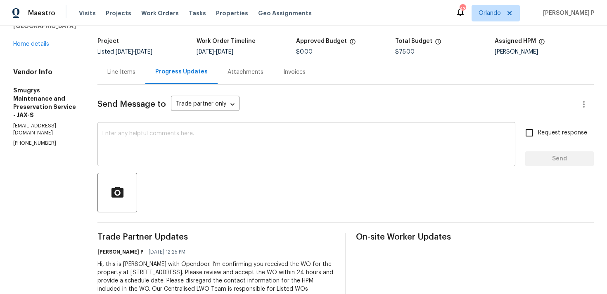
scroll to position [69, 0]
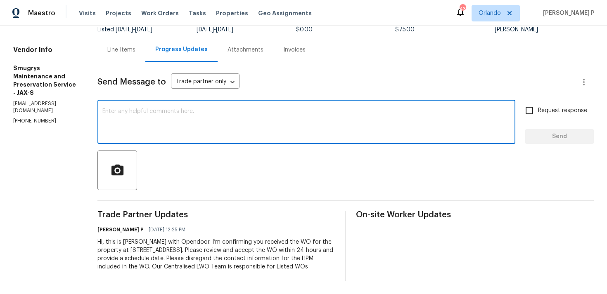
click at [156, 124] on textarea at bounding box center [306, 123] width 408 height 29
paste textarea "Just a reminder: Please accept the work order within an hour to avoid reassignm…"
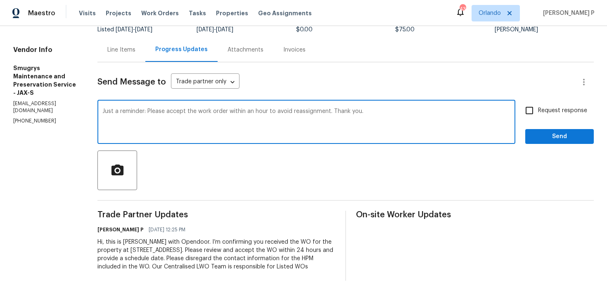
type textarea "Just a reminder: Please accept the work order within an hour to avoid reassignm…"
click at [550, 113] on span "Request response" at bounding box center [562, 111] width 49 height 9
click at [538, 113] on input "Request response" at bounding box center [529, 110] width 17 height 17
checkbox input "true"
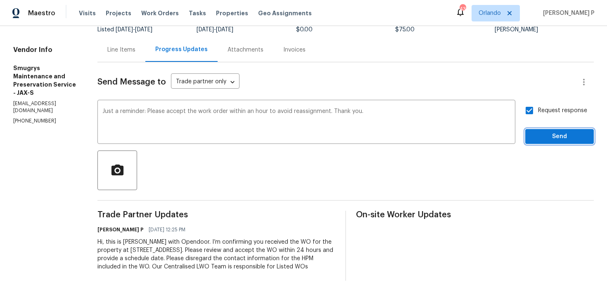
click at [547, 133] on span "Send" at bounding box center [559, 137] width 55 height 10
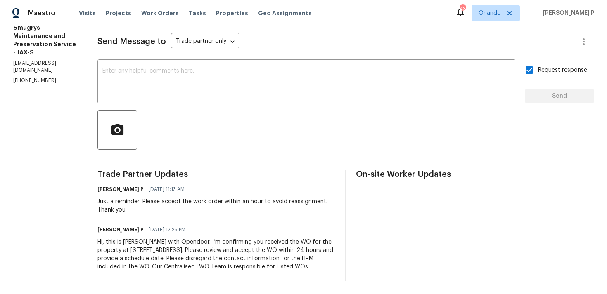
scroll to position [0, 0]
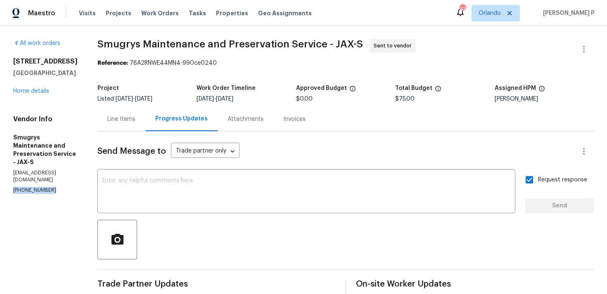
drag, startPoint x: 48, startPoint y: 193, endPoint x: 1, endPoint y: 192, distance: 47.5
click at [1, 192] on div "All work orders 8409 Rockridge Dr Jacksonville, FL 32244 Home details Vendor In…" at bounding box center [303, 215] width 607 height 378
copy p "(904) 343-8216"
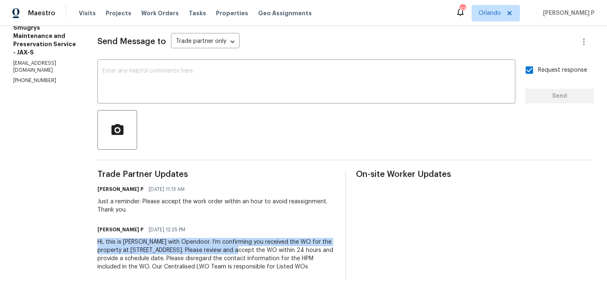
drag, startPoint x: 95, startPoint y: 242, endPoint x: 218, endPoint y: 251, distance: 123.0
click at [218, 251] on div "Hi, this is Ramyasri with Opendoor. I’m confirming you received the WO for the …" at bounding box center [216, 254] width 238 height 33
copy div "Hi, this is Ramyasri with Opendoor. I’m confirming you received the WO for the …"
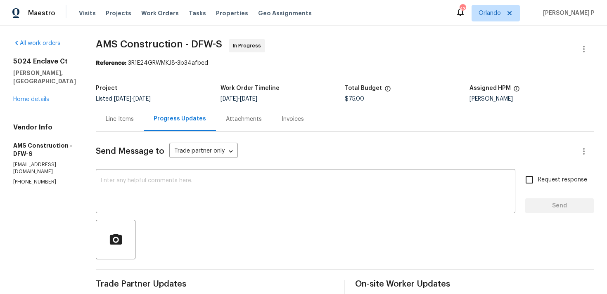
click at [123, 117] on div "Line Items" at bounding box center [120, 119] width 28 height 8
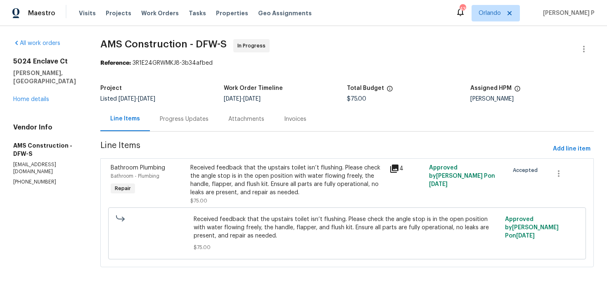
click at [231, 195] on div "Received feedback that the upstairs toilet isn’t flushing. Please check the ang…" at bounding box center [287, 180] width 194 height 33
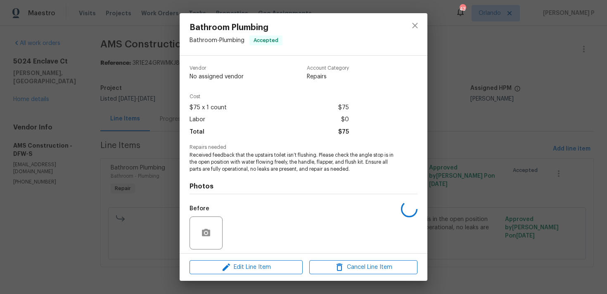
scroll to position [58, 0]
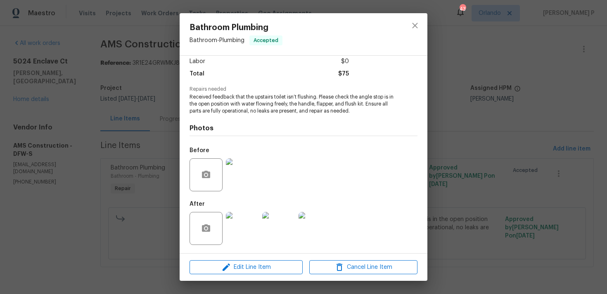
click at [242, 227] on img at bounding box center [242, 228] width 33 height 33
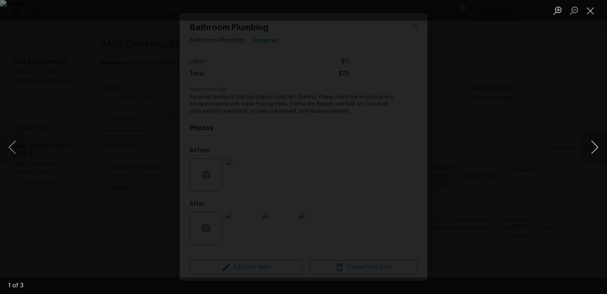
click at [598, 146] on button "Next image" at bounding box center [594, 147] width 25 height 33
click at [595, 9] on button "Close lightbox" at bounding box center [590, 10] width 17 height 14
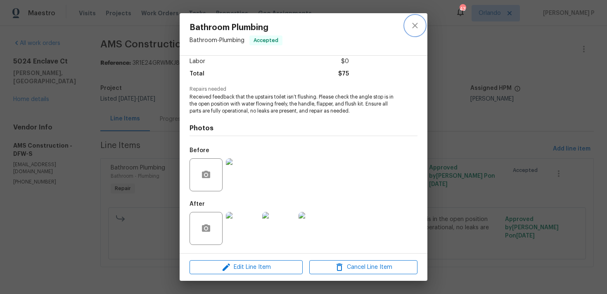
click at [423, 23] on button "close" at bounding box center [415, 26] width 20 height 20
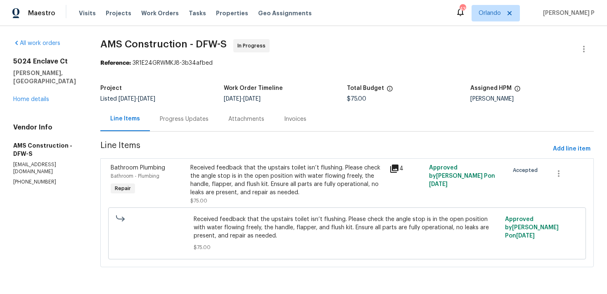
click at [185, 122] on div "Progress Updates" at bounding box center [184, 119] width 49 height 8
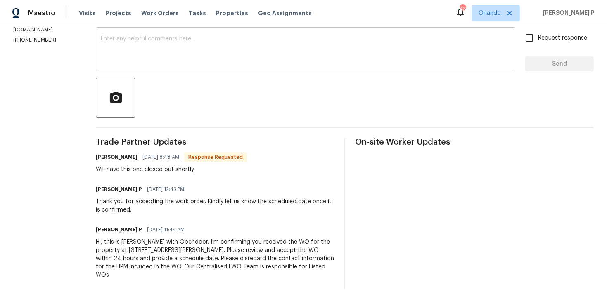
scroll to position [104, 0]
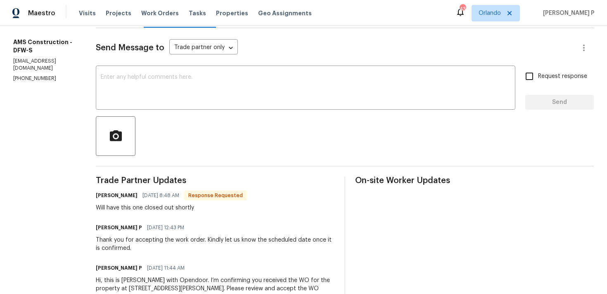
click at [191, 116] on div at bounding box center [345, 136] width 498 height 40
click at [193, 102] on textarea at bounding box center [306, 88] width 410 height 29
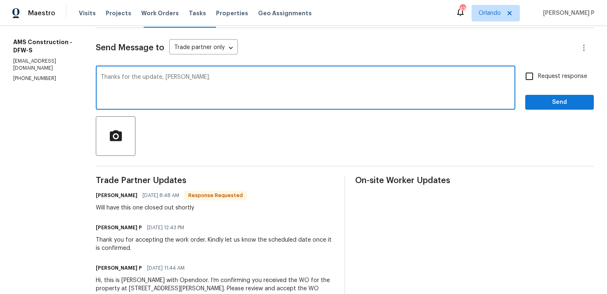
type textarea "Thanks for the update, [PERSON_NAME]."
click at [541, 102] on span "Send" at bounding box center [559, 102] width 55 height 10
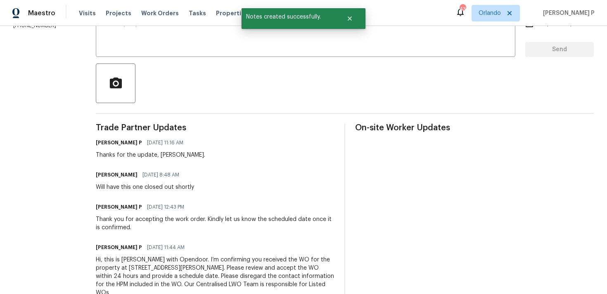
scroll to position [174, 0]
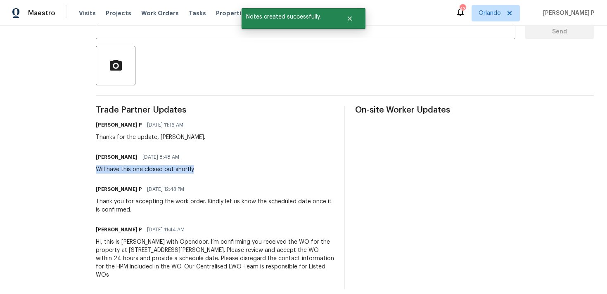
drag, startPoint x: 96, startPoint y: 168, endPoint x: 209, endPoint y: 168, distance: 112.8
click at [209, 168] on div "[PERSON_NAME] [DATE] 8:48 AM Will have this one closed out shortly" at bounding box center [215, 163] width 239 height 22
copy div "Will have this one closed out shortly"
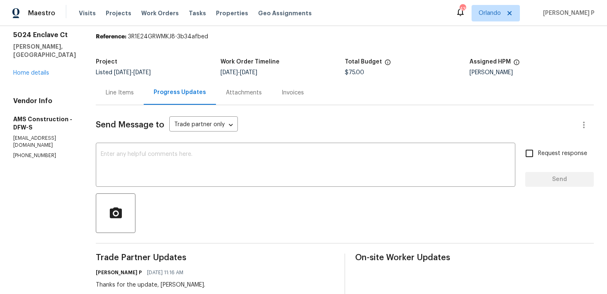
scroll to position [0, 0]
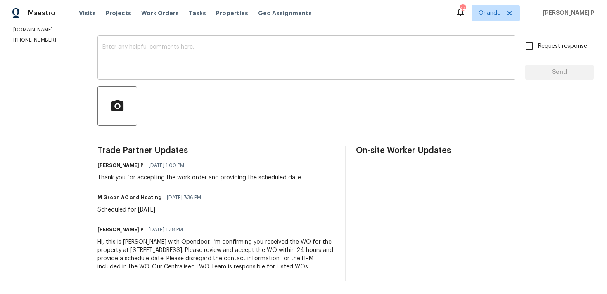
scroll to position [123, 0]
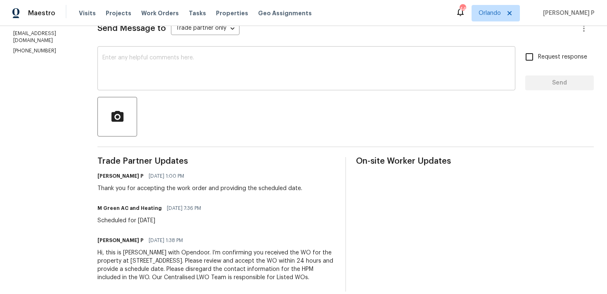
click at [149, 60] on textarea at bounding box center [306, 69] width 408 height 29
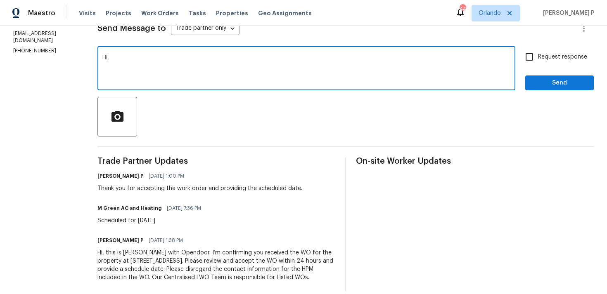
paste textarea "Could you please provide us with an update on the status of the work order?"
type textarea "Hi, Could you please provide us with an update on the status of the work order?"
click at [537, 63] on input "Request response" at bounding box center [529, 56] width 17 height 17
checkbox input "true"
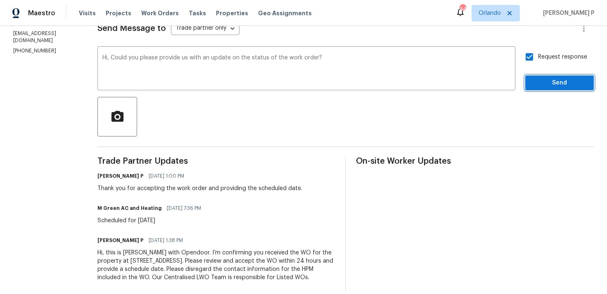
click at [537, 85] on span "Send" at bounding box center [559, 83] width 55 height 10
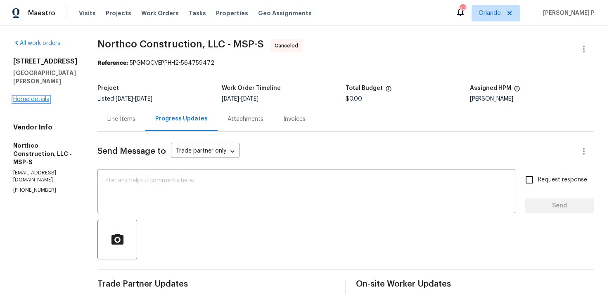
click at [41, 99] on link "Home details" at bounding box center [31, 100] width 36 height 6
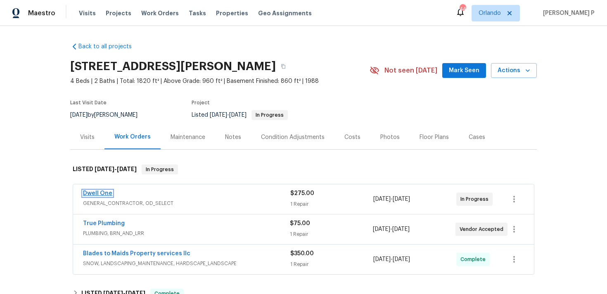
click at [91, 195] on link "Dwell One" at bounding box center [97, 194] width 29 height 6
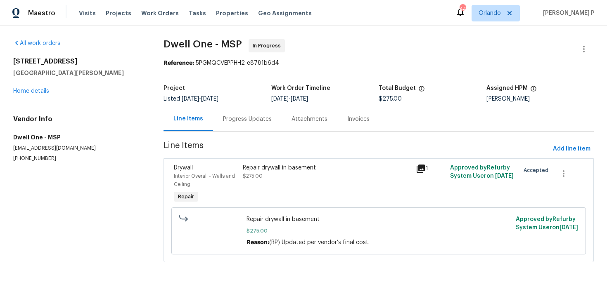
click at [234, 118] on div "Progress Updates" at bounding box center [247, 119] width 49 height 8
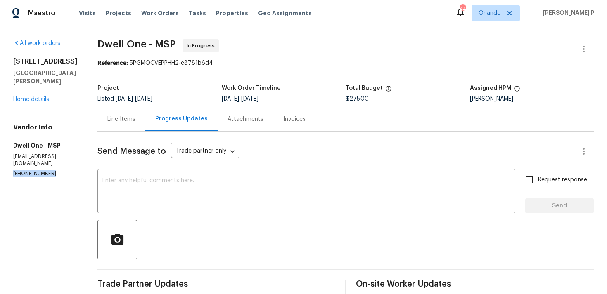
drag, startPoint x: 52, startPoint y: 167, endPoint x: 0, endPoint y: 166, distance: 51.6
copy p "(612) 388-6033"
click at [260, 257] on div at bounding box center [345, 240] width 496 height 40
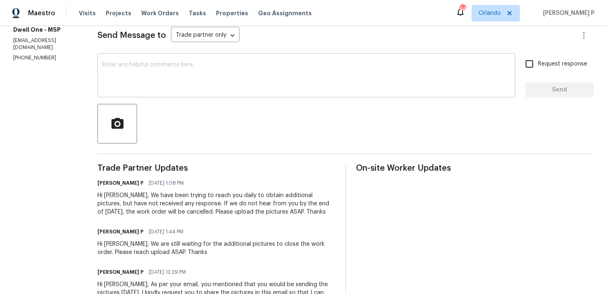
scroll to position [116, 0]
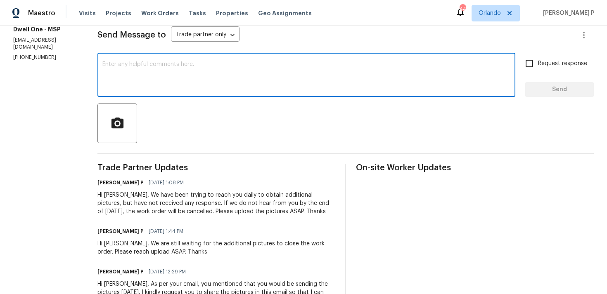
click at [170, 86] on textarea at bounding box center [306, 76] width 408 height 29
paste textarea "We attempted to contact you via email to request"
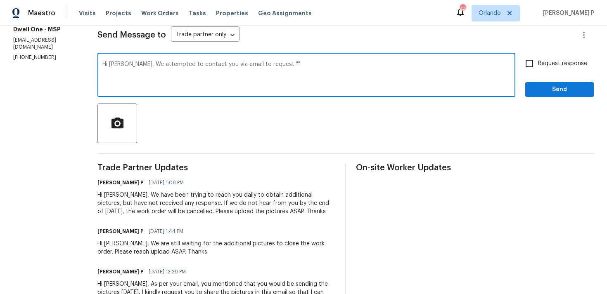
click at [383, 40] on div "Send Message to Trade partner only Trade partner only ​" at bounding box center [335, 35] width 477 height 20
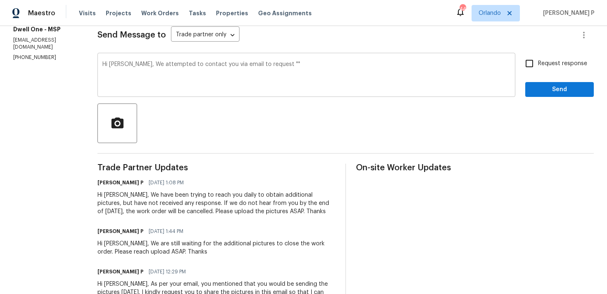
click at [266, 64] on textarea "Hi Miguel, We attempted to contact you via email to request """ at bounding box center [306, 76] width 408 height 29
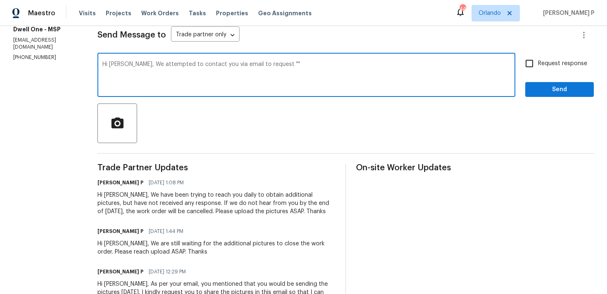
drag, startPoint x: 235, startPoint y: 65, endPoint x: 263, endPoint y: 65, distance: 27.3
click at [263, 65] on textarea "Hi Miguel, We attempted to contact you via email to request """ at bounding box center [306, 76] width 408 height 29
click at [243, 65] on textarea "Hi Miguel, We attempted to contact you via email """ at bounding box center [306, 76] width 408 height 29
paste textarea "You had informed us that you would be uploading the pictures on Tuesday; howeve…"
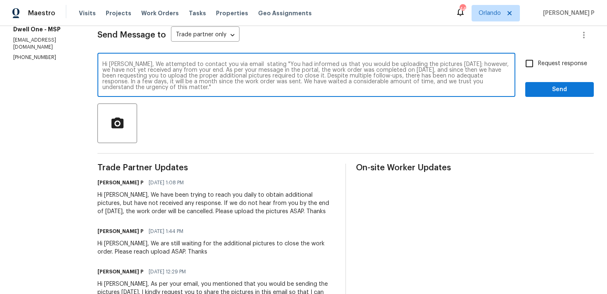
scroll to position [0, 0]
click at [139, 87] on textarea "Hi Miguel, We attempted to contact you via email stating "You had informed us t…" at bounding box center [306, 76] width 408 height 29
type textarea "Hi Miguel, We attempted to contact you via email stating "You had informed us t…"
click at [534, 70] on input "Request response" at bounding box center [529, 63] width 17 height 17
checkbox input "true"
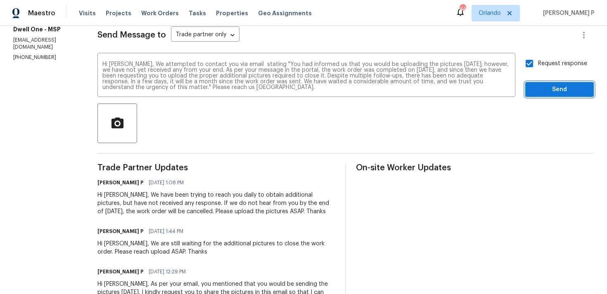
click at [538, 86] on span "Send" at bounding box center [559, 90] width 55 height 10
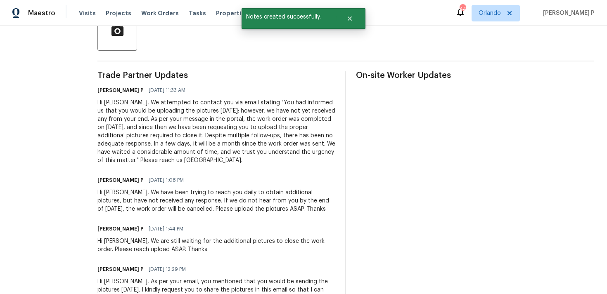
scroll to position [198, 0]
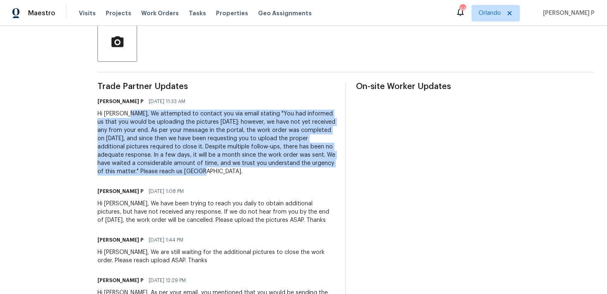
drag, startPoint x: 119, startPoint y: 113, endPoint x: 162, endPoint y: 173, distance: 74.3
click at [162, 173] on div "Hi Miguel, We attempted to contact you via email stating "You had informed us t…" at bounding box center [216, 143] width 238 height 66
copy div "We attempted to contact you via email stating "You had informed us that you wou…"
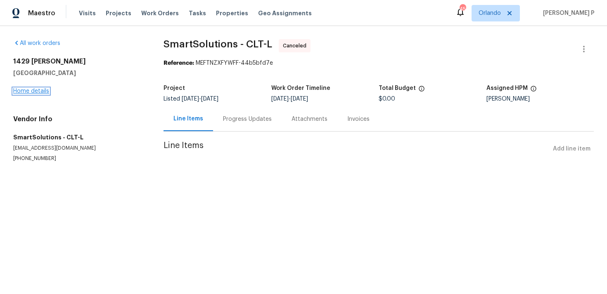
click at [21, 89] on link "Home details" at bounding box center [31, 91] width 36 height 6
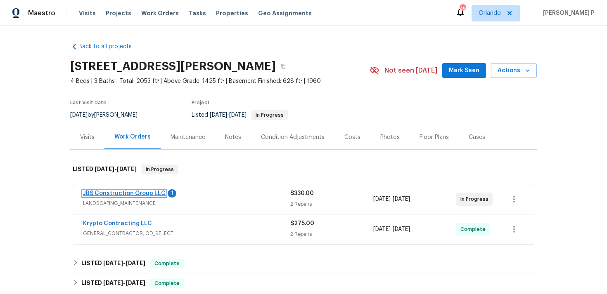
click at [129, 194] on link "JBS Construction Group LLC" at bounding box center [124, 194] width 83 height 6
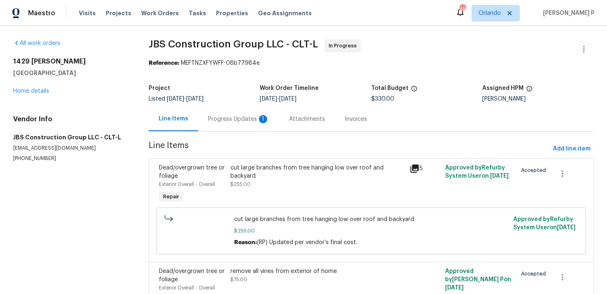
click at [237, 120] on div "Progress Updates 1" at bounding box center [238, 119] width 61 height 8
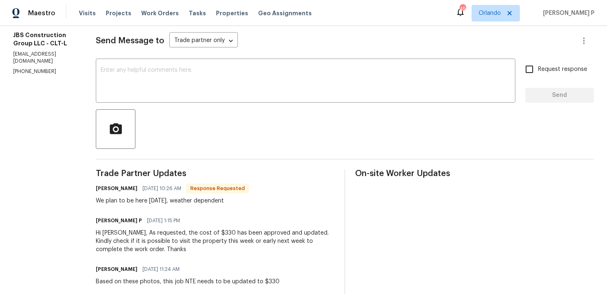
scroll to position [89, 0]
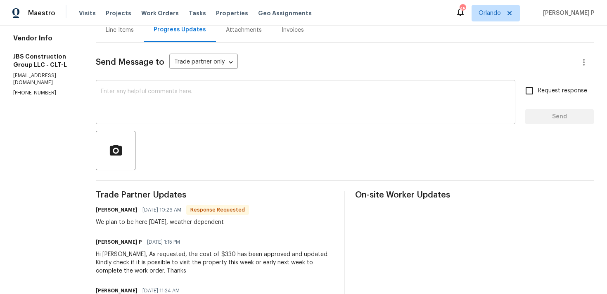
click at [231, 104] on textarea at bounding box center [306, 103] width 410 height 29
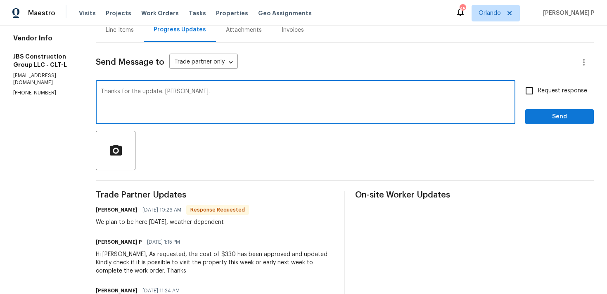
type textarea "Thanks for the update. Kevin."
click at [549, 119] on span "Send" at bounding box center [559, 117] width 55 height 10
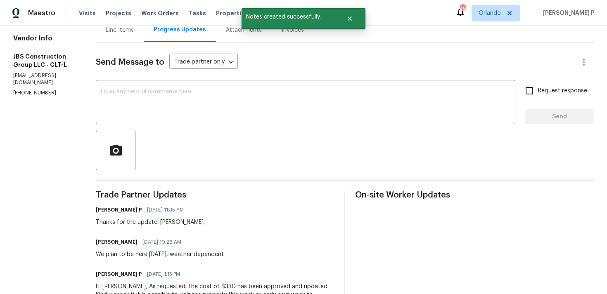
click at [26, 202] on section "All work orders 1429 Alexander Rd Rock Hill, SC 29732 Home details Vendor Info …" at bounding box center [44, 203] width 63 height 506
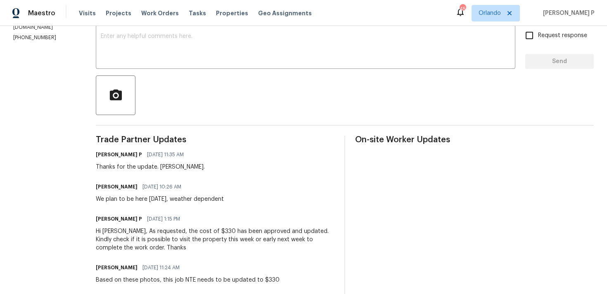
scroll to position [146, 0]
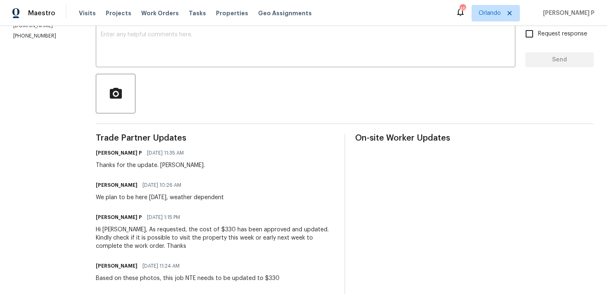
drag, startPoint x: 123, startPoint y: 198, endPoint x: 271, endPoint y: 200, distance: 147.9
click at [271, 200] on div "Kevin Polley 08/14/2025 10:26 AM We plan to be here on Monday, weather dependent" at bounding box center [215, 191] width 239 height 22
copy div "We plan to be here on Monday, weather dependent"
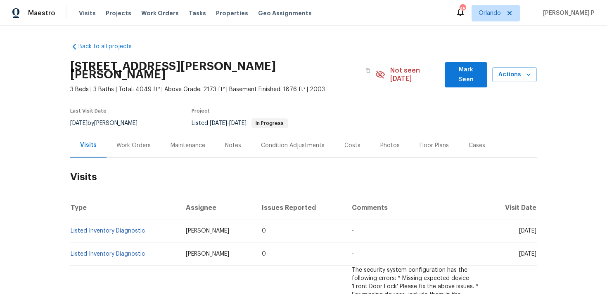
click at [123, 142] on div "Work Orders" at bounding box center [133, 146] width 34 height 8
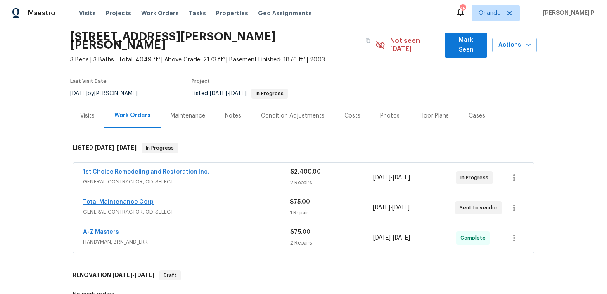
scroll to position [31, 0]
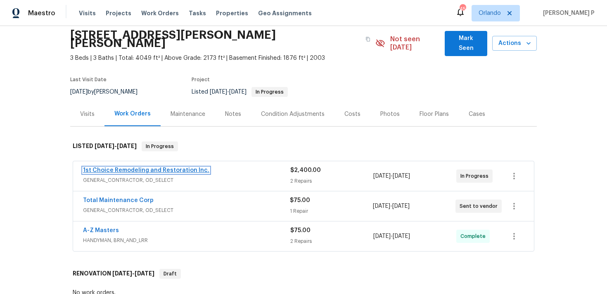
click at [129, 168] on link "1st Choice Remodeling and Restoration Inc." at bounding box center [146, 171] width 126 height 6
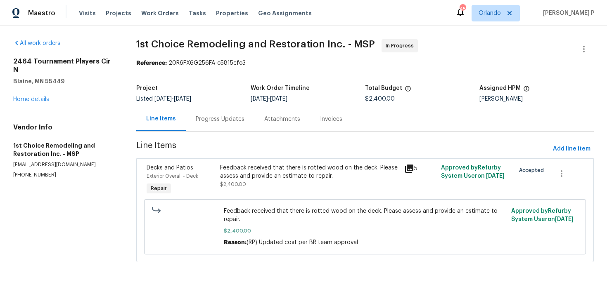
click at [218, 126] on div "Progress Updates" at bounding box center [220, 119] width 69 height 24
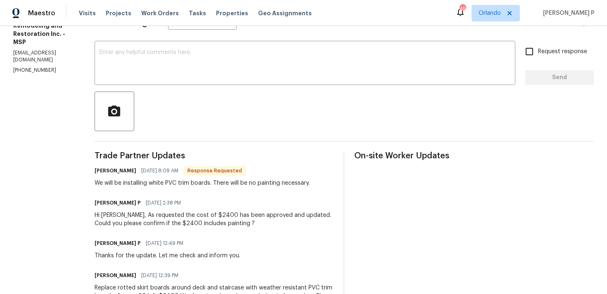
scroll to position [92, 0]
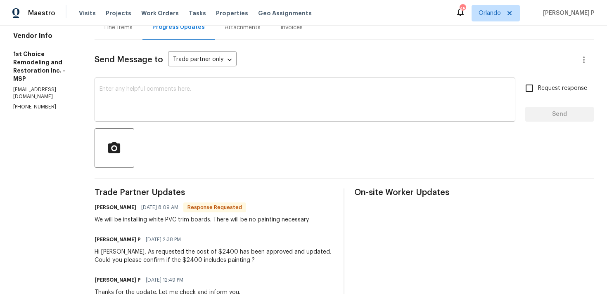
click at [180, 107] on textarea at bounding box center [305, 100] width 411 height 29
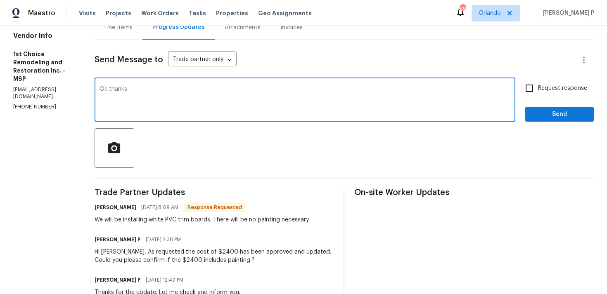
click at [113, 89] on textarea "Ok thanks" at bounding box center [305, 100] width 411 height 29
click at [119, 86] on textarea "Ok, thanks" at bounding box center [305, 100] width 411 height 29
click at [135, 88] on textarea "Ok, Thanks" at bounding box center [305, 100] width 411 height 29
type textarea "Ok, Thanks. Nicholas"
click at [520, 119] on div "Ok, Thanks. Nicholas x ​ Request response Send" at bounding box center [344, 101] width 499 height 42
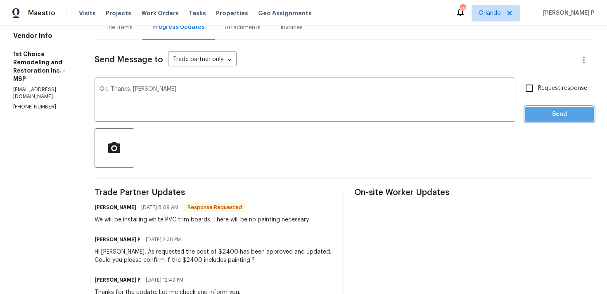
click at [529, 119] on button "Send" at bounding box center [559, 114] width 69 height 15
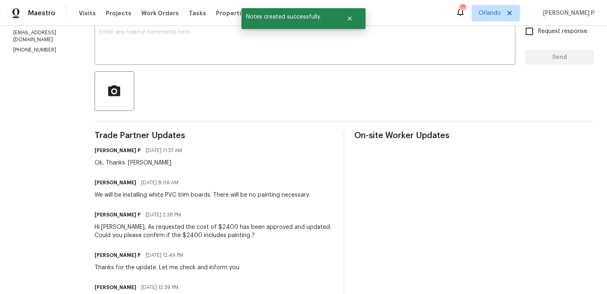
scroll to position [161, 0]
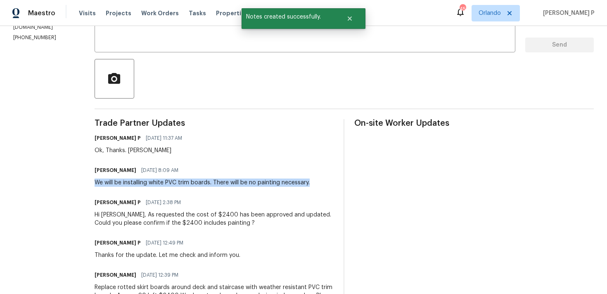
drag, startPoint x: 100, startPoint y: 183, endPoint x: 317, endPoint y: 186, distance: 217.3
click at [317, 186] on div "Nicholas Miller 08/14/2025 8:09 AM We will be installing white PVC trim boards.…" at bounding box center [215, 176] width 240 height 22
copy div "We will be installing white PVC trim boards. There will be no painting necessar…"
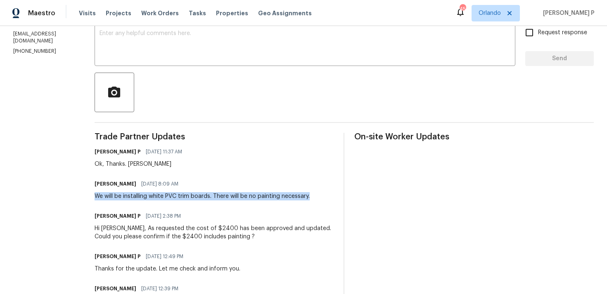
scroll to position [4, 0]
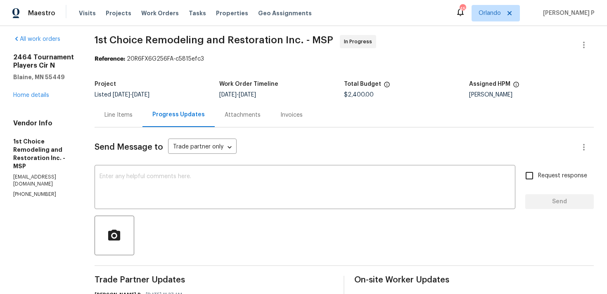
click at [43, 98] on div "2464 Tournament Players Cir N Blaine, MN 55449 Home details" at bounding box center [44, 76] width 62 height 46
click at [42, 97] on link "Home details" at bounding box center [31, 96] width 36 height 6
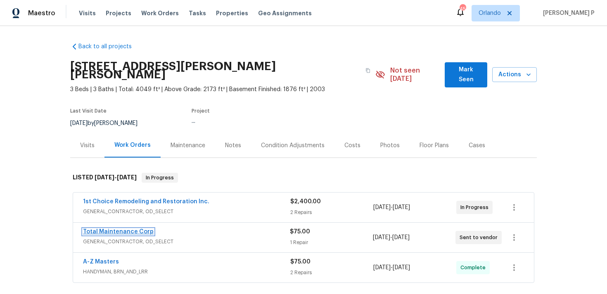
click at [121, 229] on link "Total Maintenance Corp" at bounding box center [118, 232] width 71 height 6
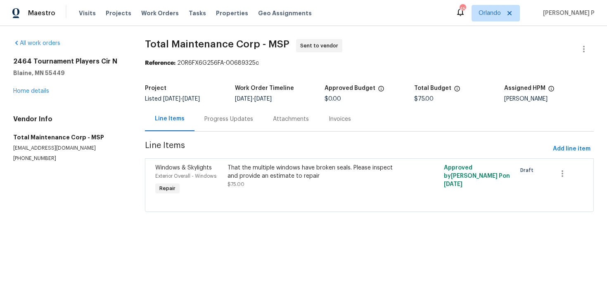
click at [233, 121] on div "Progress Updates" at bounding box center [228, 119] width 49 height 8
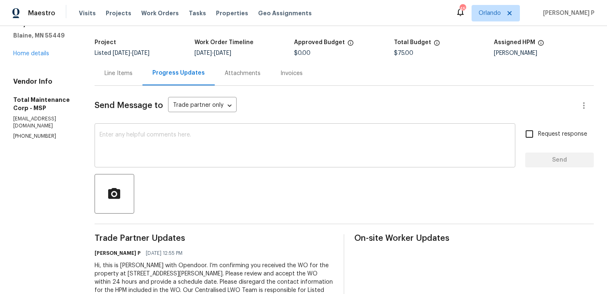
scroll to position [78, 0]
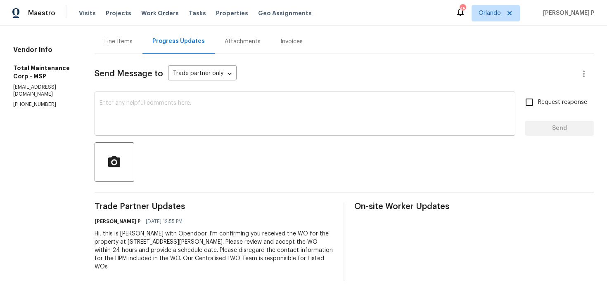
click at [119, 110] on textarea at bounding box center [305, 114] width 411 height 29
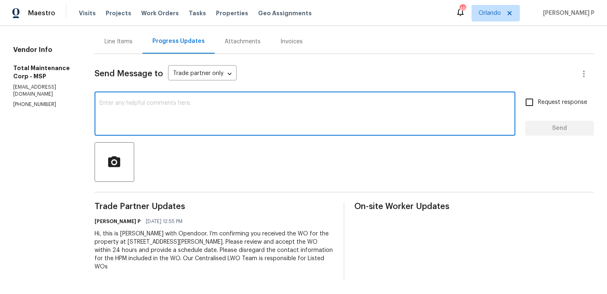
paste textarea "Just a reminder: Please accept the work order within an hour to avoid reassignm…"
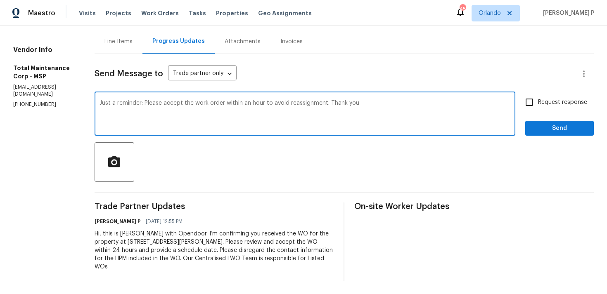
type textarea "Just a reminder: Please accept the work order within an hour to avoid reassignm…"
click at [528, 101] on input "Request response" at bounding box center [529, 102] width 17 height 17
checkbox input "true"
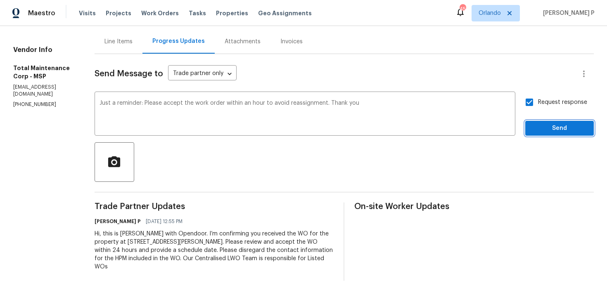
click at [544, 126] on span "Send" at bounding box center [559, 128] width 55 height 10
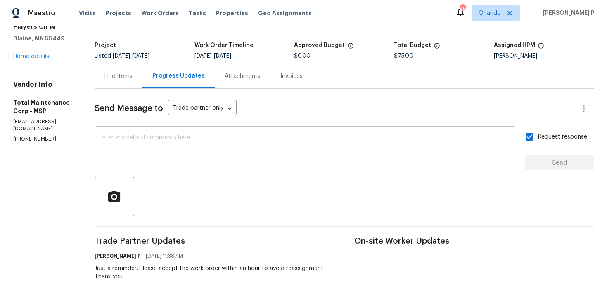
scroll to position [0, 0]
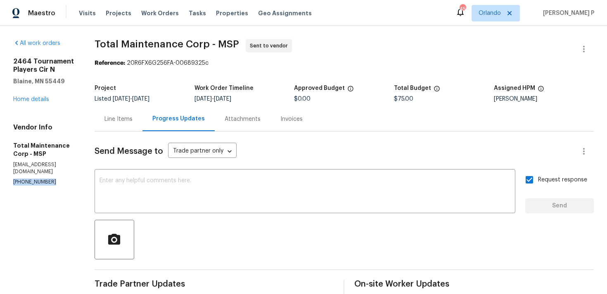
drag, startPoint x: 46, startPoint y: 175, endPoint x: 13, endPoint y: 175, distance: 32.6
click at [13, 179] on p "(612) 207-2917" at bounding box center [44, 182] width 62 height 7
copy p "(612) 207-2917"
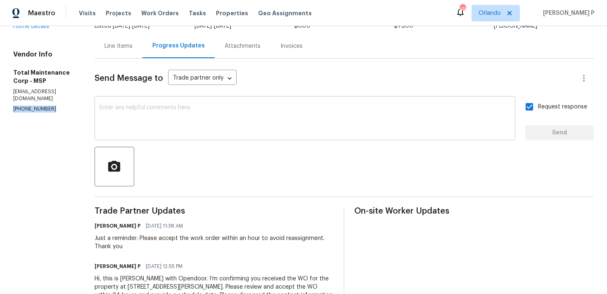
scroll to position [118, 0]
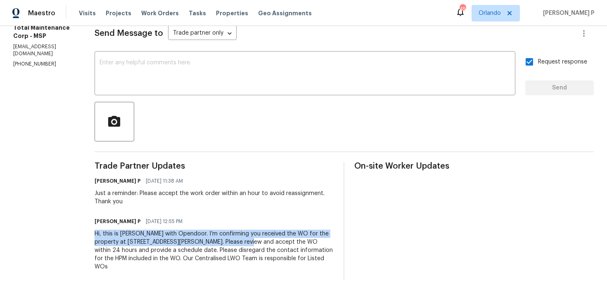
drag, startPoint x: 93, startPoint y: 233, endPoint x: 235, endPoint y: 242, distance: 142.4
click at [235, 242] on div "All work orders 2464 Tournament Players Cir N Blaine, MN 55449 Home details Ven…" at bounding box center [303, 101] width 607 height 387
copy div "Hi, this is Ramyasri with Opendoor. I’m confirming you received the WO for the …"
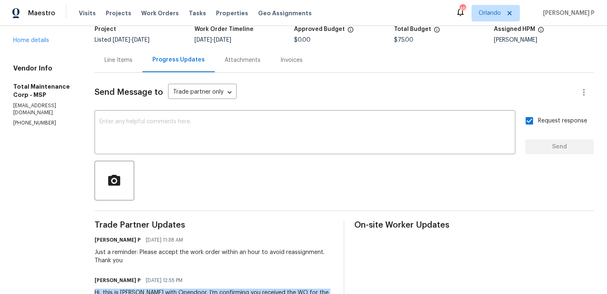
scroll to position [0, 0]
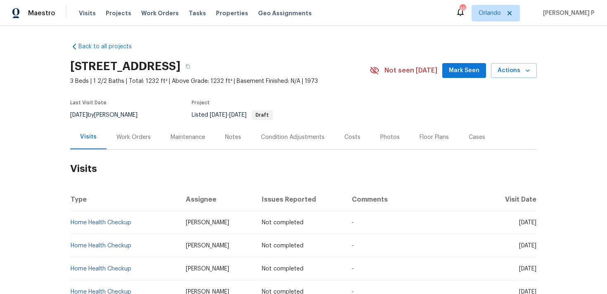
click at [133, 139] on div "Work Orders" at bounding box center [133, 137] width 34 height 8
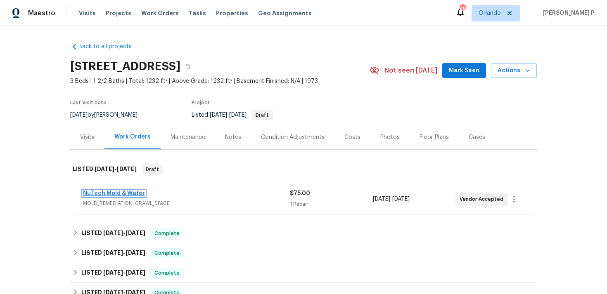
click at [114, 194] on link "NuTech Mold & Water" at bounding box center [114, 194] width 62 height 6
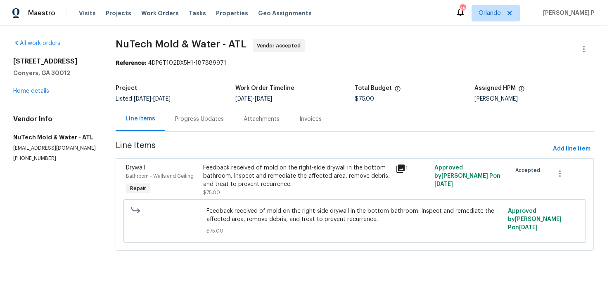
click at [208, 121] on div "Progress Updates" at bounding box center [199, 119] width 49 height 8
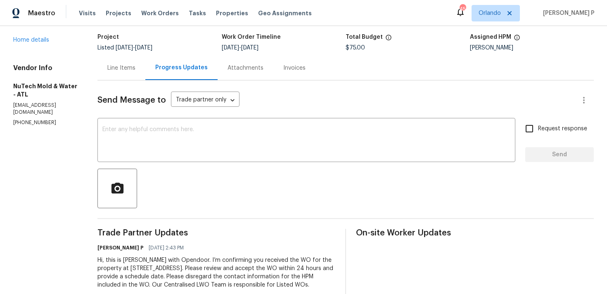
scroll to position [13, 0]
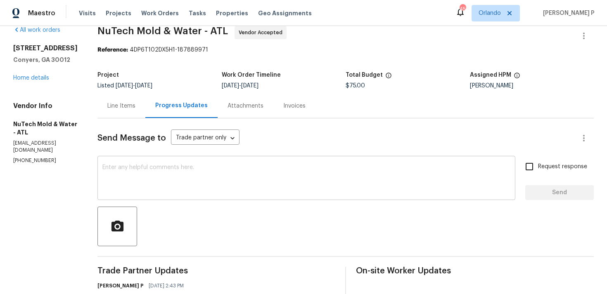
click at [124, 175] on textarea at bounding box center [306, 179] width 408 height 29
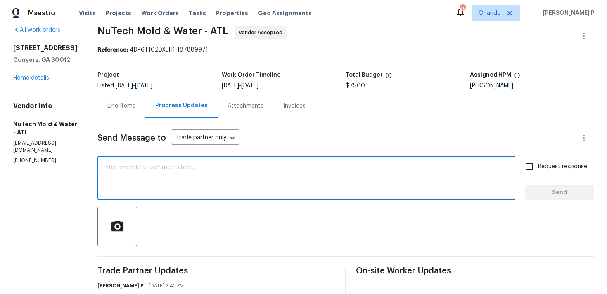
paste textarea "Thank you for accepting the work order. Could you please provide us with an upd…"
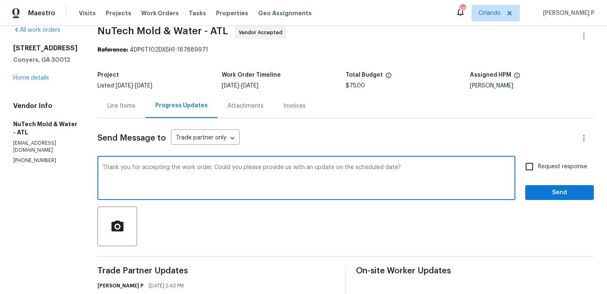
scroll to position [78, 0]
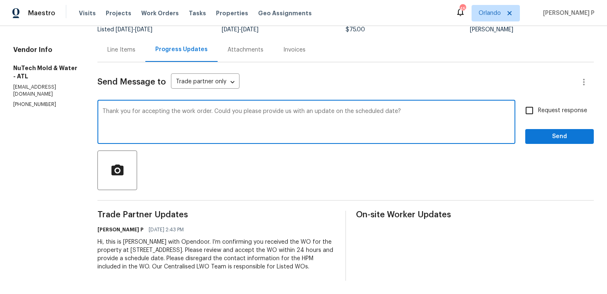
type textarea "Thank you for accepting the work order. Could you please provide us with an upd…"
click at [561, 107] on span "Request response" at bounding box center [562, 111] width 49 height 9
click at [538, 102] on input "Request response" at bounding box center [529, 110] width 17 height 17
checkbox input "true"
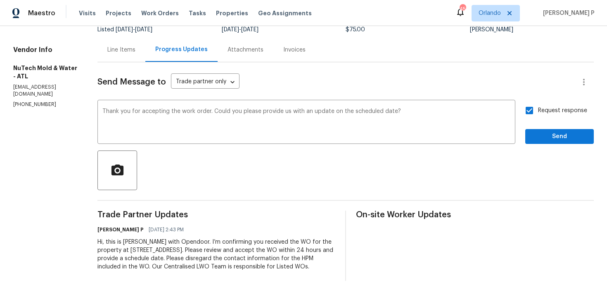
click at [553, 116] on div "Request response Send" at bounding box center [559, 123] width 69 height 42
click at [552, 132] on span "Send" at bounding box center [559, 137] width 55 height 10
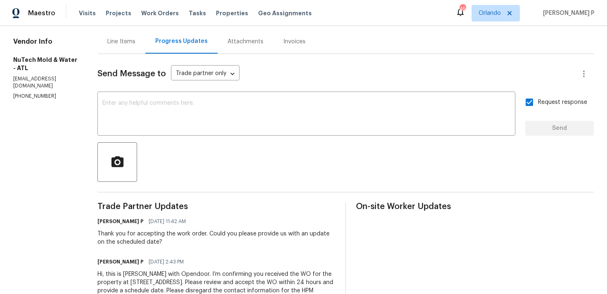
scroll to position [0, 0]
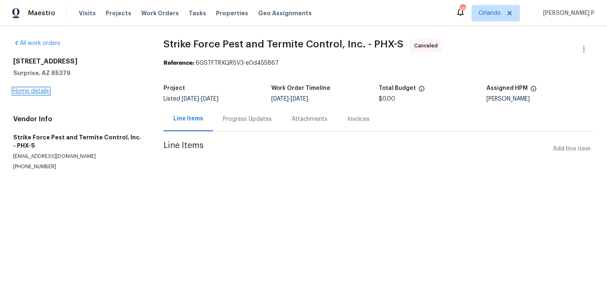
click at [27, 90] on link "Home details" at bounding box center [31, 91] width 36 height 6
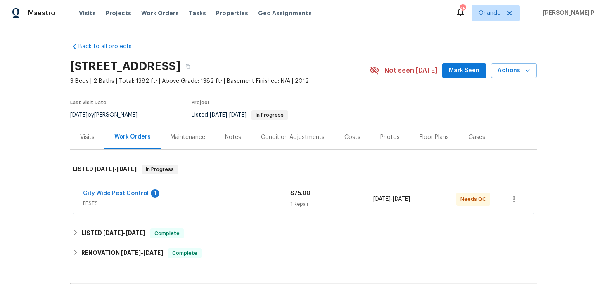
click at [107, 197] on span "City Wide Pest Control" at bounding box center [116, 194] width 66 height 8
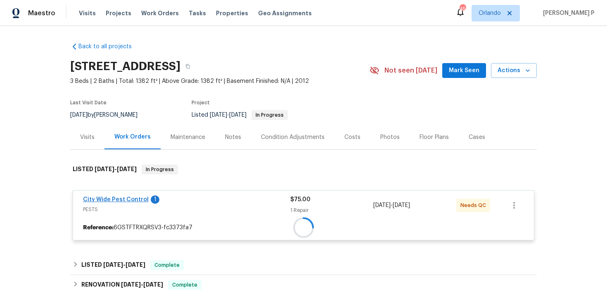
click at [134, 221] on div at bounding box center [303, 228] width 461 height 15
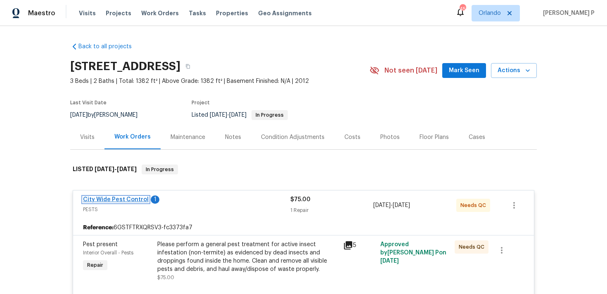
click at [134, 199] on link "City Wide Pest Control" at bounding box center [116, 200] width 66 height 6
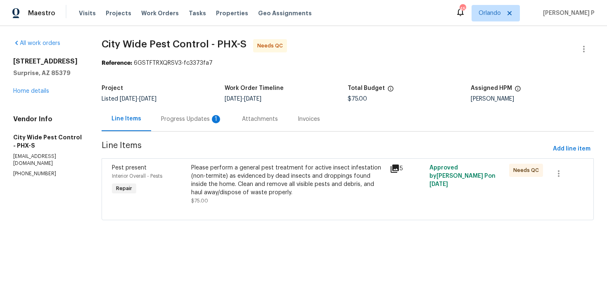
click at [189, 120] on div "Progress Updates 1" at bounding box center [191, 119] width 61 height 8
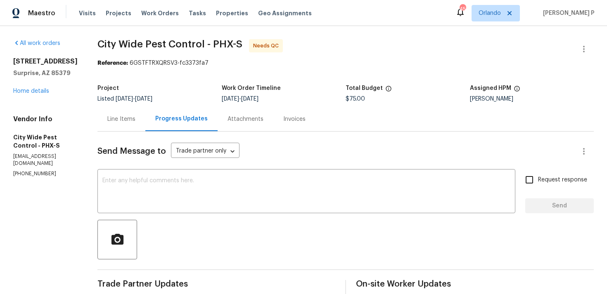
click at [120, 123] on div "Line Items" at bounding box center [121, 119] width 28 height 8
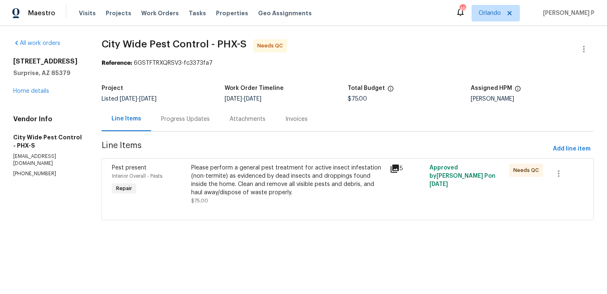
click at [226, 170] on div "Please perform a general pest treatment for active insect infestation (non-term…" at bounding box center [288, 180] width 194 height 33
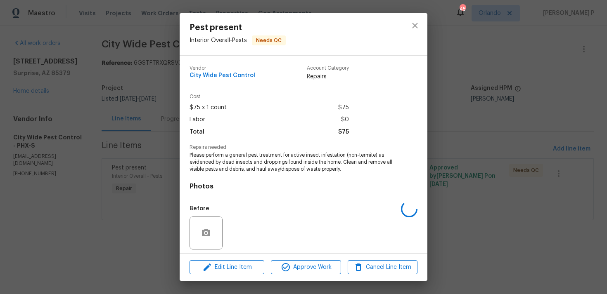
scroll to position [58, 0]
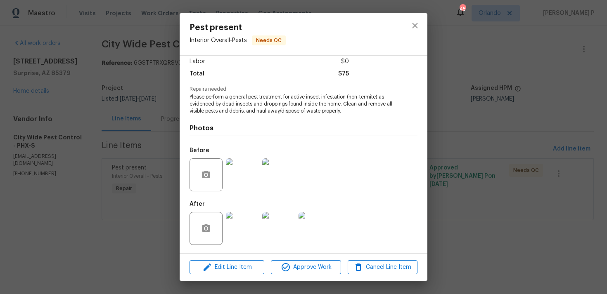
click at [238, 176] on img at bounding box center [242, 175] width 33 height 33
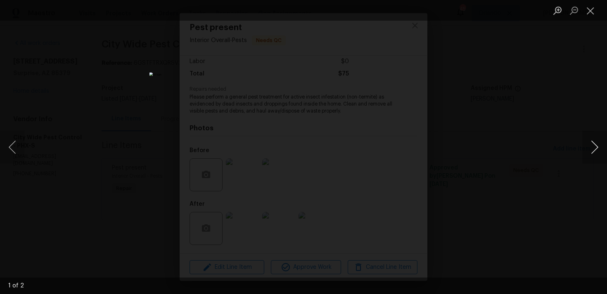
click at [593, 147] on button "Next image" at bounding box center [594, 147] width 25 height 33
click at [590, 13] on button "Close lightbox" at bounding box center [590, 10] width 17 height 14
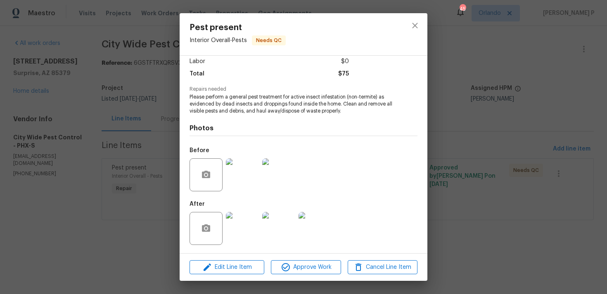
click at [243, 244] on img at bounding box center [242, 228] width 33 height 33
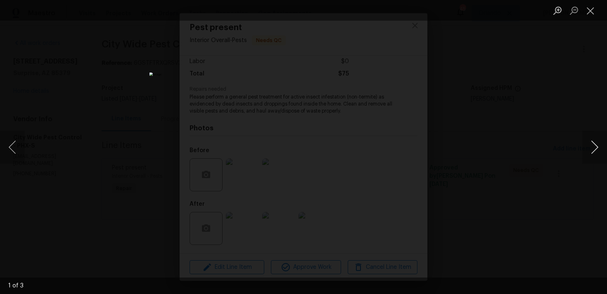
click at [596, 145] on button "Next image" at bounding box center [594, 147] width 25 height 33
click at [299, 133] on img "Lightbox" at bounding box center [315, 186] width 1176 height 570
click at [586, 13] on button "Close lightbox" at bounding box center [590, 10] width 17 height 14
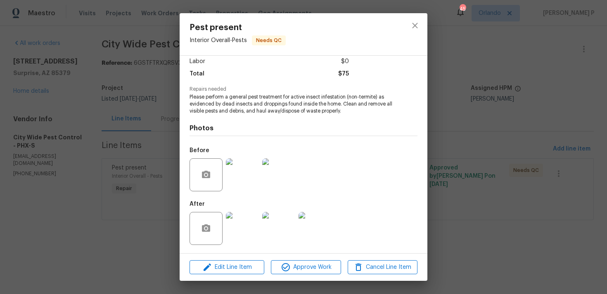
click at [290, 235] on img at bounding box center [278, 228] width 33 height 33
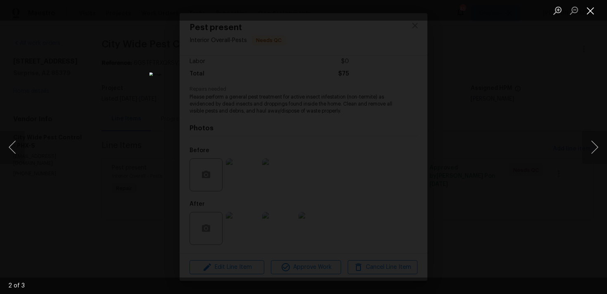
click at [587, 12] on button "Close lightbox" at bounding box center [590, 10] width 17 height 14
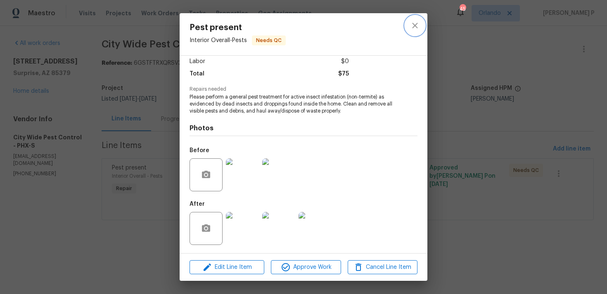
click at [416, 26] on icon "close" at bounding box center [415, 26] width 10 height 10
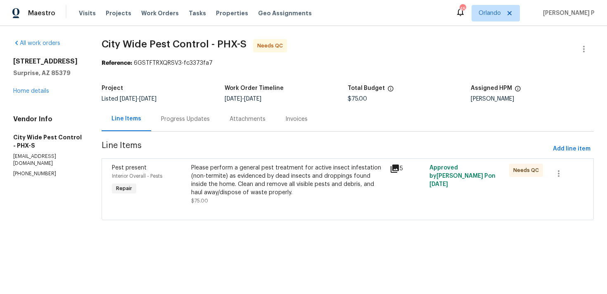
click at [194, 111] on div "Progress Updates" at bounding box center [185, 119] width 69 height 24
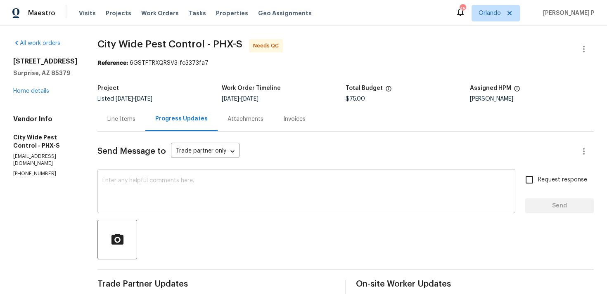
click at [214, 176] on div "x ​" at bounding box center [306, 192] width 418 height 42
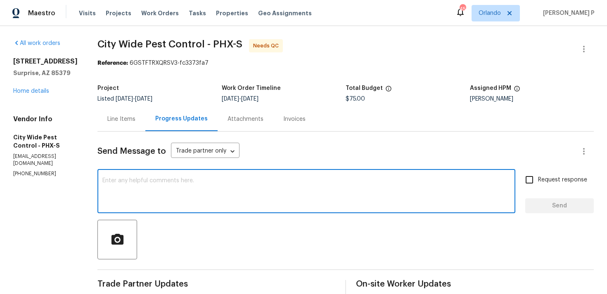
scroll to position [113, 0]
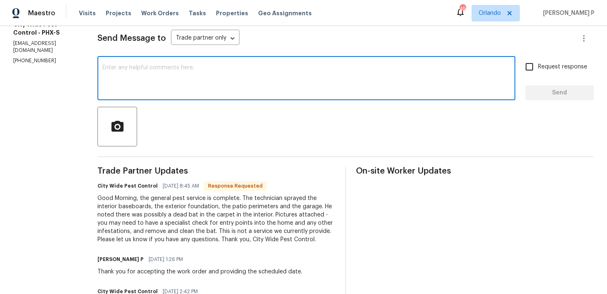
click at [194, 77] on textarea at bounding box center [306, 79] width 408 height 29
type textarea "H"
paste textarea "Could you please confirm the final cost to close the work order?"
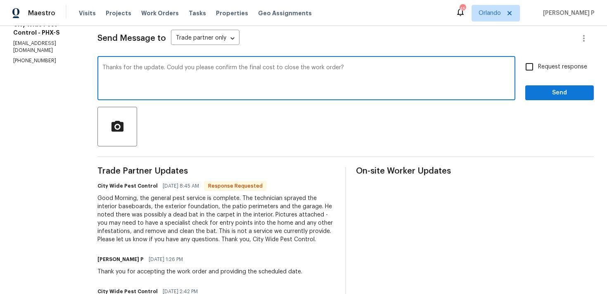
type textarea "Thanks for the update. Could you please confirm the final cost to close the wor…"
click at [560, 71] on span "Request response" at bounding box center [562, 67] width 49 height 9
click at [538, 71] on input "Request response" at bounding box center [529, 66] width 17 height 17
checkbox input "true"
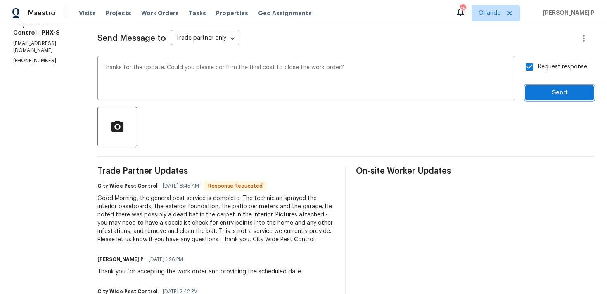
click at [550, 97] on span "Send" at bounding box center [559, 93] width 55 height 10
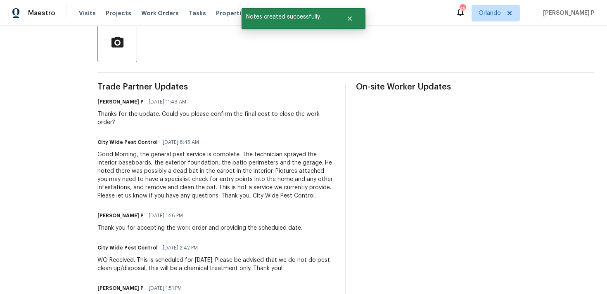
scroll to position [233, 0]
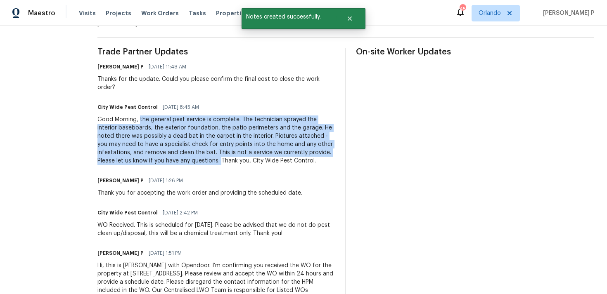
drag, startPoint x: 139, startPoint y: 110, endPoint x: 219, endPoint y: 152, distance: 90.5
click at [219, 152] on div "Good Morning, the general pest service is complete. The technician sprayed the …" at bounding box center [216, 141] width 238 height 50
copy div "the general pest service is complete. The technician sprayed the interior baseb…"
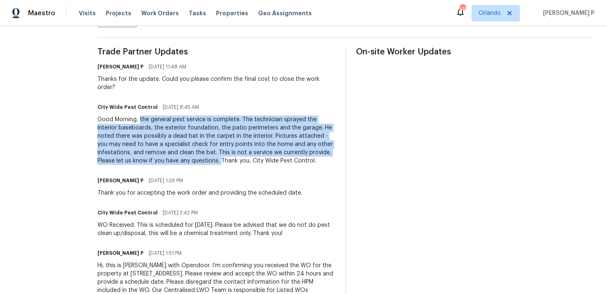
click at [153, 125] on div "Good Morning, the general pest service is complete. The technician sprayed the …" at bounding box center [216, 141] width 238 height 50
drag, startPoint x: 140, startPoint y: 111, endPoint x: 328, endPoint y: 145, distance: 191.0
click at [328, 145] on div "Good Morning, the general pest service is complete. The technician sprayed the …" at bounding box center [216, 141] width 238 height 50
copy div "the general pest service is complete. The technician sprayed the interior baseb…"
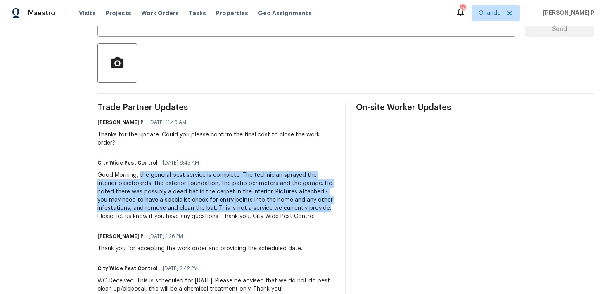
scroll to position [0, 0]
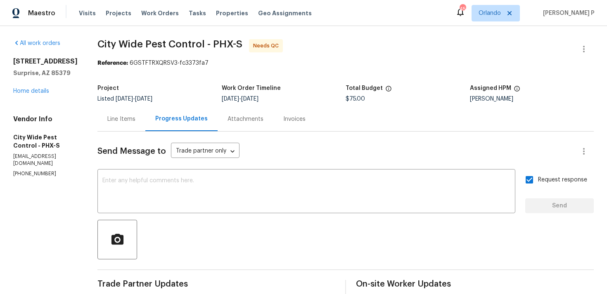
click at [121, 124] on div "Line Items" at bounding box center [121, 119] width 48 height 24
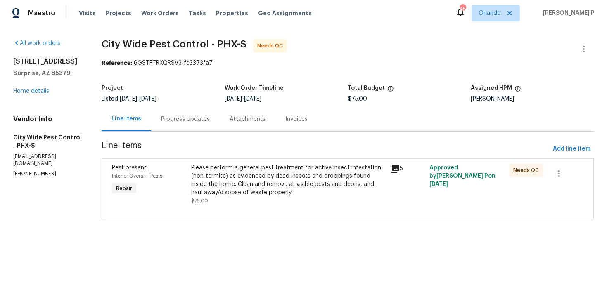
click at [285, 184] on div "Please perform a general pest treatment for active insect infestation (non-term…" at bounding box center [288, 180] width 194 height 33
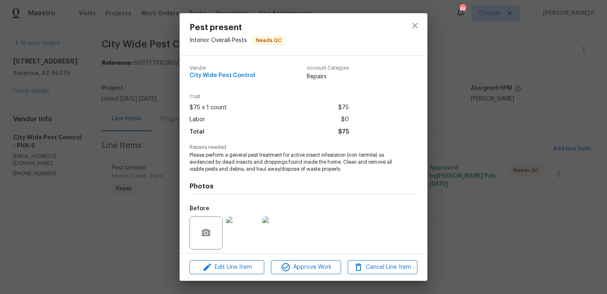
scroll to position [58, 0]
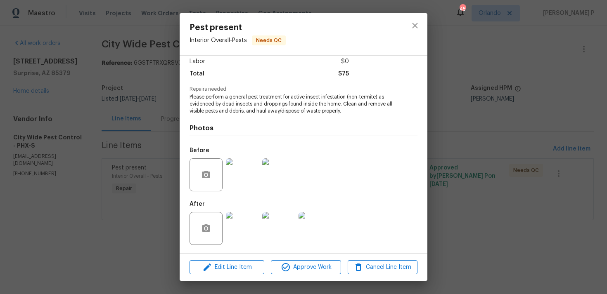
click at [247, 228] on img at bounding box center [242, 228] width 33 height 33
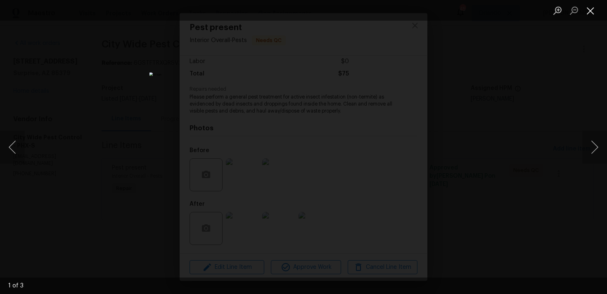
click at [591, 8] on button "Close lightbox" at bounding box center [590, 10] width 17 height 14
click at [591, 19] on li "Lightbox" at bounding box center [590, 10] width 17 height 21
click at [590, 9] on button "Close lightbox" at bounding box center [590, 10] width 17 height 14
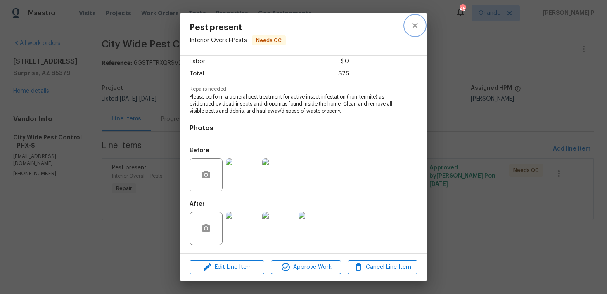
click at [415, 28] on icon "close" at bounding box center [415, 26] width 10 height 10
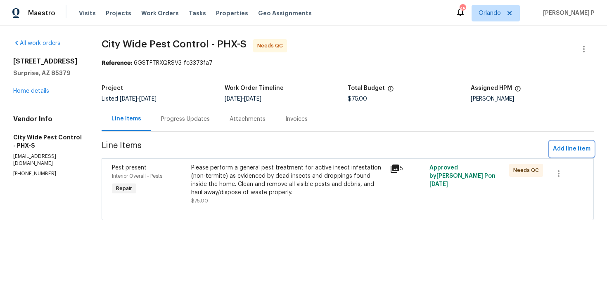
click at [565, 153] on span "Add line item" at bounding box center [572, 149] width 38 height 10
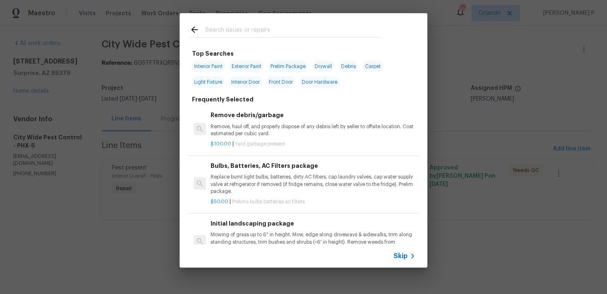
click at [404, 253] on span "Skip" at bounding box center [401, 256] width 14 height 8
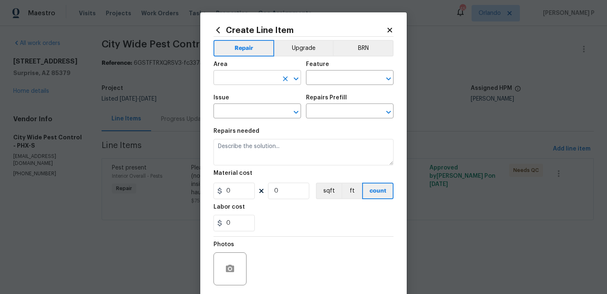
click at [248, 83] on input "text" at bounding box center [246, 78] width 64 height 13
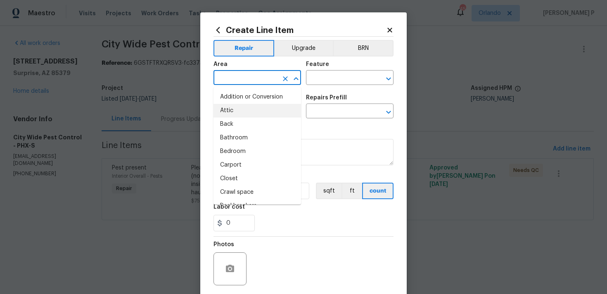
click at [243, 108] on li "Attic" at bounding box center [258, 111] width 88 height 14
type input "Attic"
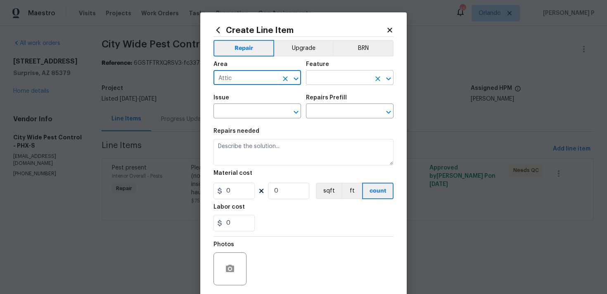
click at [332, 76] on input "text" at bounding box center [338, 78] width 64 height 13
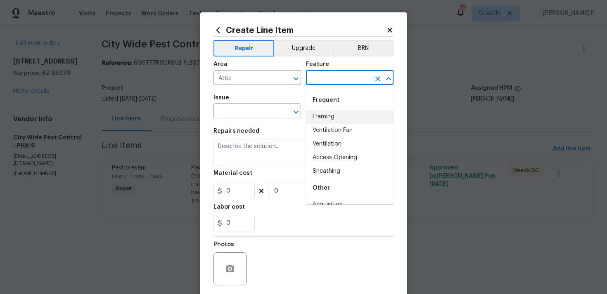
click at [332, 121] on li "Framing" at bounding box center [350, 117] width 88 height 14
type input "Framing"
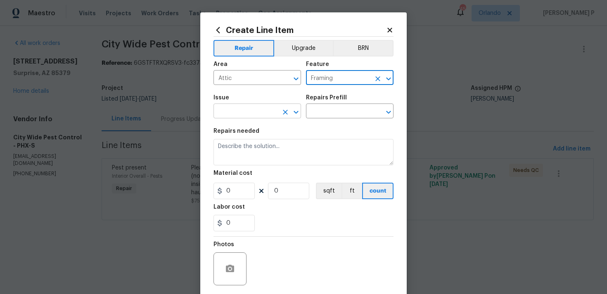
click at [290, 114] on button "Clear" at bounding box center [286, 113] width 12 height 12
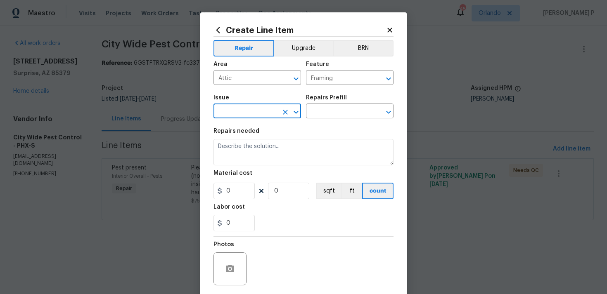
click at [299, 112] on icon "Open" at bounding box center [296, 112] width 10 height 10
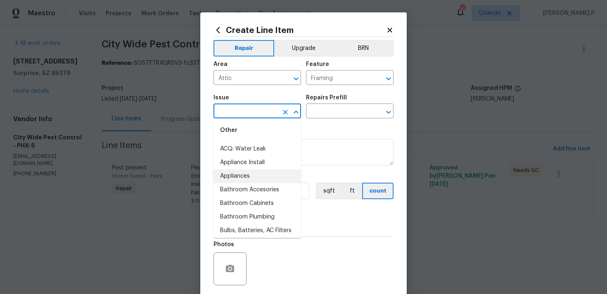
scroll to position [143, 0]
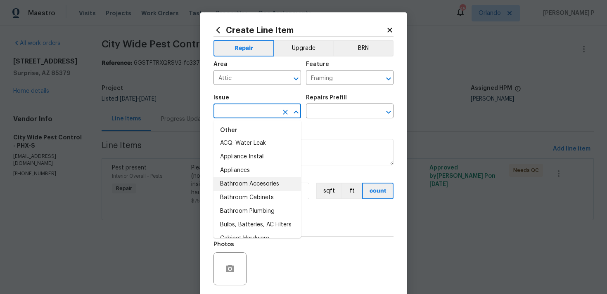
click at [255, 187] on li "Bathroom Accesories" at bounding box center [258, 185] width 88 height 14
type input "Bathroom Accesories"
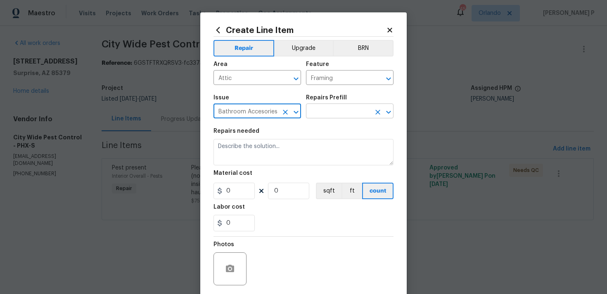
click at [341, 106] on input "text" at bounding box center [338, 112] width 64 height 13
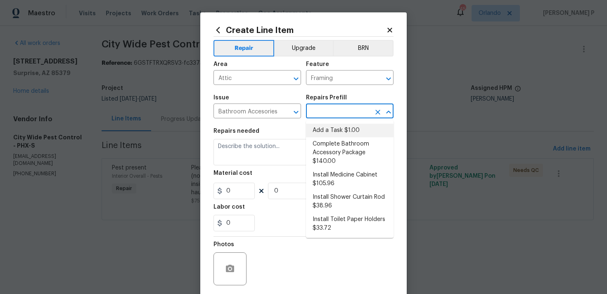
click at [332, 128] on li "Add a Task $1.00" at bounding box center [350, 131] width 88 height 14
type input "Interior Trim"
type input "Add a Task $1.00"
type textarea "HPM to detail"
type input "1"
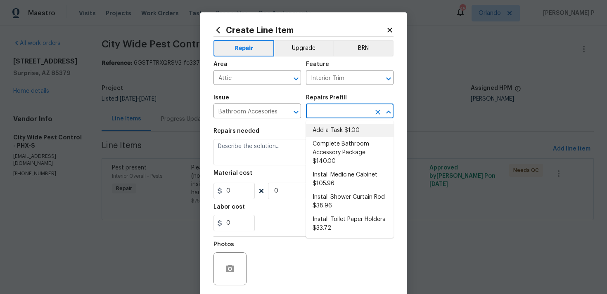
type input "1"
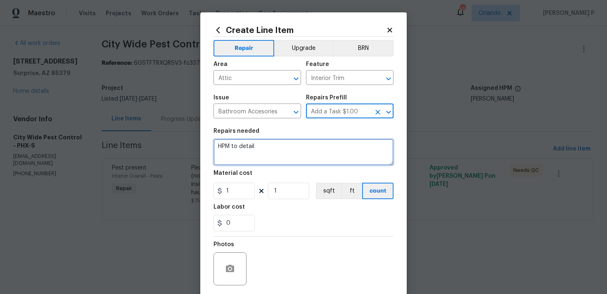
click at [314, 140] on textarea "HPM to detail" at bounding box center [304, 152] width 180 height 26
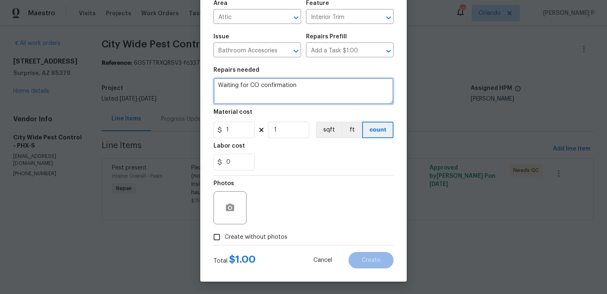
type textarea "Waiting for CO confirmation"
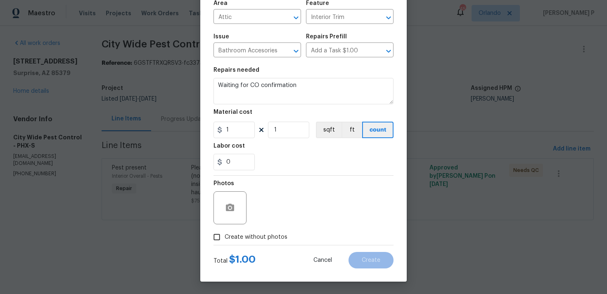
click at [217, 238] on input "Create without photos" at bounding box center [217, 238] width 16 height 16
checkbox input "true"
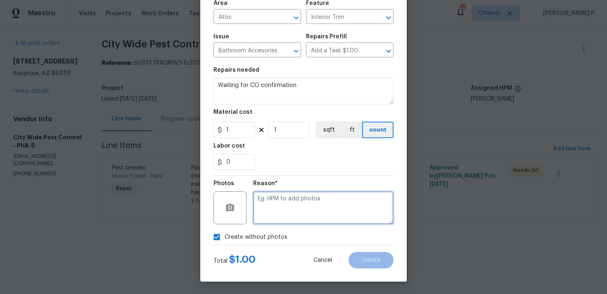
click at [323, 193] on textarea at bounding box center [323, 208] width 140 height 33
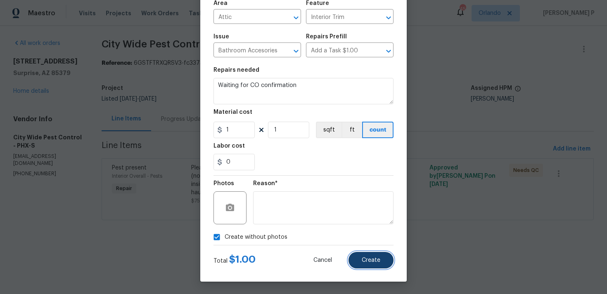
click at [363, 262] on span "Create" at bounding box center [371, 261] width 19 height 6
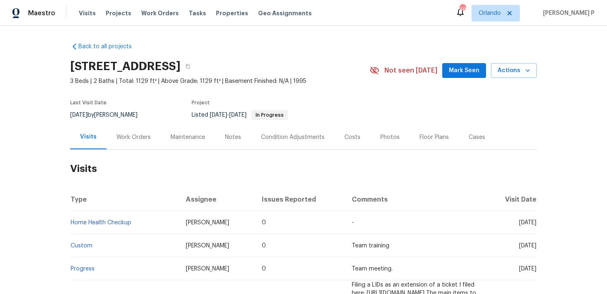
click at [135, 136] on div "Work Orders" at bounding box center [133, 137] width 34 height 8
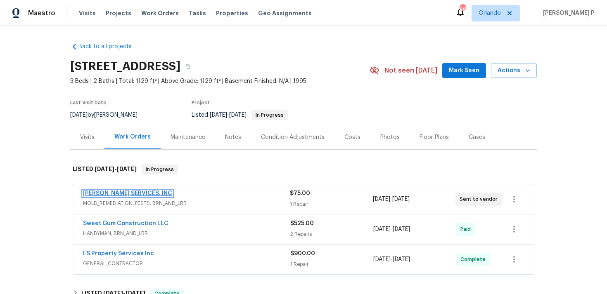
click at [125, 194] on link "[PERSON_NAME] SERVICES, INC" at bounding box center [127, 194] width 89 height 6
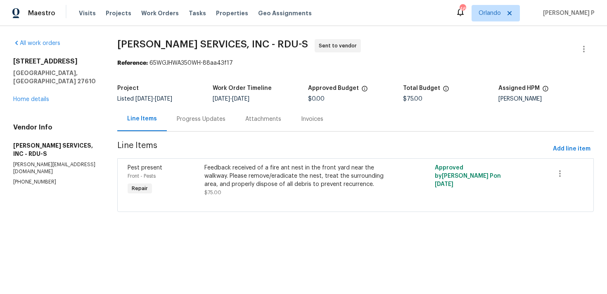
click at [185, 130] on div "Progress Updates" at bounding box center [201, 119] width 69 height 24
